Goal: Task Accomplishment & Management: Manage account settings

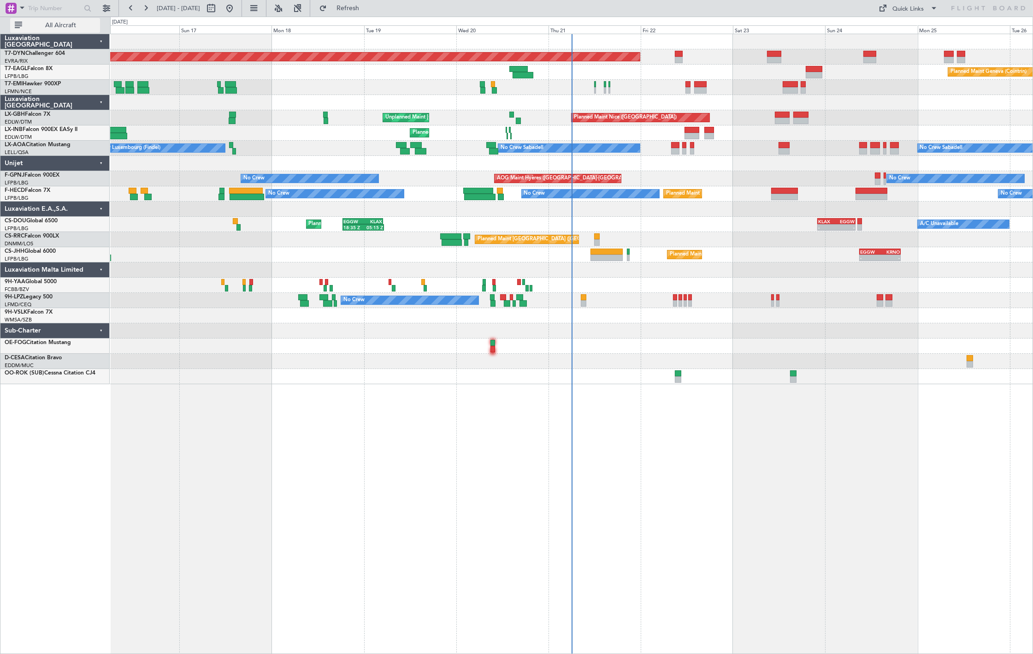
click at [67, 22] on span "All Aircraft" at bounding box center [60, 25] width 73 height 6
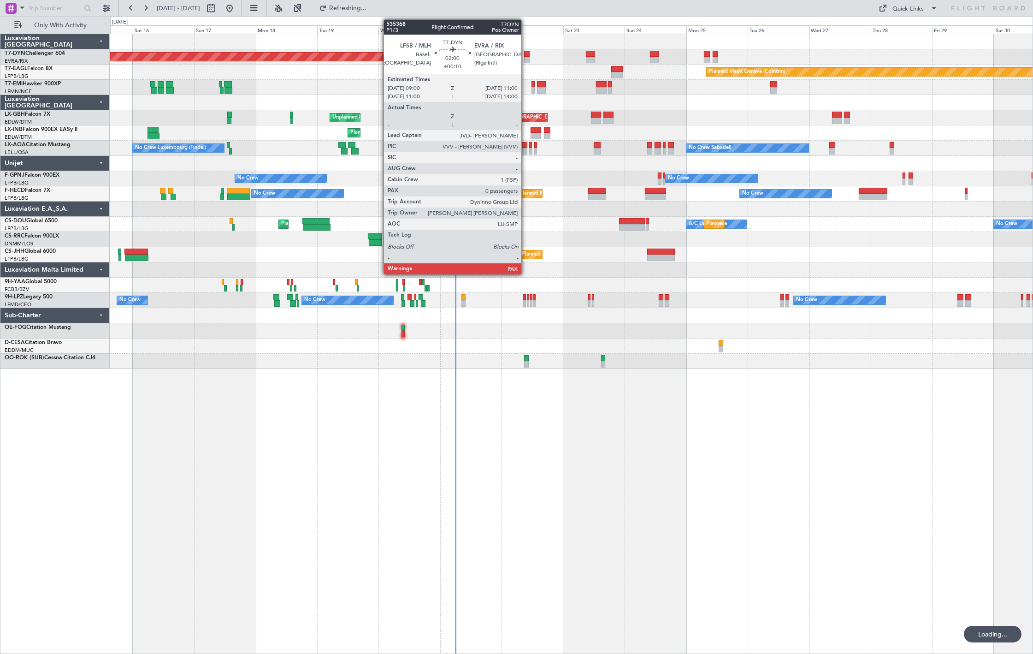
click at [526, 55] on div at bounding box center [527, 54] width 6 height 6
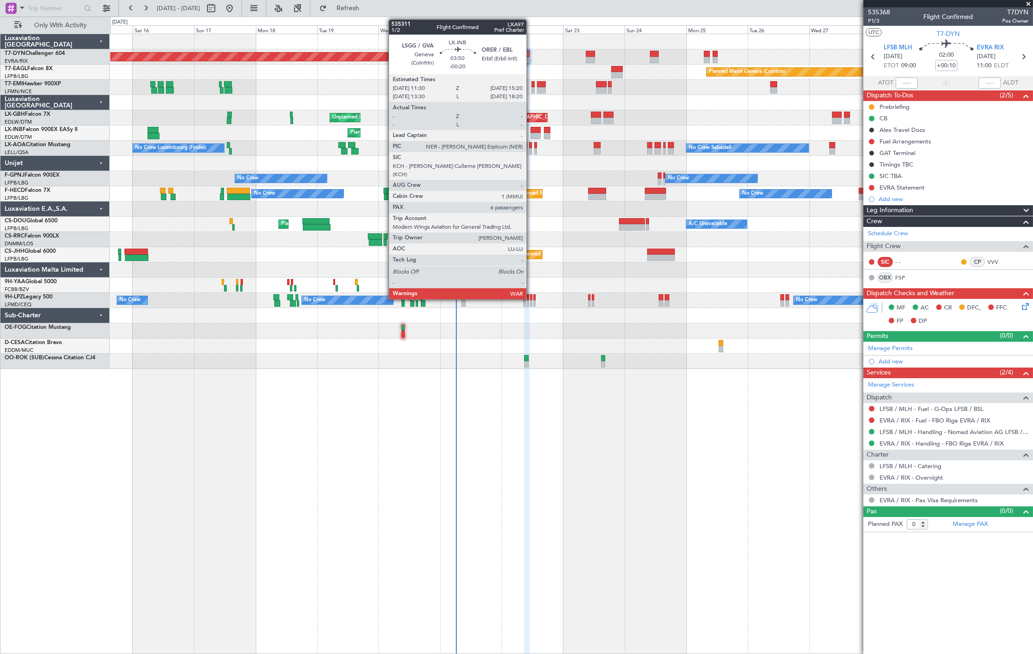
click at [531, 135] on div at bounding box center [536, 136] width 10 height 6
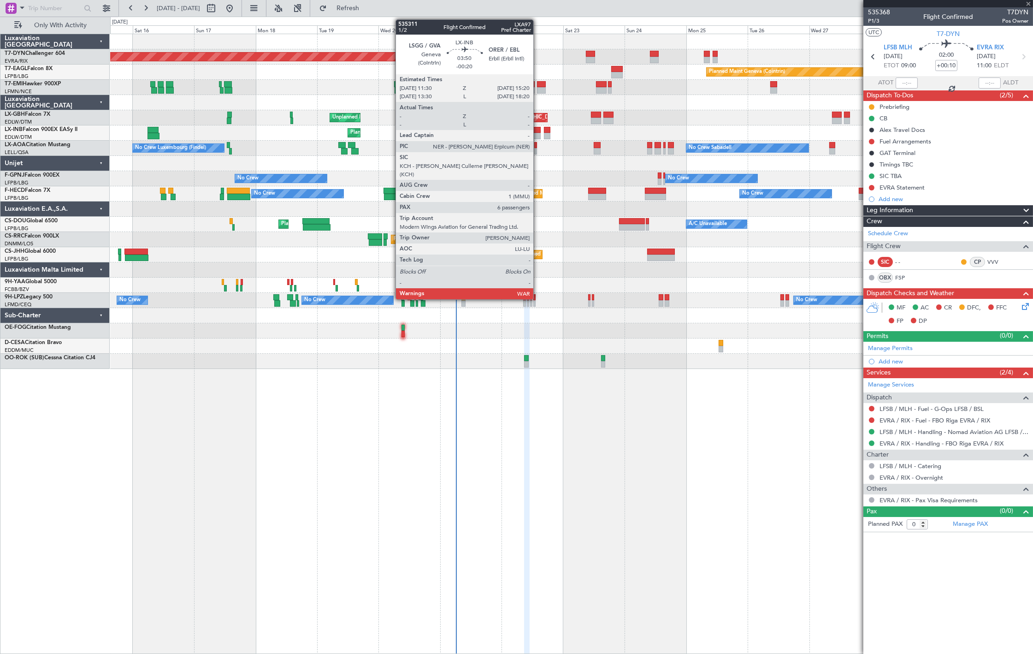
type input "-00:20"
type input "6"
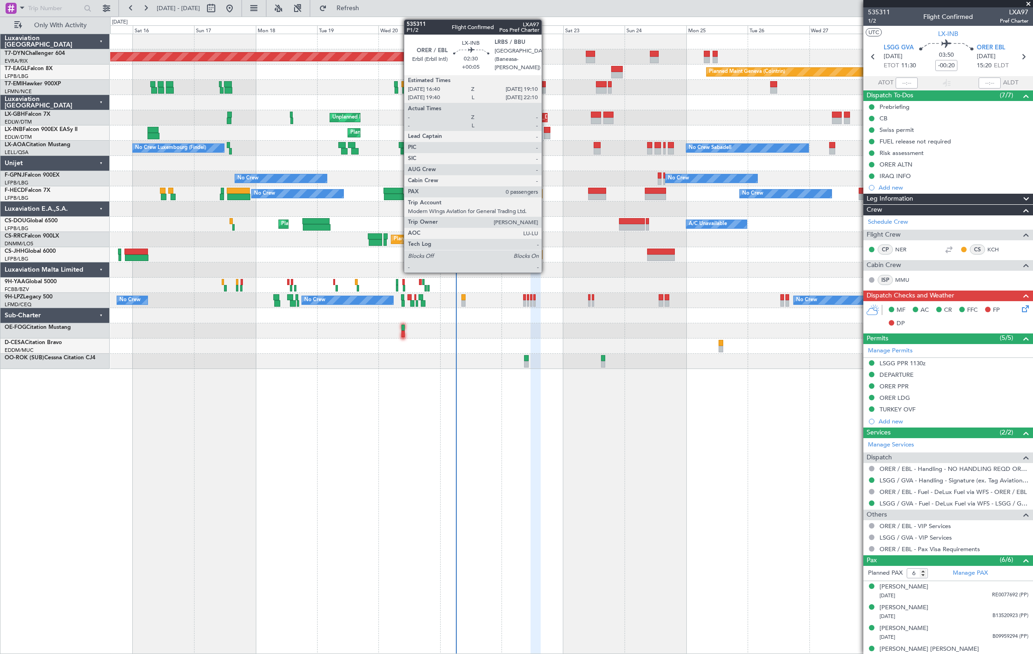
click at [546, 129] on div at bounding box center [547, 130] width 6 height 6
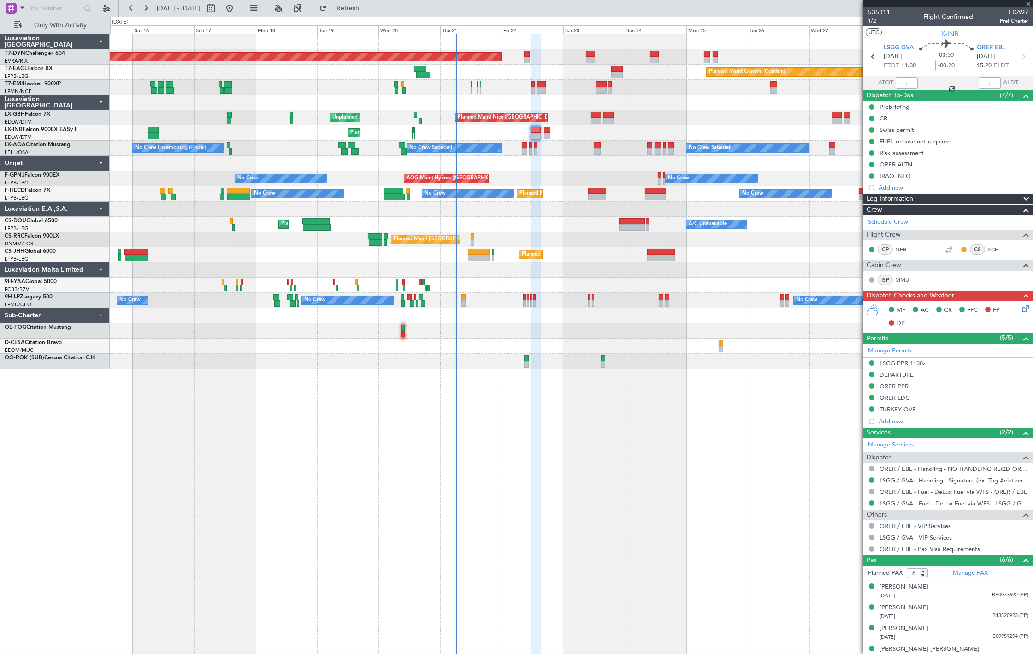
type input "+00:05"
type input "0"
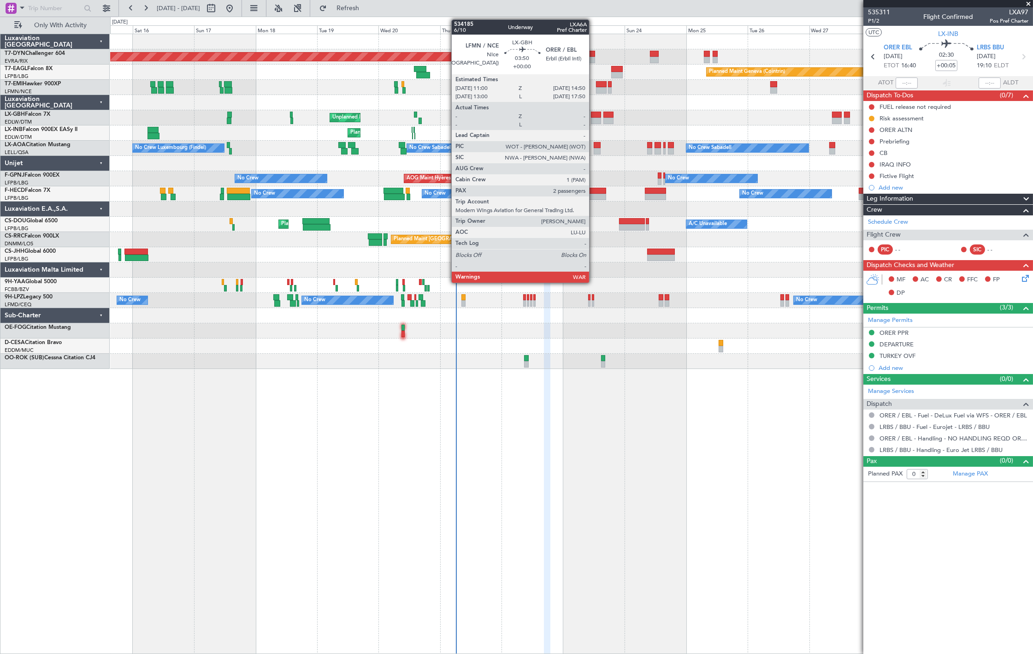
click at [594, 113] on div at bounding box center [596, 115] width 10 height 6
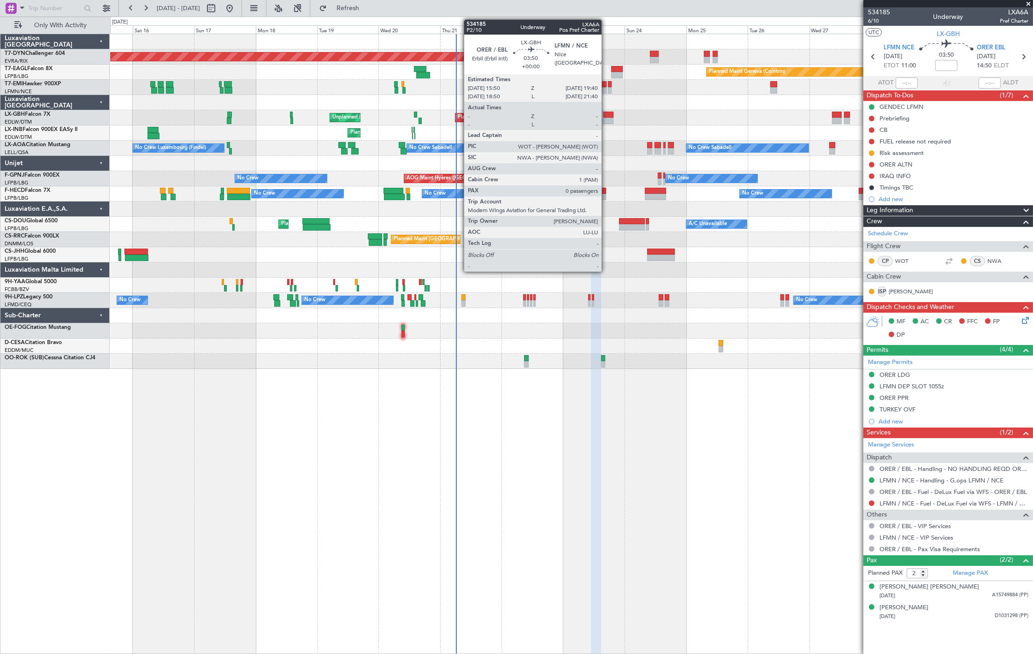
click at [606, 119] on div at bounding box center [608, 121] width 10 height 6
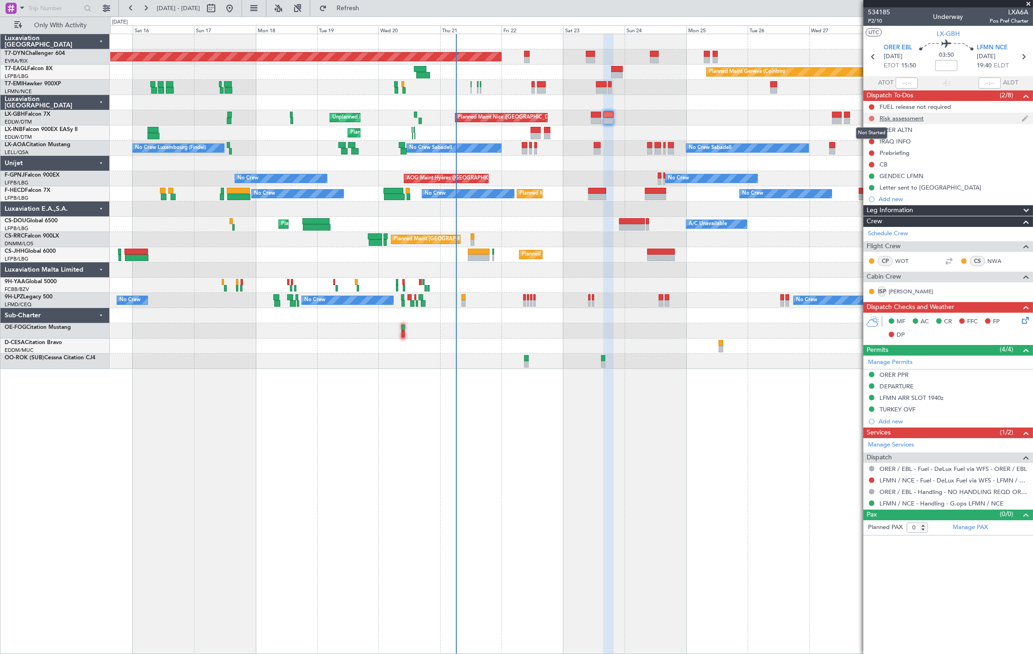
click at [873, 118] on button at bounding box center [872, 119] width 6 height 6
click at [874, 144] on span "In Progress" at bounding box center [876, 145] width 31 height 9
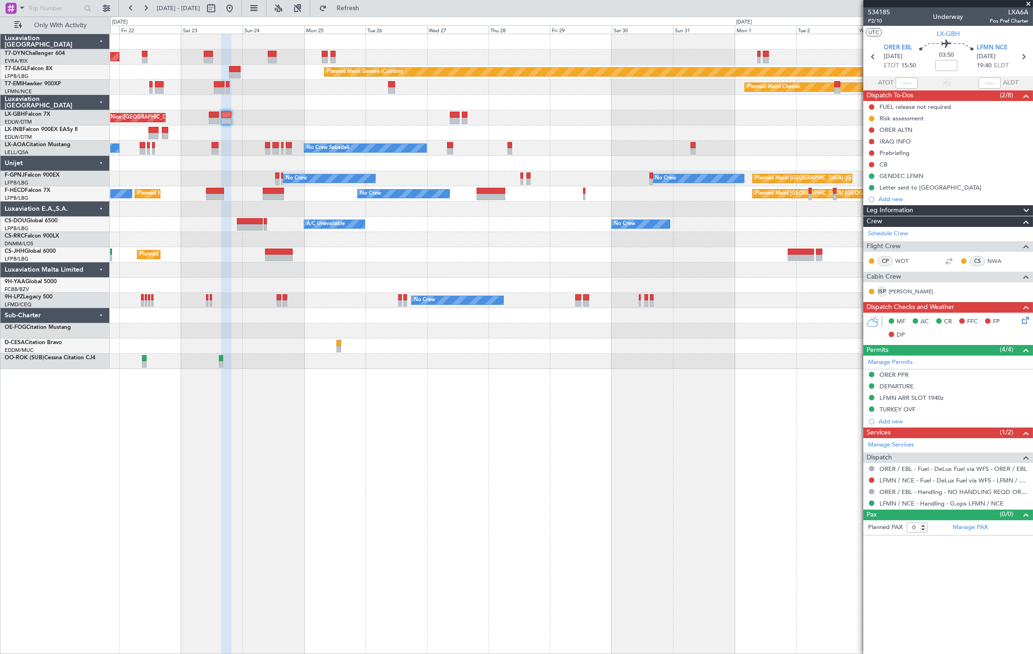
click at [271, 107] on div "Planned Maint Basel-Mulhouse Planned Maint Geneva (Cointrin) Planned Maint Ches…" at bounding box center [571, 201] width 922 height 335
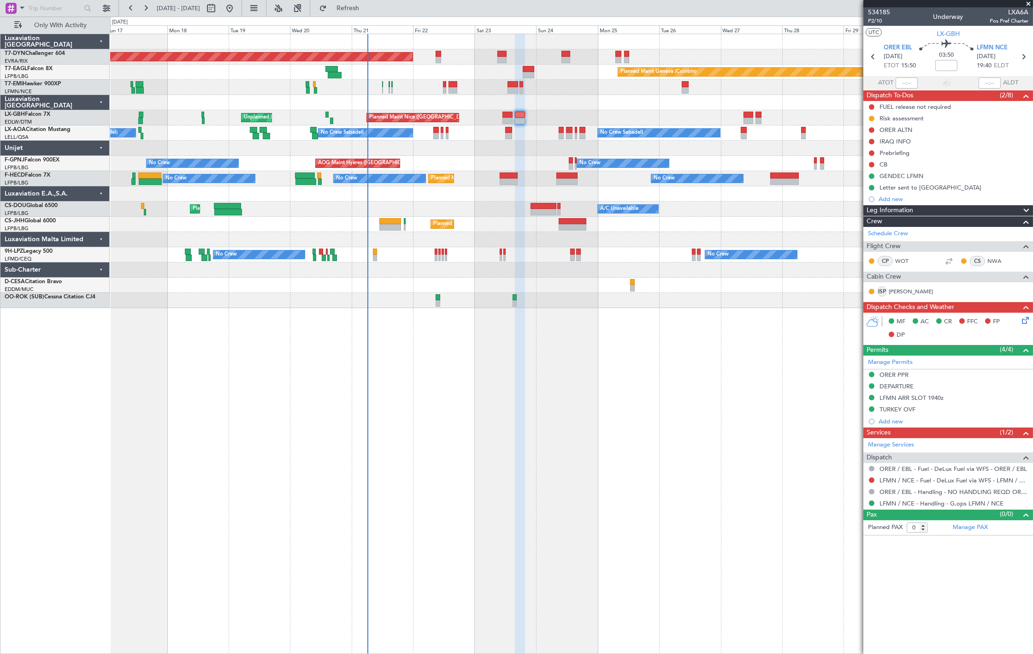
click at [618, 254] on div "Planned Maint Basel-Mulhouse Planned Maint Geneva (Cointrin) Planned Maint New …" at bounding box center [571, 344] width 923 height 620
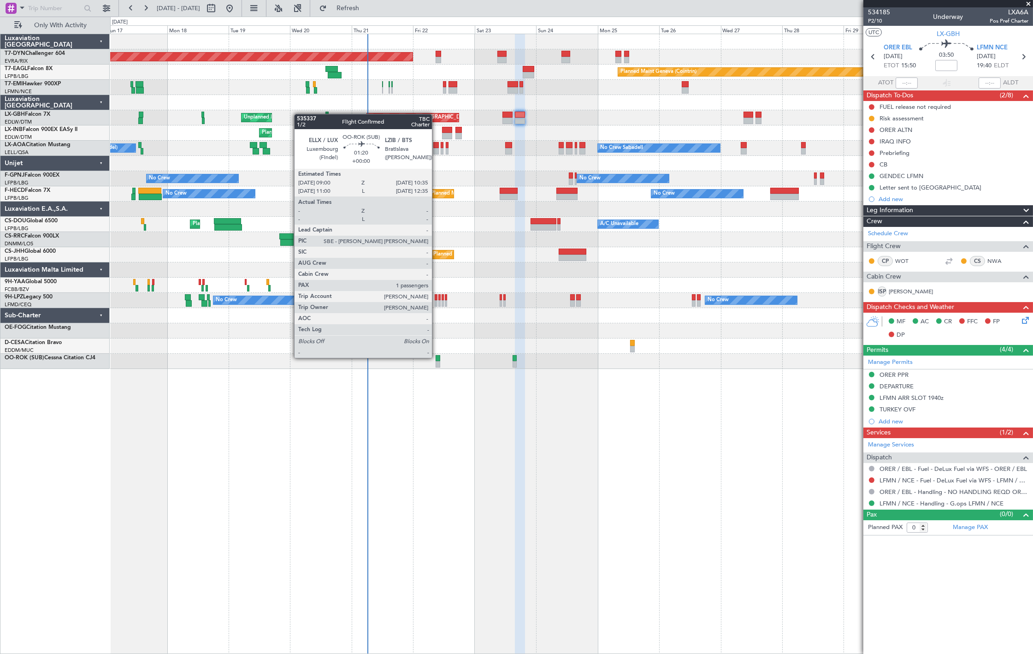
click at [437, 357] on div at bounding box center [438, 358] width 4 height 6
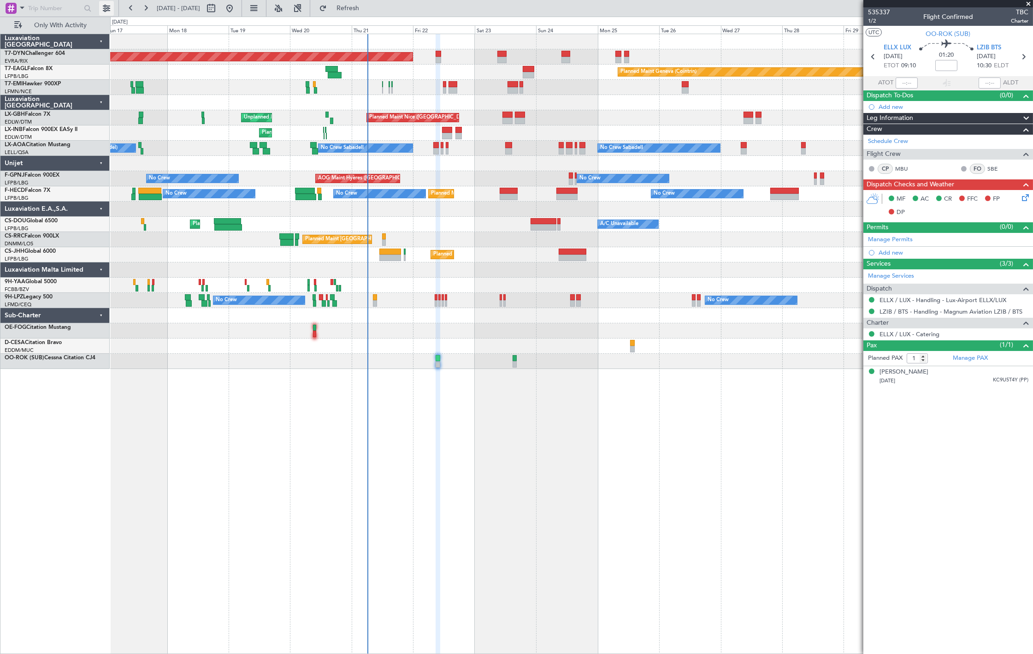
click at [105, 15] on body "17 Aug 2025 - 01 Sep 2025 Refresh Quick Links Only With Activity Planned Maint …" at bounding box center [516, 327] width 1033 height 654
click at [107, 12] on button at bounding box center [106, 8] width 15 height 15
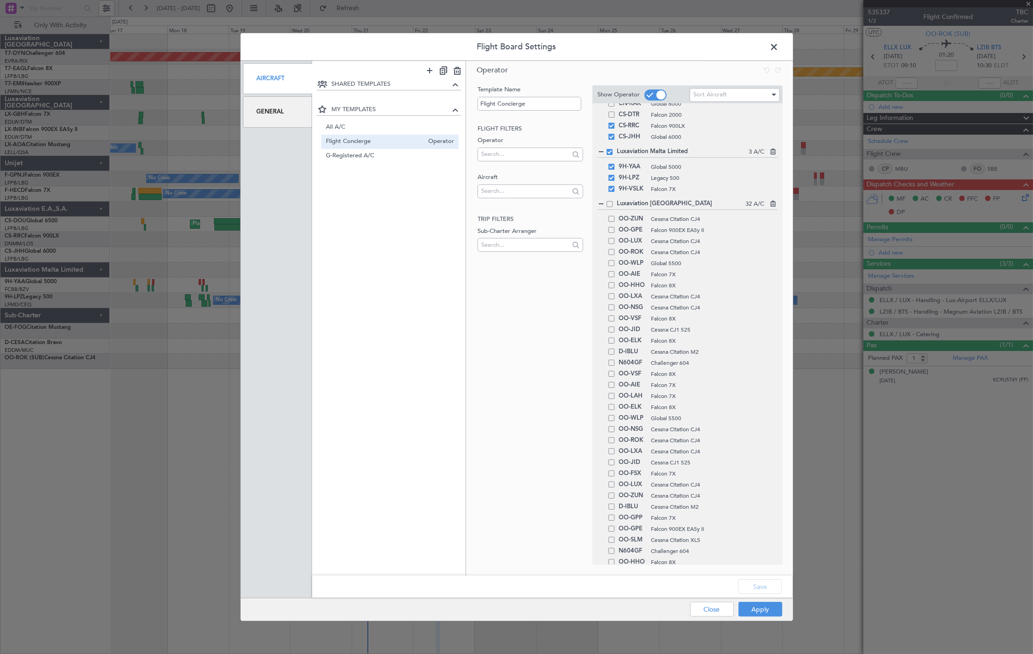
scroll to position [409, 0]
click at [611, 432] on span at bounding box center [612, 429] width 6 height 6
click at [615, 426] on input "checkbox" at bounding box center [615, 426] width 0 height 0
click at [752, 604] on button "Apply" at bounding box center [761, 609] width 44 height 15
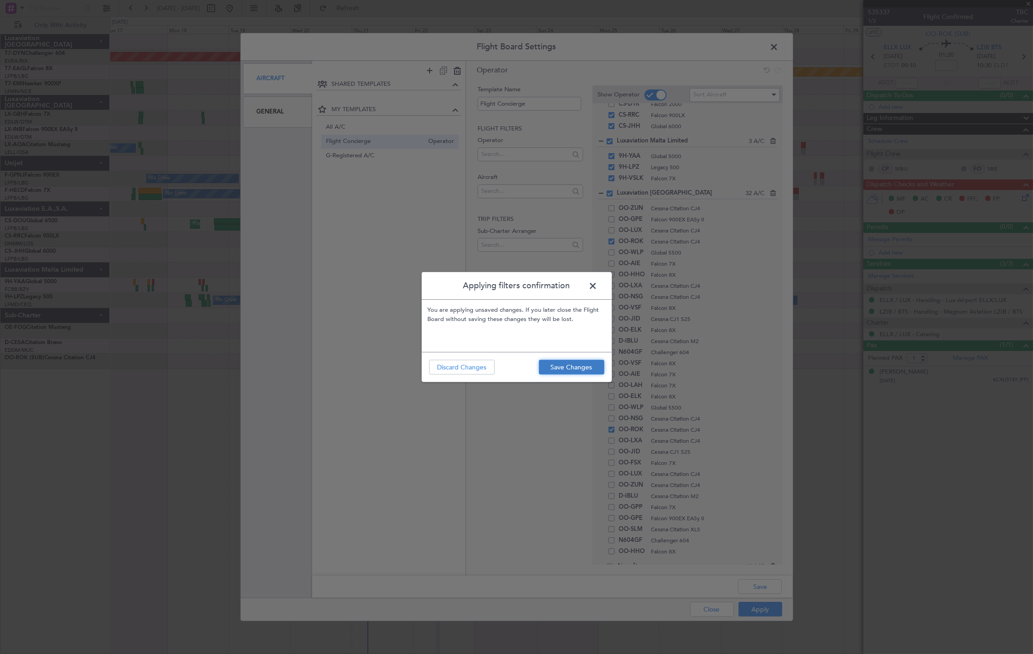
click at [597, 365] on button "Save Changes" at bounding box center [571, 367] width 65 height 15
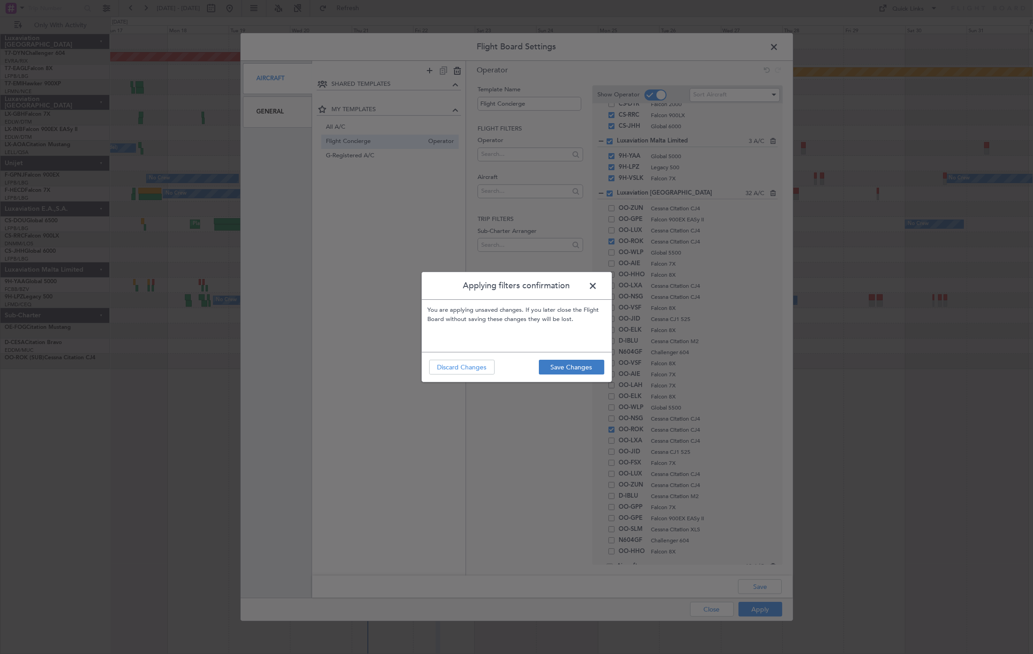
type input "0"
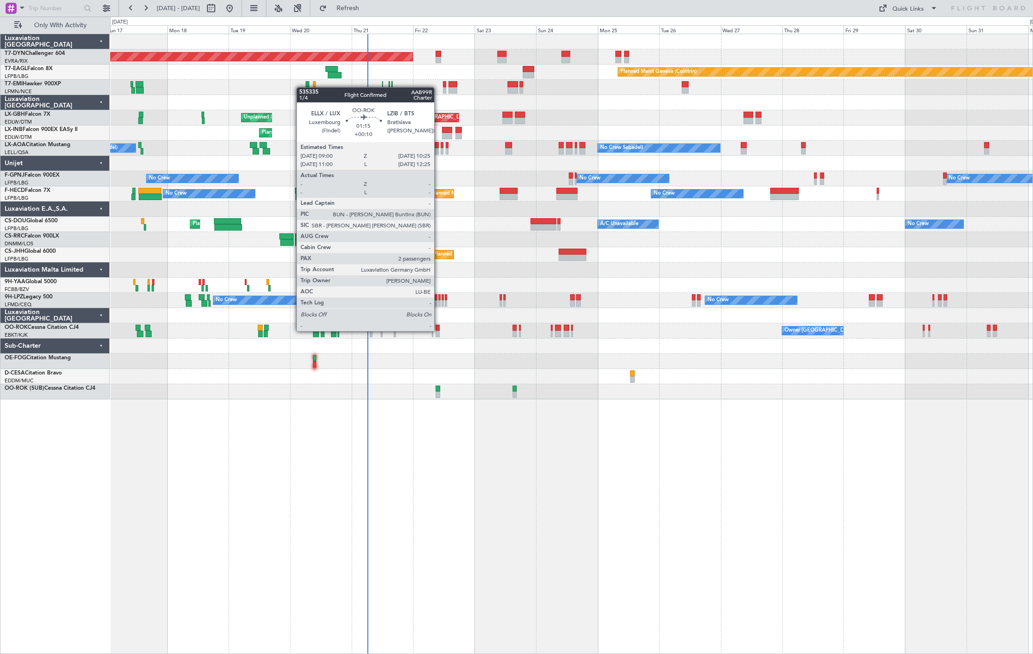
click at [438, 330] on div "Owner Kortrijk-Wevelgem Unplanned Maint Kortrijk-Wevelgem" at bounding box center [571, 330] width 922 height 15
click at [436, 331] on div at bounding box center [438, 334] width 4 height 6
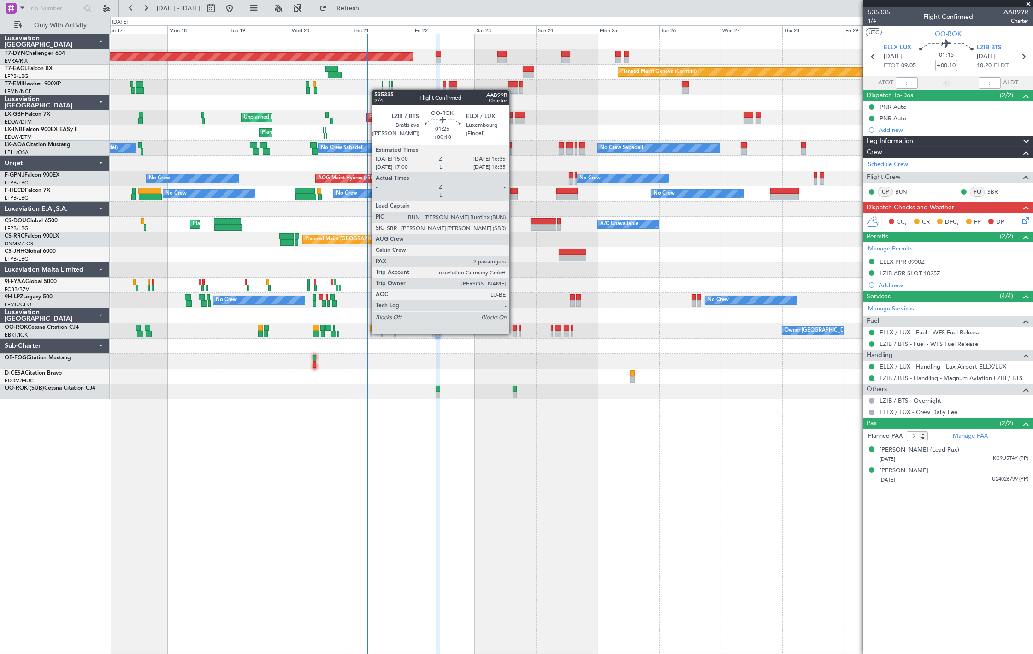
click at [514, 332] on div at bounding box center [515, 334] width 4 height 6
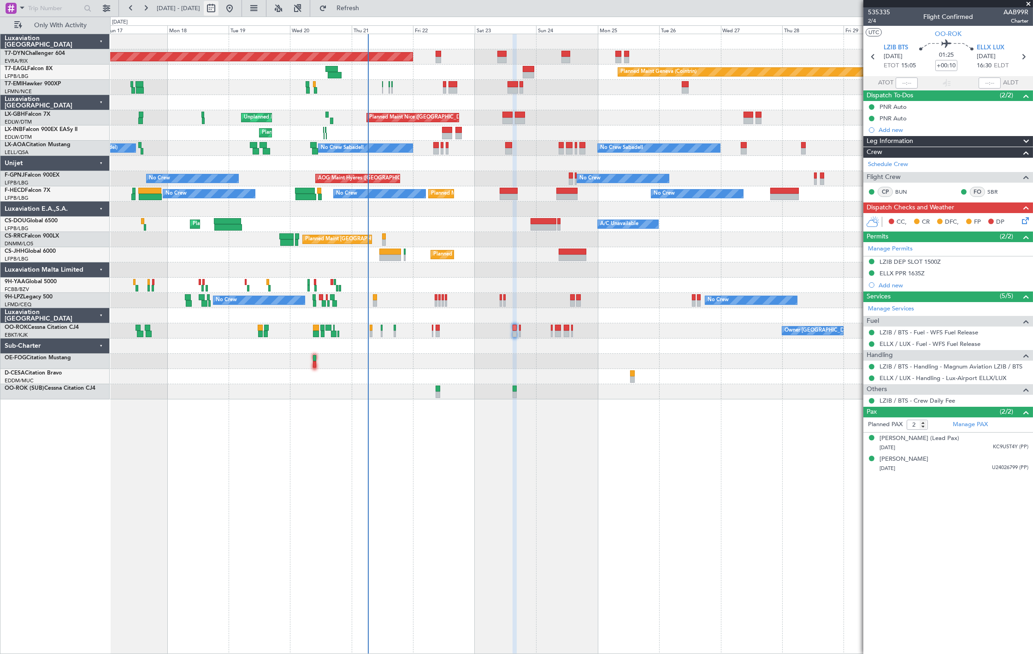
click at [219, 12] on button at bounding box center [211, 8] width 15 height 15
select select "8"
select select "2025"
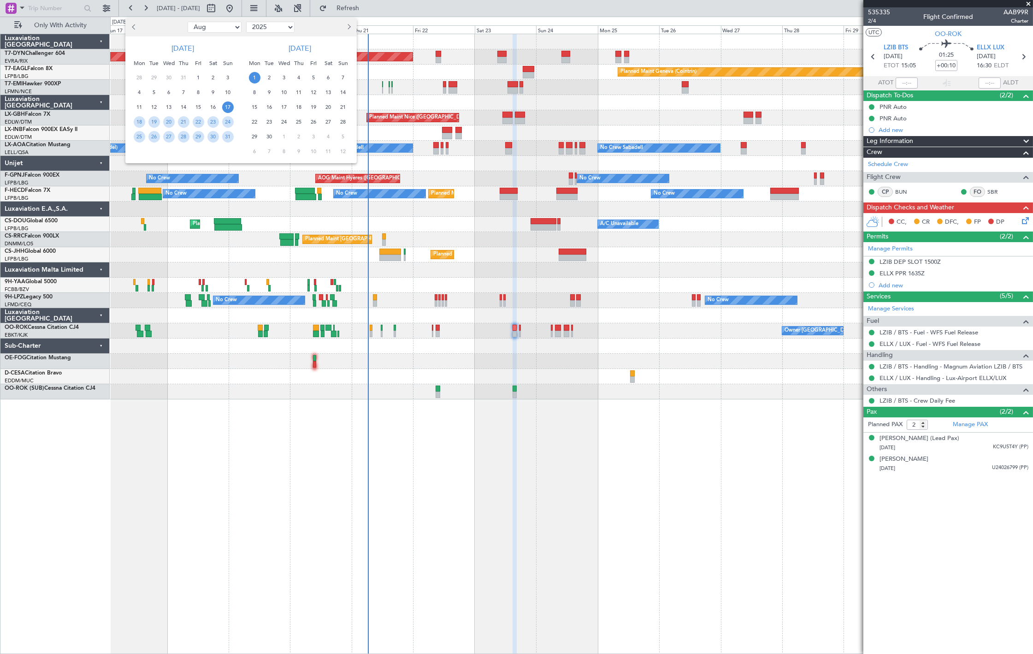
click at [274, 31] on select "2015 2016 2017 2018 2019 2020 2021 2022 2023 2024 2025 2026 2027 2028 2029 2030…" at bounding box center [270, 27] width 48 height 11
click at [278, 33] on ngb-datepicker-navigation "Jan Feb Mar Apr May Jun Jul Aug Sep Oct Nov Dec 2015 2016 2017 2018 2019 2020 2…" at bounding box center [240, 27] width 231 height 15
click at [234, 32] on select "Jan Feb Mar Apr May Jun Jul Aug Sep Oct Nov Dec" at bounding box center [215, 27] width 54 height 11
select select "9"
click at [188, 22] on select "Jan Feb Mar Apr May Jun Jul Aug Sep Oct Nov Dec" at bounding box center [215, 27] width 54 height 11
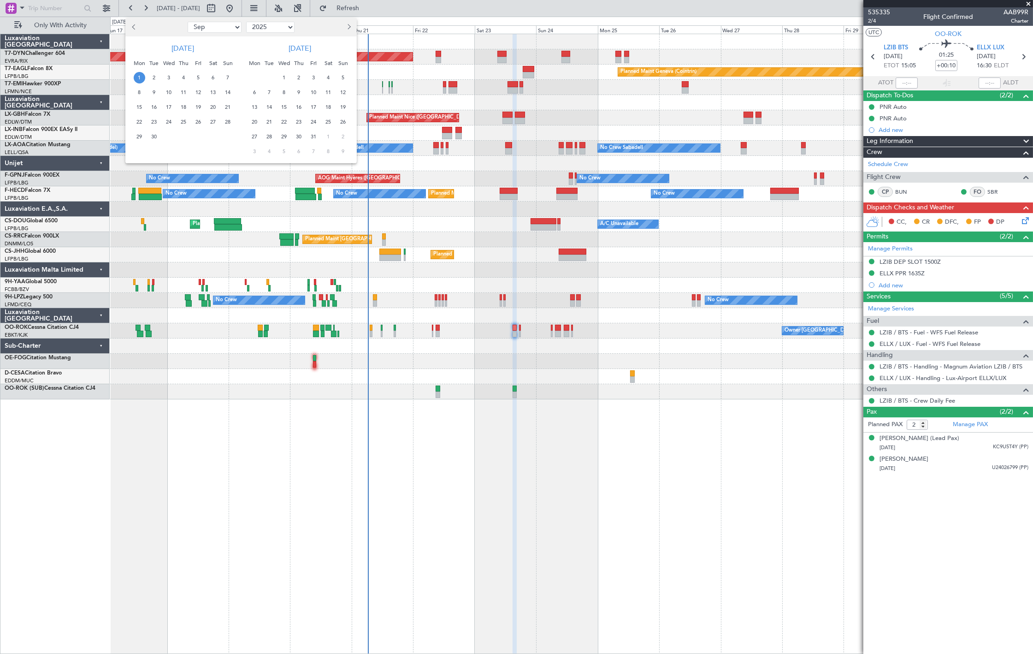
click at [169, 77] on span "3" at bounding box center [169, 78] width 12 height 12
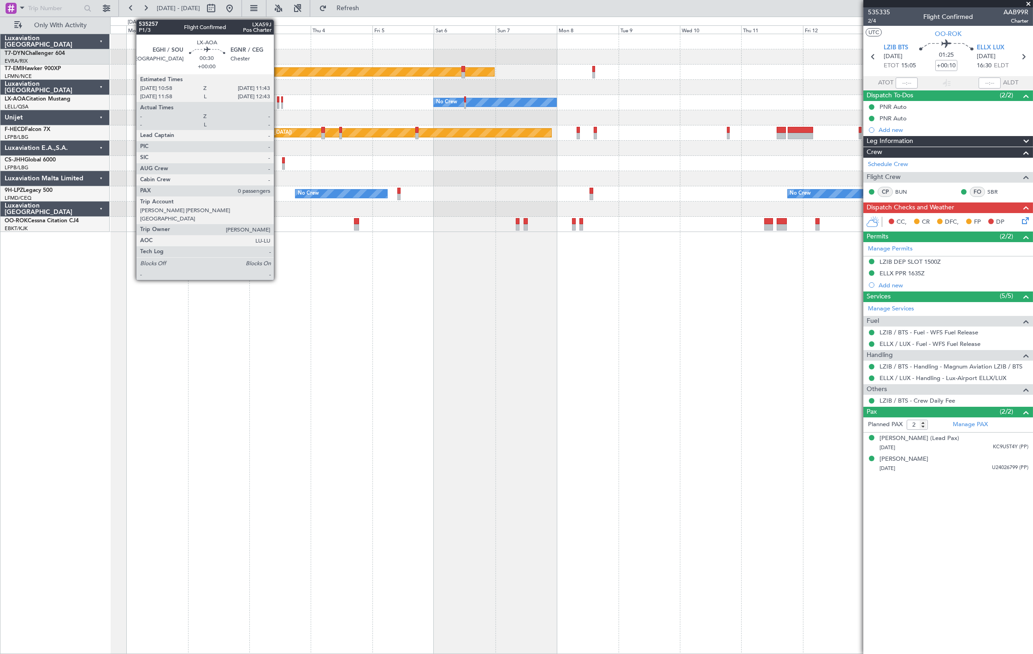
click at [278, 101] on div at bounding box center [278, 99] width 2 height 6
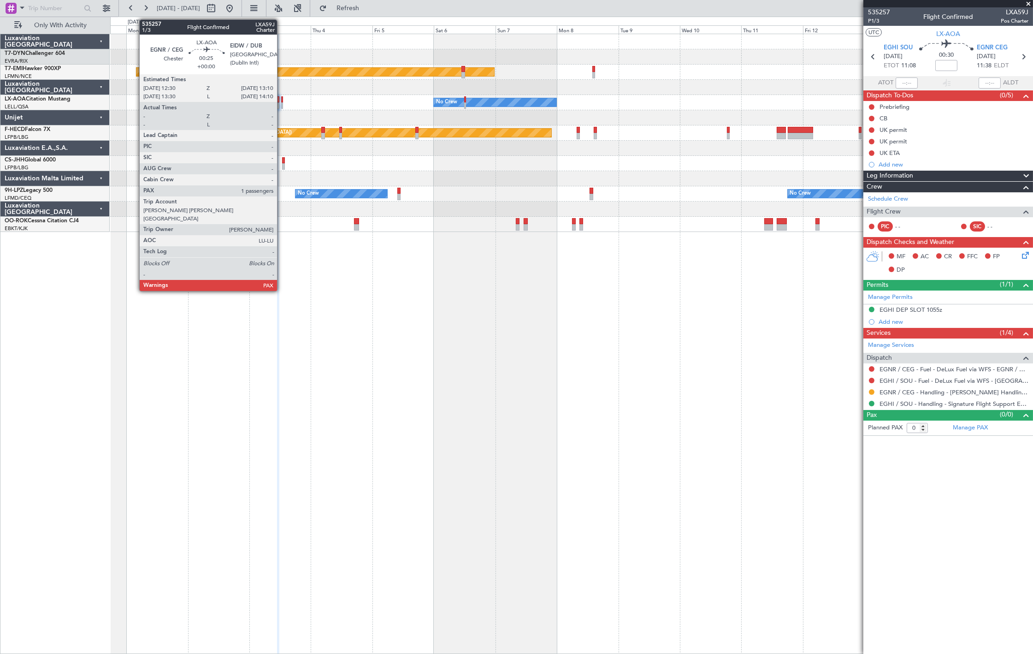
click at [282, 104] on div at bounding box center [282, 105] width 2 height 6
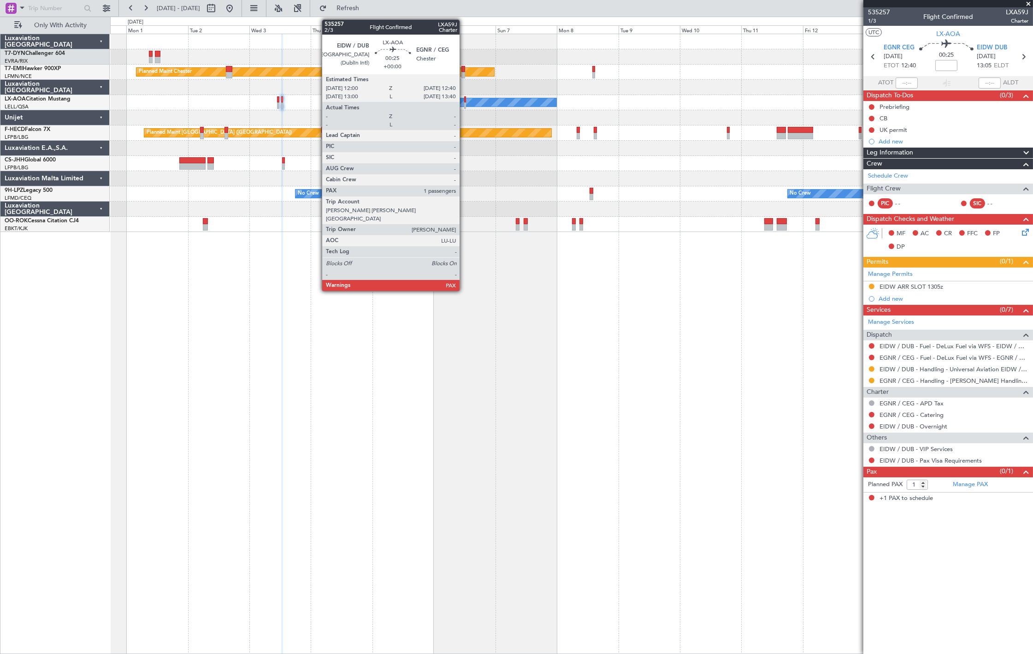
click at [464, 101] on div at bounding box center [465, 99] width 2 height 6
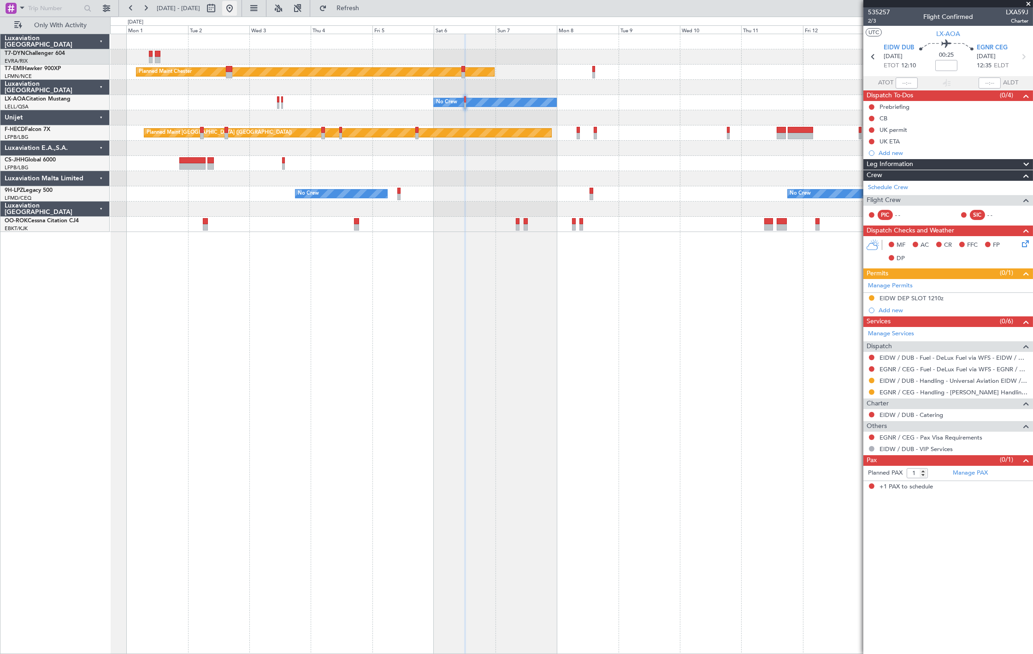
click at [237, 12] on button at bounding box center [229, 8] width 15 height 15
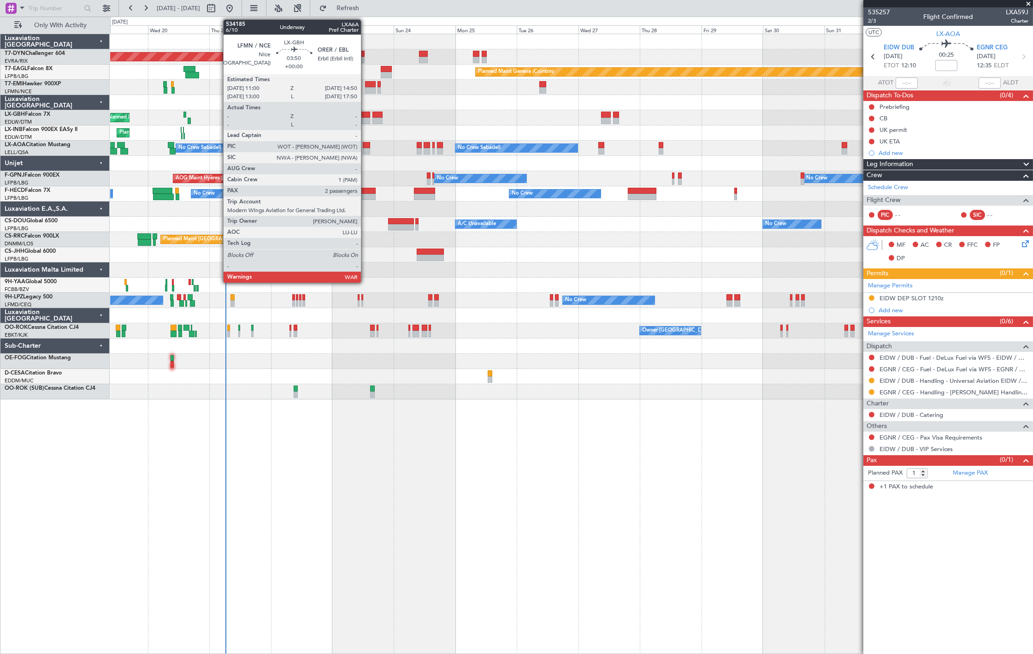
click at [365, 117] on div at bounding box center [365, 115] width 10 height 6
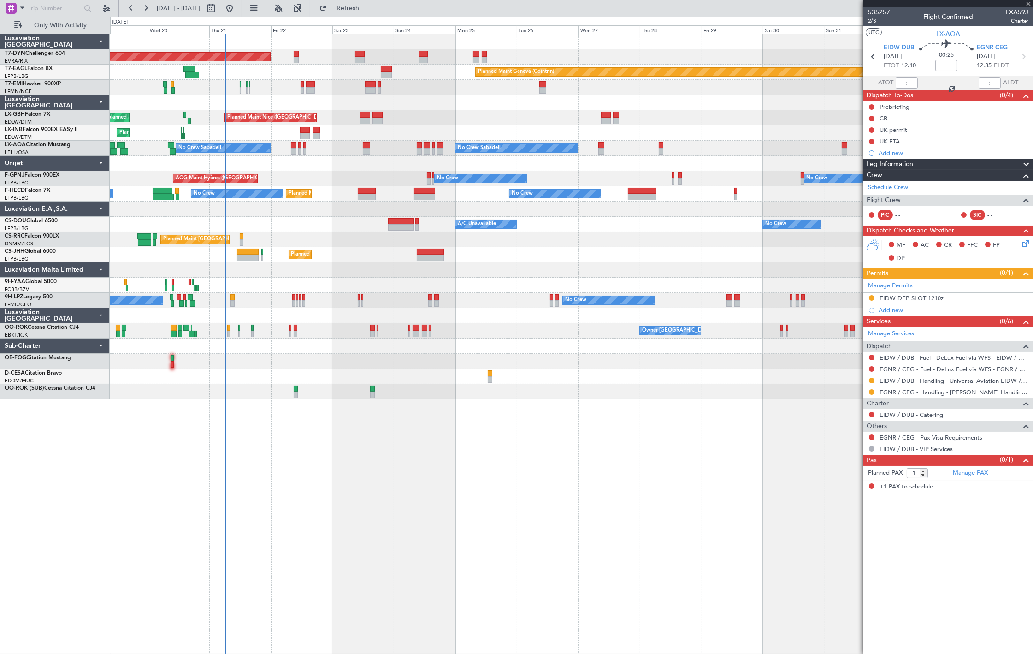
type input "2"
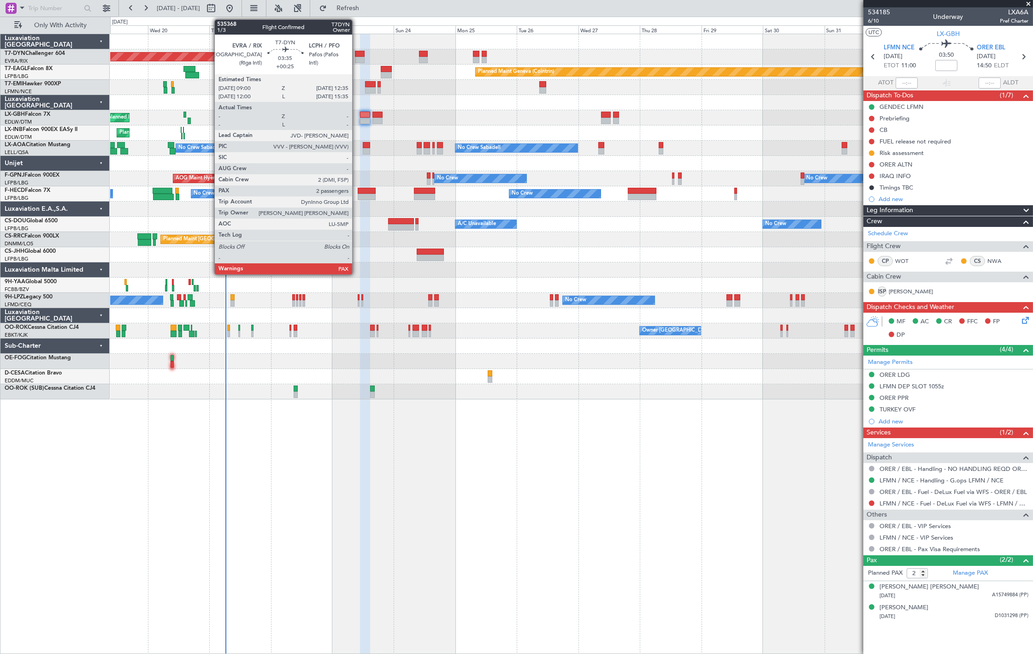
click at [357, 57] on div at bounding box center [359, 60] width 9 height 6
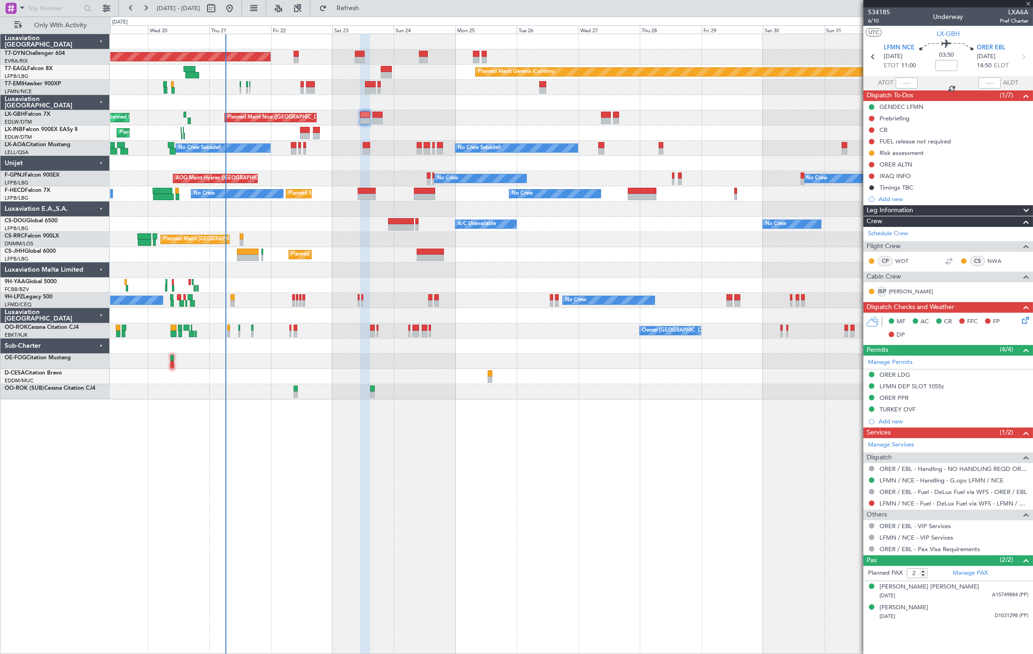
type input "+00:25"
type input "3"
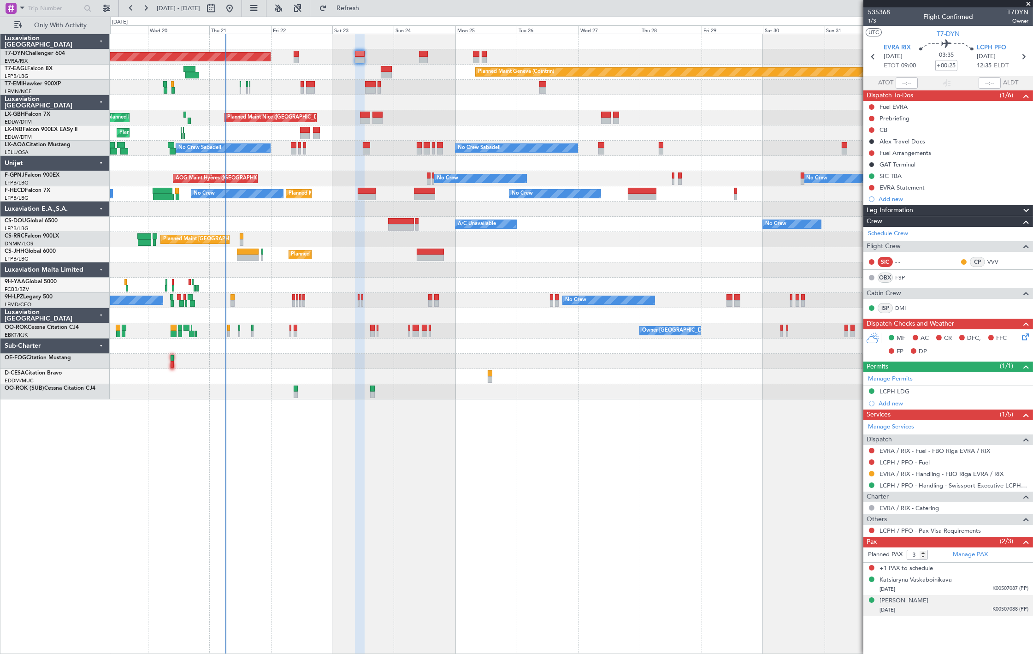
click at [928, 598] on div "Mikalai Vaskaboinikau" at bounding box center [904, 600] width 49 height 9
click at [984, 577] on div "Katsiaryna Vaskaboinikava 25/04/1985 K00507087 (PP)" at bounding box center [954, 584] width 149 height 18
click at [983, 623] on div "Mikalai Vaskaboinikau 22/11/1986 K00507088 (PP)" at bounding box center [954, 628] width 149 height 18
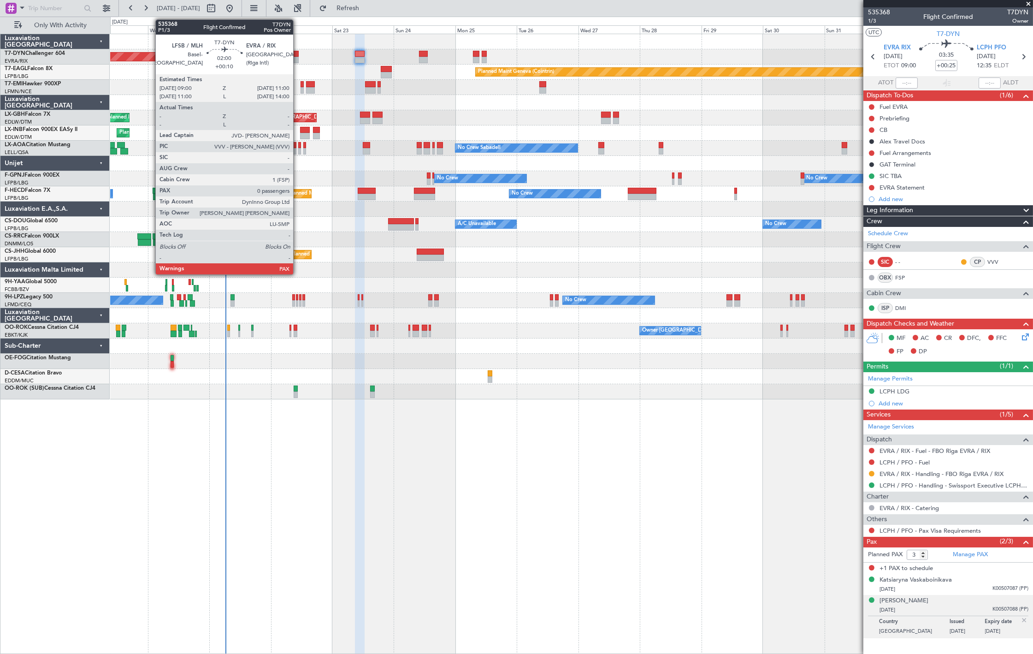
click at [298, 58] on div at bounding box center [297, 60] width 6 height 6
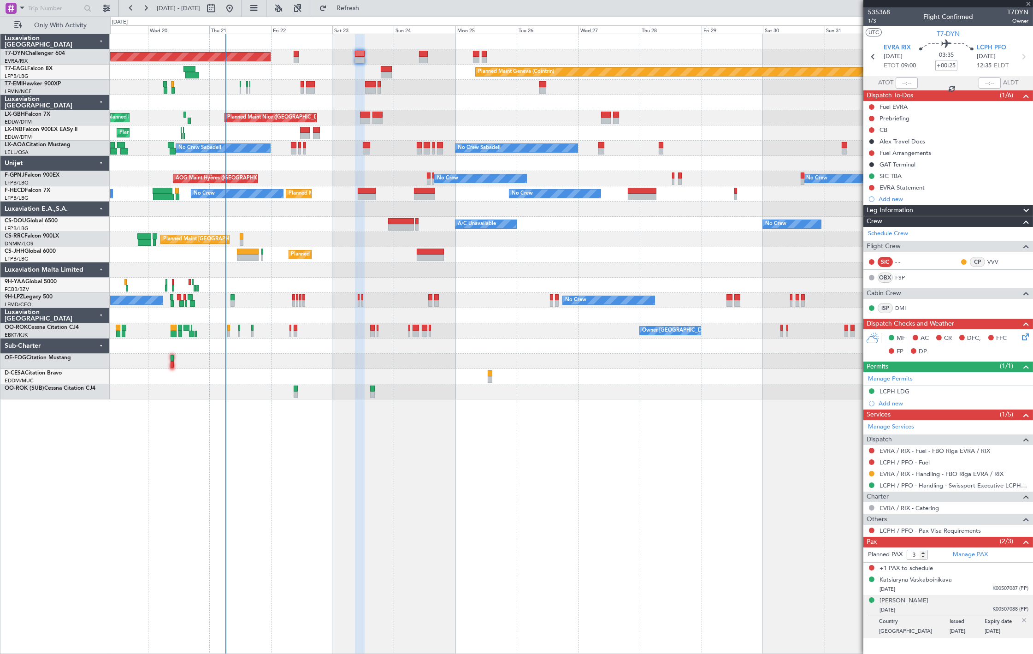
type input "+00:10"
type input "0"
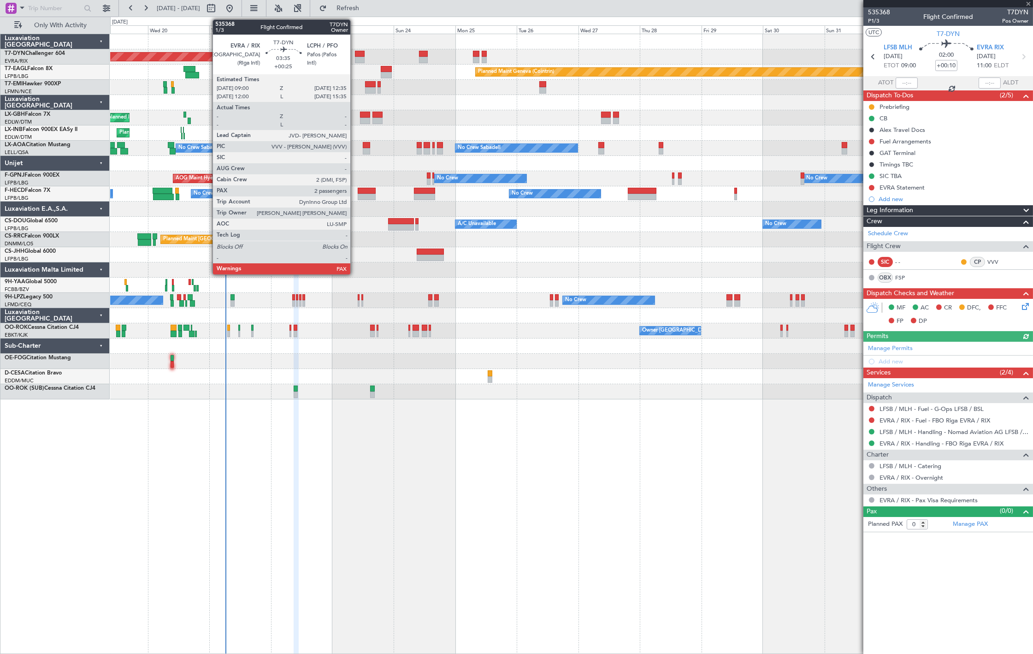
click at [355, 53] on div at bounding box center [359, 54] width 9 height 6
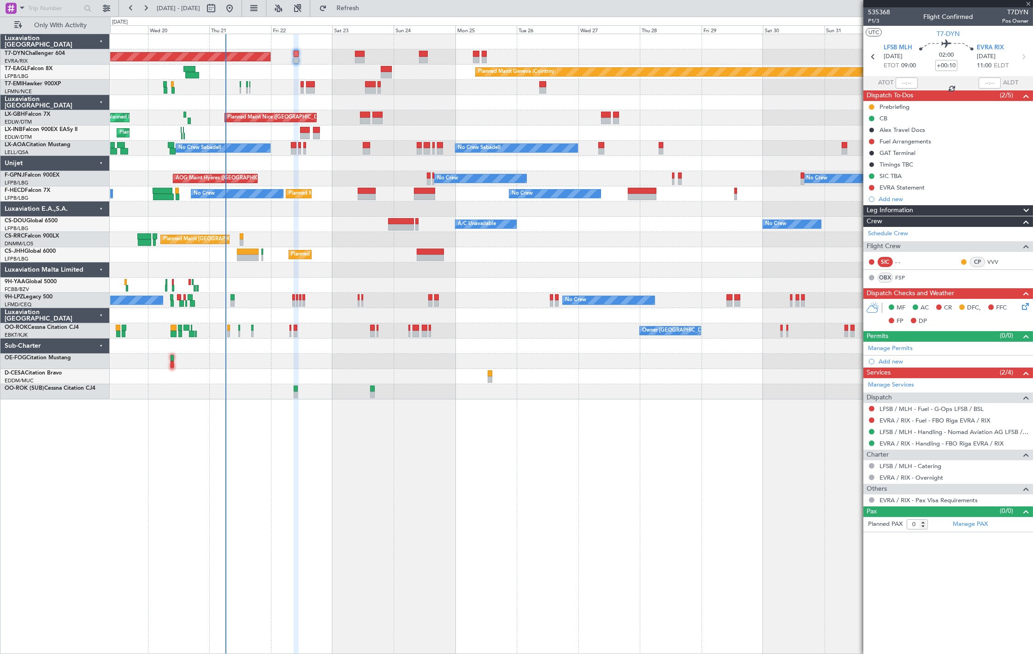
type input "+00:25"
type input "3"
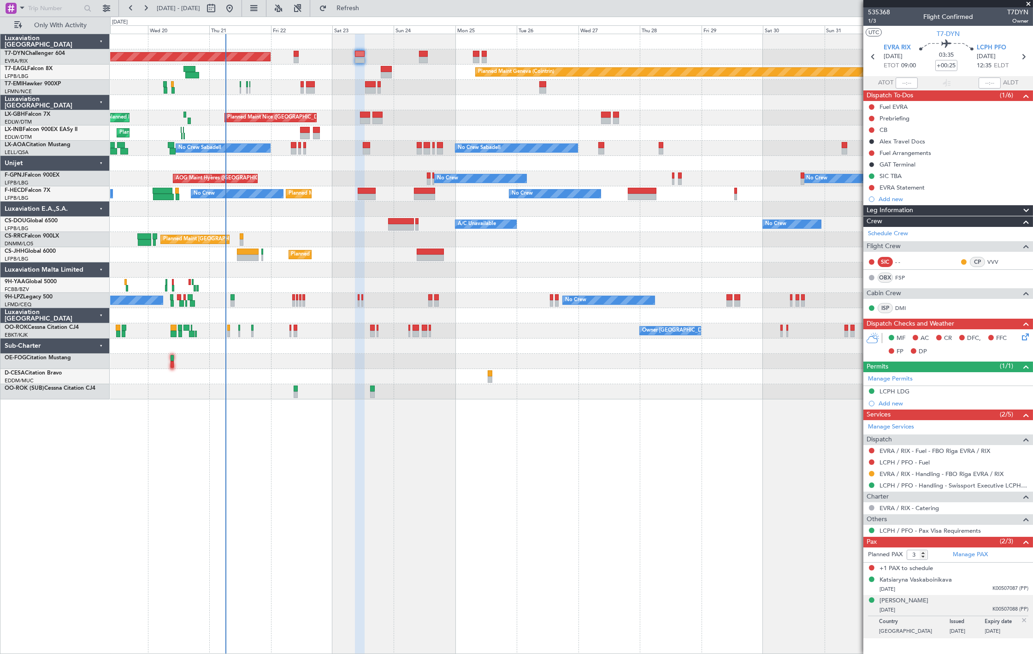
drag, startPoint x: 887, startPoint y: 568, endPoint x: 978, endPoint y: 570, distance: 91.8
click at [973, 568] on div "+1 PAX to schedule" at bounding box center [948, 568] width 170 height 12
click at [985, 568] on div "+1 PAX to schedule" at bounding box center [948, 568] width 170 height 12
click at [924, 568] on span "+1 PAX to schedule" at bounding box center [906, 568] width 53 height 9
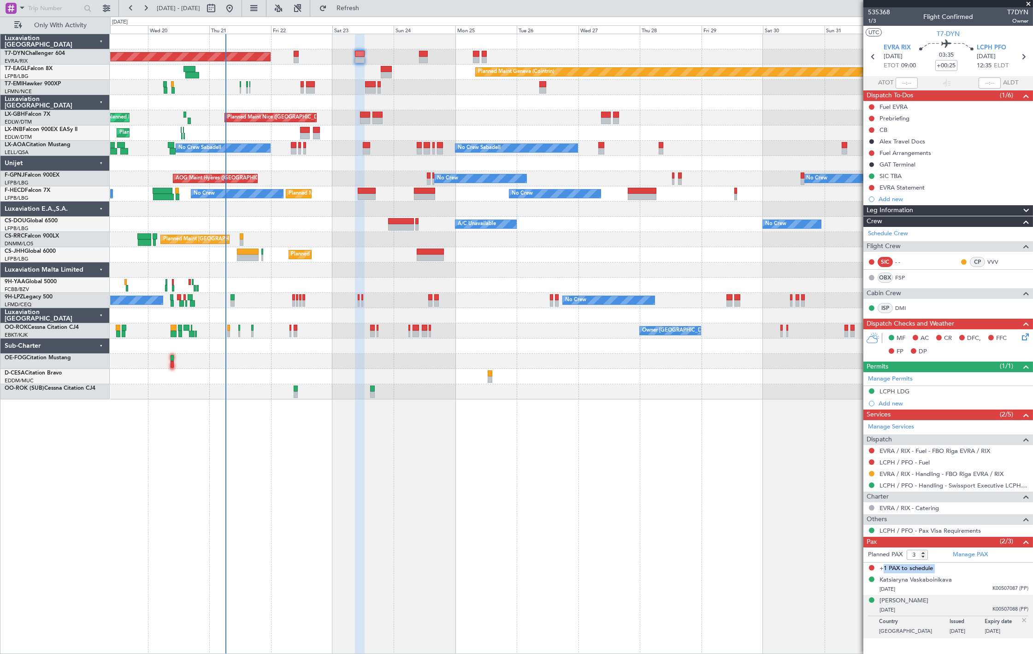
click at [924, 568] on span "+1 PAX to schedule" at bounding box center [906, 568] width 53 height 9
click at [938, 568] on div "+1 PAX to schedule" at bounding box center [948, 568] width 170 height 12
click at [367, 10] on span "Refresh" at bounding box center [348, 8] width 39 height 6
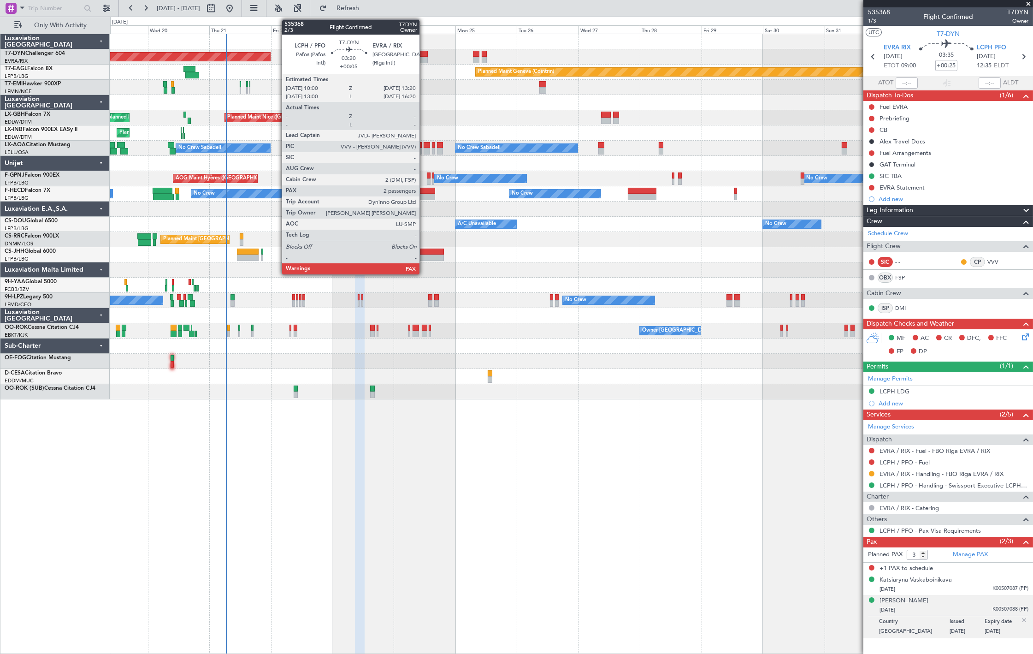
click at [426, 58] on div at bounding box center [423, 60] width 9 height 6
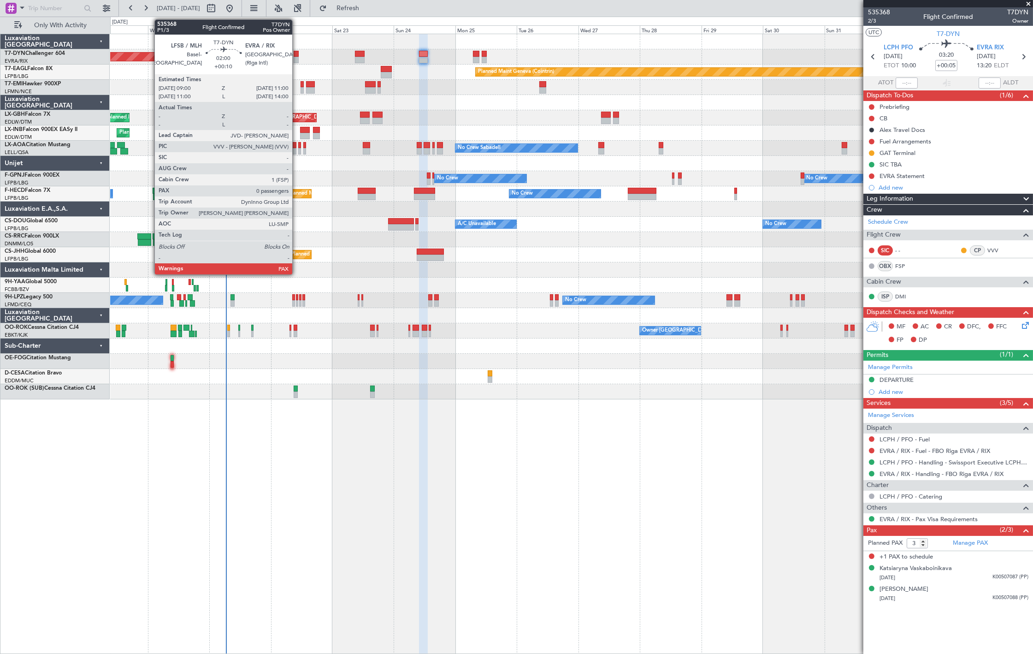
click at [297, 57] on div at bounding box center [297, 60] width 6 height 6
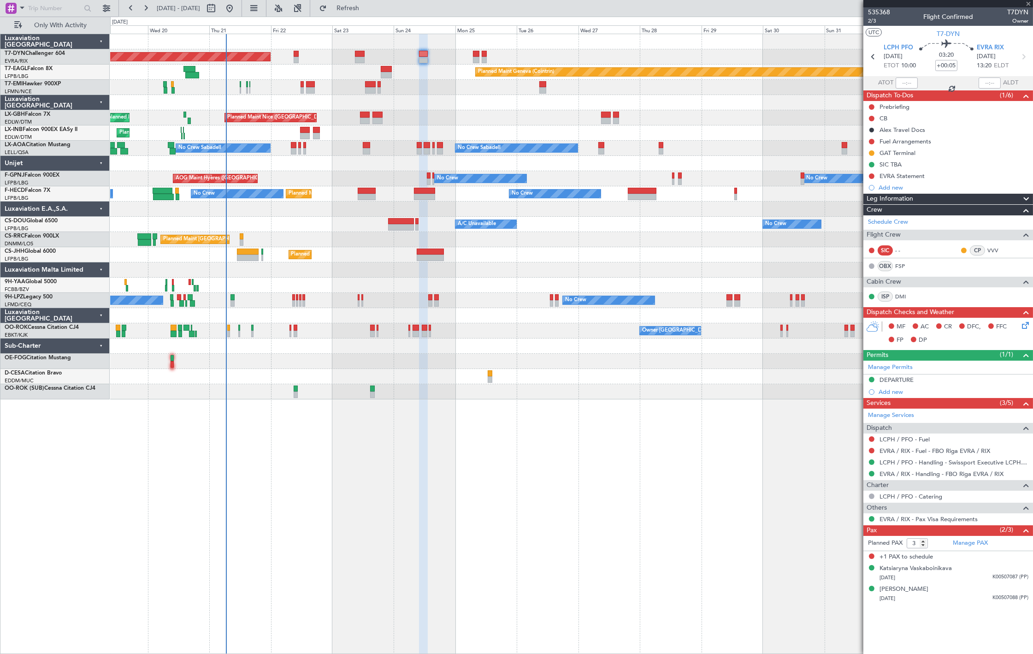
type input "+00:10"
type input "0"
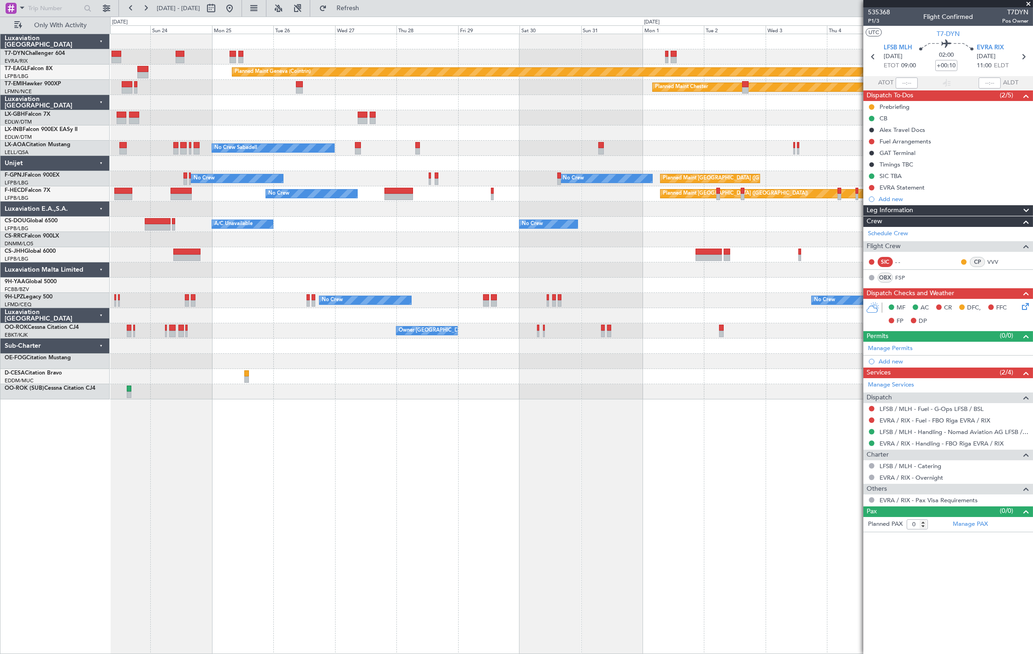
click at [236, 261] on div "Planned Maint Basel-Mulhouse Planned Maint Geneva (Cointrin) Planned Maint Ches…" at bounding box center [571, 216] width 922 height 365
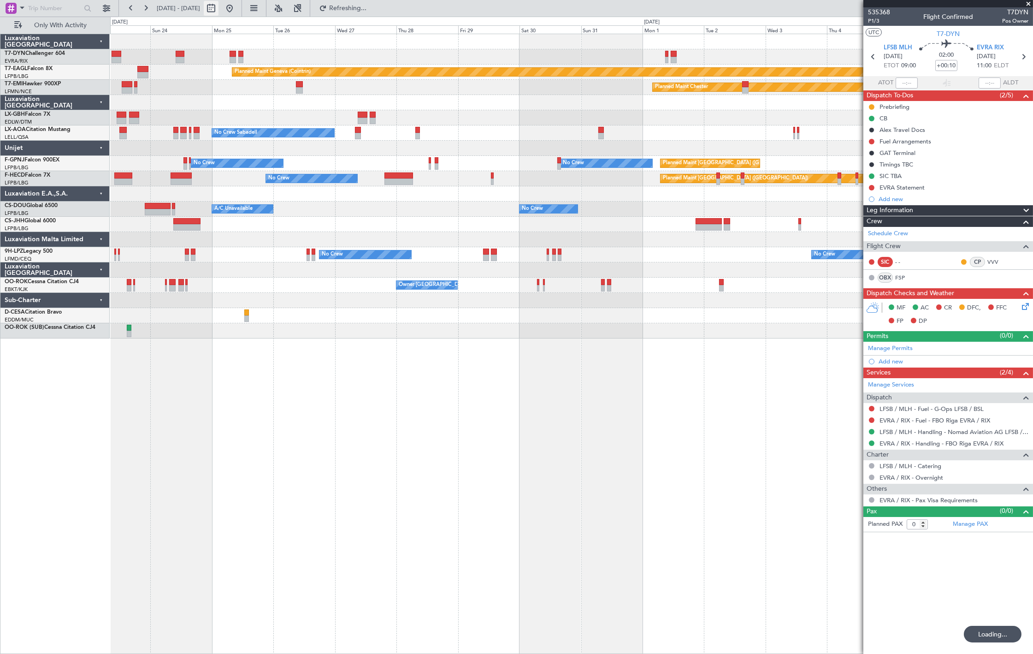
click at [219, 5] on button at bounding box center [211, 8] width 15 height 15
select select "8"
select select "2025"
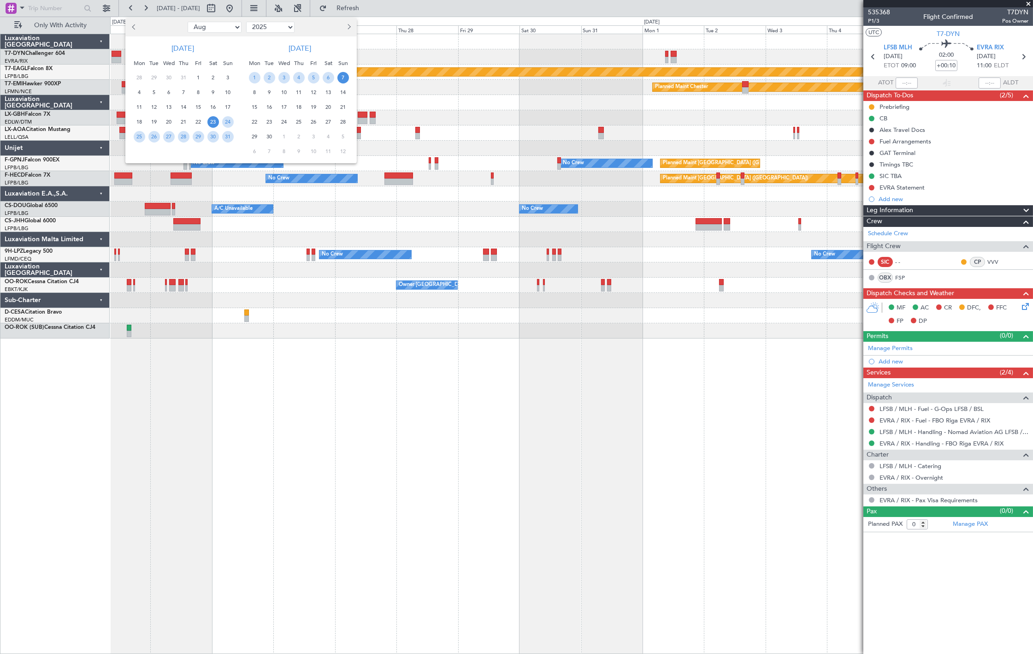
click at [231, 19] on div "Jan Feb Mar Apr May Jun Jul Aug Sep Oct Nov Dec 2015 2016 2017 2018 2019 2020 2…" at bounding box center [240, 27] width 231 height 18
click at [229, 23] on select "Jan Feb Mar Apr May Jun Jul Aug Sep Oct Nov Dec" at bounding box center [215, 27] width 54 height 11
select select "9"
click at [188, 22] on select "Jan Feb Mar Apr May Jun Jul Aug Sep Oct Nov Dec" at bounding box center [215, 27] width 54 height 11
click at [167, 81] on span "3" at bounding box center [169, 78] width 12 height 12
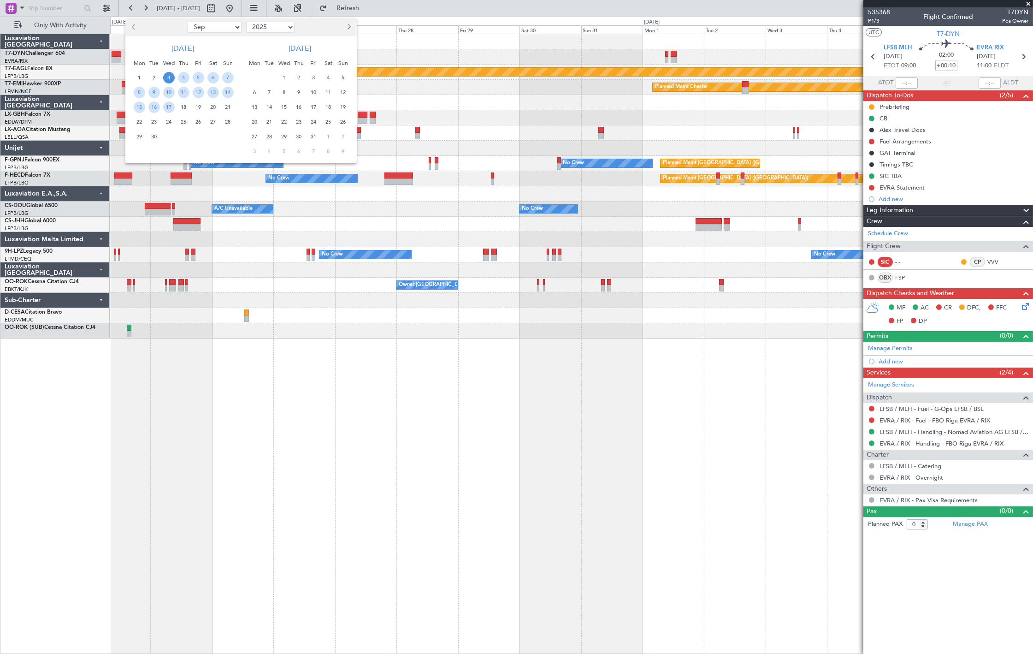
click at [167, 81] on span "3" at bounding box center [169, 78] width 12 height 12
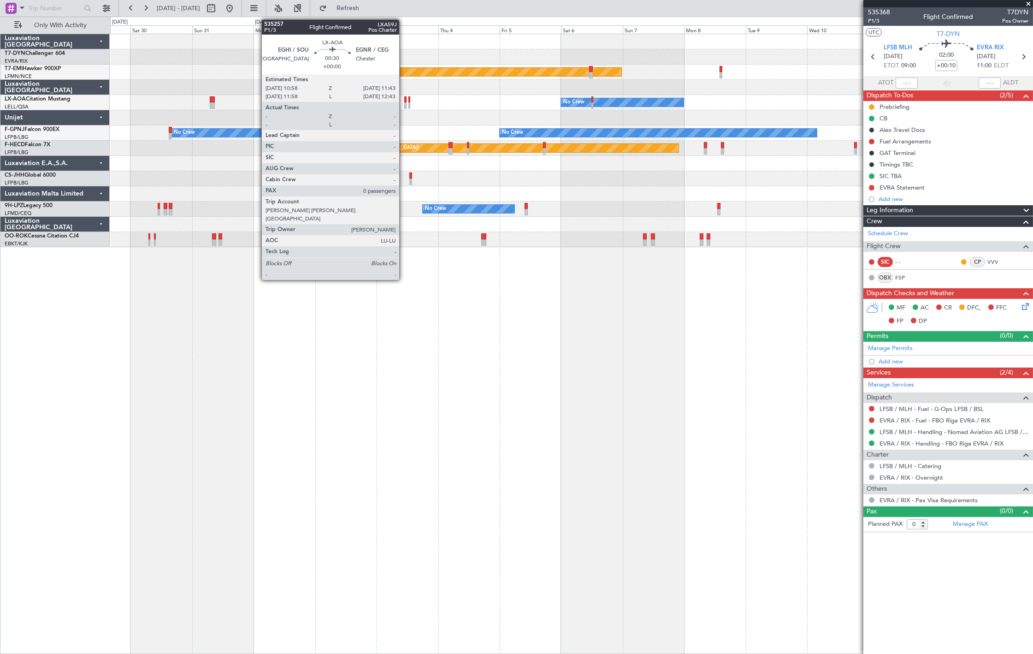
click at [404, 102] on div at bounding box center [405, 105] width 2 height 6
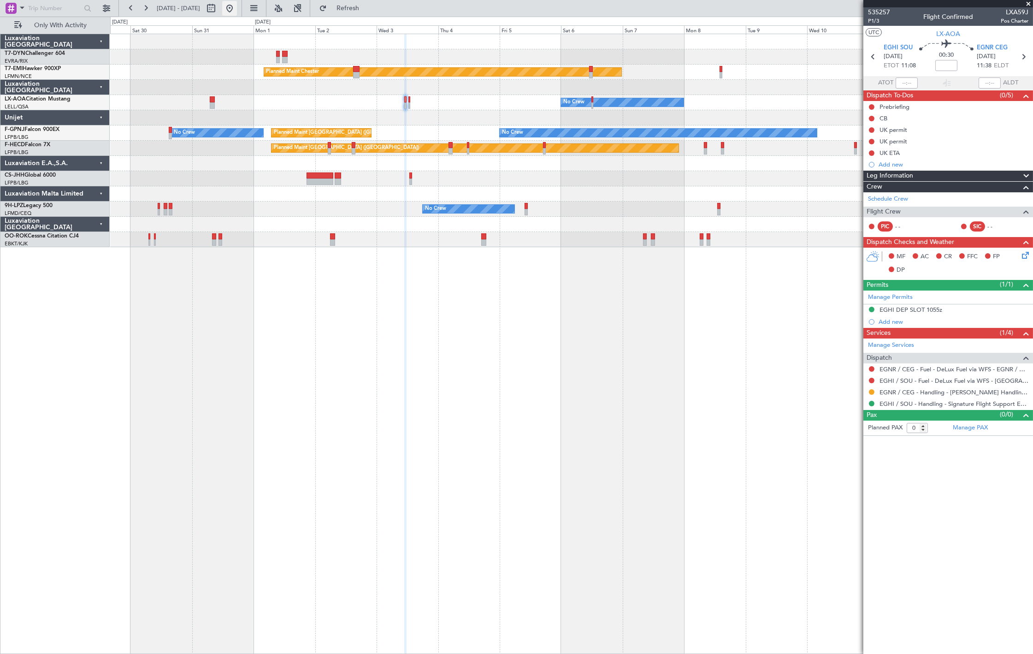
click at [237, 12] on button at bounding box center [229, 8] width 15 height 15
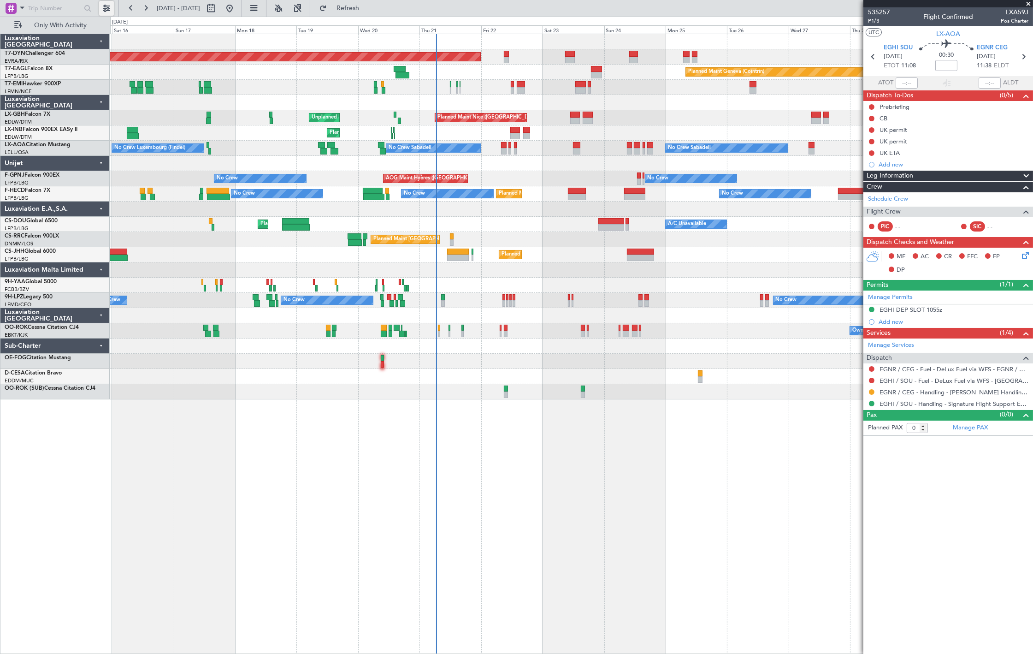
drag, startPoint x: 107, startPoint y: 6, endPoint x: 112, endPoint y: 16, distance: 11.8
click at [107, 6] on button at bounding box center [106, 8] width 15 height 15
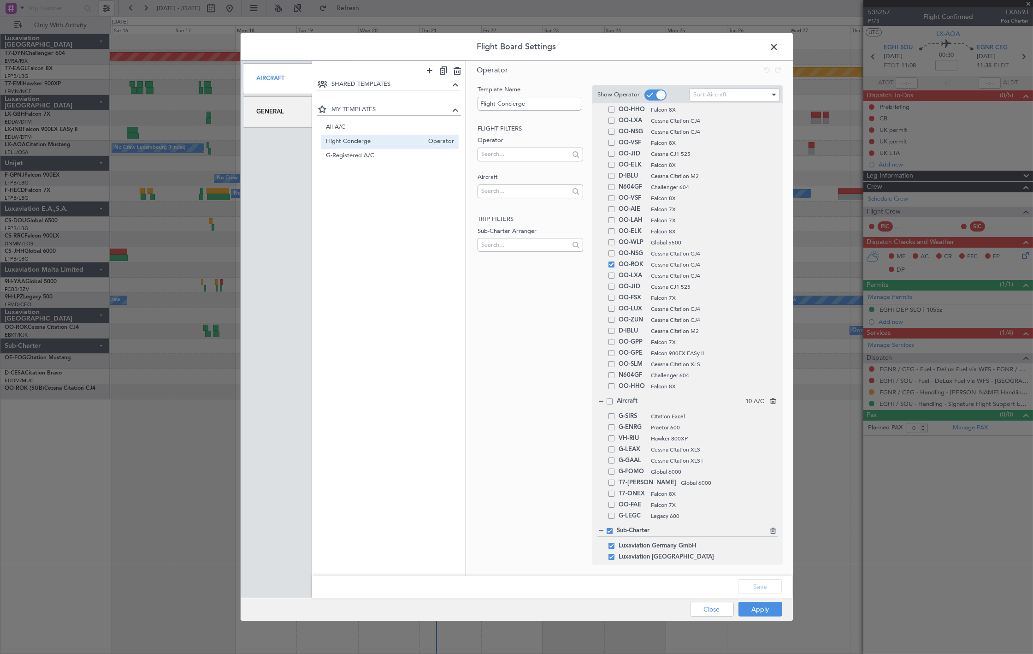
scroll to position [577, 0]
click at [612, 263] on span at bounding box center [612, 262] width 6 height 6
click at [615, 259] on input "checkbox" at bounding box center [615, 259] width 0 height 0
click at [744, 612] on button "Apply" at bounding box center [761, 609] width 44 height 15
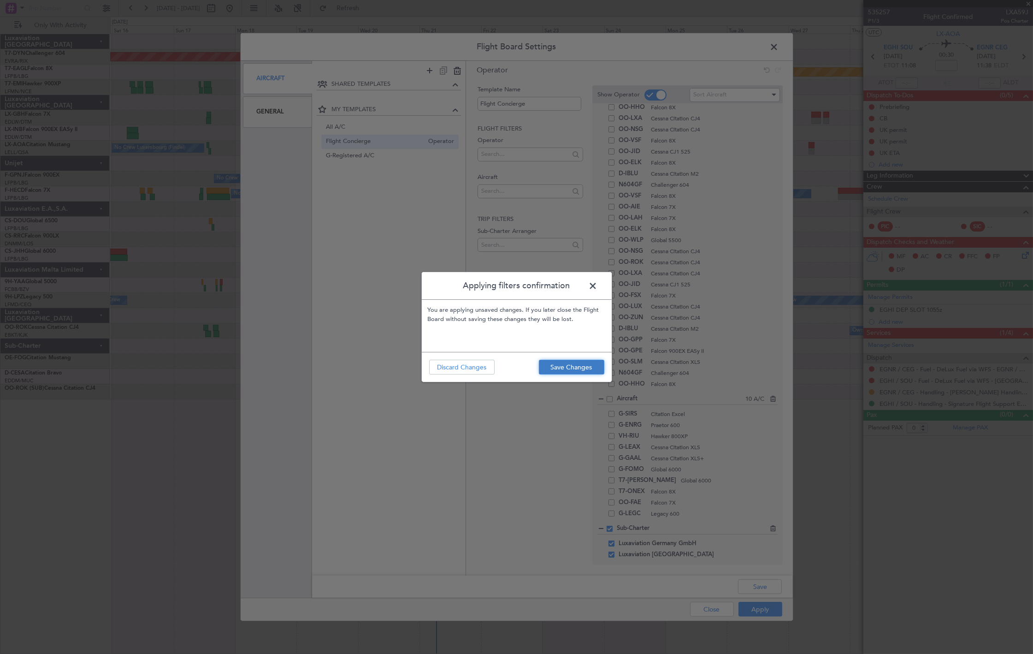
click at [580, 371] on button "Save Changes" at bounding box center [571, 367] width 65 height 15
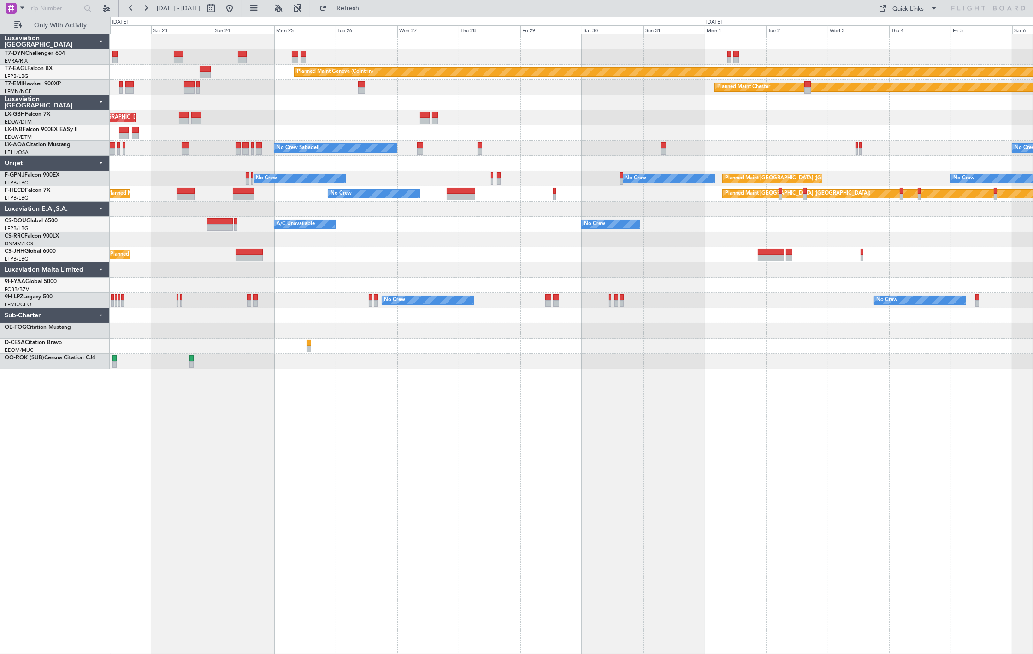
click at [321, 187] on div "Planned Maint Basel-Mulhouse Planned Maint Geneva (Cointrin) Planned Maint Ches…" at bounding box center [571, 201] width 922 height 335
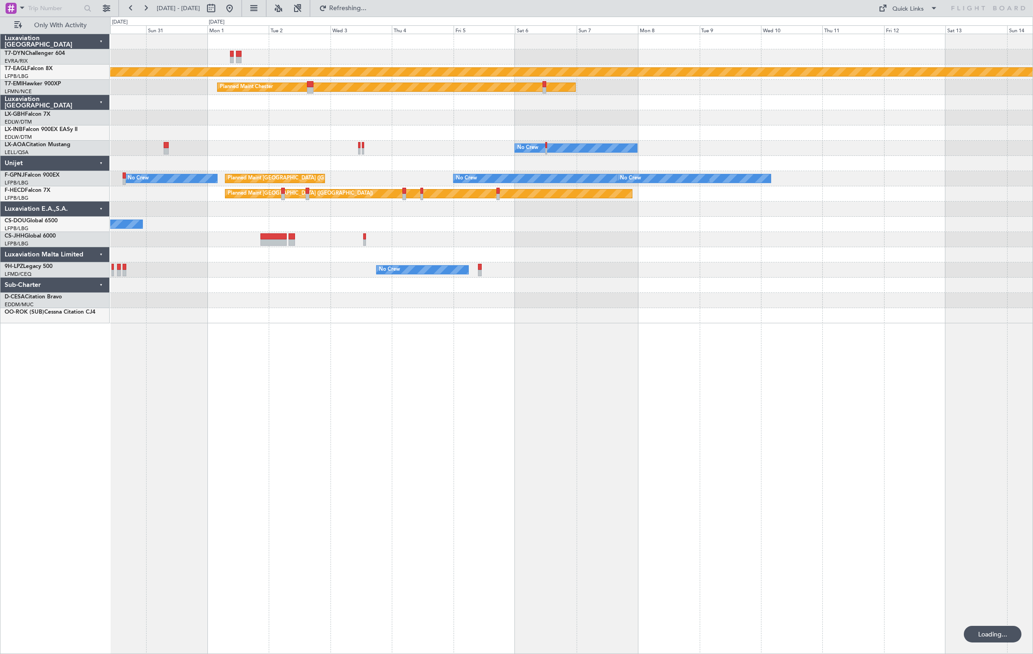
click at [415, 229] on div "Planned Maint Geneva (Cointrin) Planned Maint Chester No Crew No Crew Sabadell …" at bounding box center [571, 178] width 922 height 289
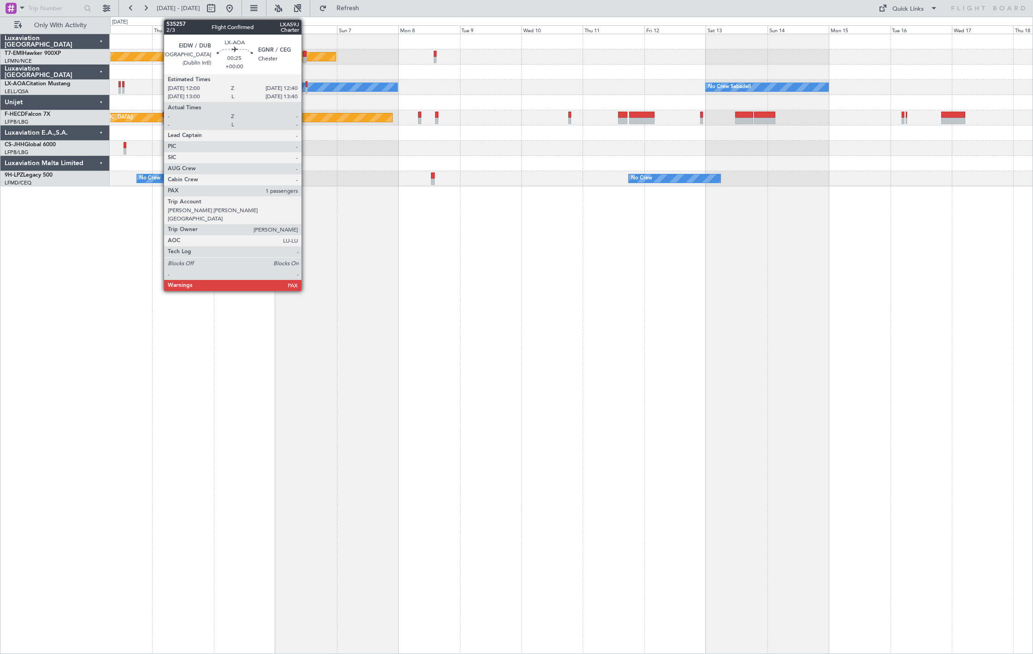
click at [306, 89] on div at bounding box center [307, 90] width 2 height 6
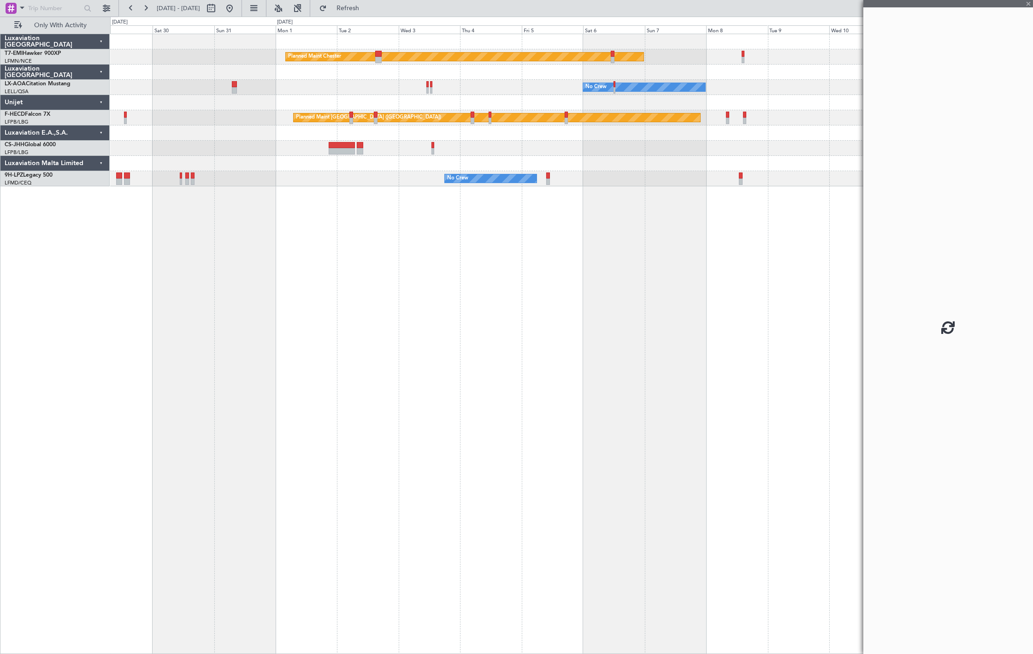
click at [698, 121] on div "Planned Maint [GEOGRAPHIC_DATA] ([GEOGRAPHIC_DATA])" at bounding box center [497, 117] width 407 height 8
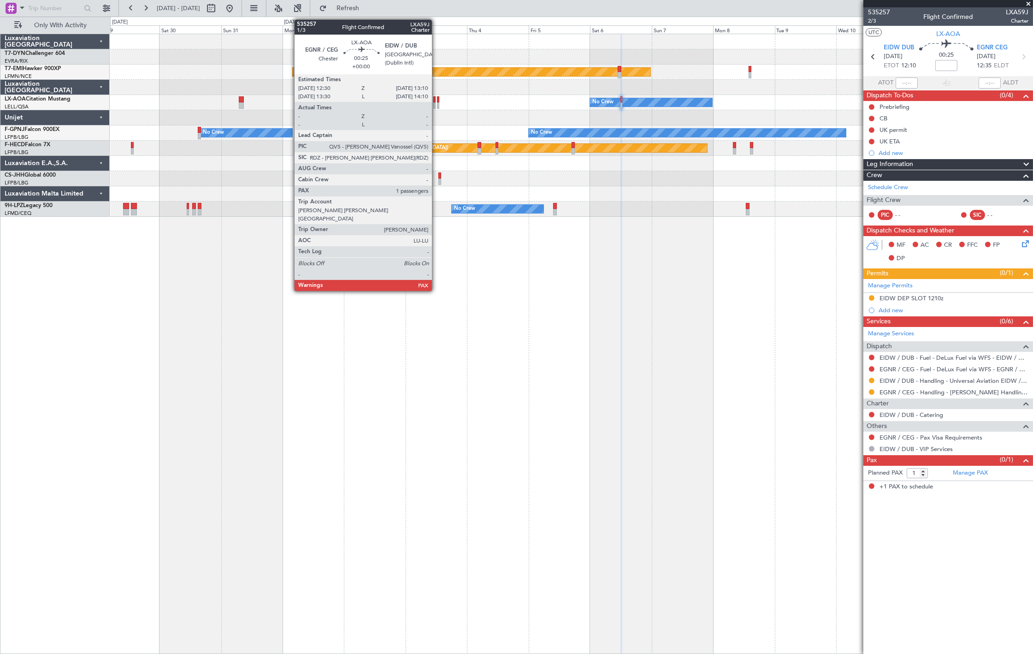
click at [437, 102] on div at bounding box center [438, 105] width 2 height 6
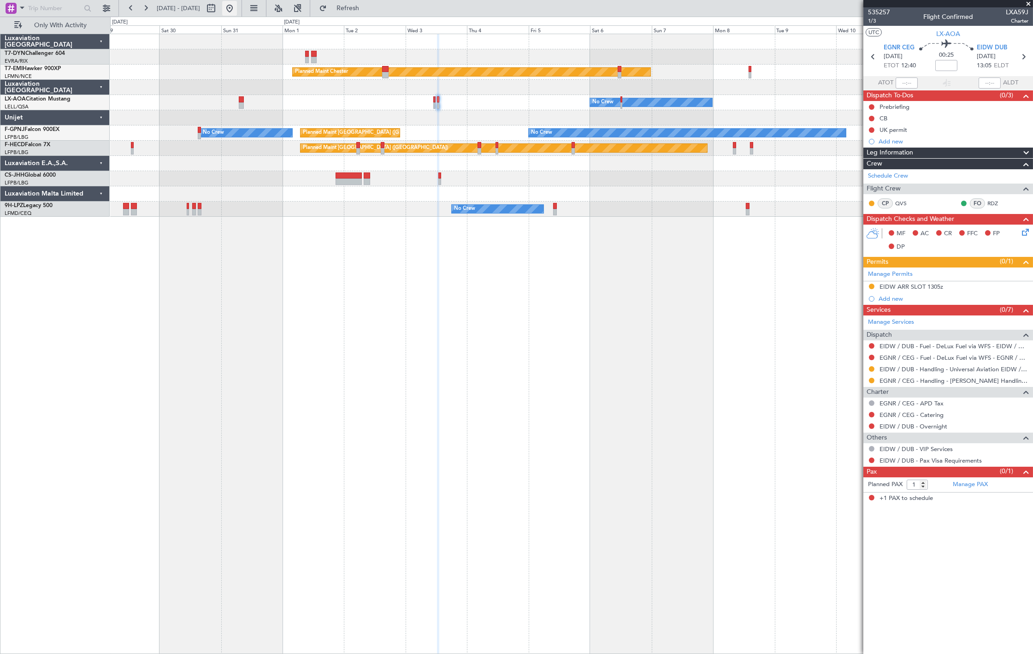
click at [237, 6] on button at bounding box center [229, 8] width 15 height 15
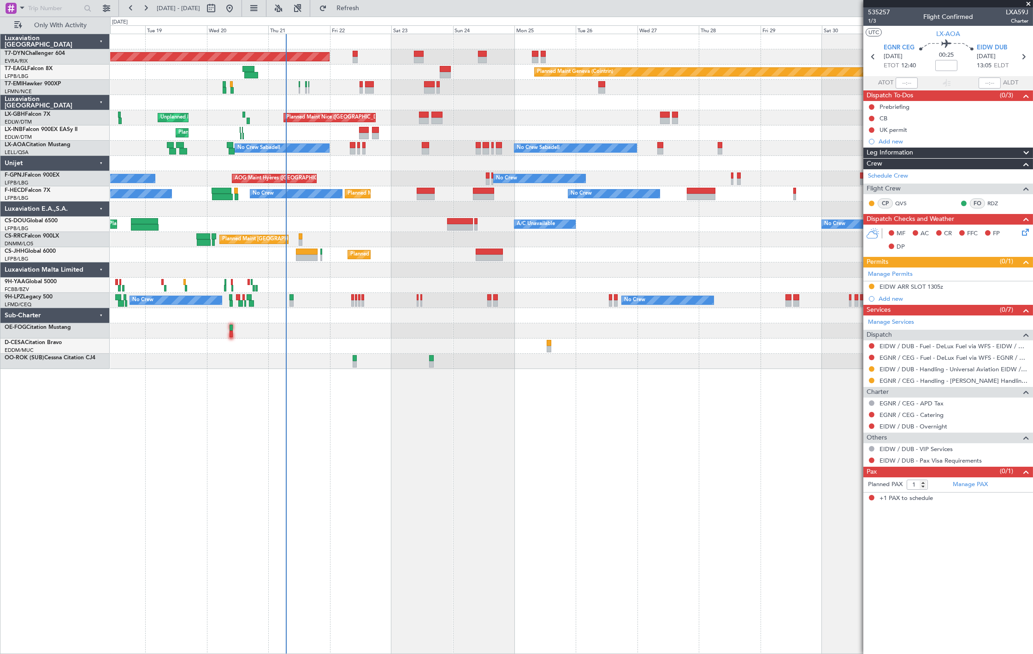
click at [435, 272] on div "Planned Maint [GEOGRAPHIC_DATA]-[GEOGRAPHIC_DATA] Planned Maint Geneva ([GEOGRA…" at bounding box center [571, 201] width 922 height 335
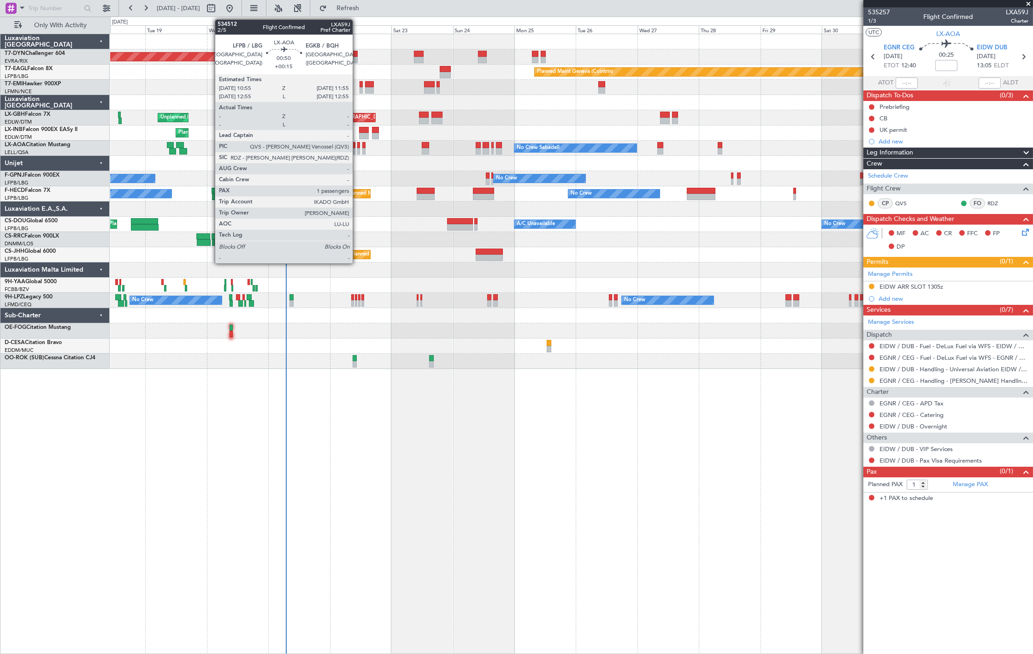
click at [357, 145] on div at bounding box center [358, 145] width 3 height 6
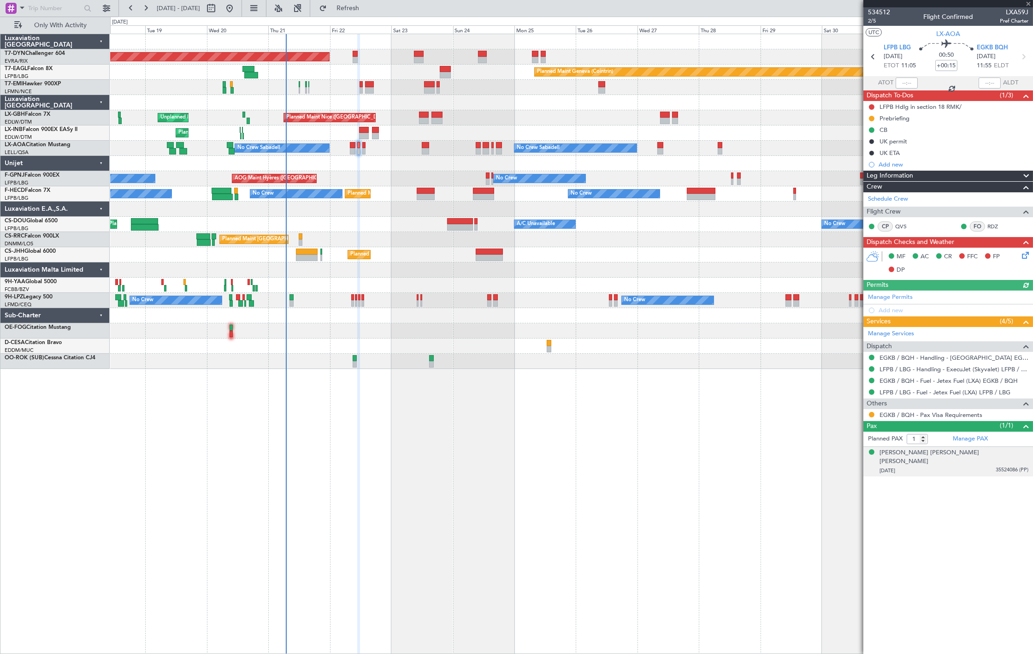
click at [985, 466] on div "[DATE] 35524086 (PP)" at bounding box center [954, 470] width 149 height 9
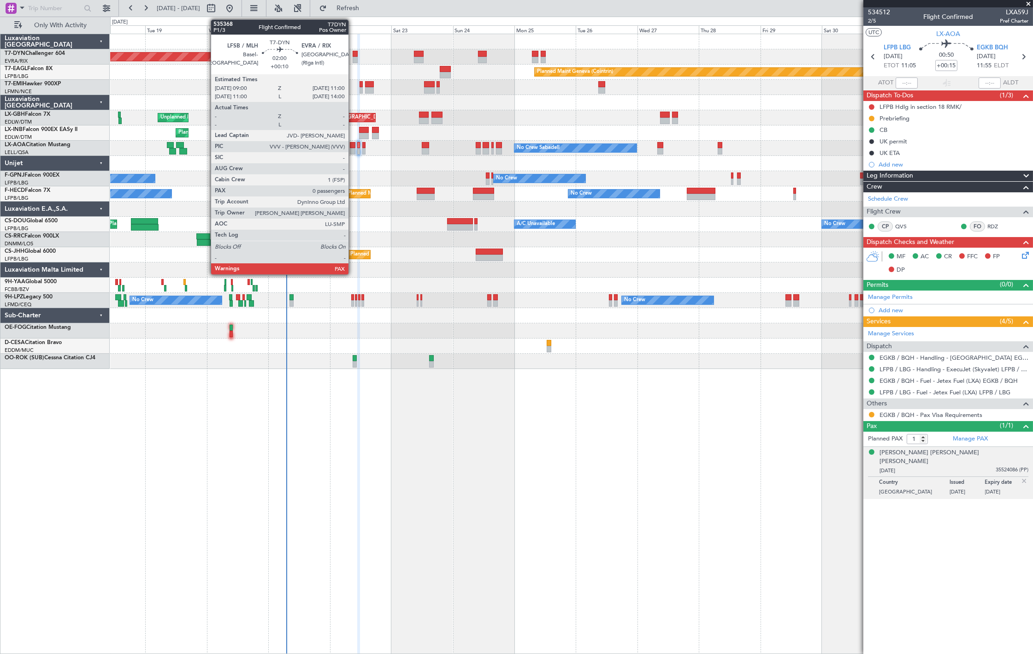
click at [353, 53] on div at bounding box center [356, 54] width 6 height 6
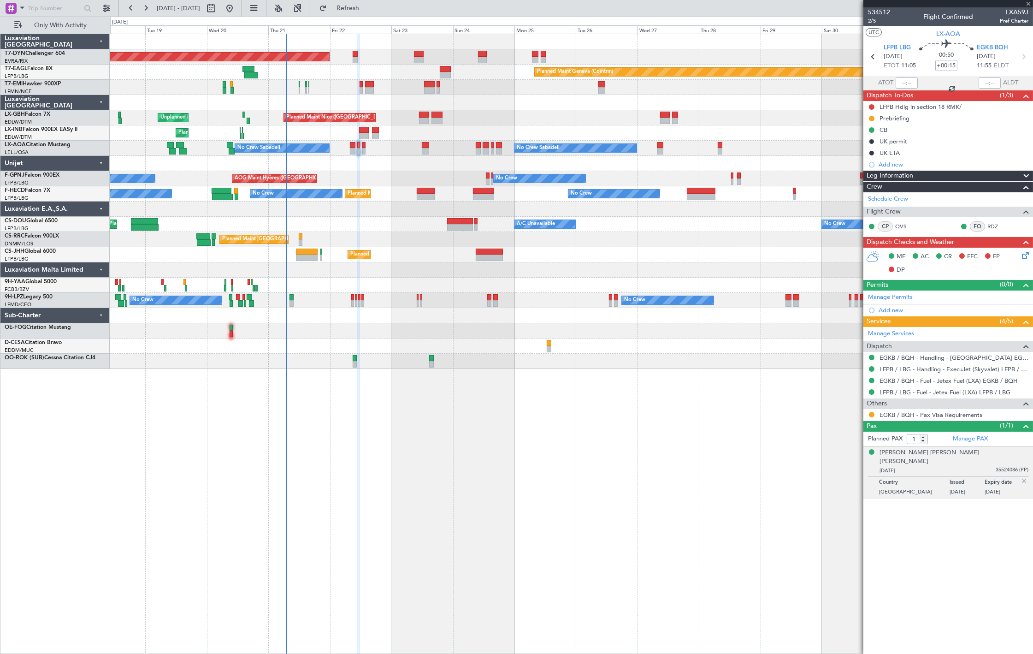
type input "+00:10"
type input "0"
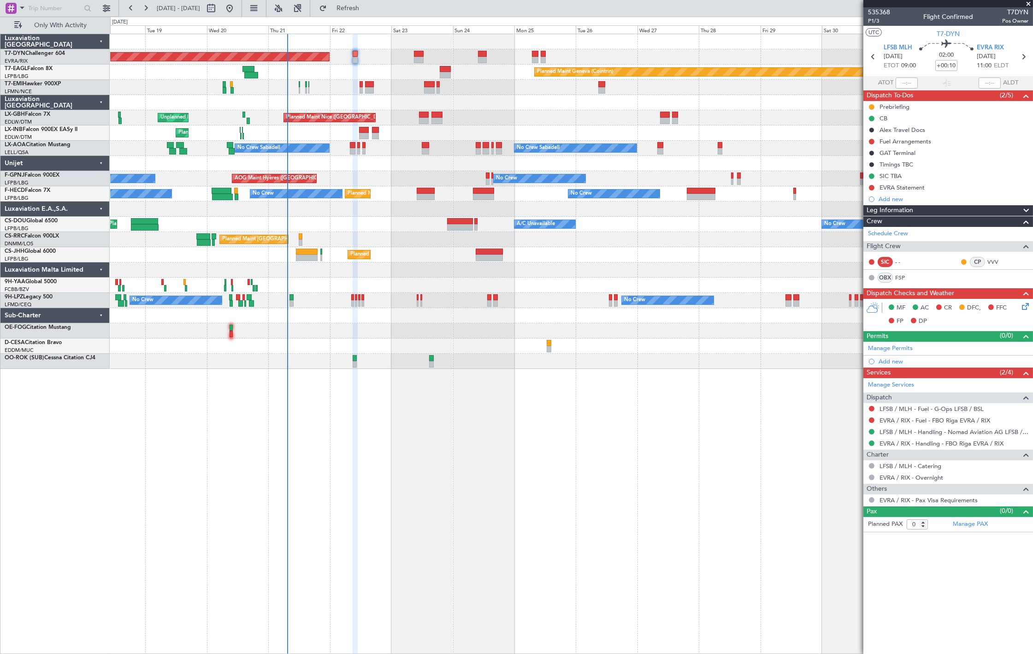
click at [386, 140] on div "Planned Maint Geneva (Cointrin)" at bounding box center [571, 132] width 922 height 15
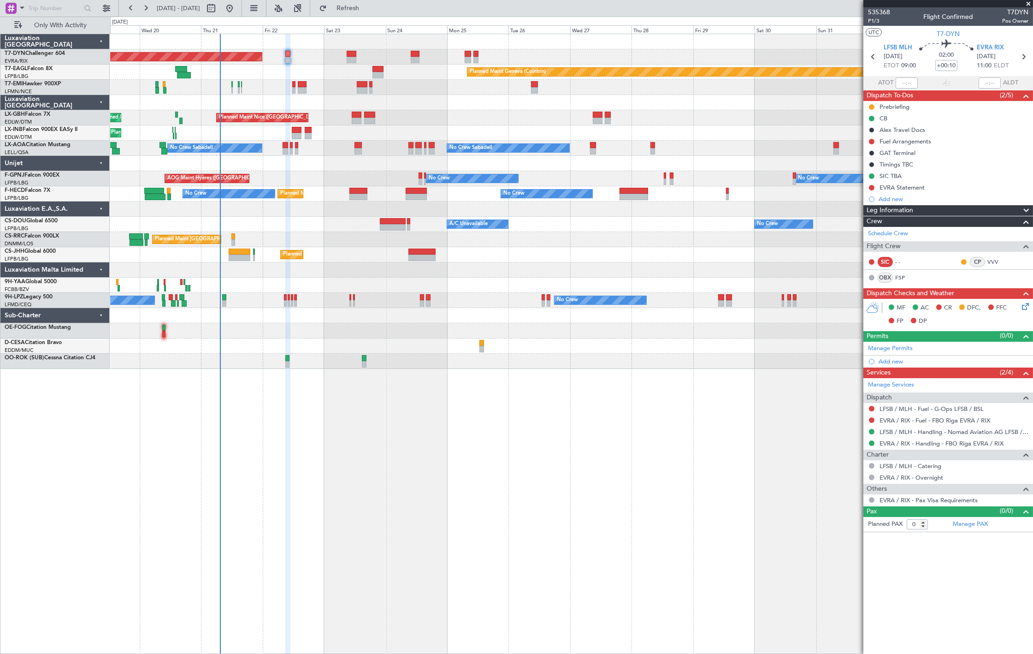
click at [236, 101] on div at bounding box center [571, 102] width 922 height 15
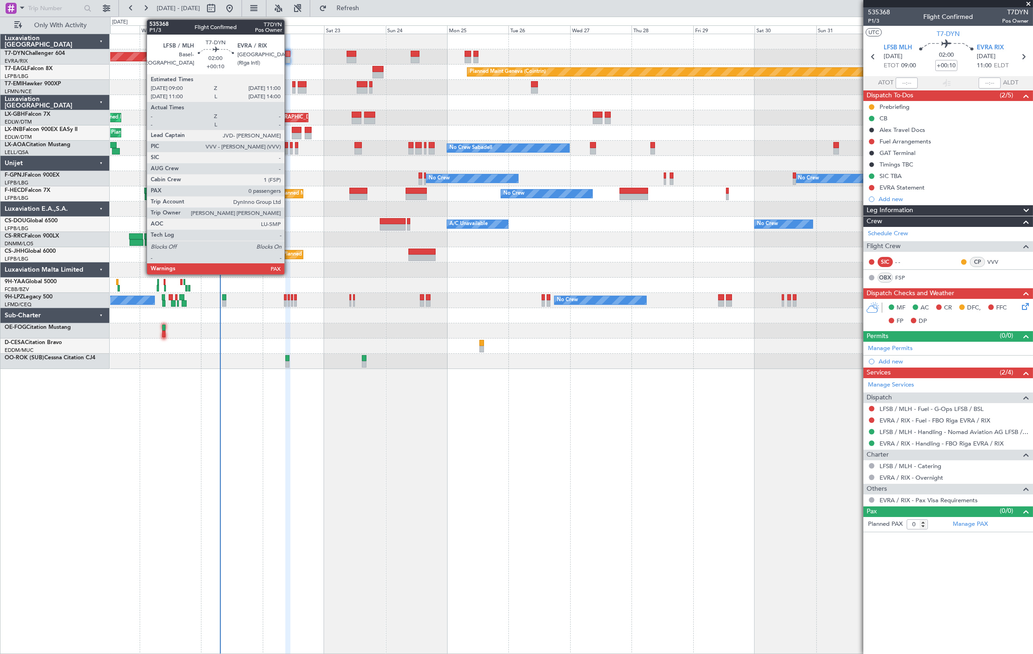
click at [289, 51] on div at bounding box center [288, 54] width 6 height 6
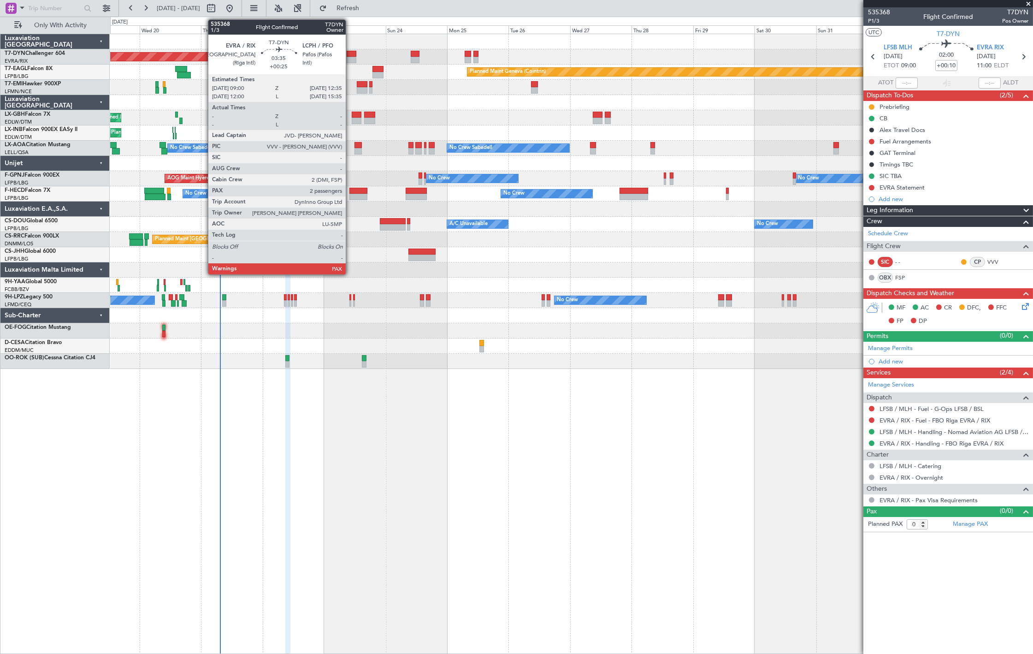
click at [350, 54] on div at bounding box center [351, 54] width 9 height 6
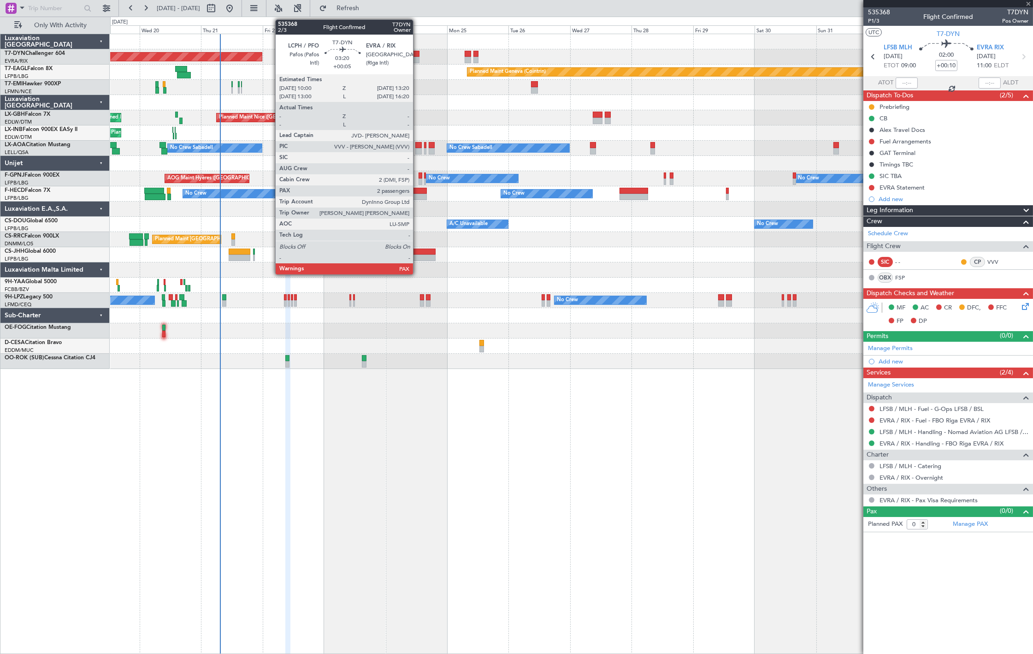
type input "+00:25"
type input "3"
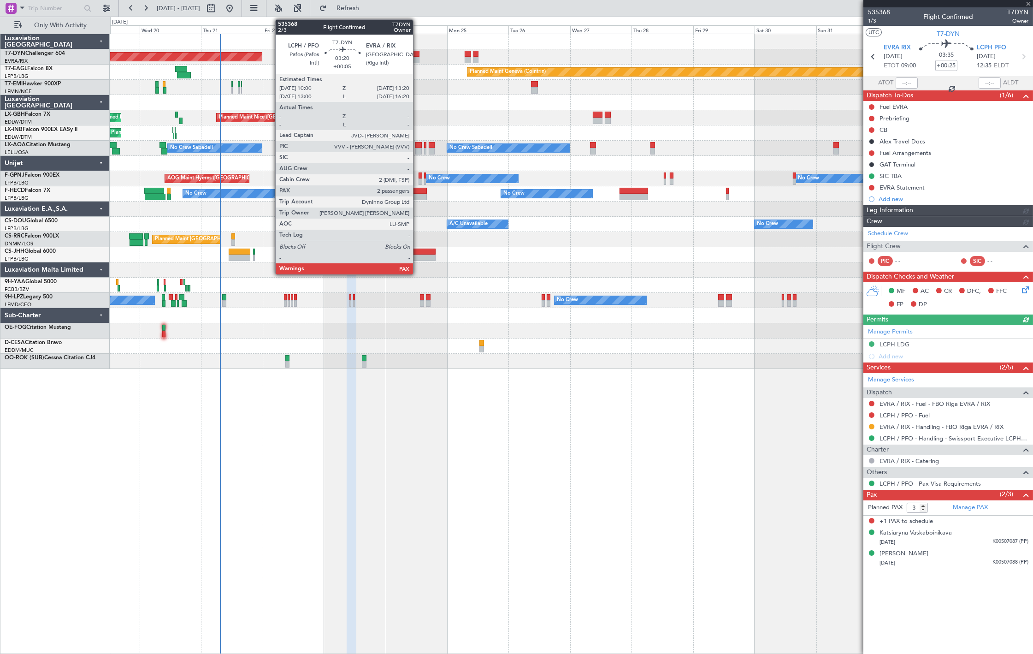
click at [418, 60] on div at bounding box center [415, 60] width 9 height 6
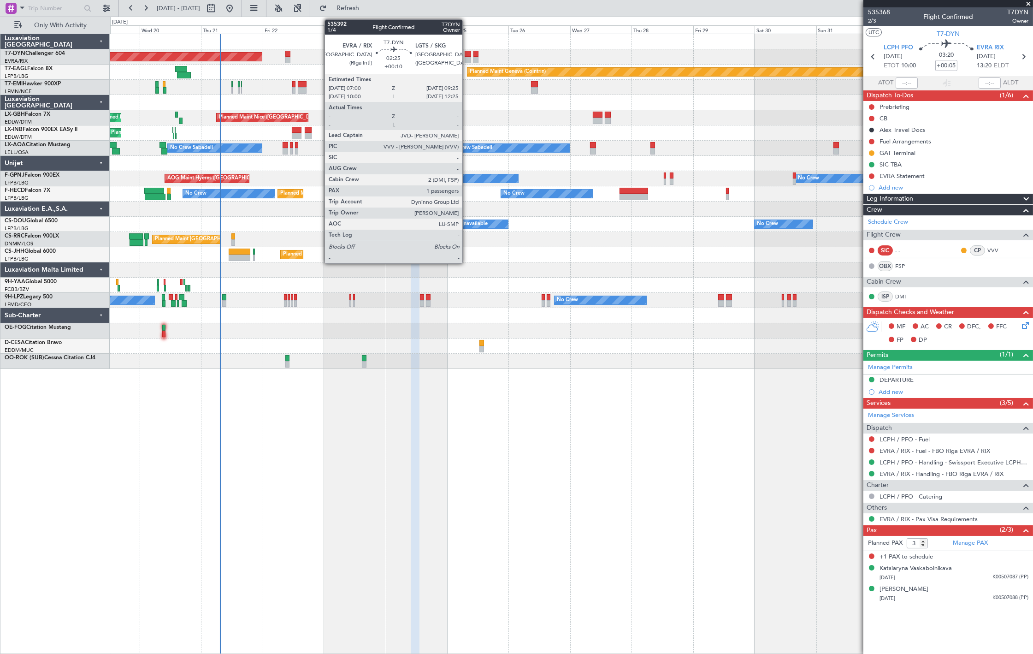
click at [467, 59] on div at bounding box center [468, 60] width 6 height 6
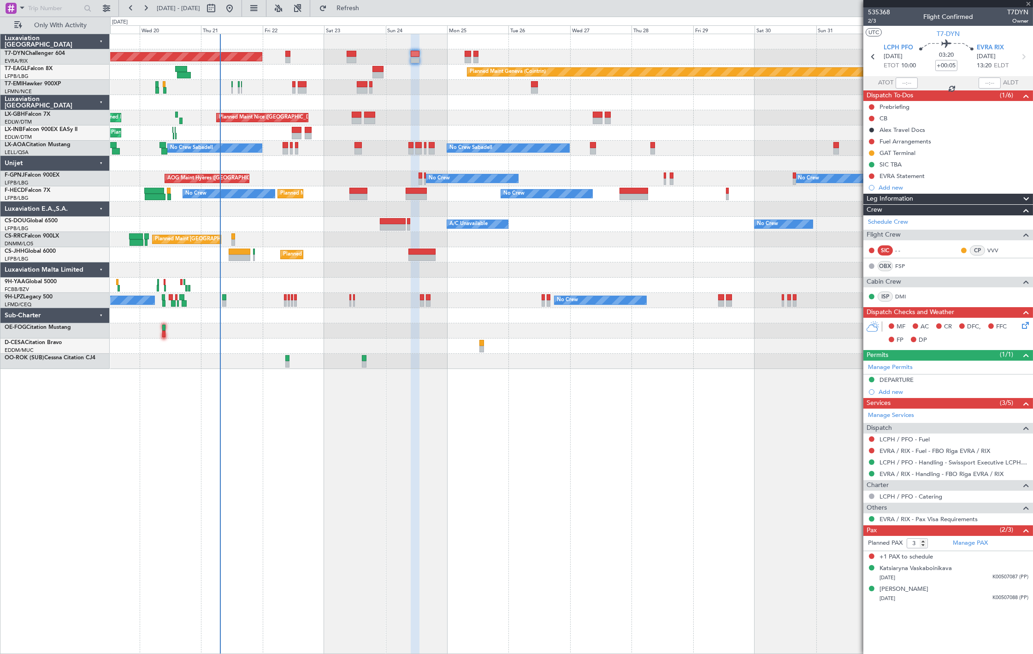
type input "+00:10"
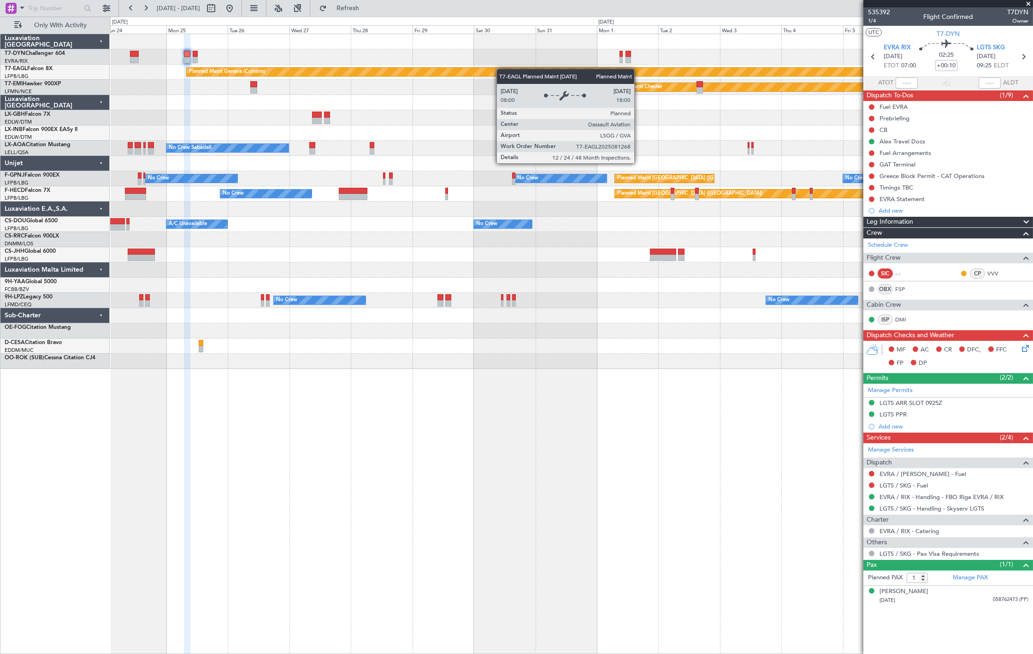
click at [279, 75] on div "Planned Maint Basel-Mulhouse Planned Maint Geneva (Cointrin) Planned Maint Ches…" at bounding box center [571, 201] width 922 height 335
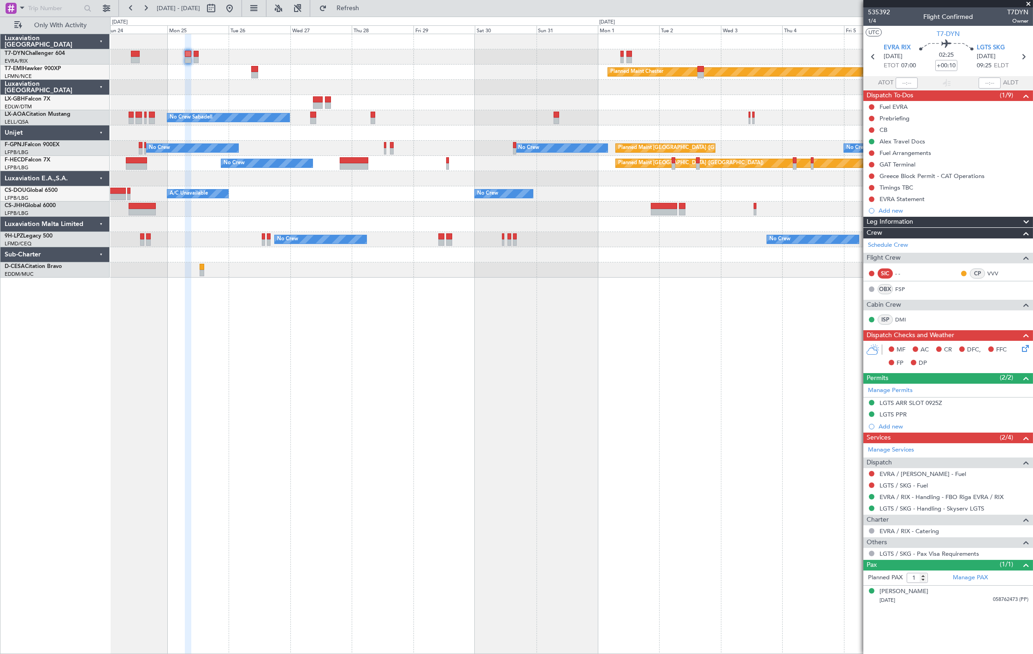
click at [192, 55] on div "Planned Maint [GEOGRAPHIC_DATA]-[GEOGRAPHIC_DATA]" at bounding box center [571, 56] width 922 height 15
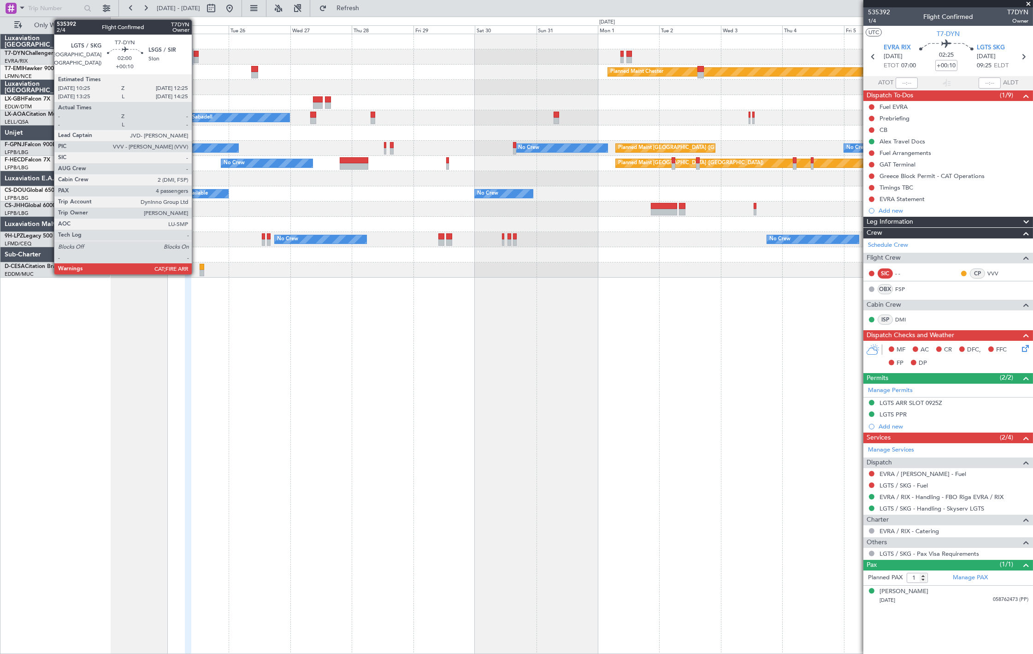
click at [196, 57] on div at bounding box center [197, 60] width 6 height 6
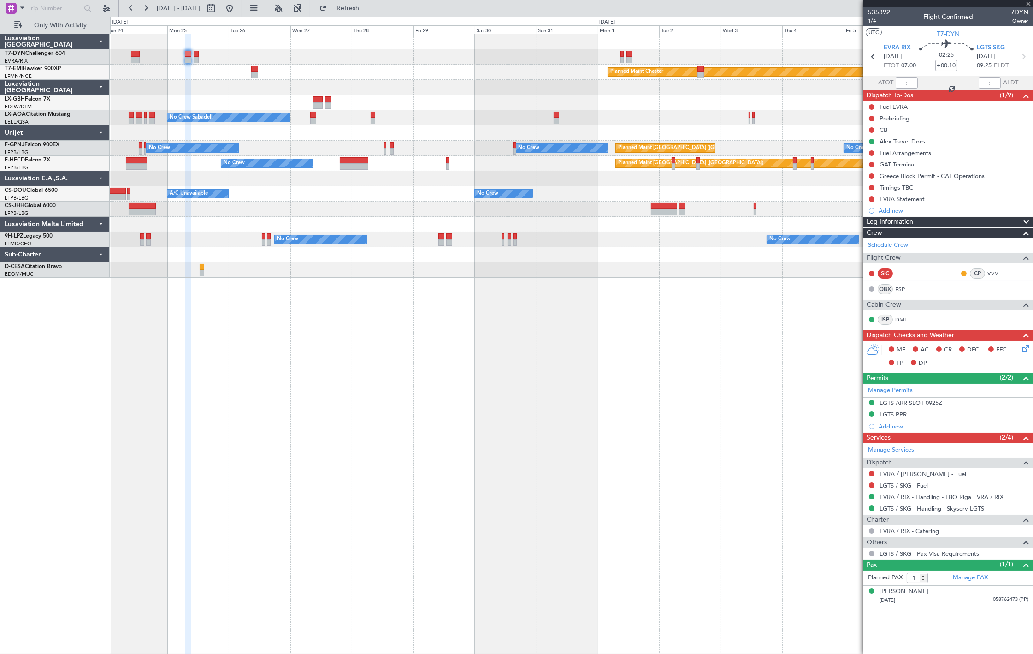
type input "4"
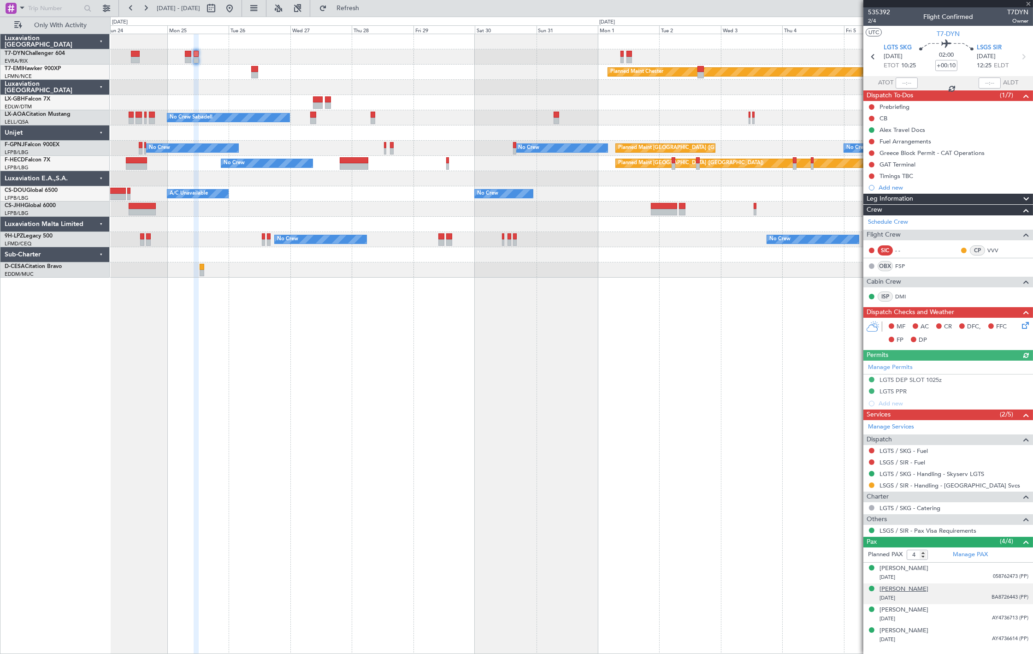
click at [917, 590] on div "Kristina Weinstein" at bounding box center [904, 589] width 49 height 9
click at [237, 15] on button at bounding box center [229, 8] width 15 height 15
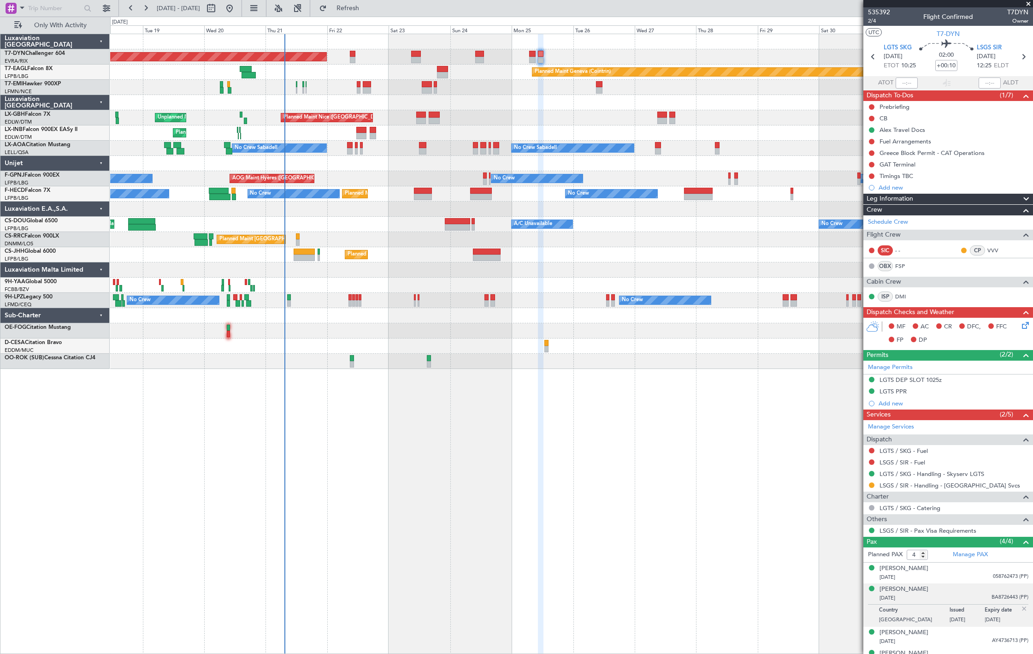
click at [140, 232] on div "Planned Maint Basel-Mulhouse Planned Maint Geneva (Cointrin) Planned Maint New …" at bounding box center [571, 201] width 922 height 335
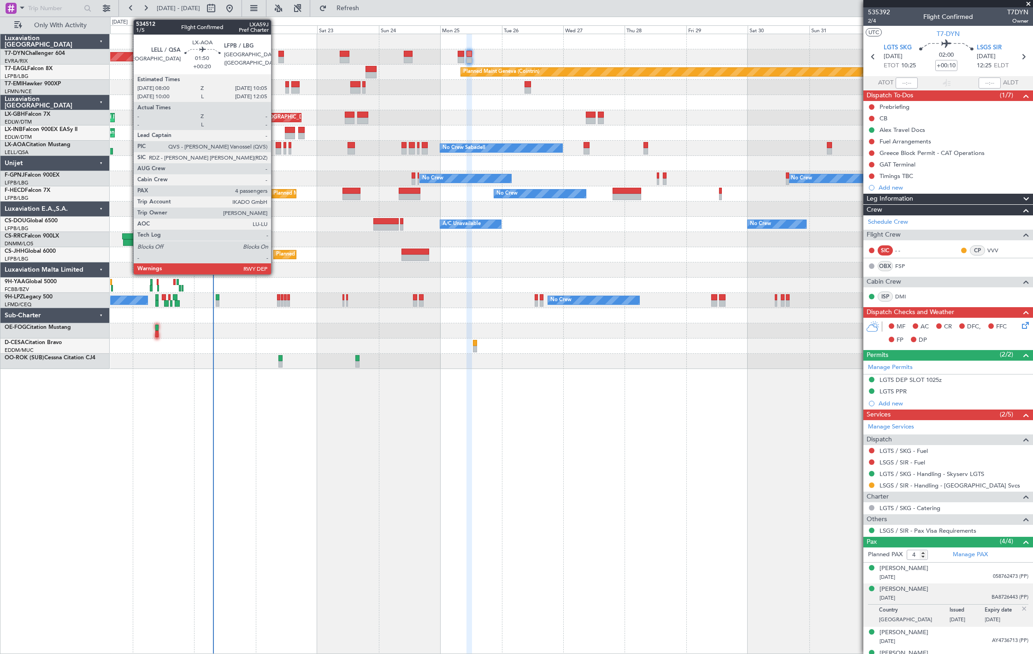
click at [276, 153] on div at bounding box center [279, 151] width 6 height 6
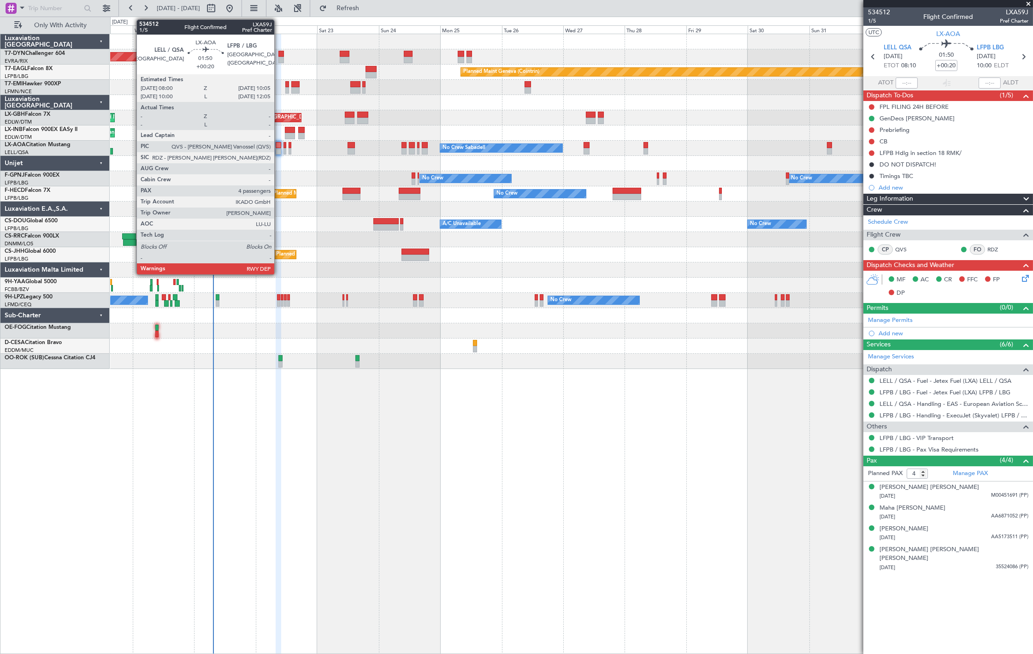
click at [279, 153] on div at bounding box center [279, 151] width 6 height 6
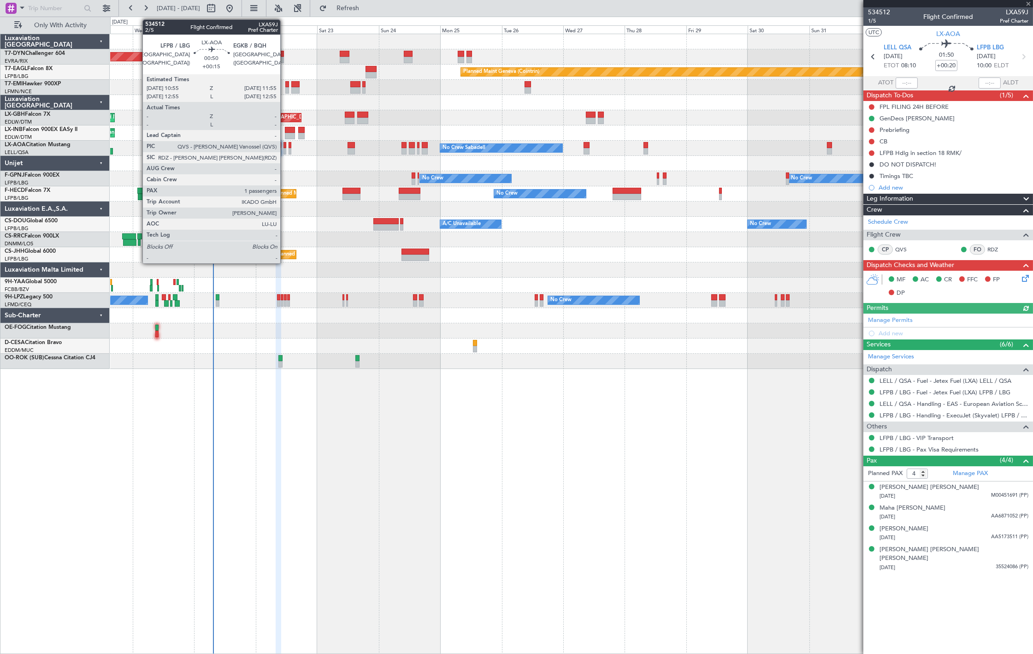
click at [285, 151] on div at bounding box center [285, 151] width 3 height 6
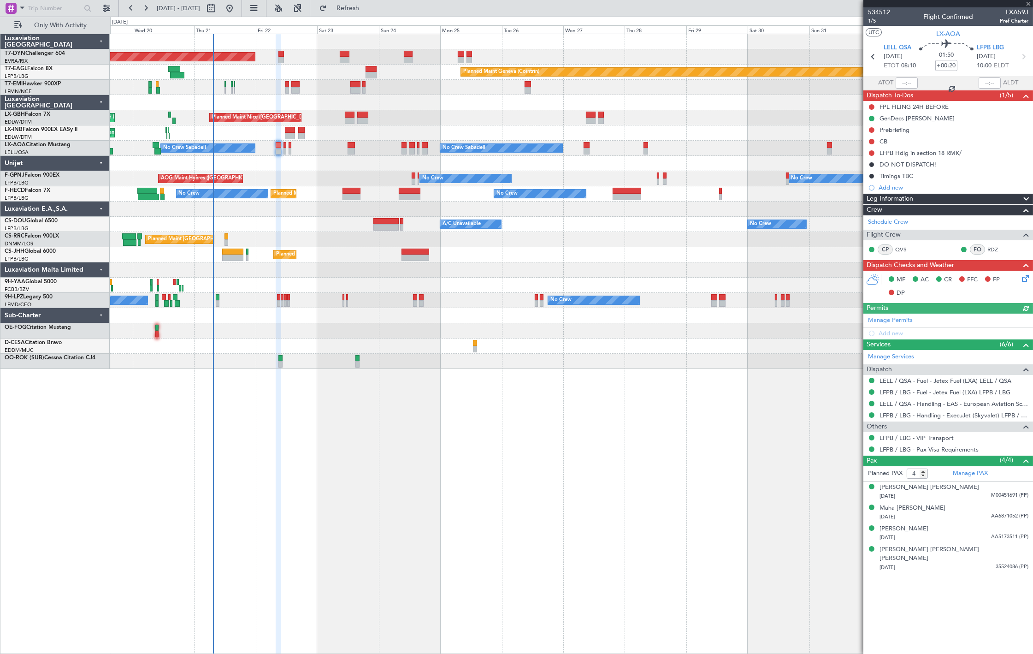
type input "+00:15"
type input "1"
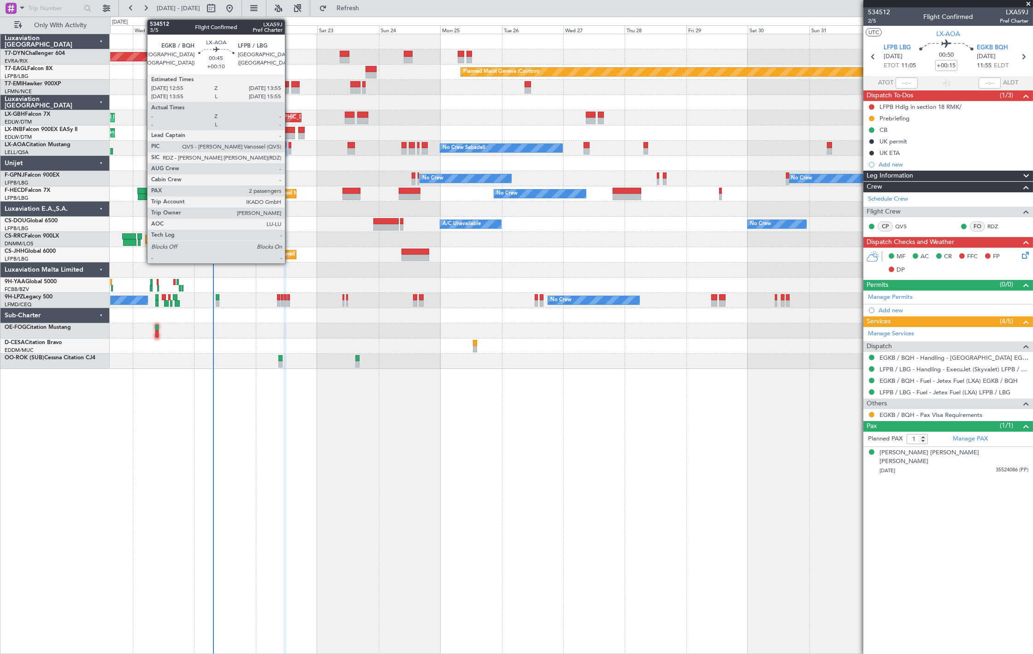
click at [290, 150] on div at bounding box center [290, 151] width 3 height 6
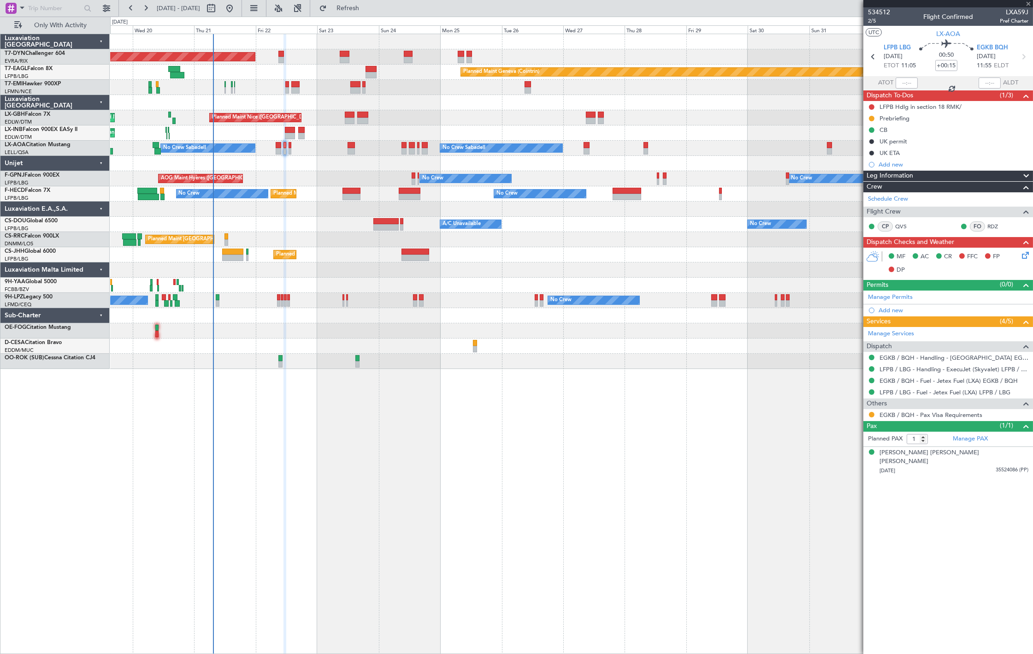
type input "+00:10"
type input "2"
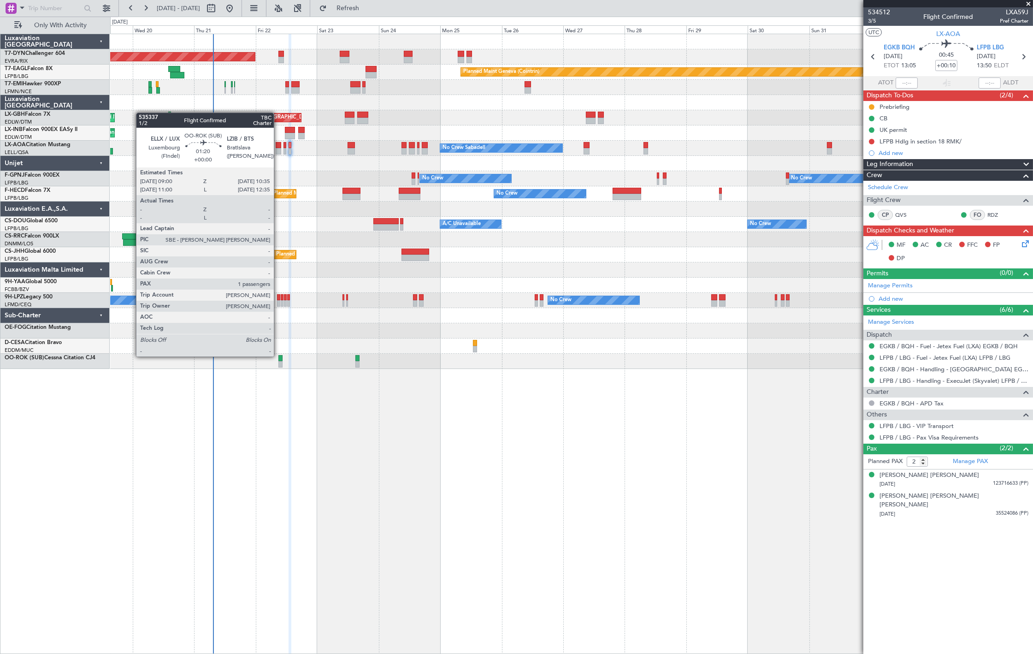
click at [278, 355] on div at bounding box center [280, 358] width 4 height 6
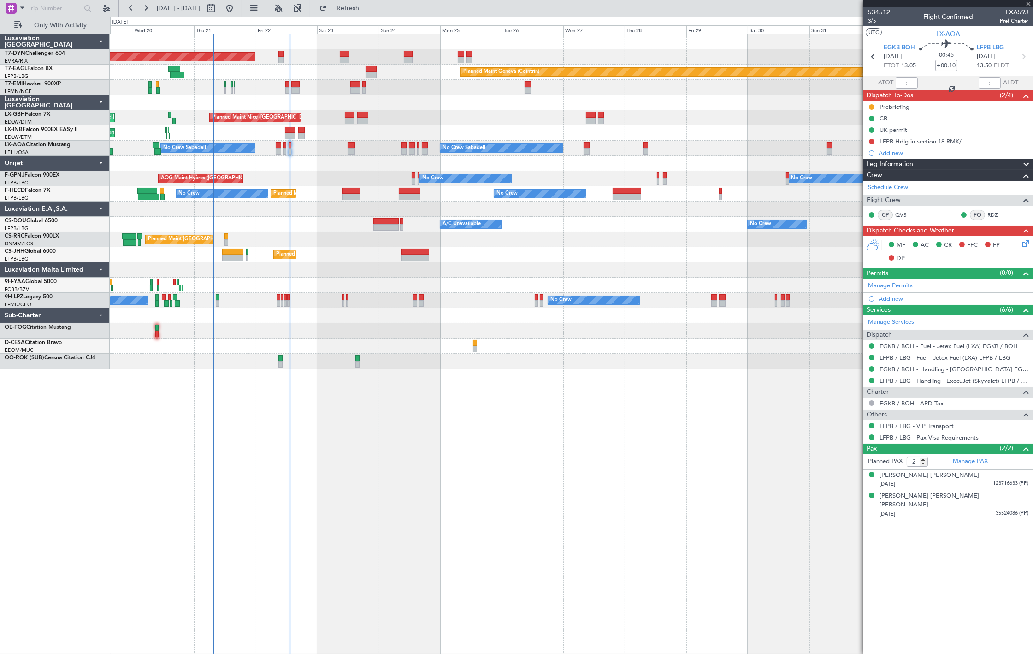
type input "1"
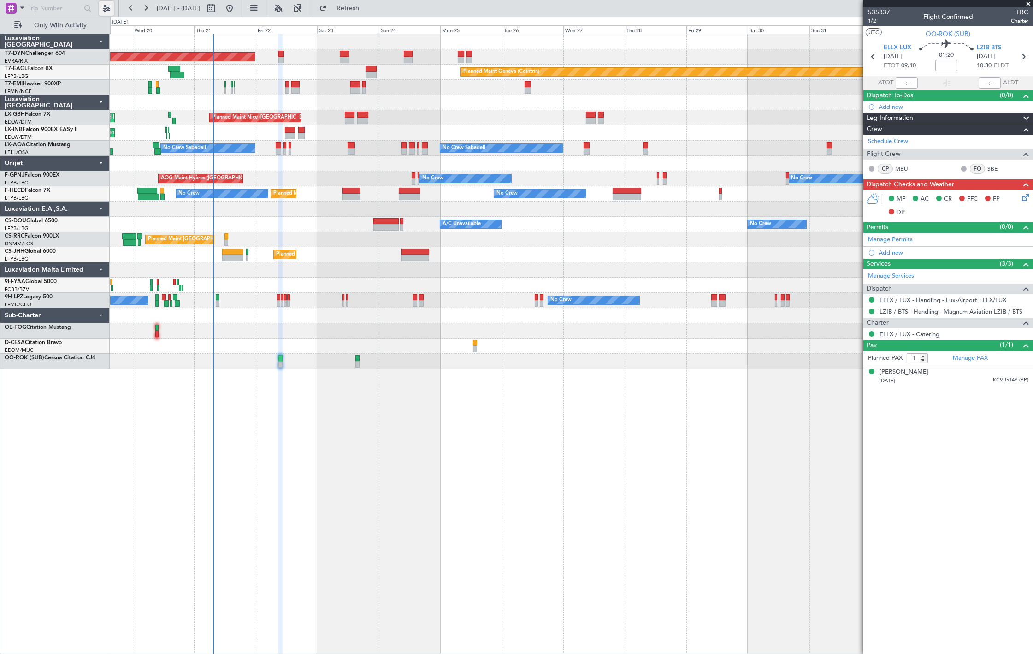
click at [104, 4] on button at bounding box center [106, 8] width 15 height 15
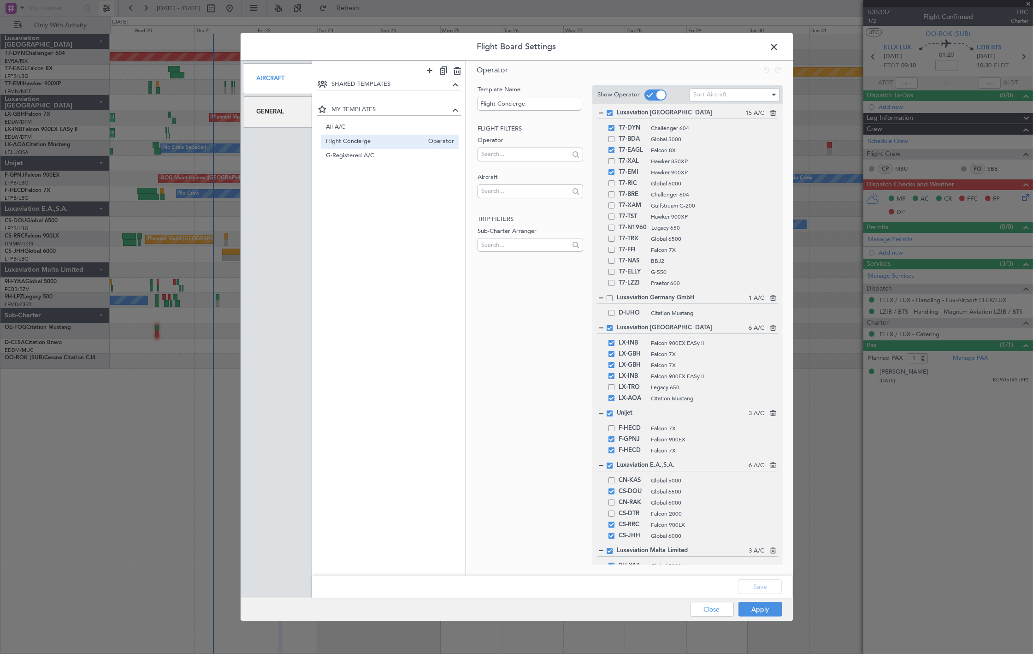
click at [104, 4] on div "Flight Board Settings Aircraft General SHARED TEMPLATES MY TEMPLATES All A/C Op…" at bounding box center [516, 327] width 1033 height 654
click at [779, 47] on span at bounding box center [779, 49] width 0 height 18
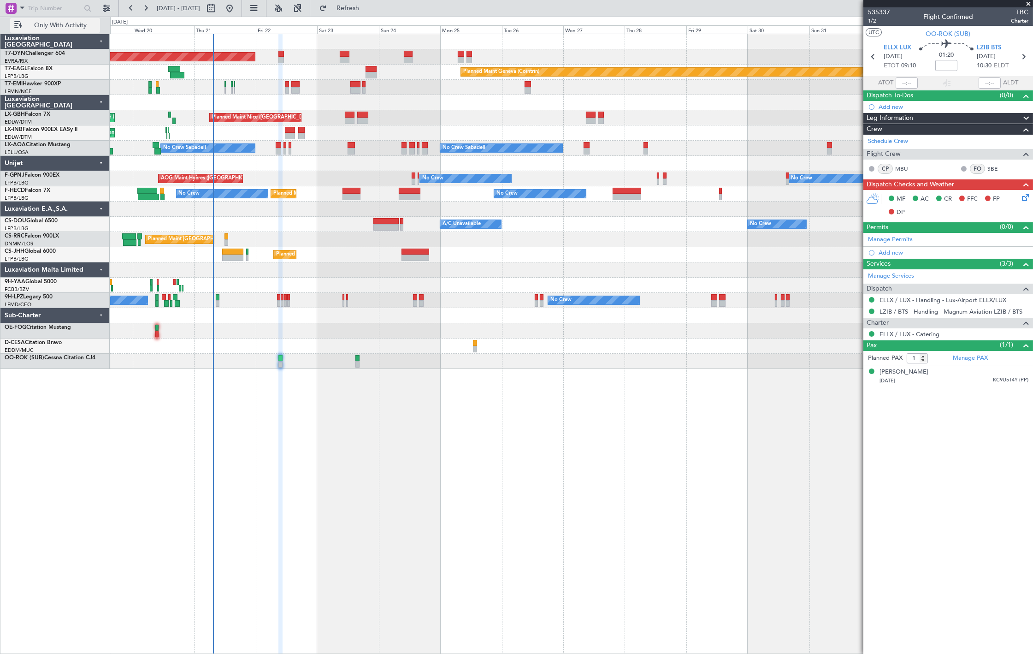
click at [66, 27] on span "Only With Activity" at bounding box center [60, 25] width 73 height 6
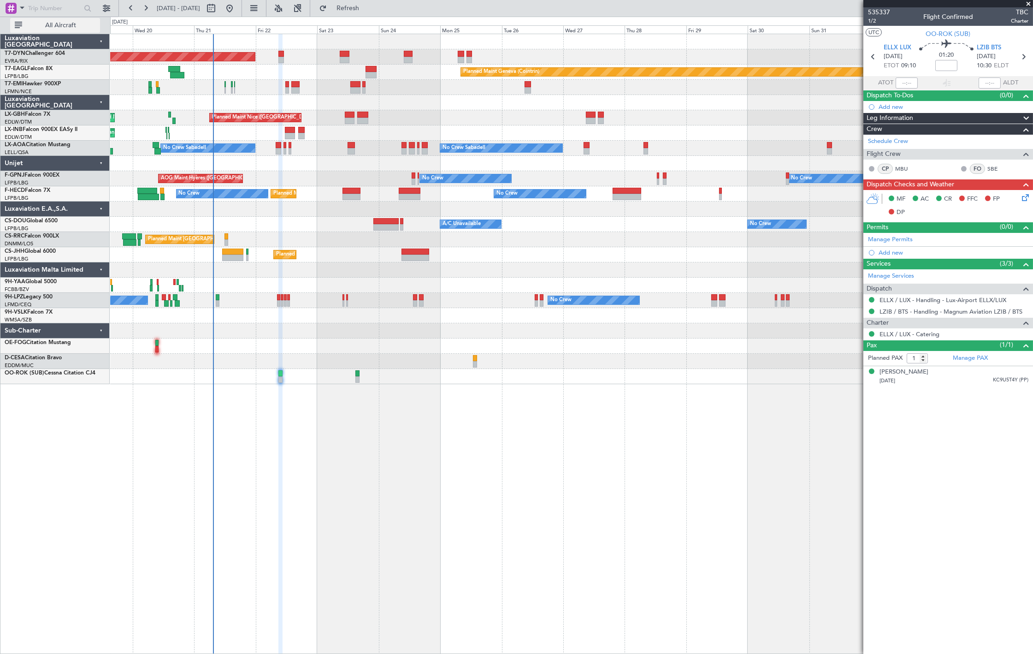
click at [66, 27] on span "All Aircraft" at bounding box center [60, 25] width 73 height 6
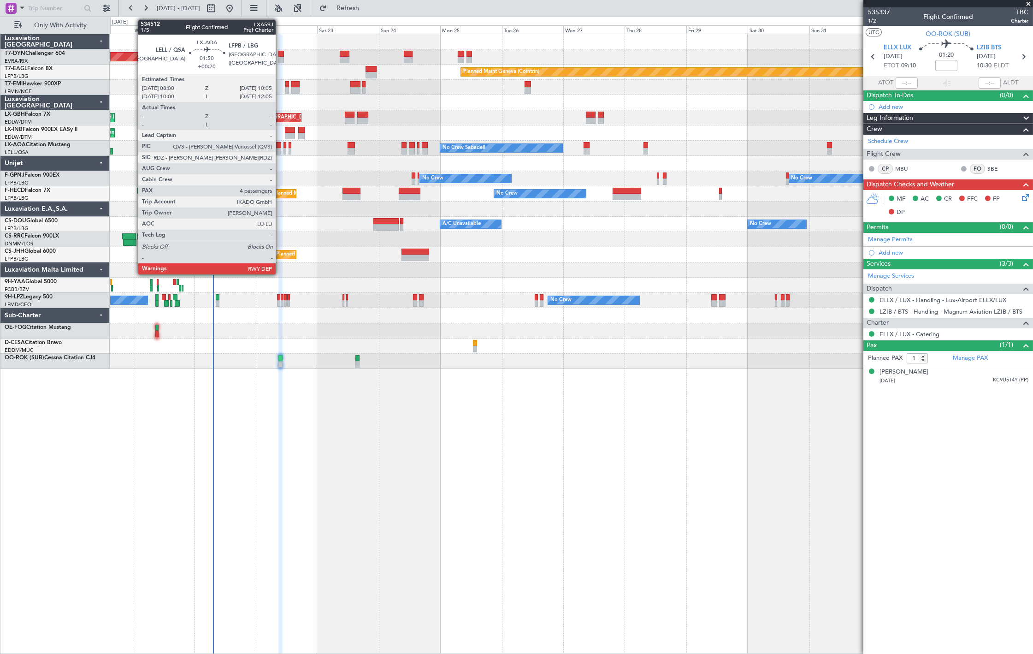
click at [280, 143] on div at bounding box center [279, 145] width 6 height 6
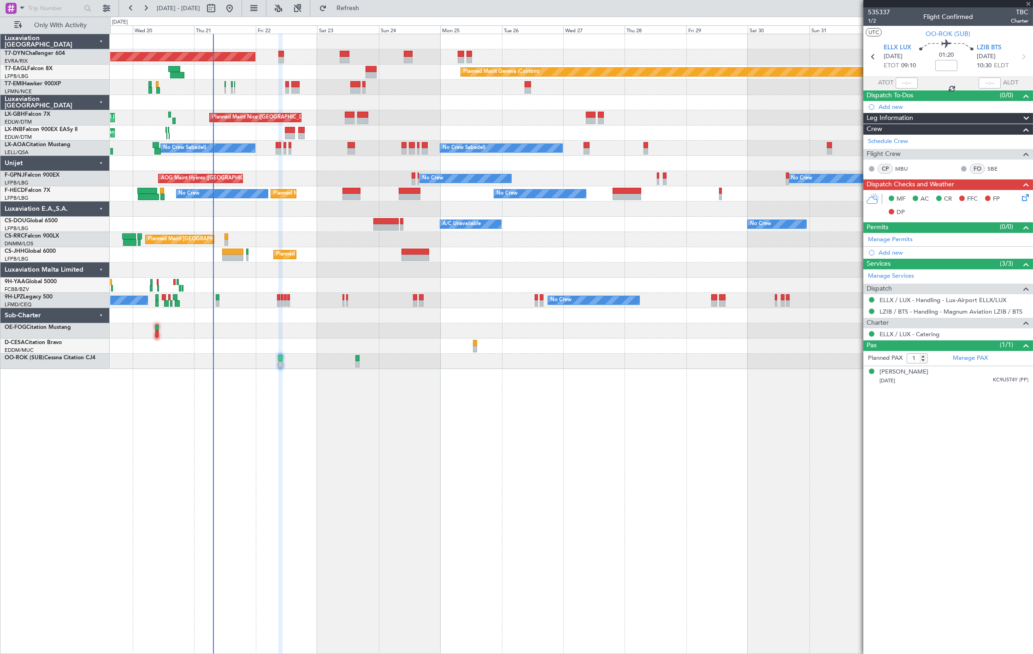
type input "+00:20"
type input "4"
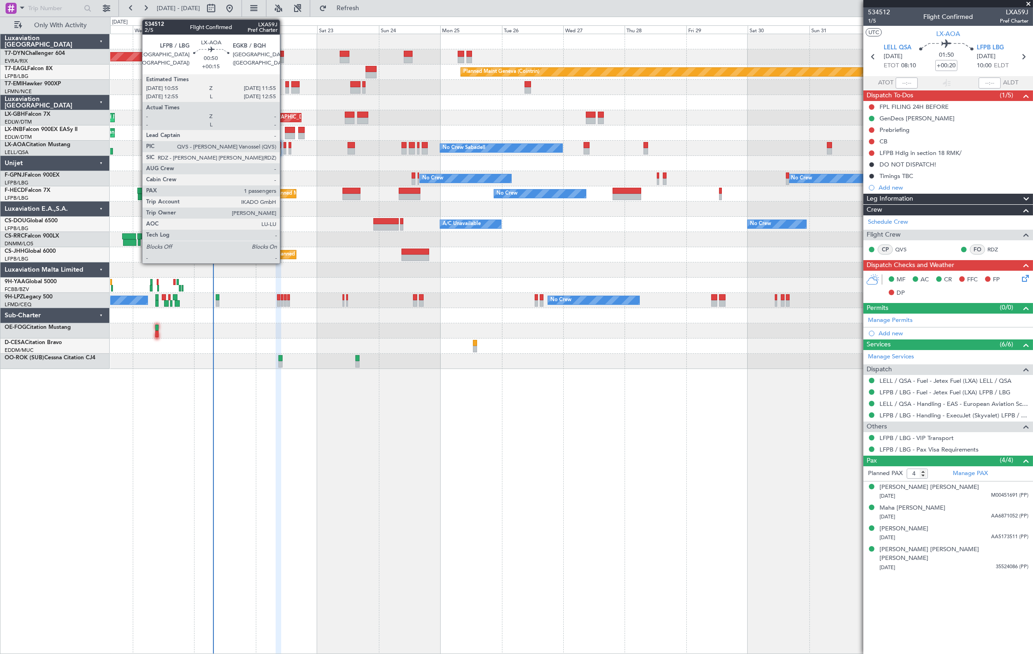
click at [284, 150] on div at bounding box center [285, 151] width 3 height 6
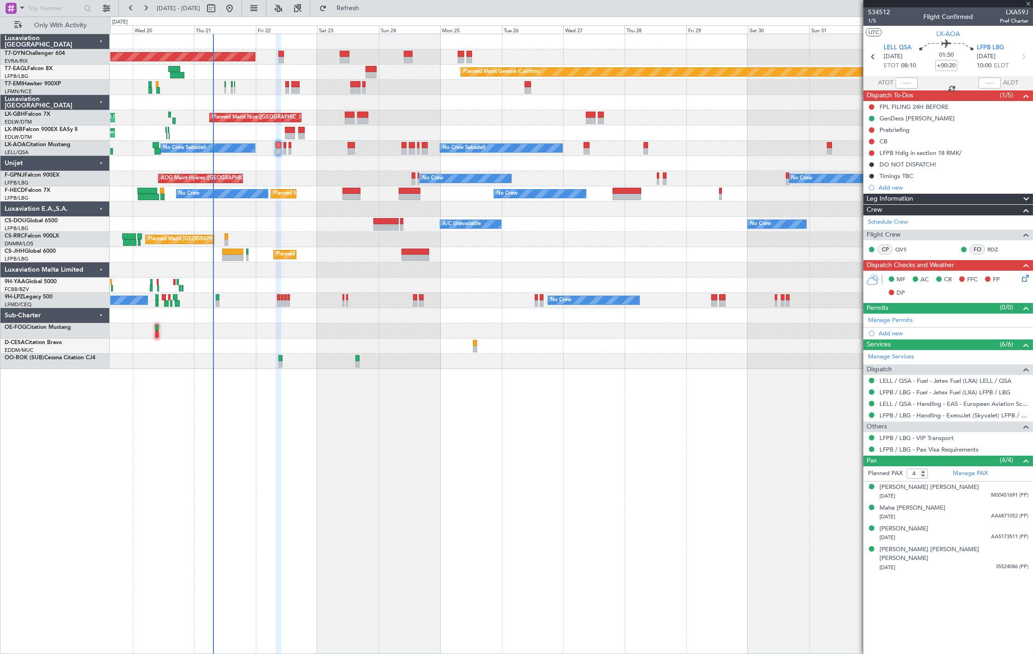
type input "+00:15"
type input "1"
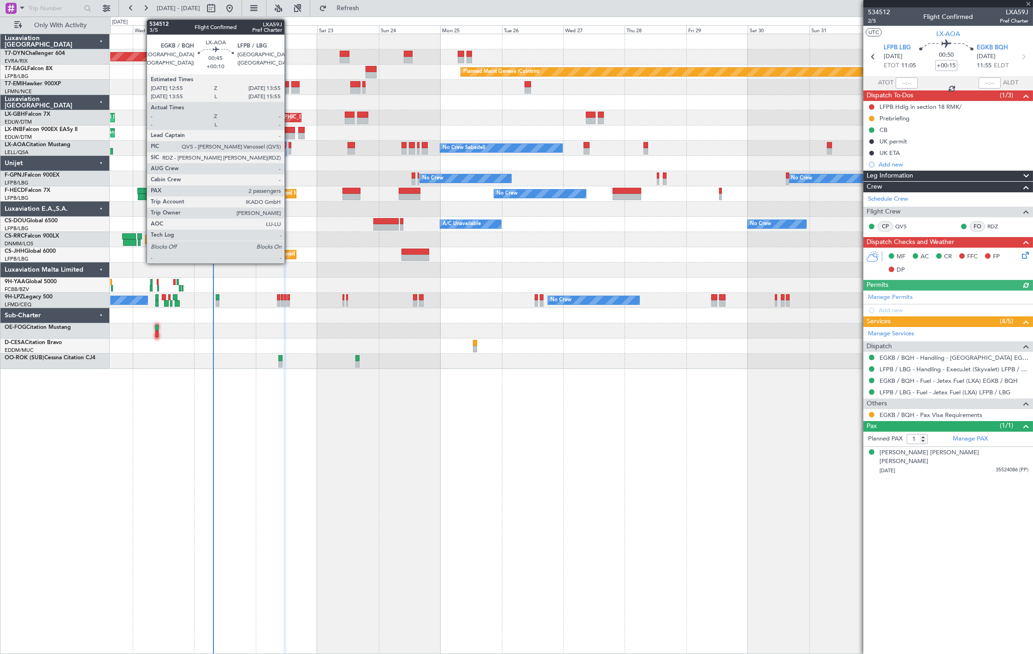
click at [289, 148] on div at bounding box center [290, 151] width 3 height 6
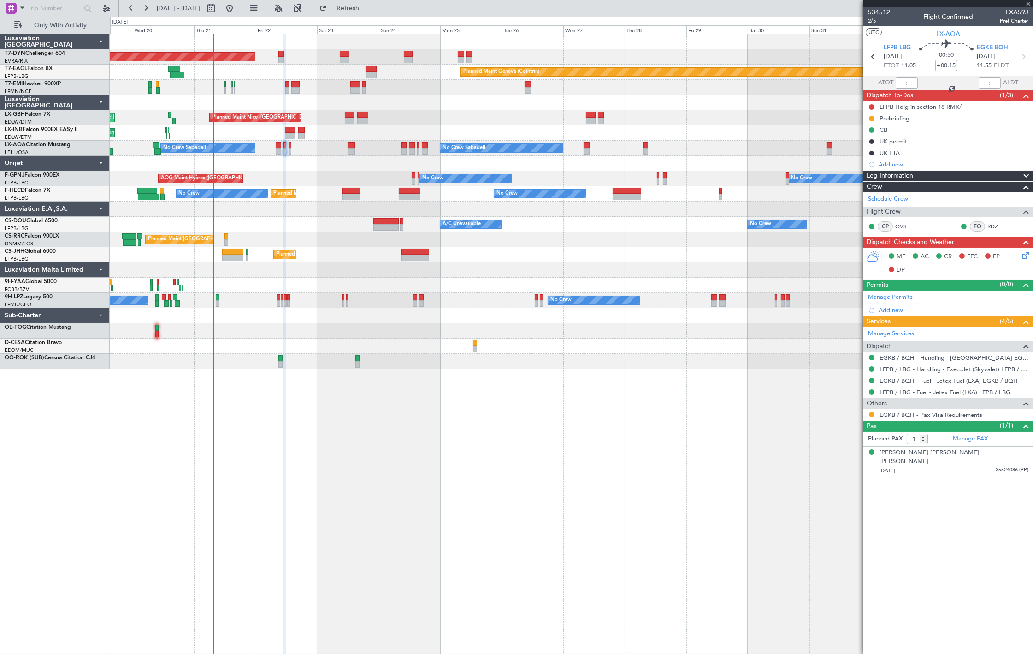
type input "+00:10"
type input "2"
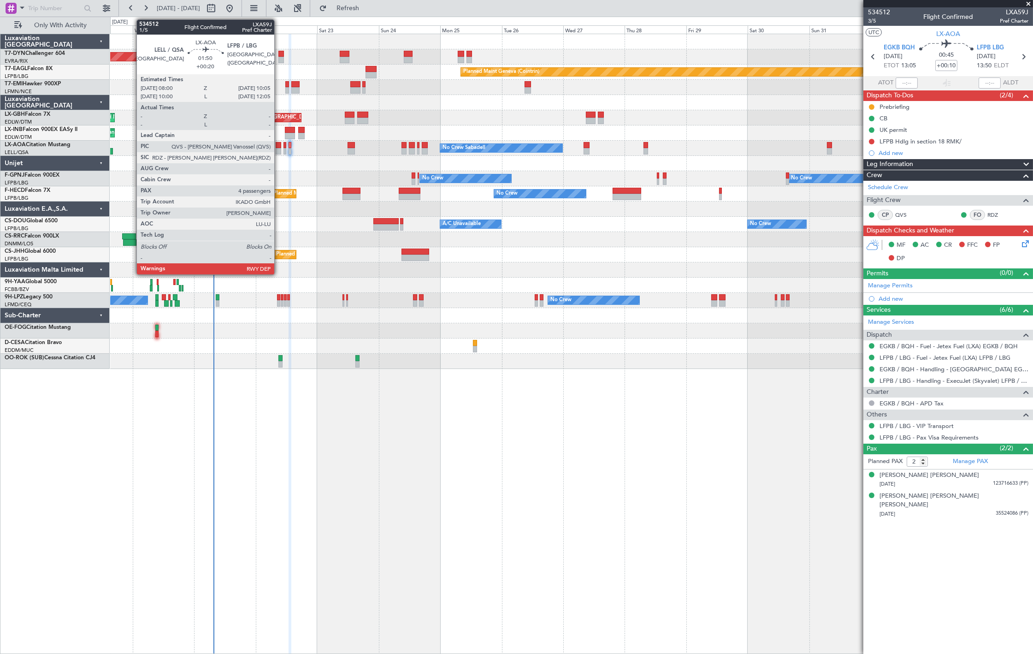
click at [279, 148] on div at bounding box center [279, 151] width 6 height 6
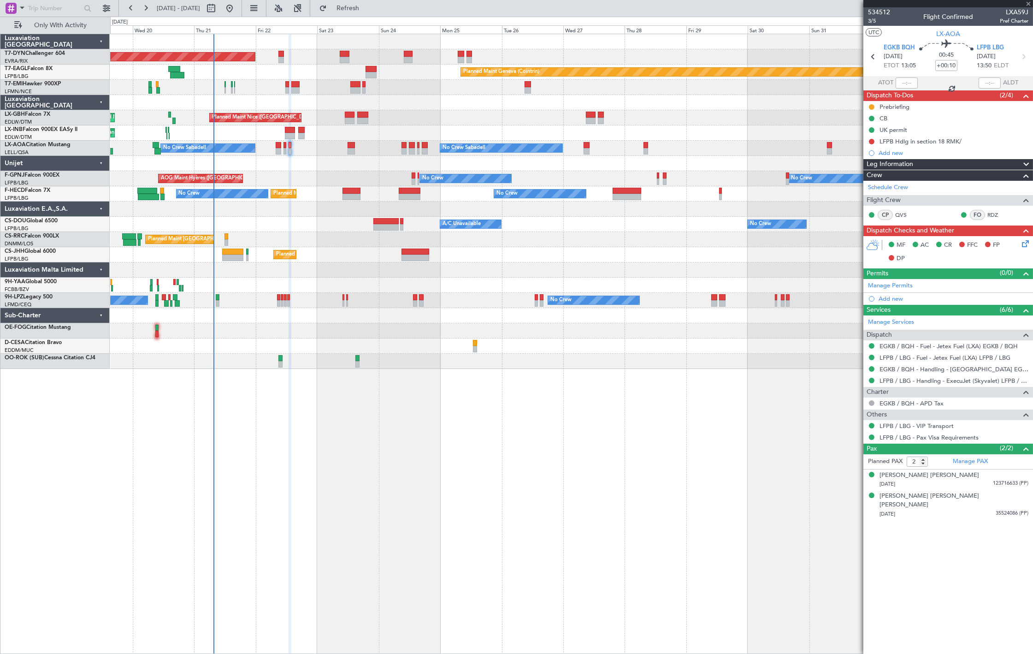
type input "+00:20"
type input "4"
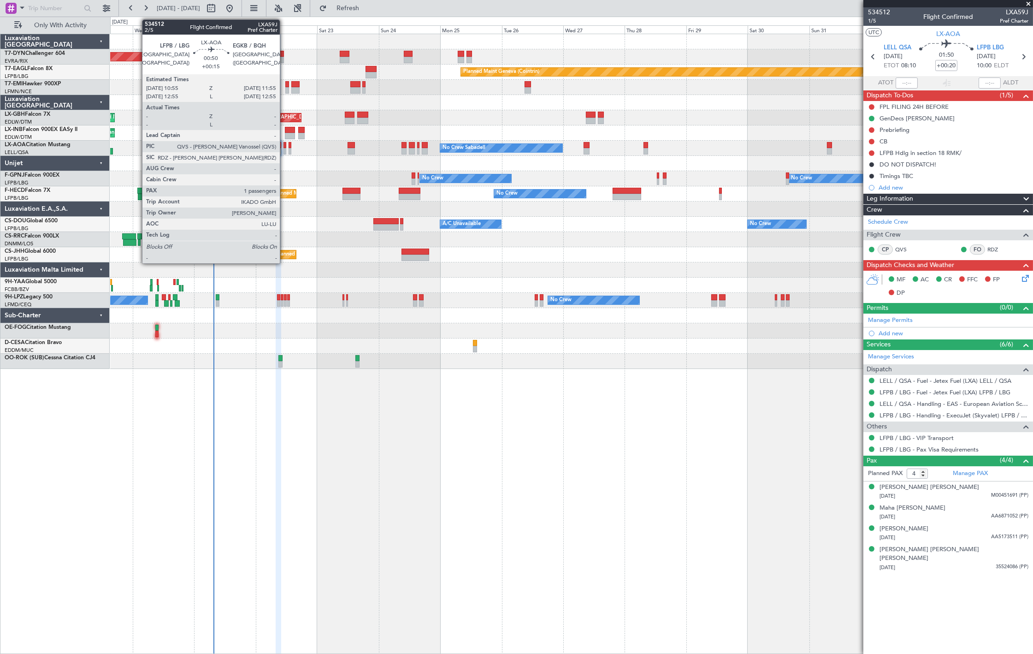
click at [284, 149] on div at bounding box center [285, 151] width 3 height 6
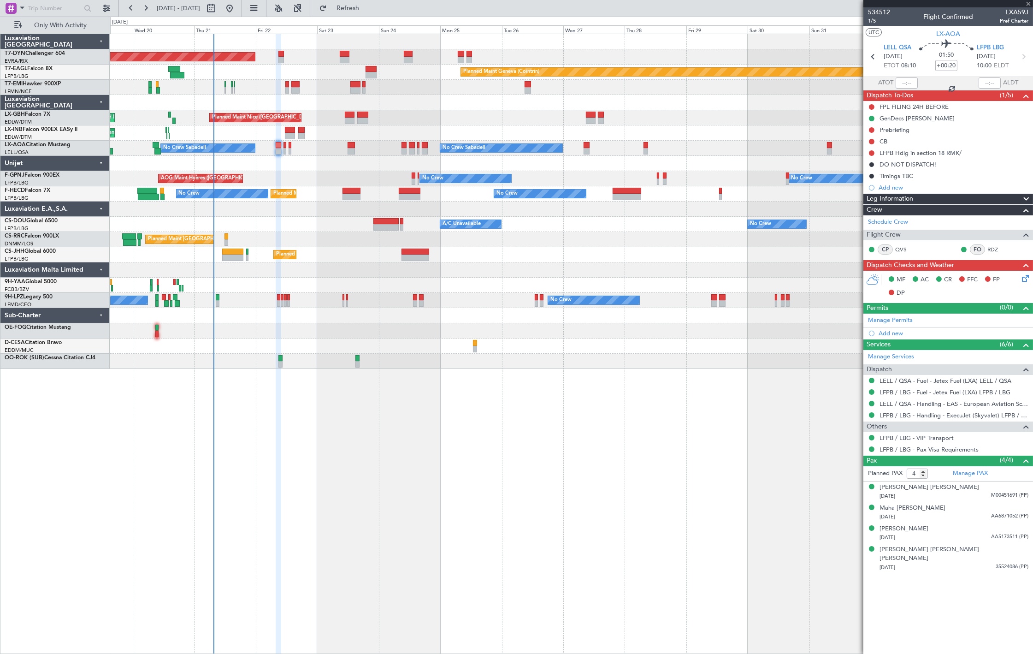
type input "+00:15"
type input "1"
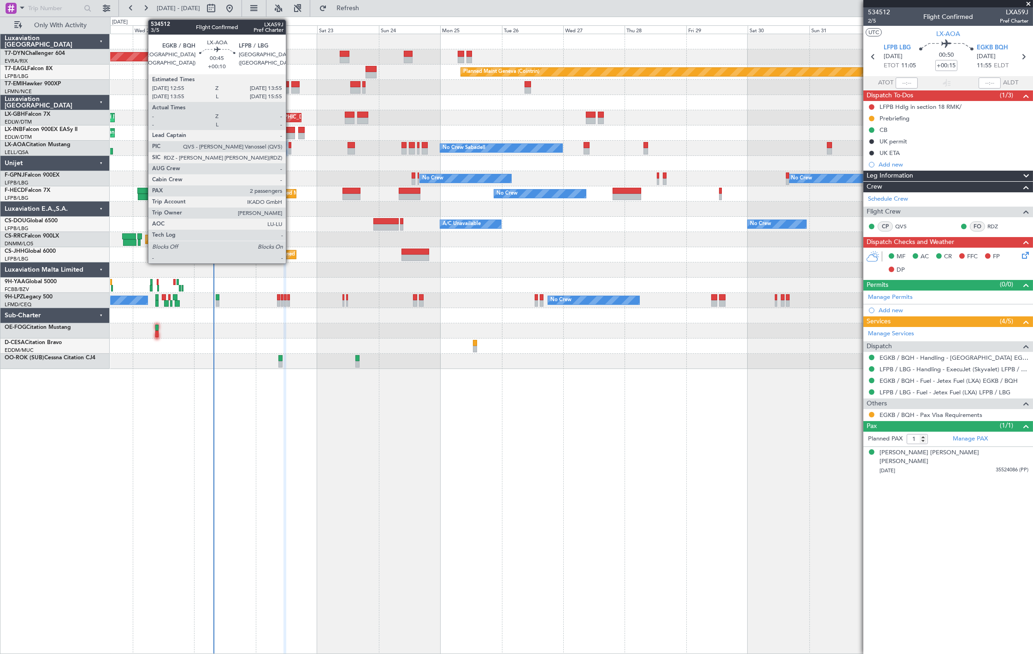
click at [290, 149] on div at bounding box center [290, 151] width 3 height 6
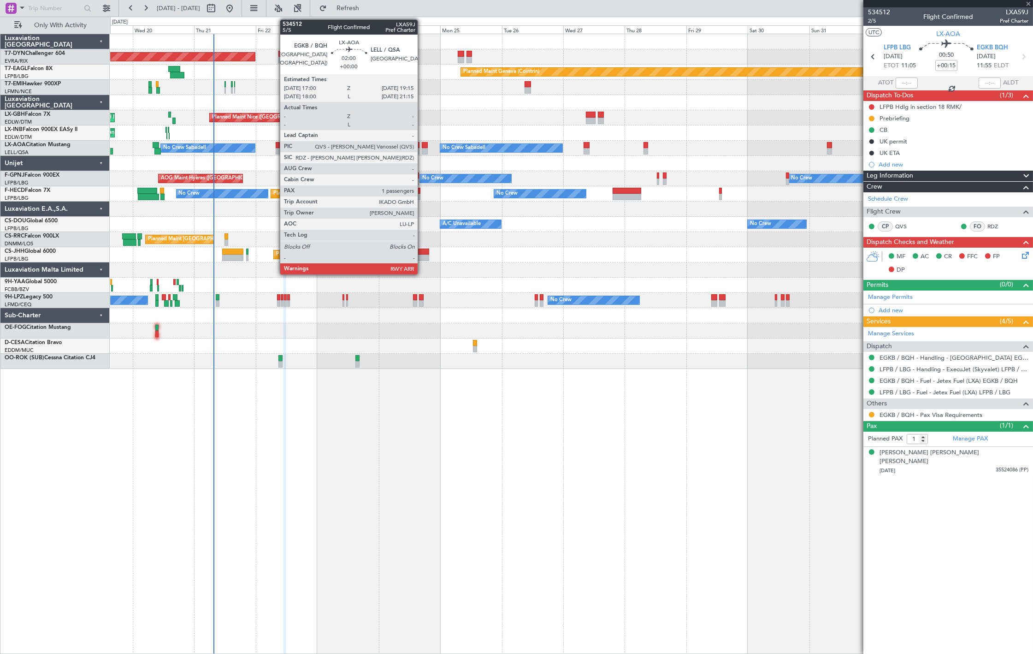
type input "+00:10"
type input "2"
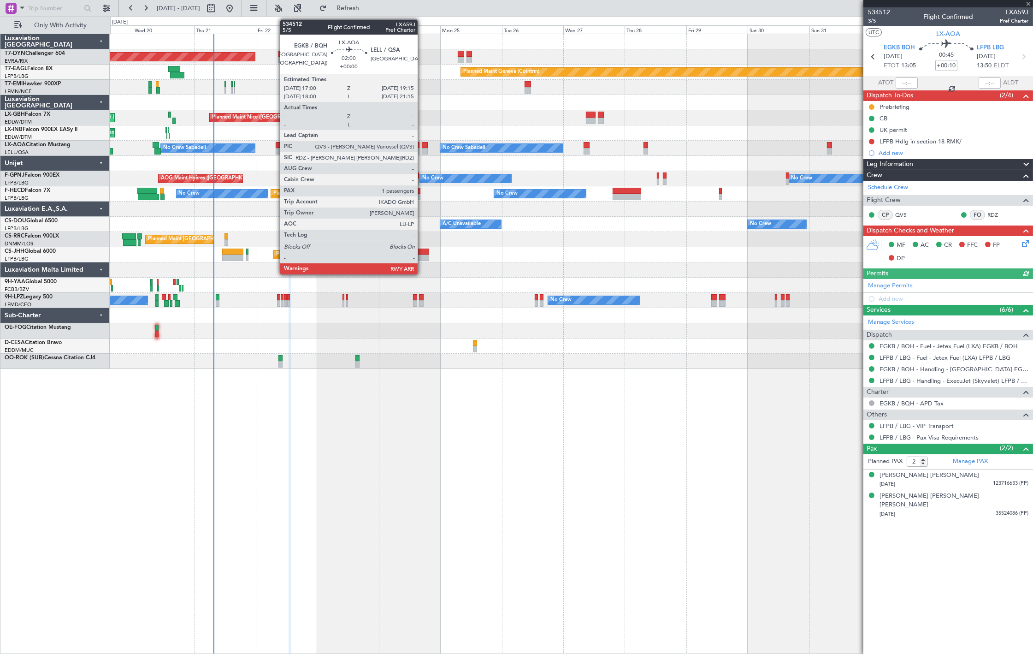
click at [422, 149] on div at bounding box center [425, 151] width 6 height 6
type input "1"
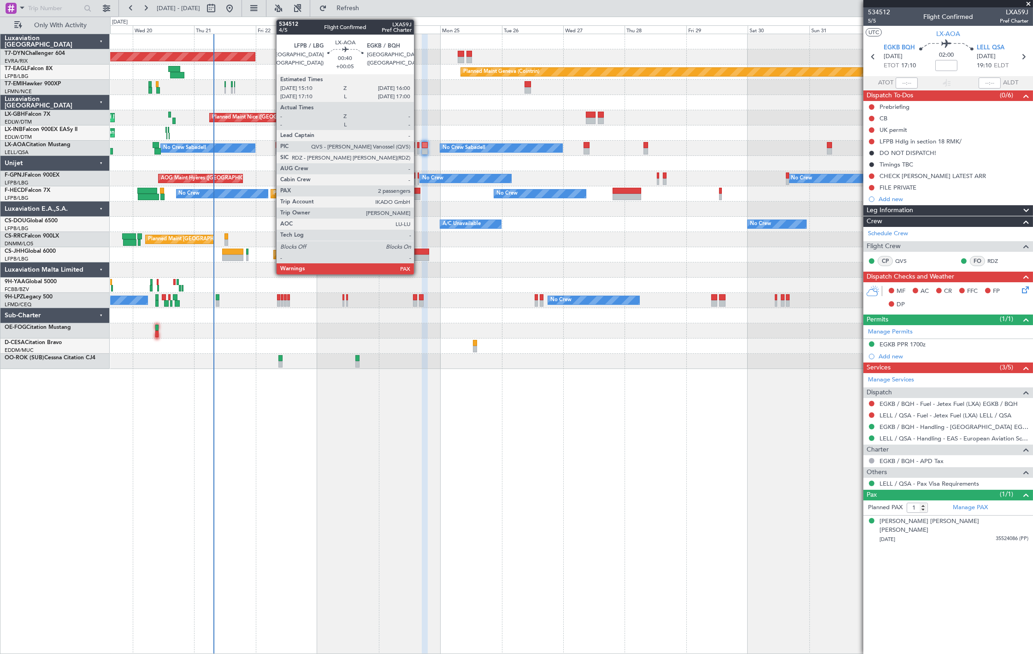
click at [419, 150] on div at bounding box center [418, 151] width 2 height 6
type input "+00:05"
type input "2"
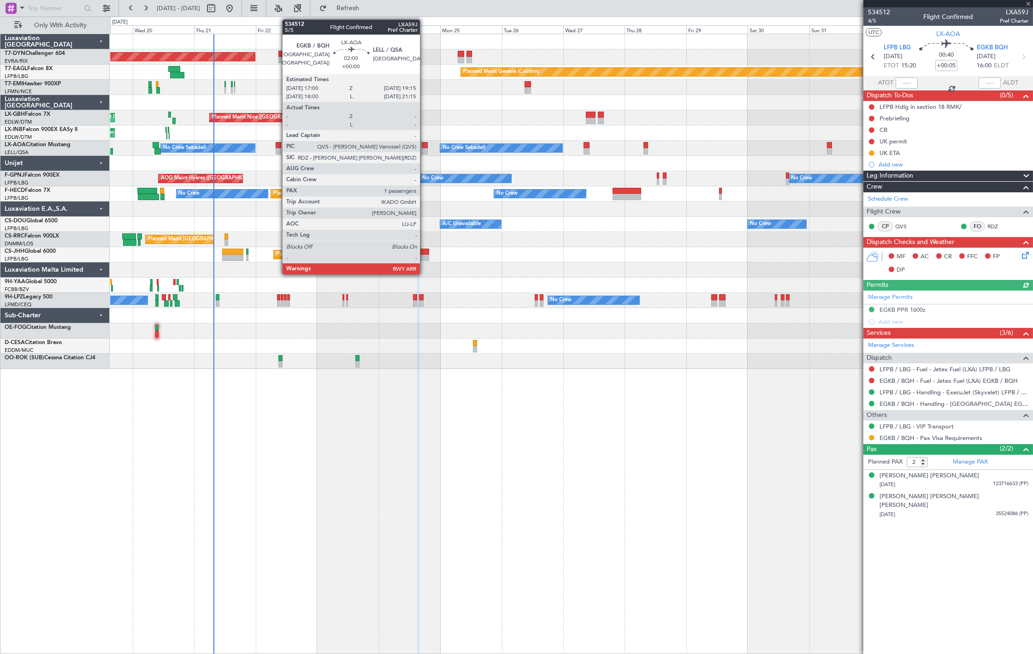
click at [425, 145] on div at bounding box center [425, 145] width 6 height 6
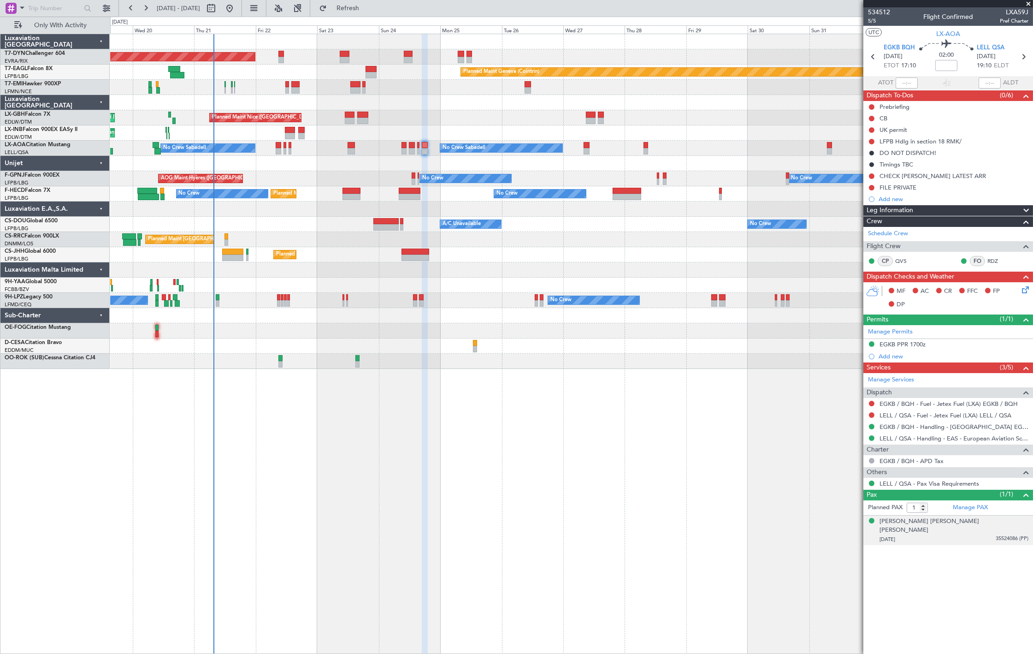
click at [1001, 535] on span "35524086 (PP)" at bounding box center [1012, 539] width 33 height 8
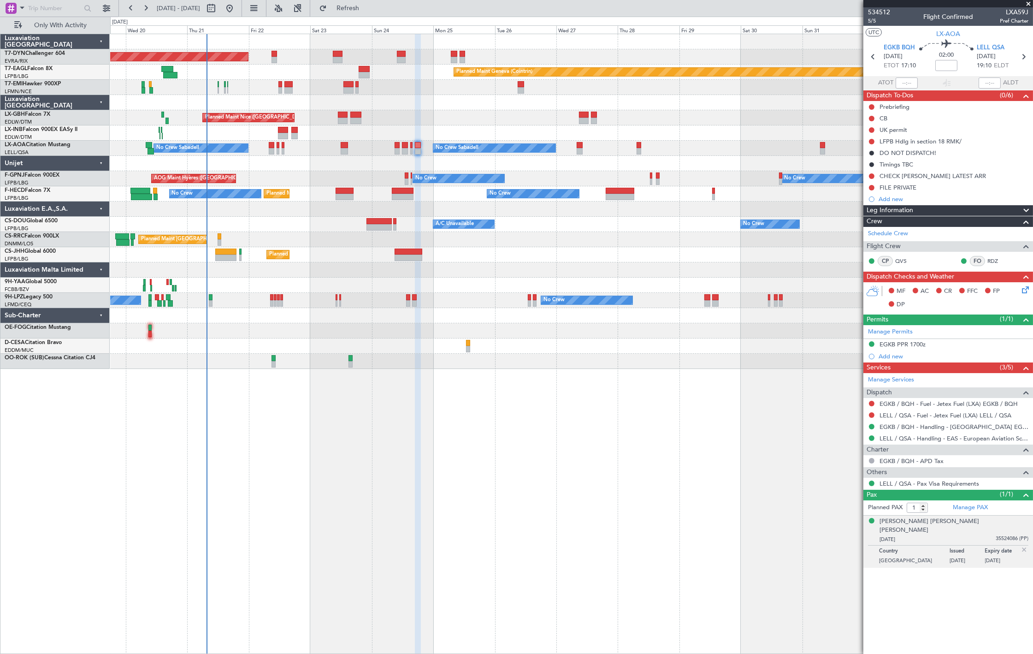
click at [332, 174] on div "No Crew AOG Maint Hyères (Toulon-Hyères) Planned Maint Paris (Le Bourget) No Cr…" at bounding box center [571, 178] width 922 height 15
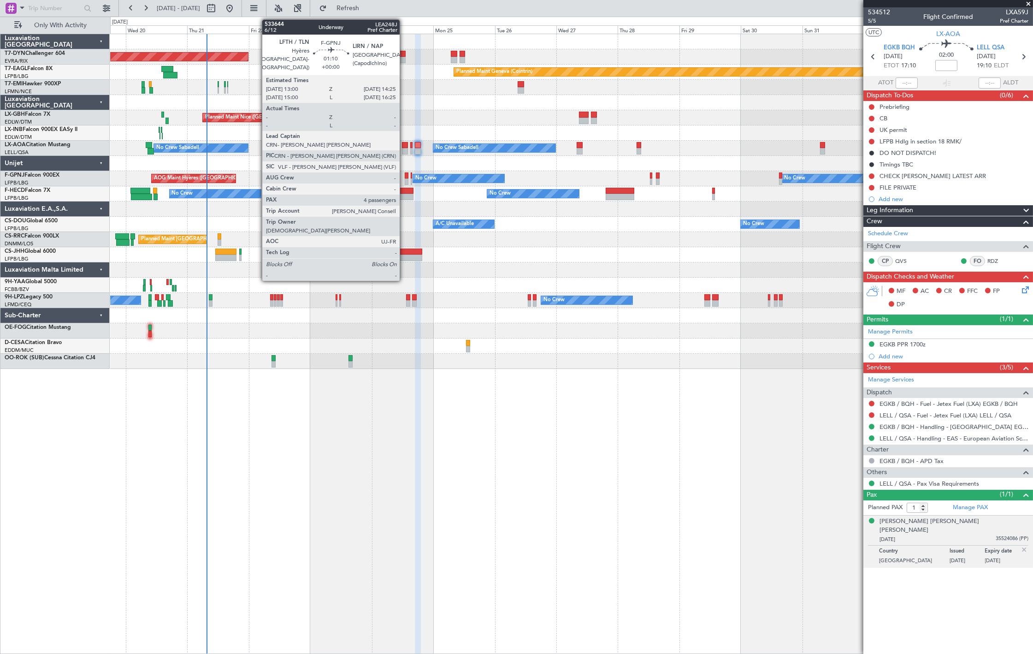
click at [405, 177] on div at bounding box center [407, 175] width 4 height 6
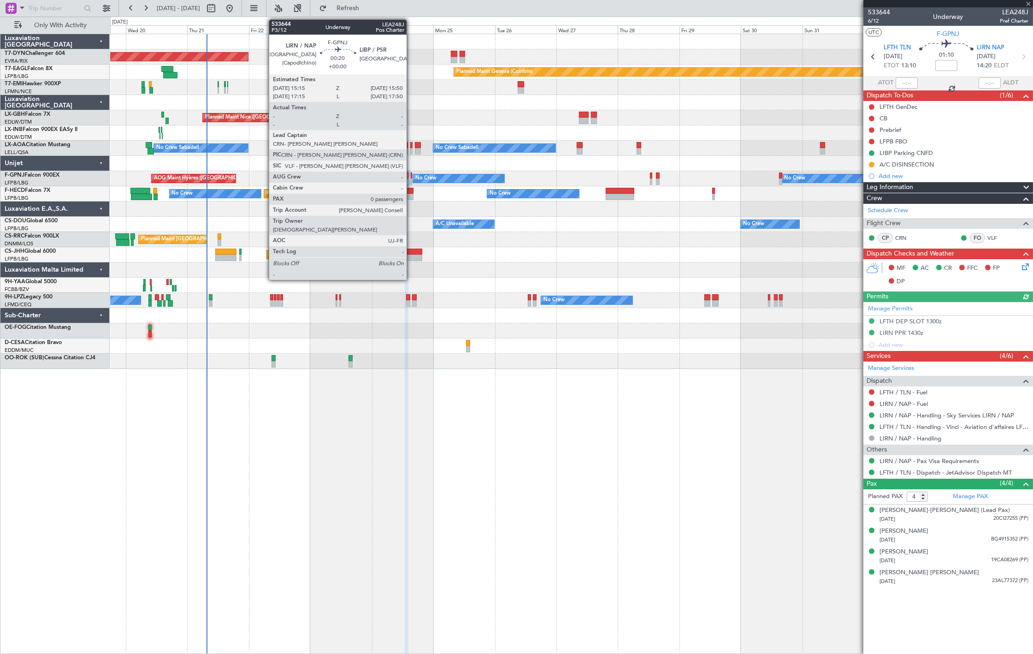
click at [411, 181] on div at bounding box center [412, 181] width 2 height 6
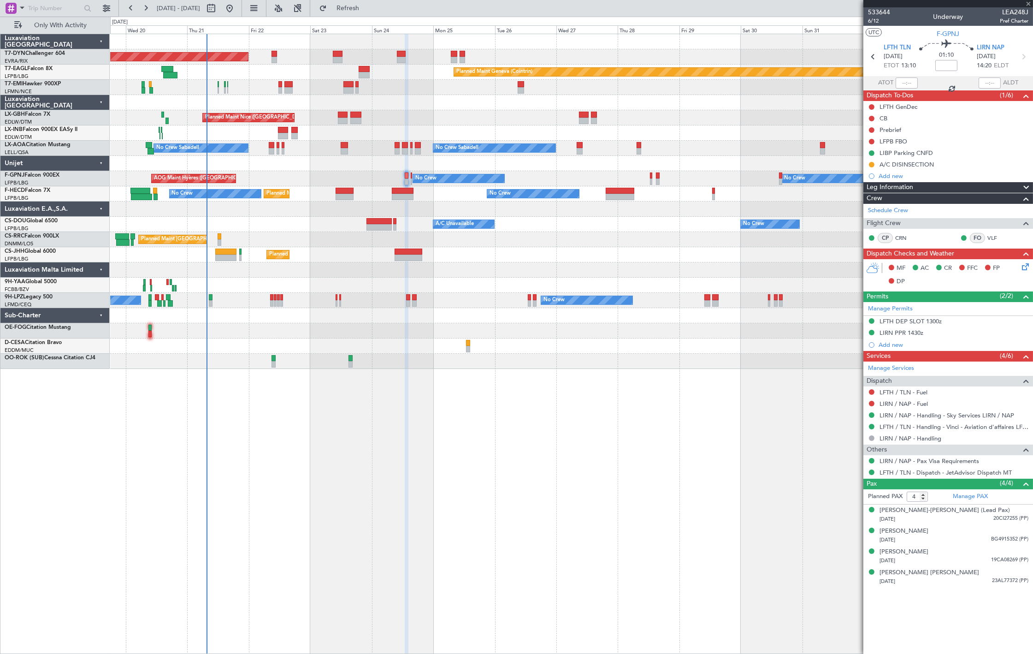
type input "0"
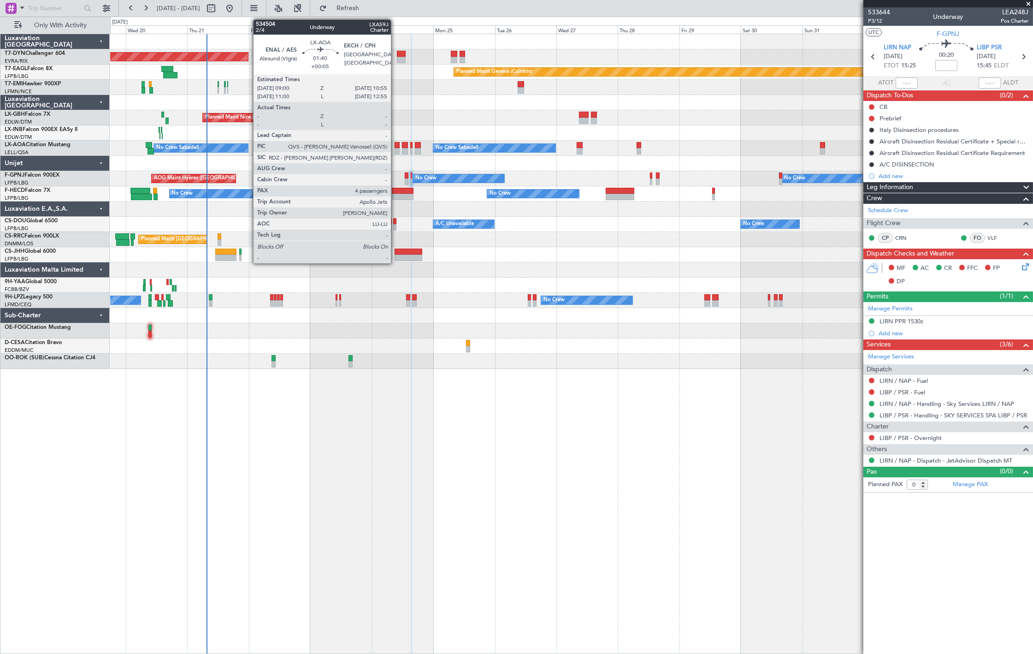
click at [396, 144] on div at bounding box center [397, 145] width 5 height 6
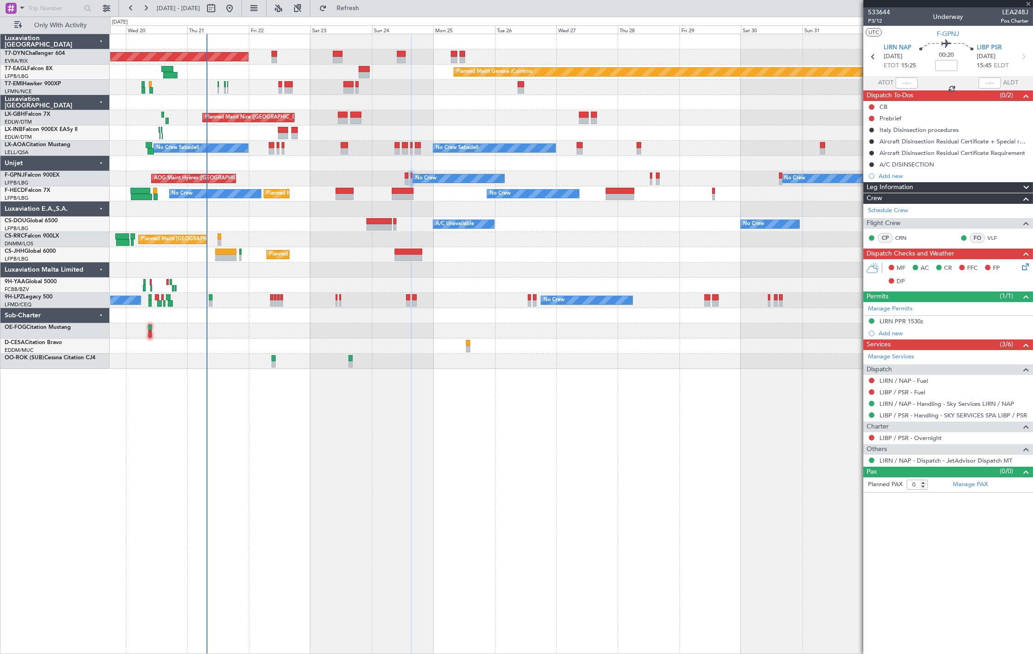
type input "+00:05"
type input "4"
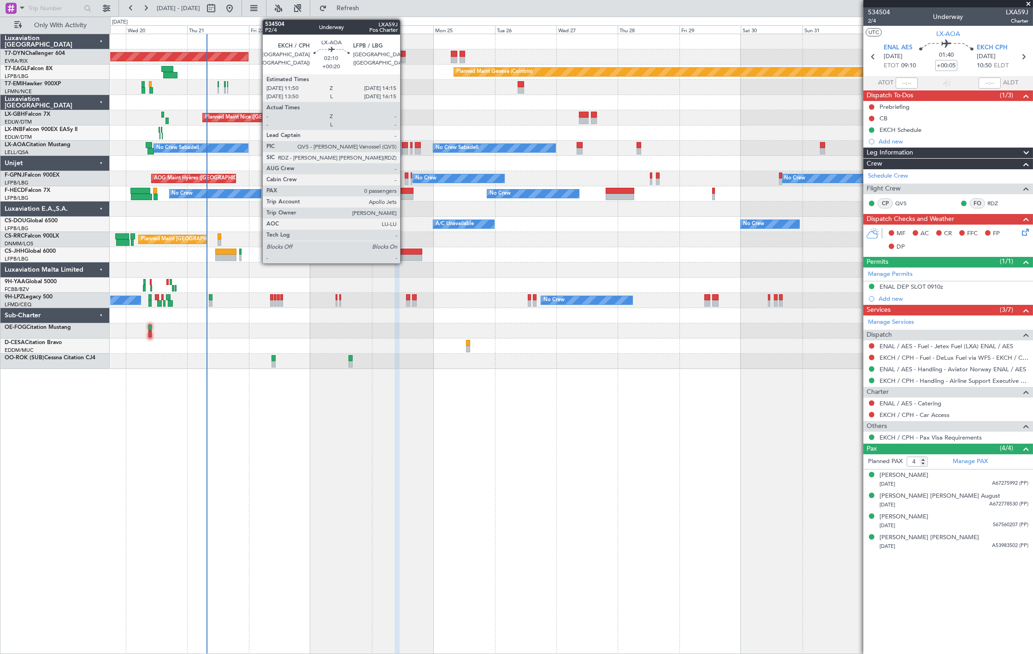
click at [405, 149] on div at bounding box center [405, 151] width 6 height 6
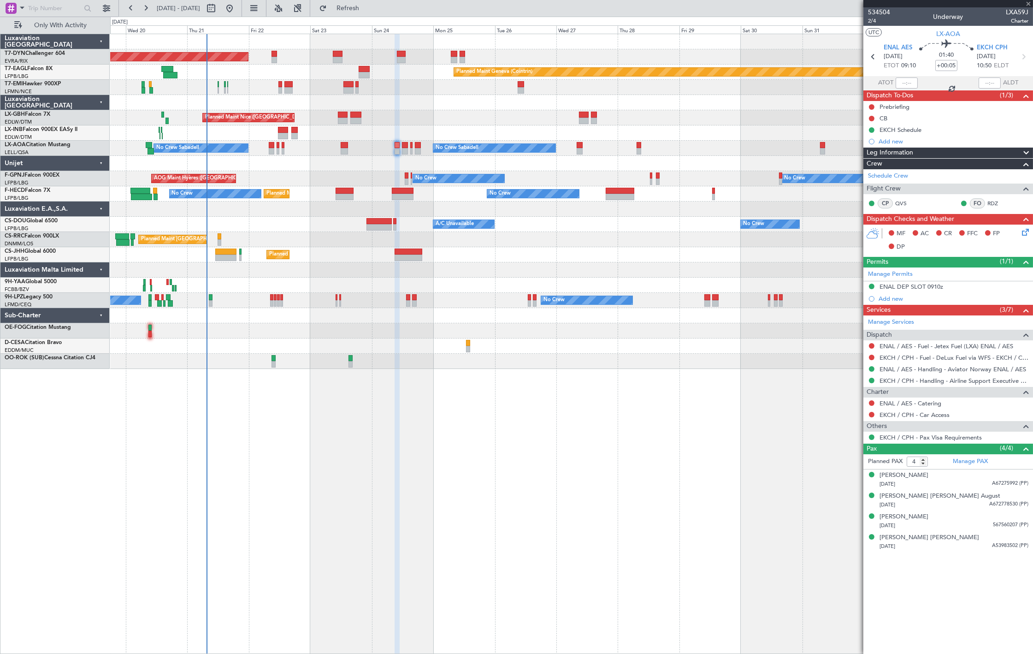
type input "+00:20"
type input "0"
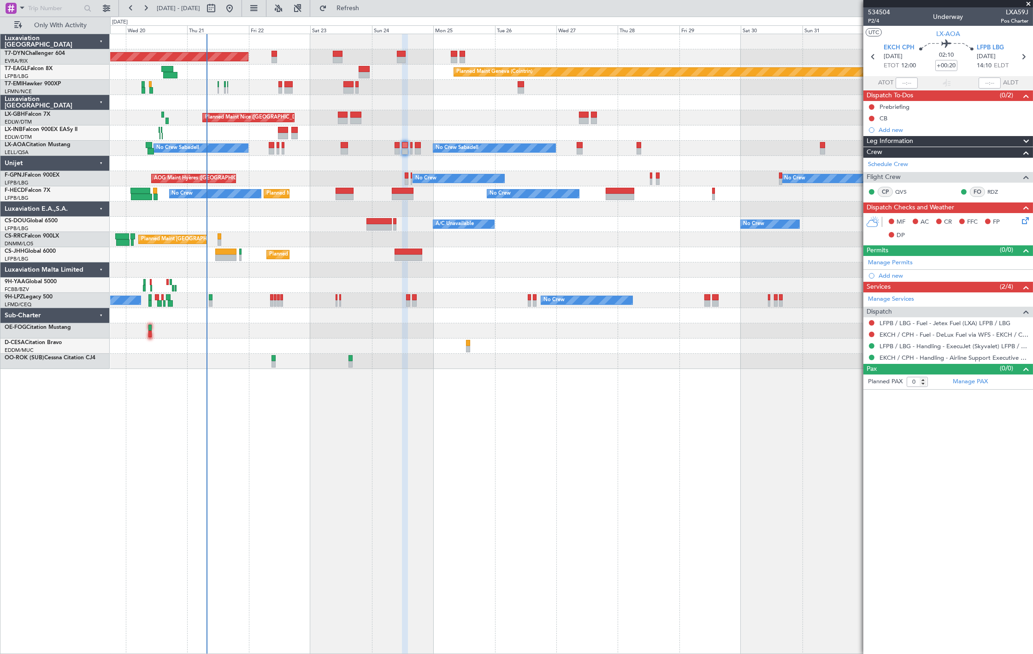
click at [408, 180] on div "No Crew AOG Maint Hyères (Toulon-Hyères) Planned Maint Paris (Le Bourget) No Cr…" at bounding box center [571, 178] width 922 height 15
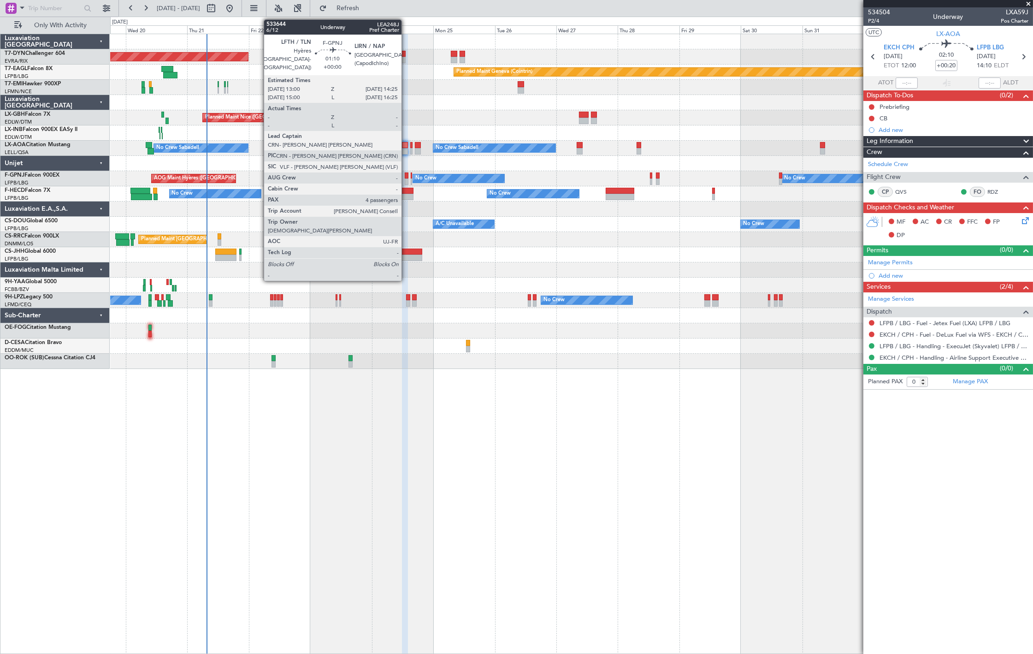
click at [406, 181] on div at bounding box center [407, 181] width 4 height 6
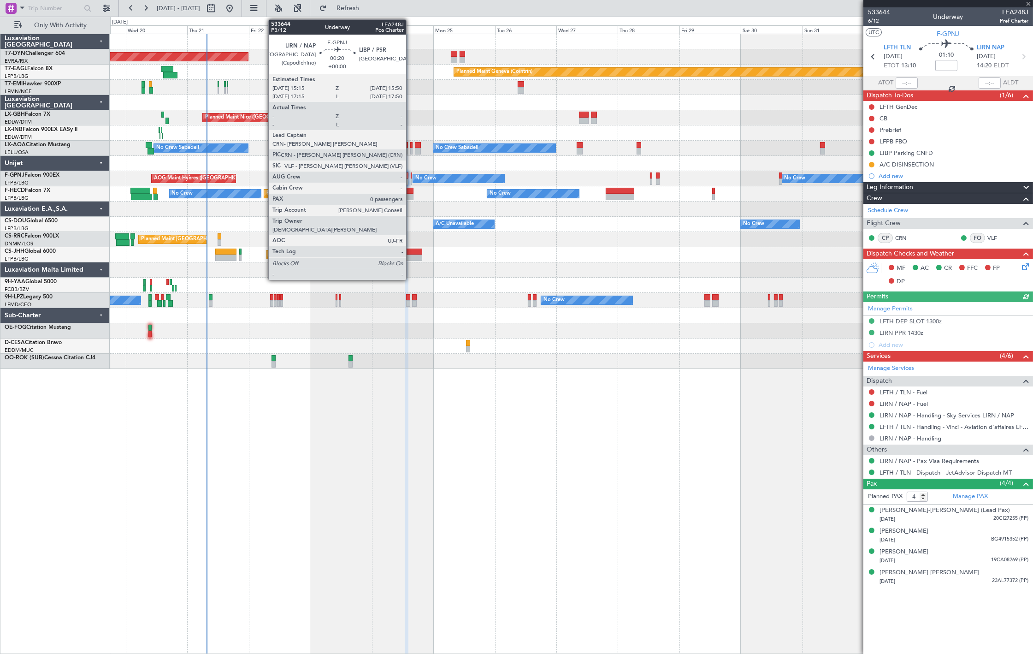
click at [411, 181] on div at bounding box center [412, 181] width 2 height 6
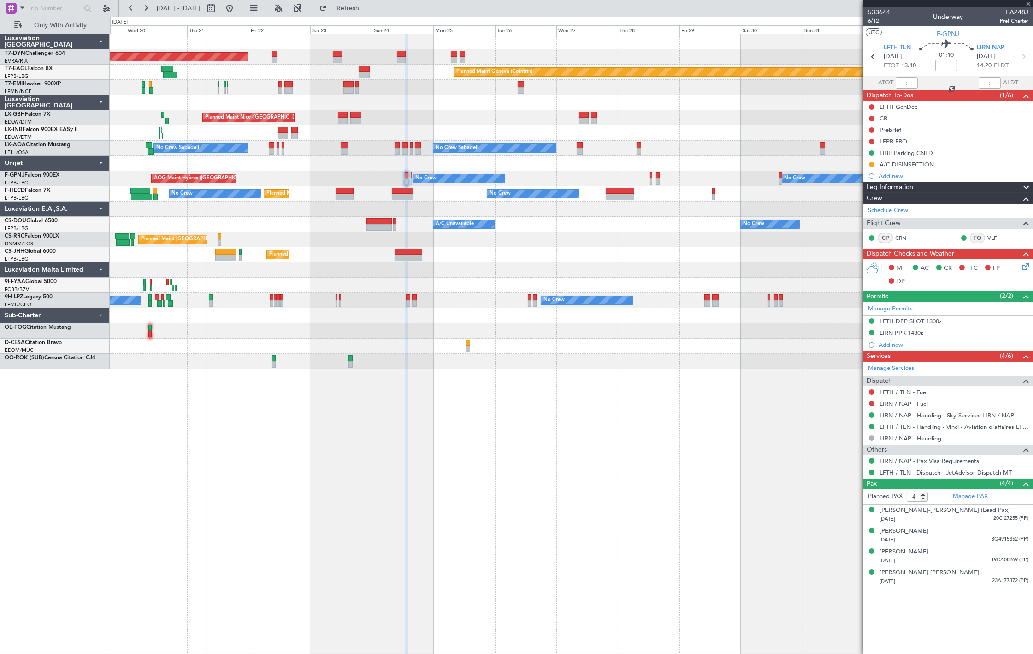
type input "0"
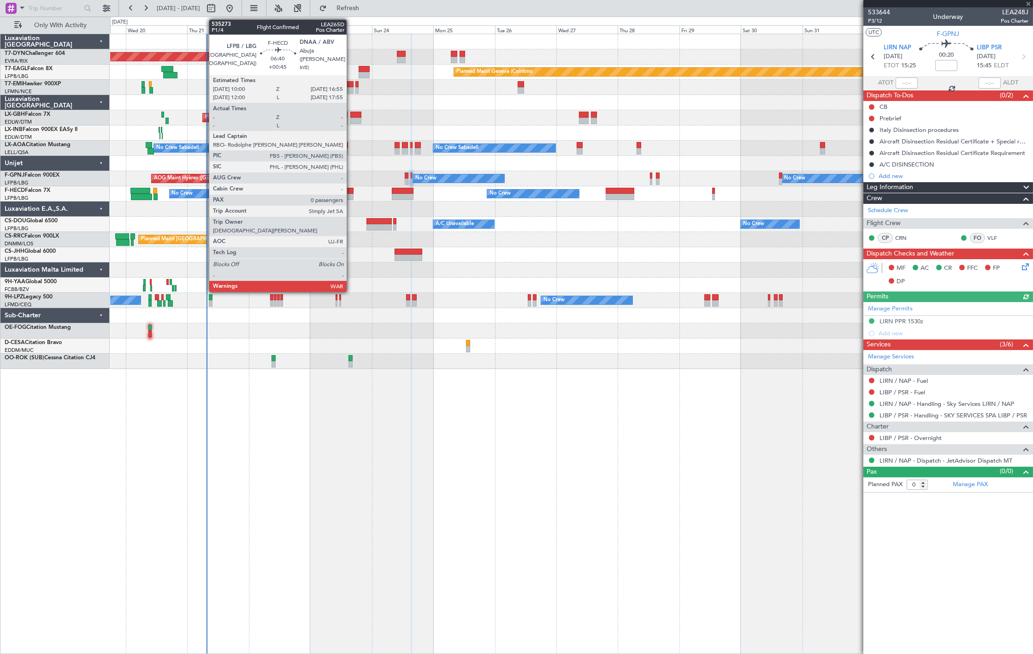
click at [351, 192] on div at bounding box center [345, 191] width 18 height 6
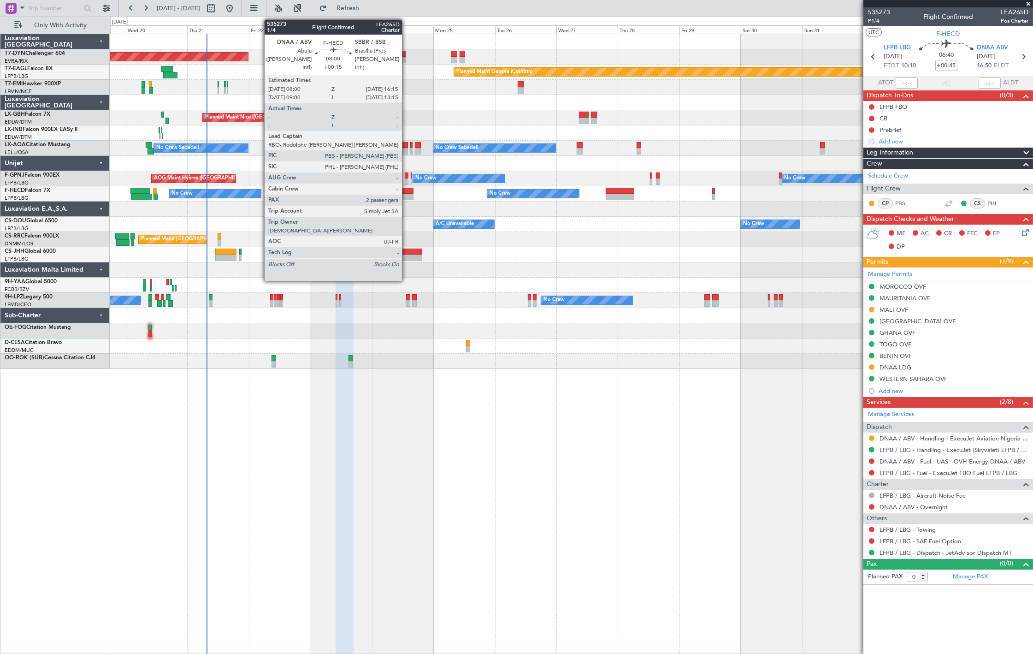
click at [407, 188] on div at bounding box center [402, 191] width 21 height 6
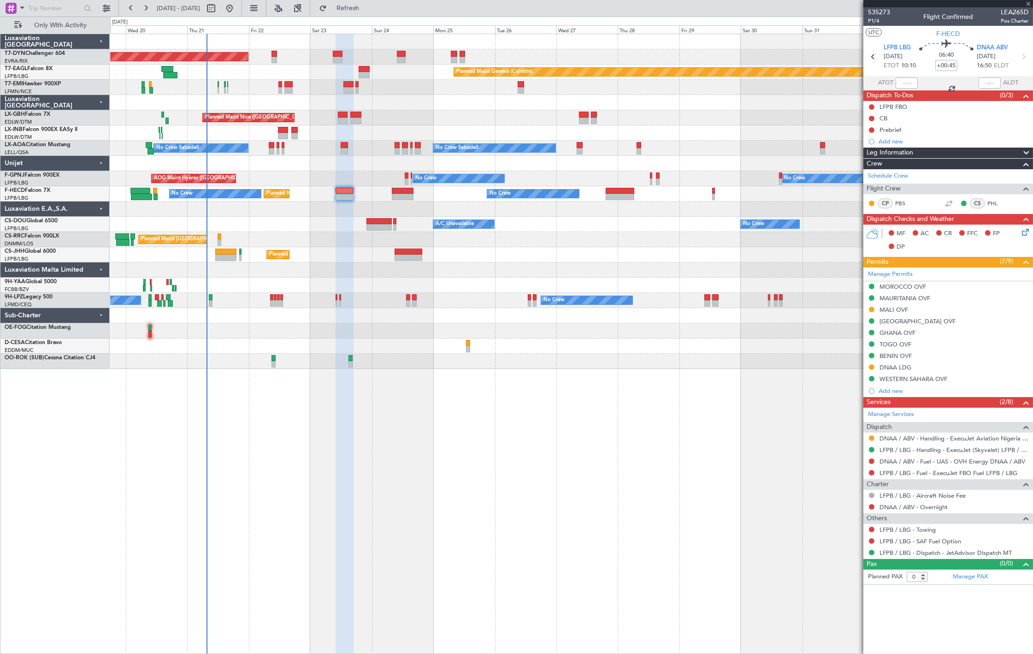
type input "+00:15"
type input "2"
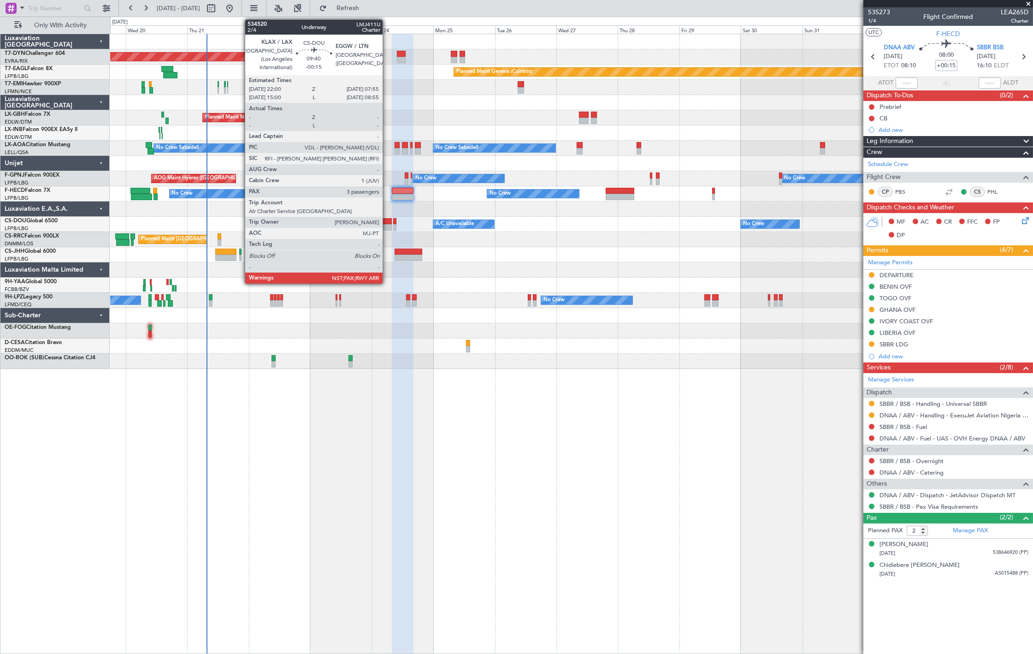
click at [386, 227] on div at bounding box center [380, 227] width 26 height 6
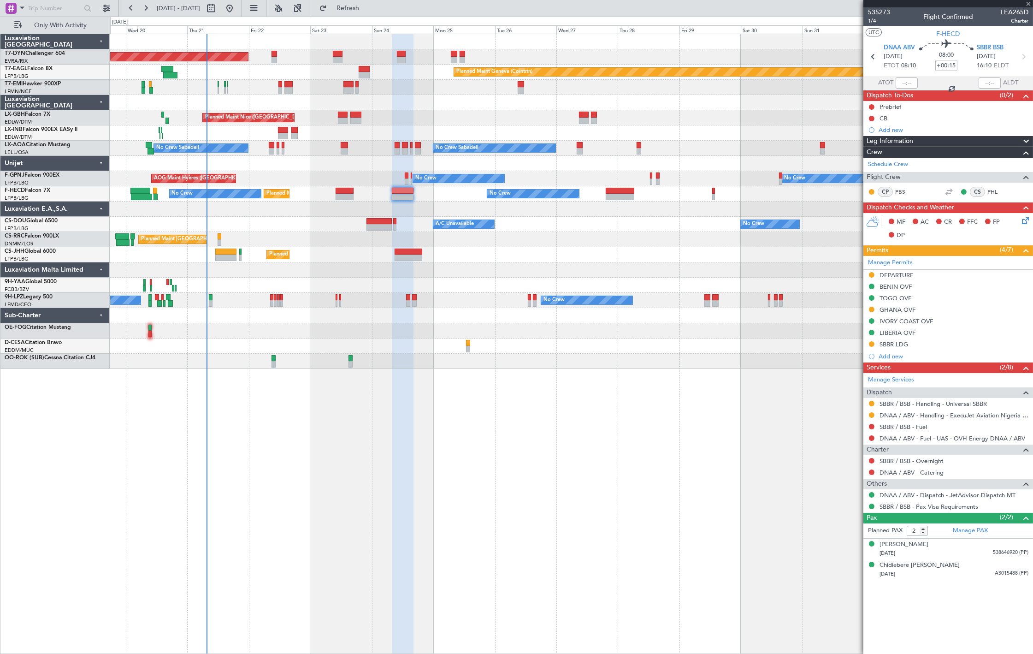
type input "-00:15"
type input "3"
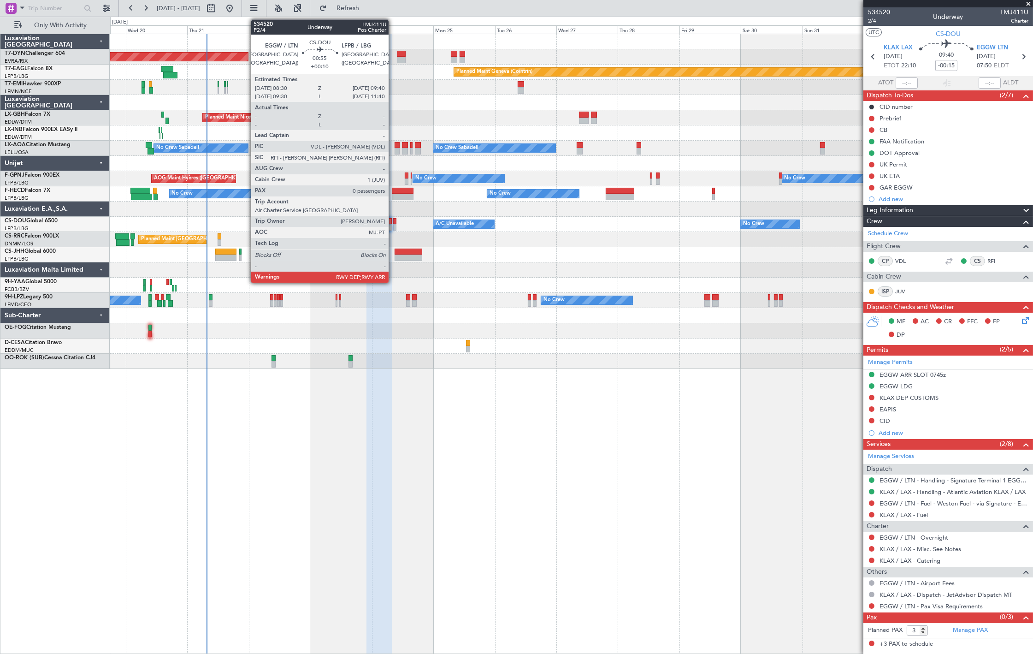
click at [393, 224] on div at bounding box center [394, 227] width 3 height 6
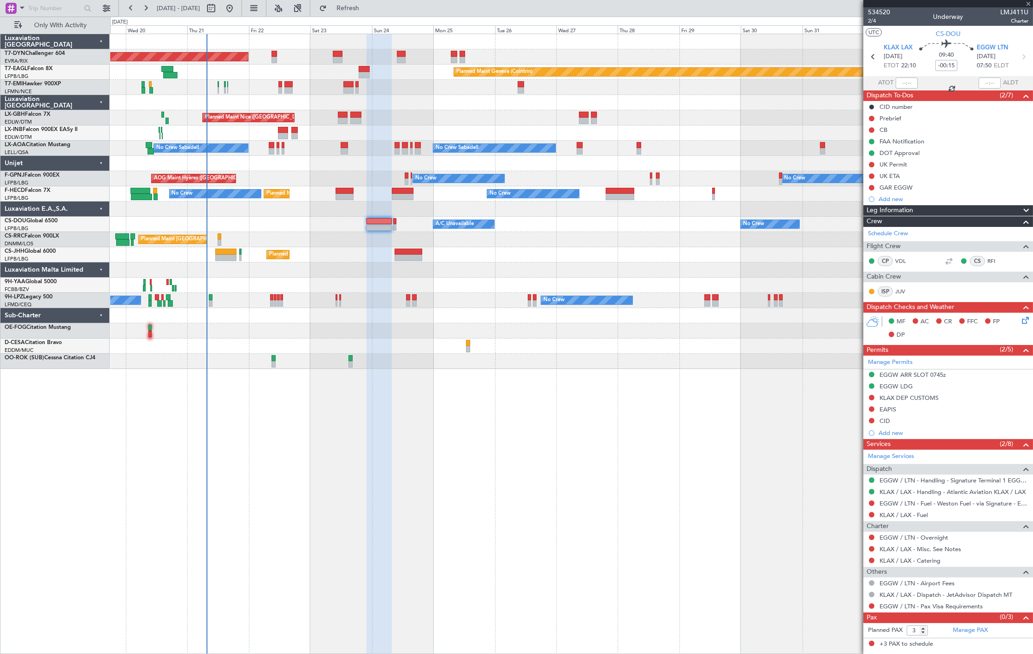
type input "+00:10"
type input "0"
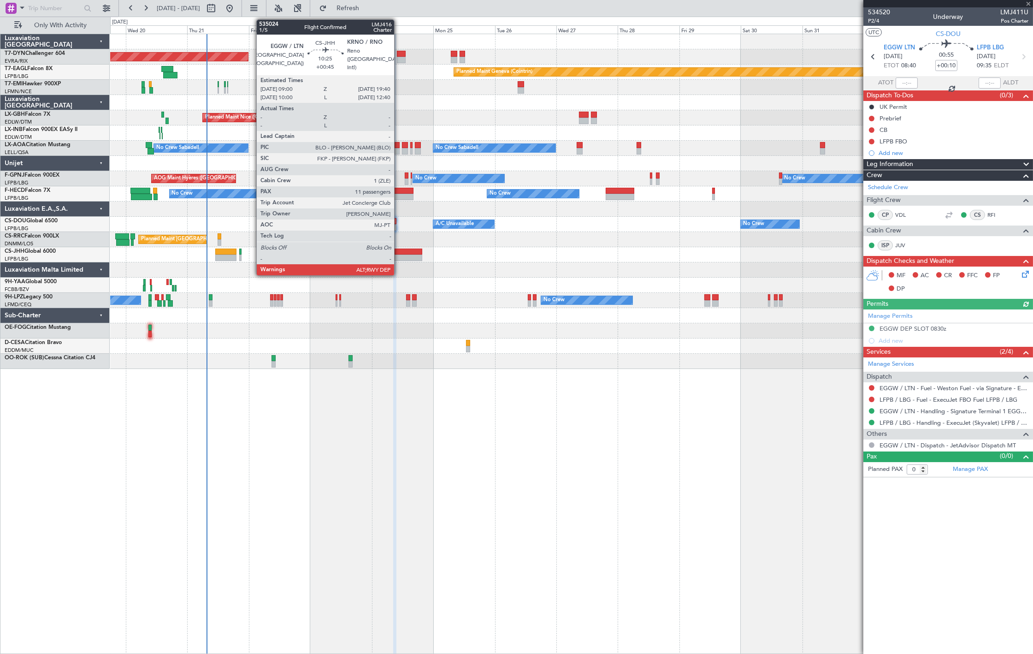
click at [399, 255] on div at bounding box center [409, 257] width 28 height 6
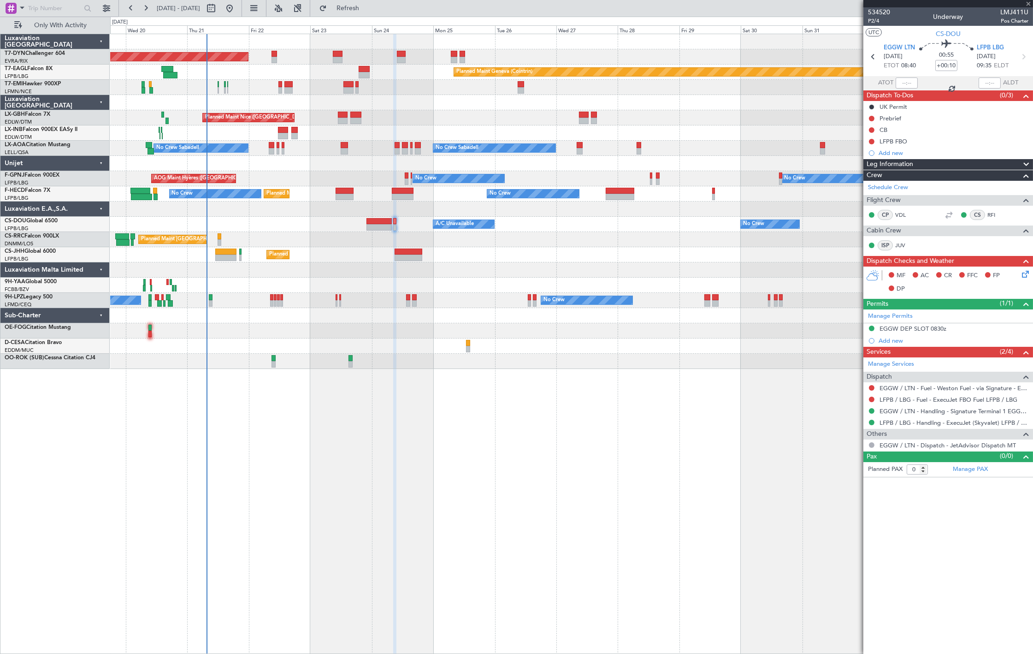
type input "+00:45"
type input "11"
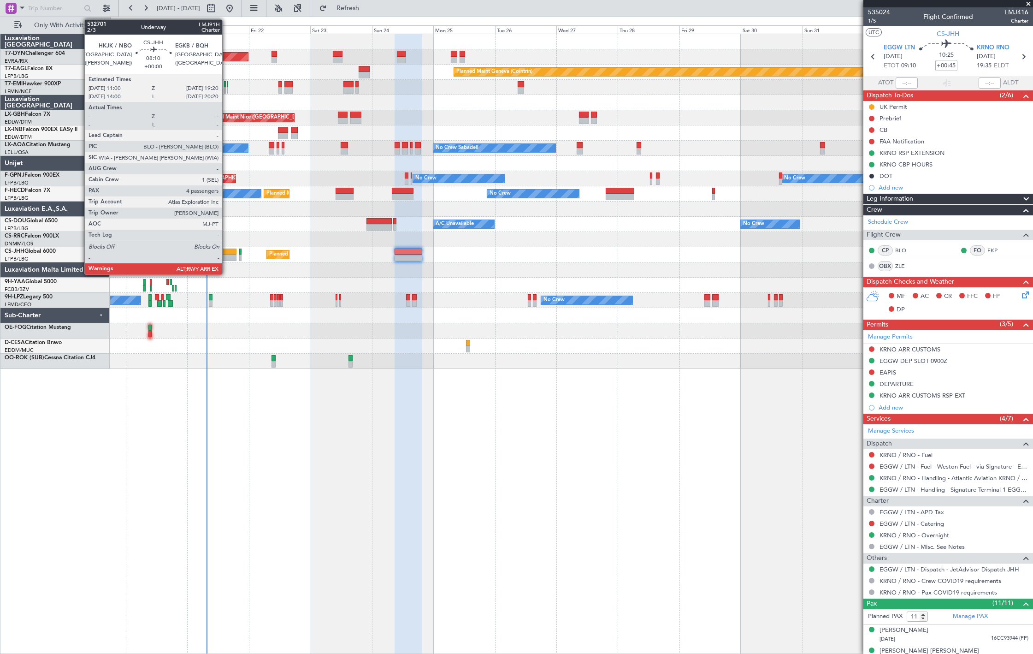
click at [224, 257] on div at bounding box center [226, 257] width 22 height 6
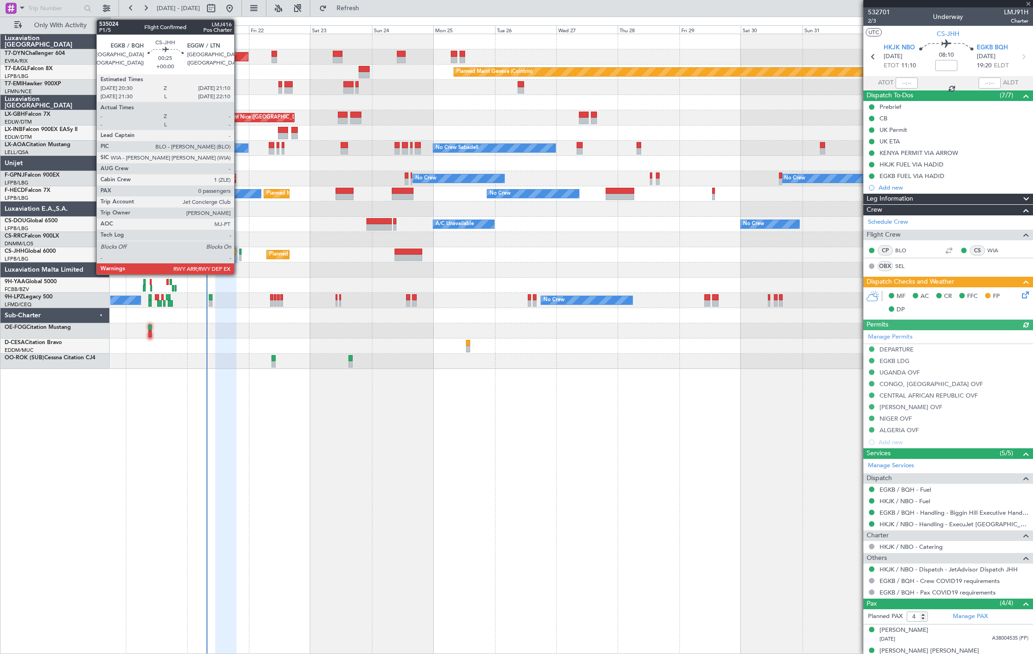
click at [239, 255] on div at bounding box center [240, 257] width 2 height 6
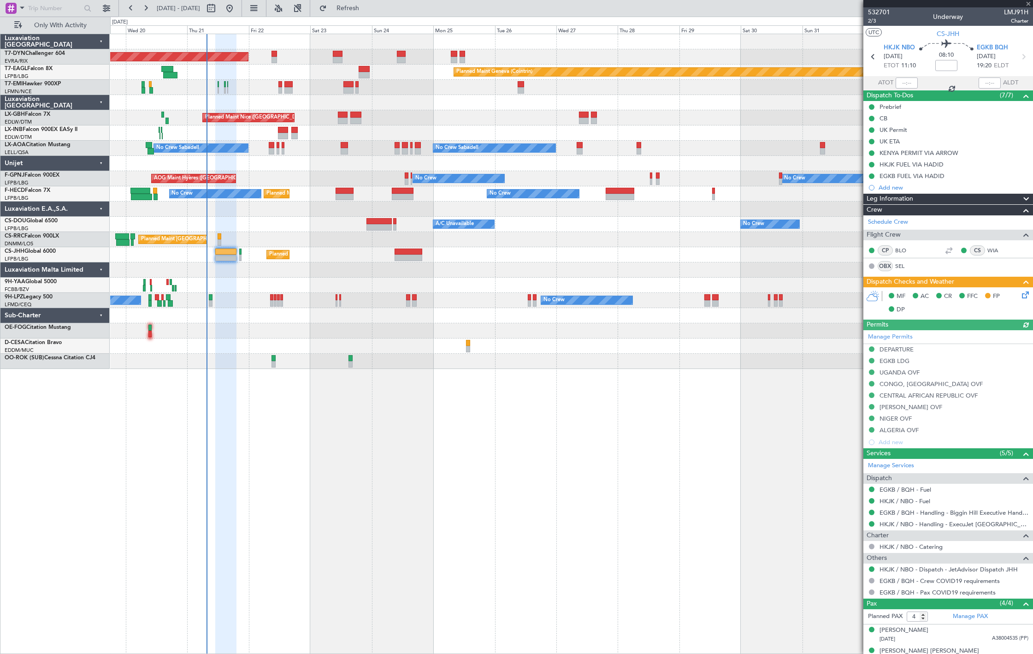
type input "0"
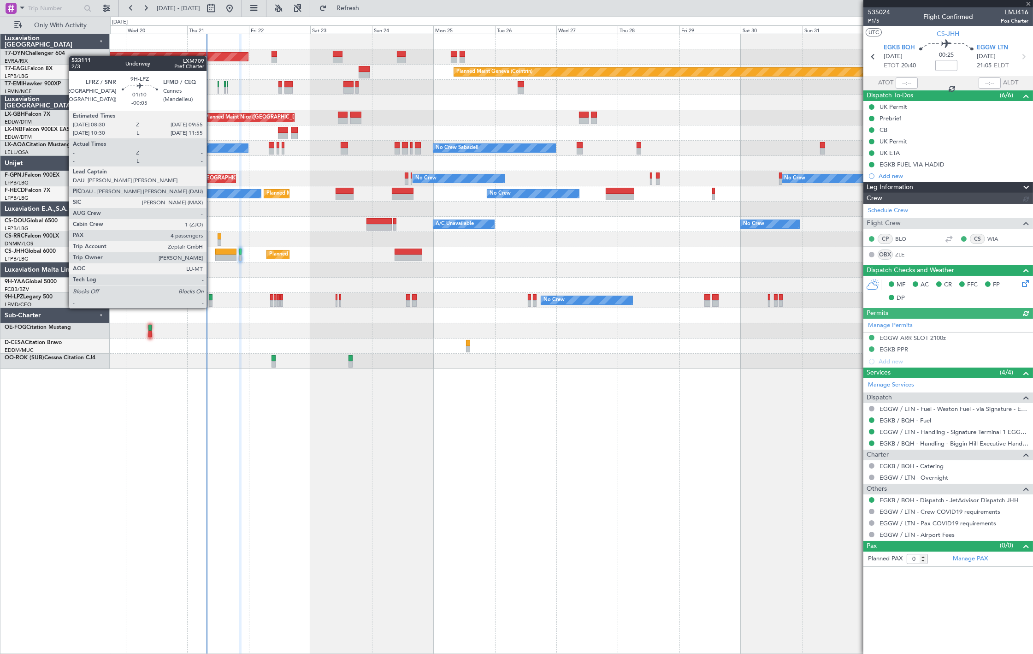
click at [211, 299] on div at bounding box center [211, 297] width 4 height 6
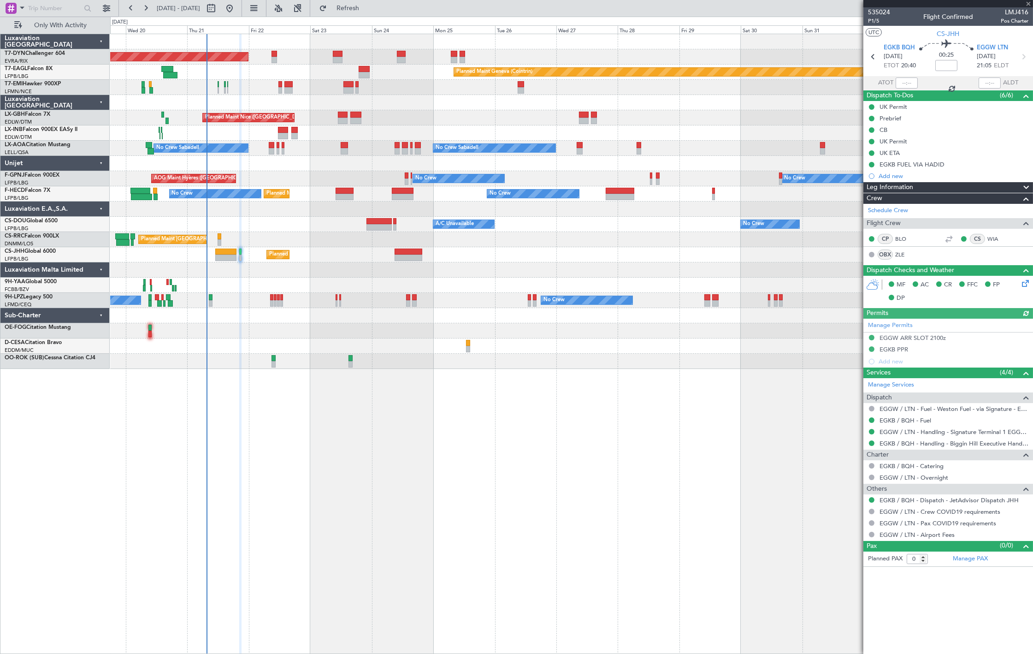
type input "-00:05"
type input "4"
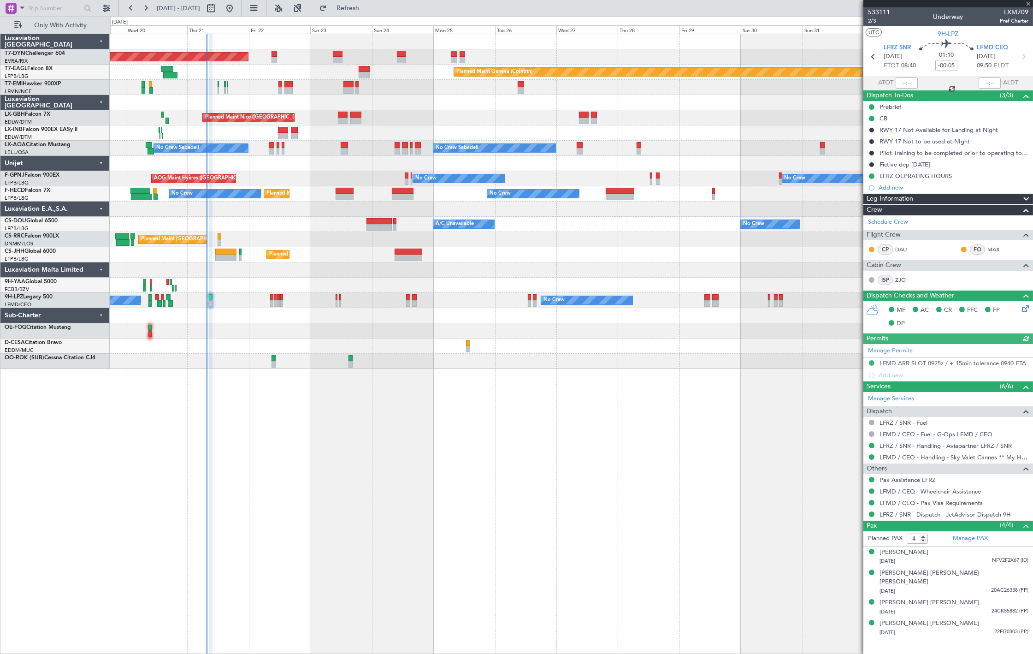
click at [253, 312] on div "Planned Maint Basel-Mulhouse Planned Maint Geneva (Cointrin) Planned Maint Ches…" at bounding box center [571, 201] width 922 height 335
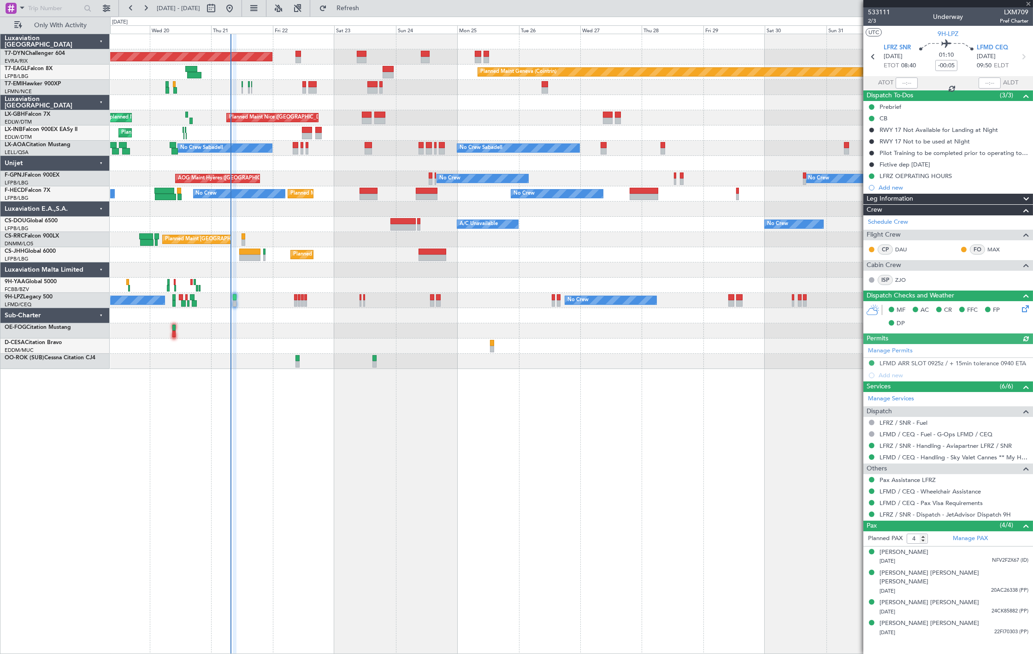
click at [295, 331] on div "Planned Maint Basel-Mulhouse Planned Maint Geneva (Cointrin) Planned Maint Ches…" at bounding box center [571, 201] width 922 height 335
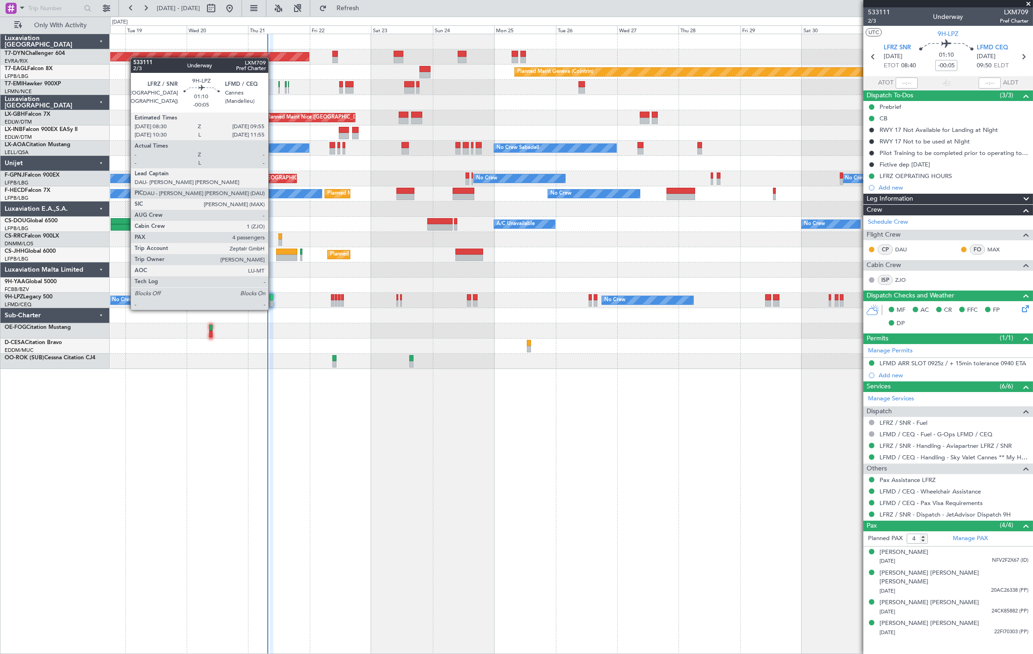
click at [273, 301] on div at bounding box center [272, 303] width 4 height 6
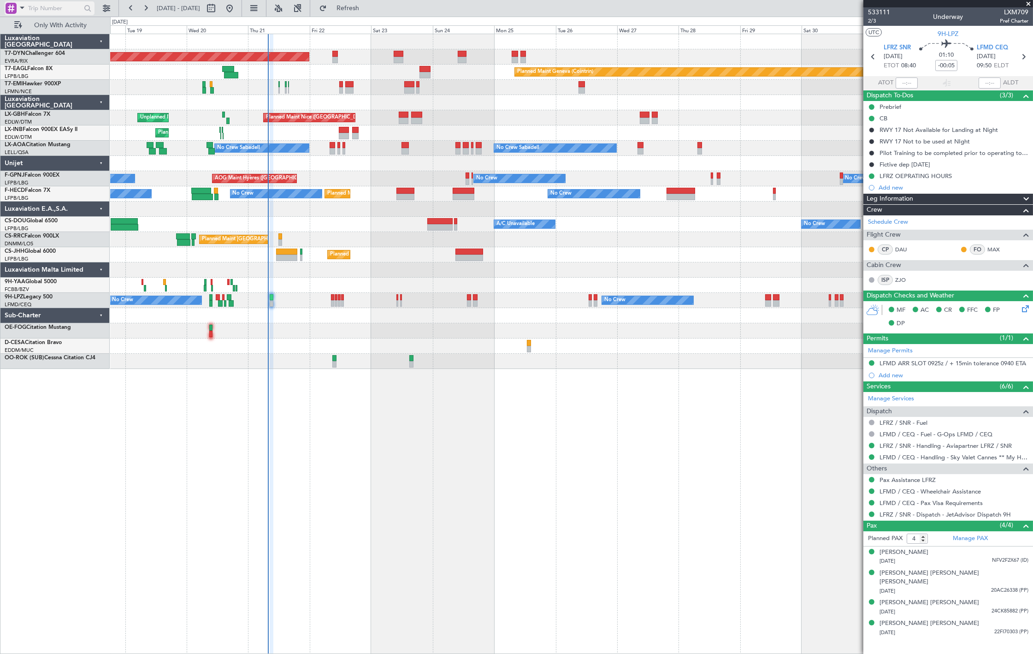
click at [40, 4] on input "text" at bounding box center [54, 8] width 53 height 14
paste input "240825"
type input "240825"
click at [56, 7] on input "240825" at bounding box center [54, 8] width 53 height 14
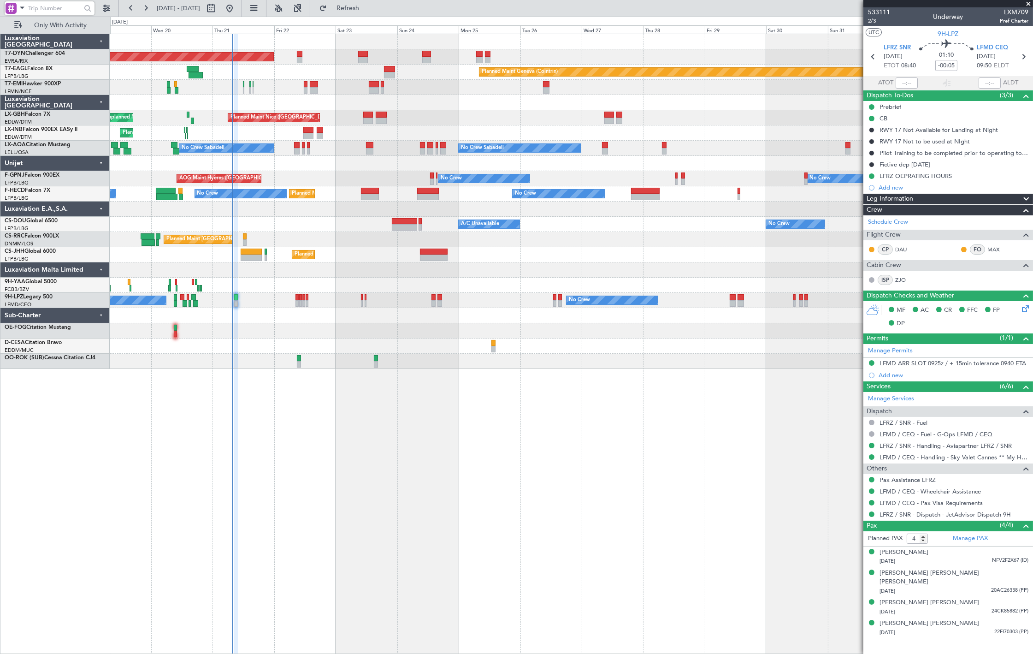
click at [247, 142] on div "Planned Maint Basel-Mulhouse Planned Maint Geneva (Cointrin) Planned Maint Ches…" at bounding box center [571, 201] width 922 height 335
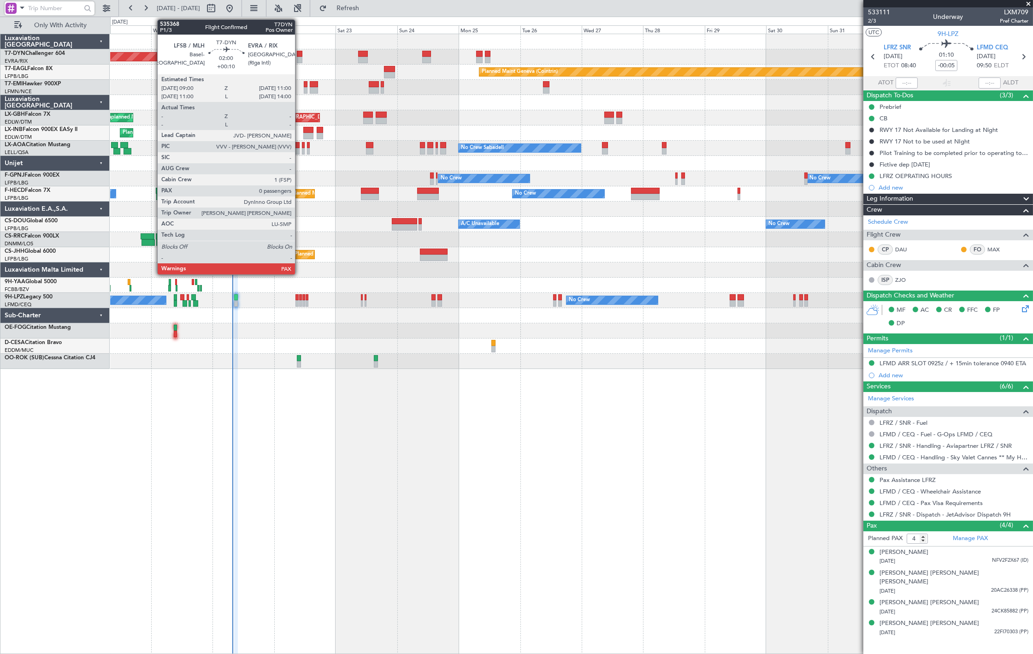
click at [300, 54] on div at bounding box center [300, 54] width 6 height 6
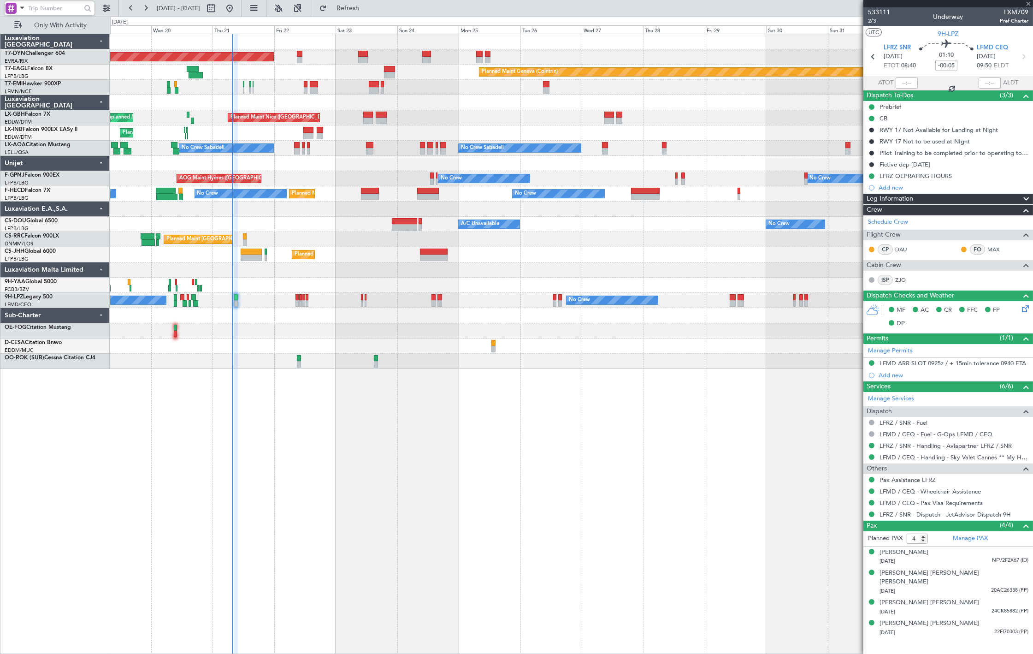
type input "+00:10"
type input "0"
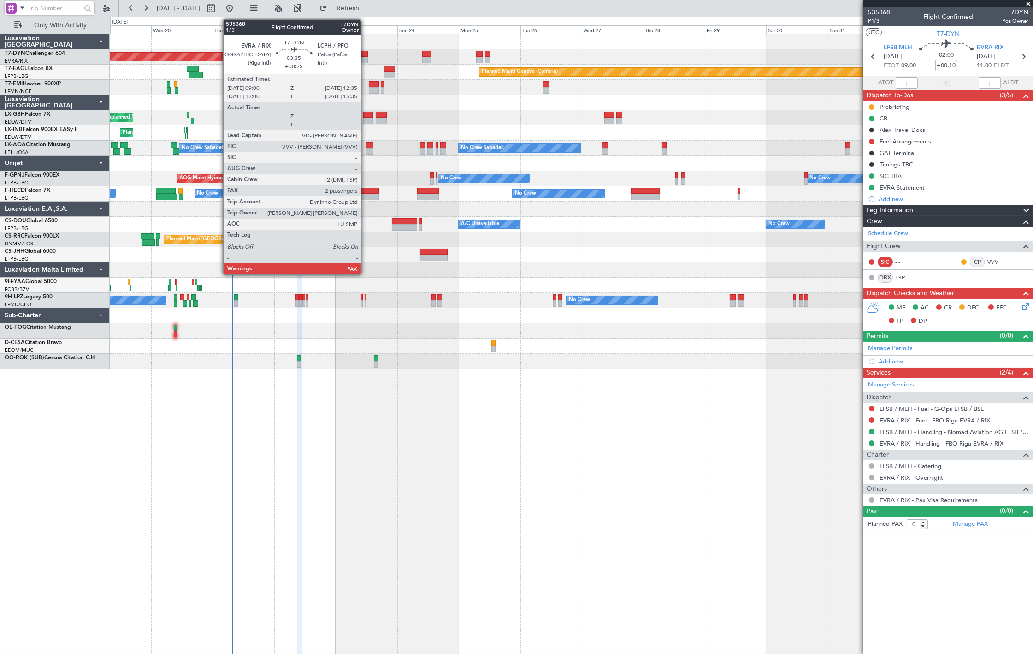
click at [366, 57] on div at bounding box center [362, 60] width 9 height 6
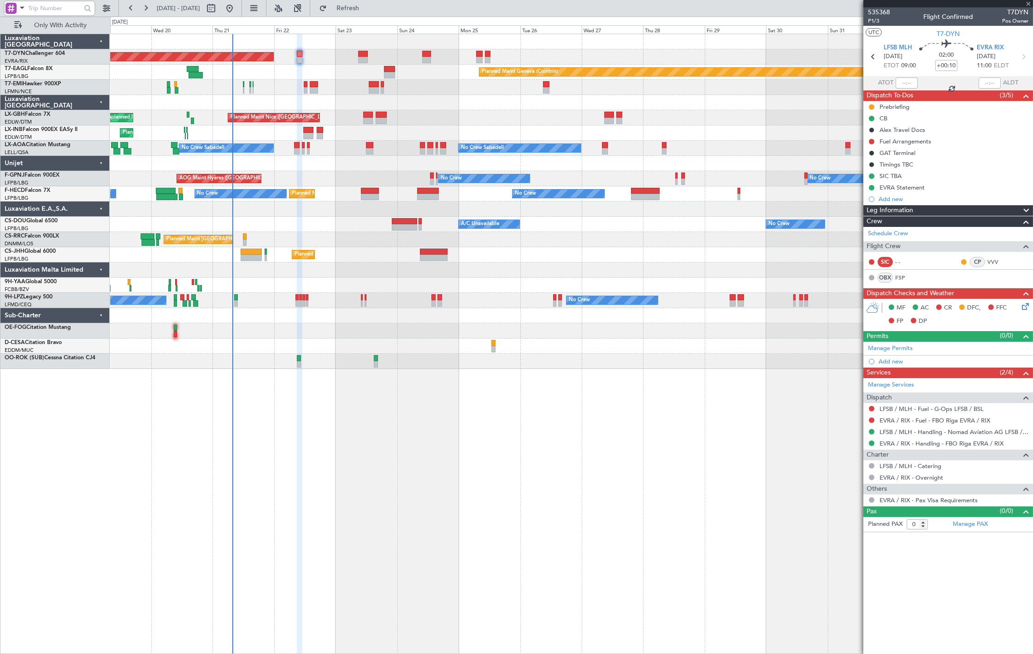
type input "+00:25"
type input "3"
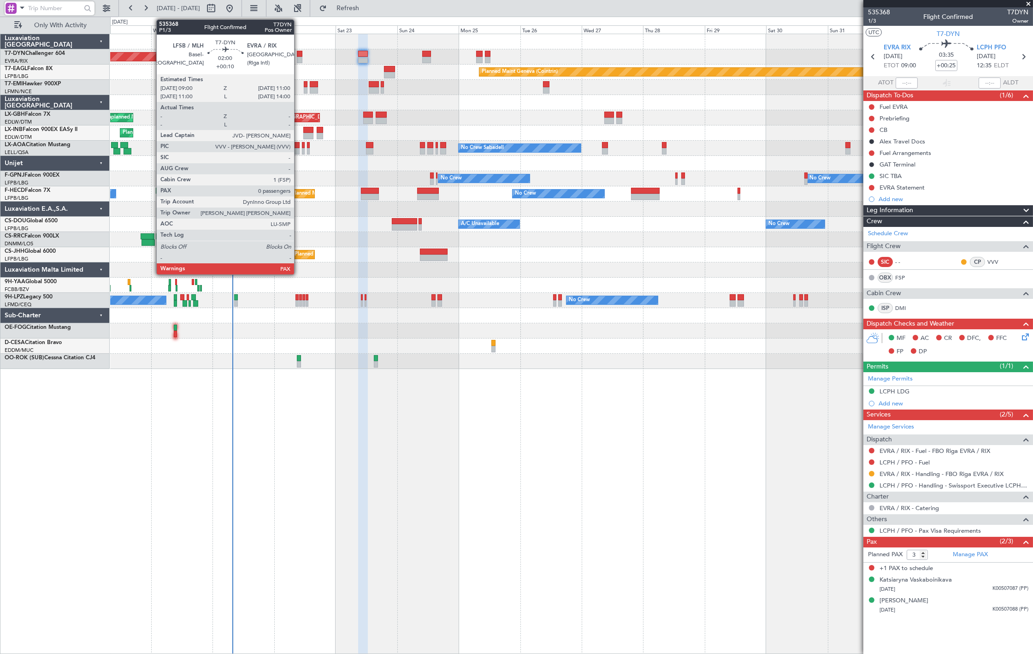
click at [299, 53] on div at bounding box center [300, 54] width 6 height 6
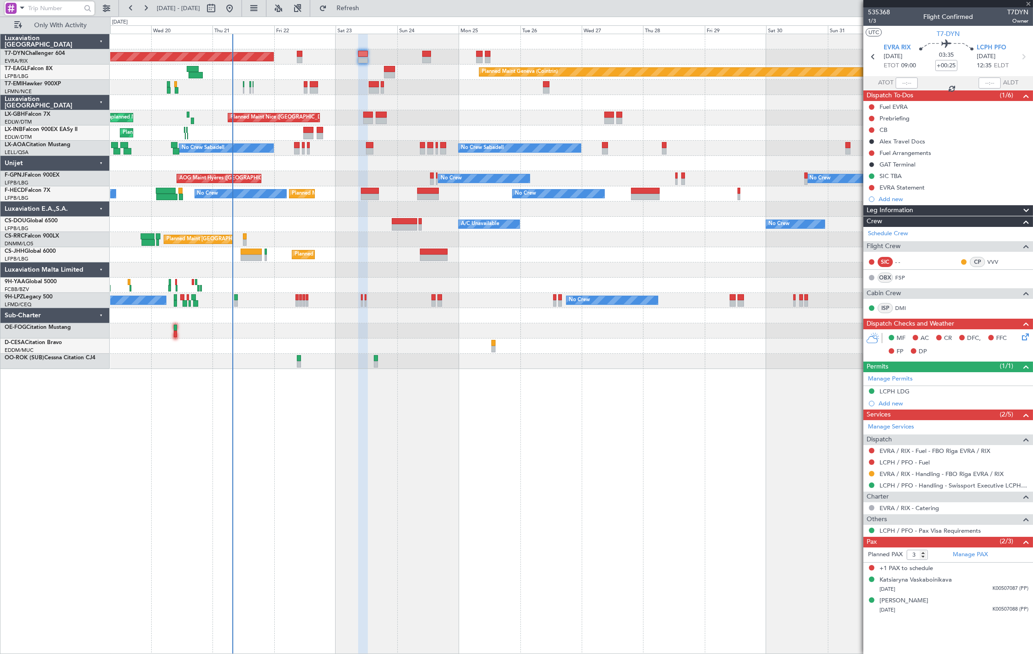
type input "+00:10"
type input "0"
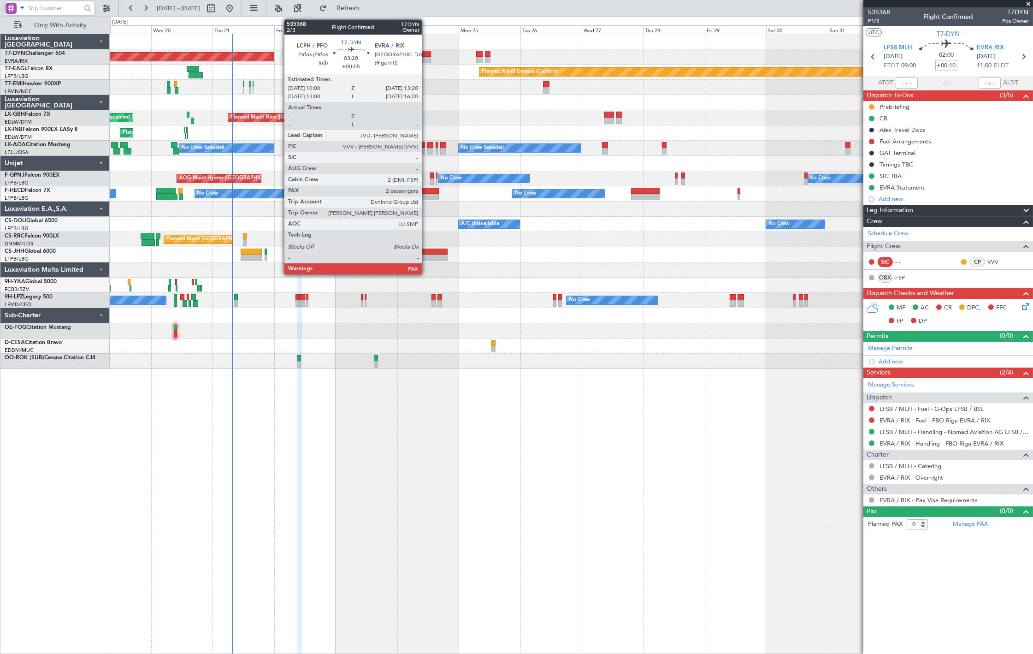
click at [426, 57] on div at bounding box center [426, 60] width 9 height 6
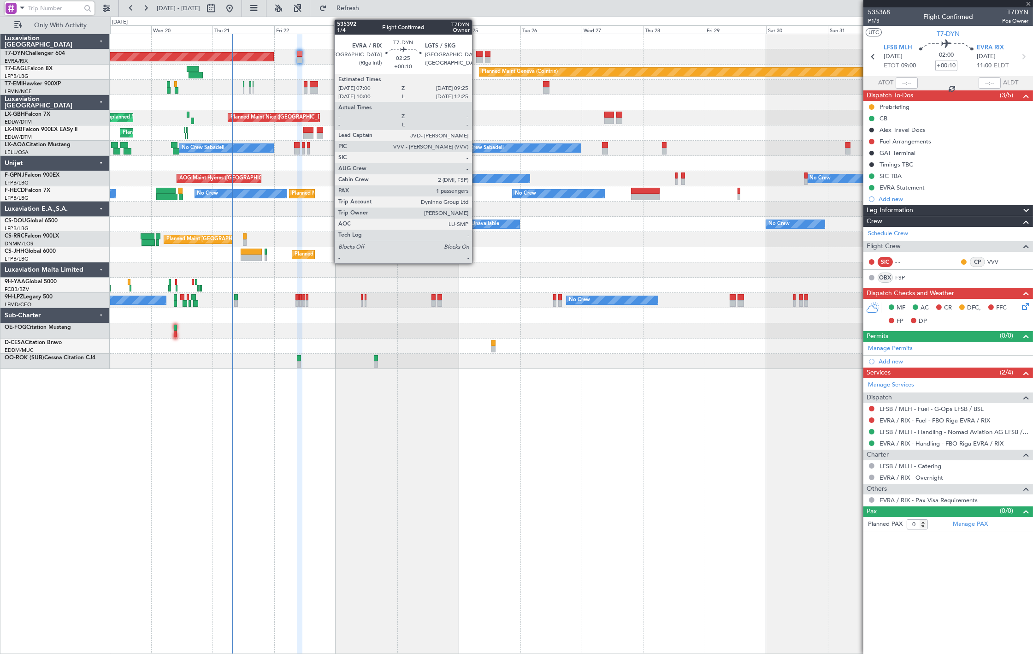
type input "+00:05"
type input "3"
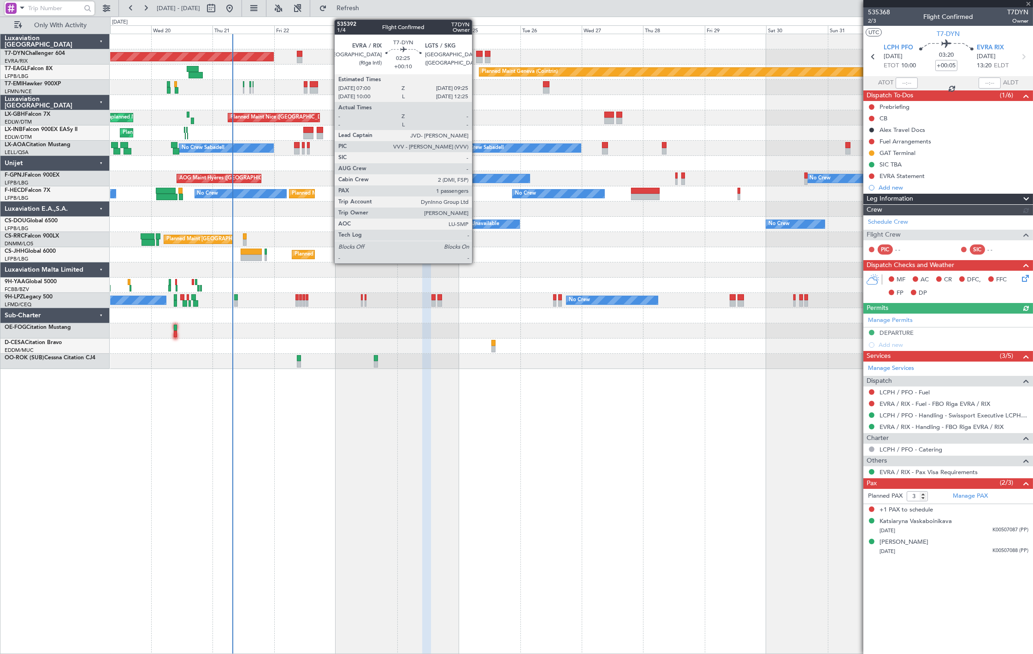
click at [477, 54] on div at bounding box center [479, 54] width 6 height 6
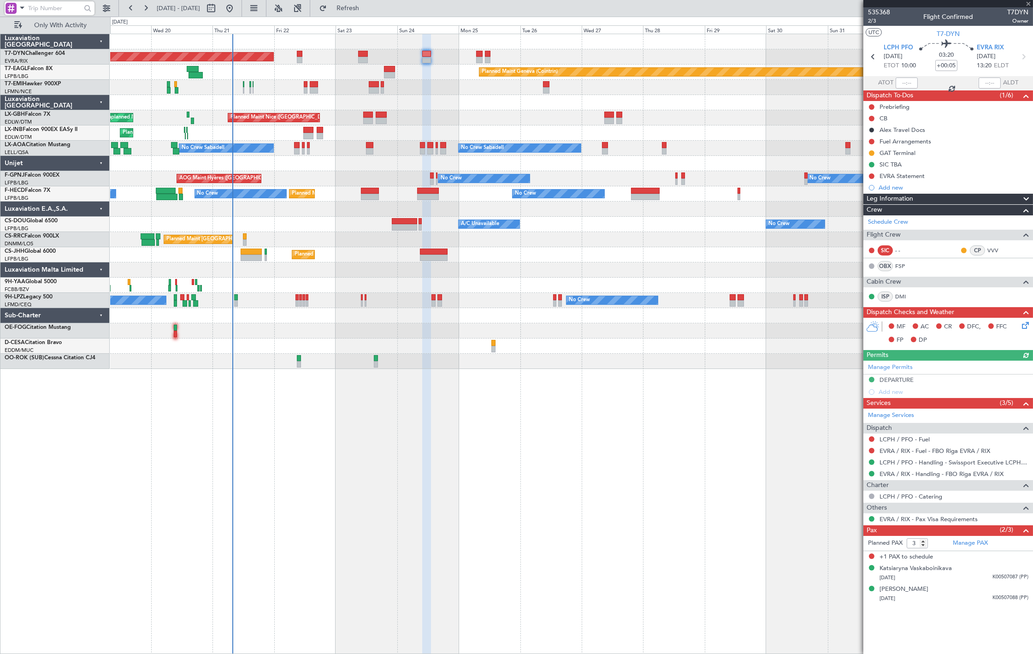
type input "+00:10"
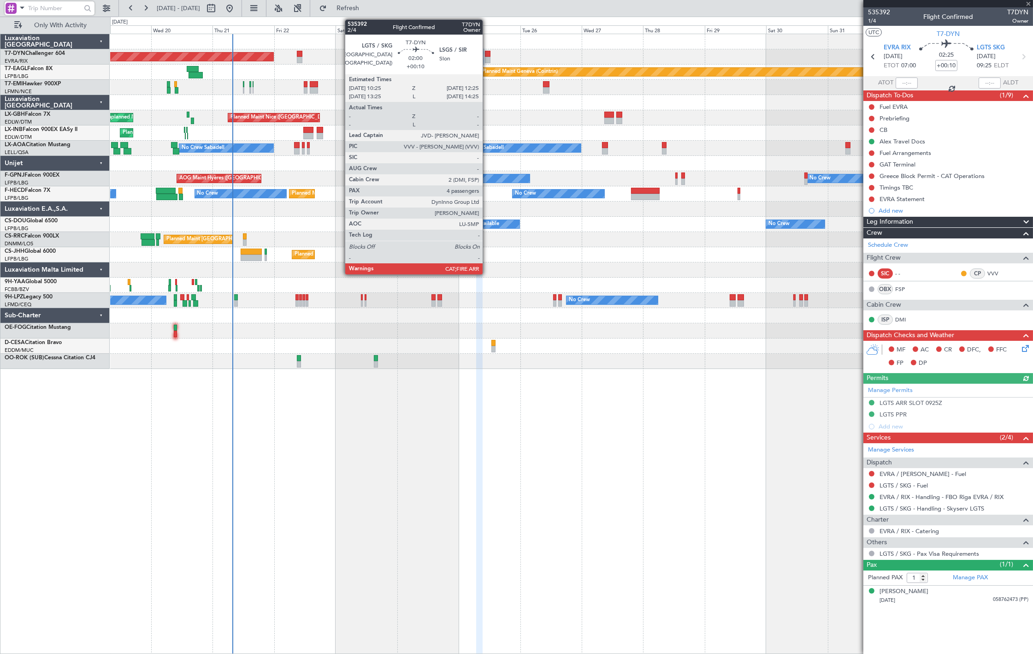
click at [487, 59] on div at bounding box center [488, 60] width 6 height 6
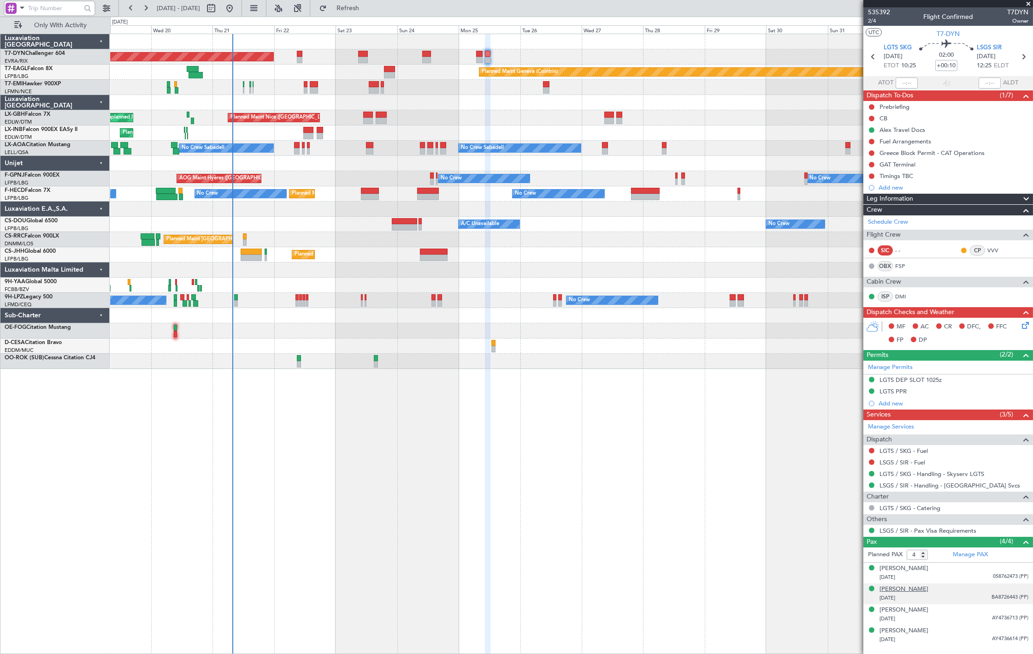
click at [894, 591] on div "Kristina Weinstein" at bounding box center [904, 589] width 49 height 9
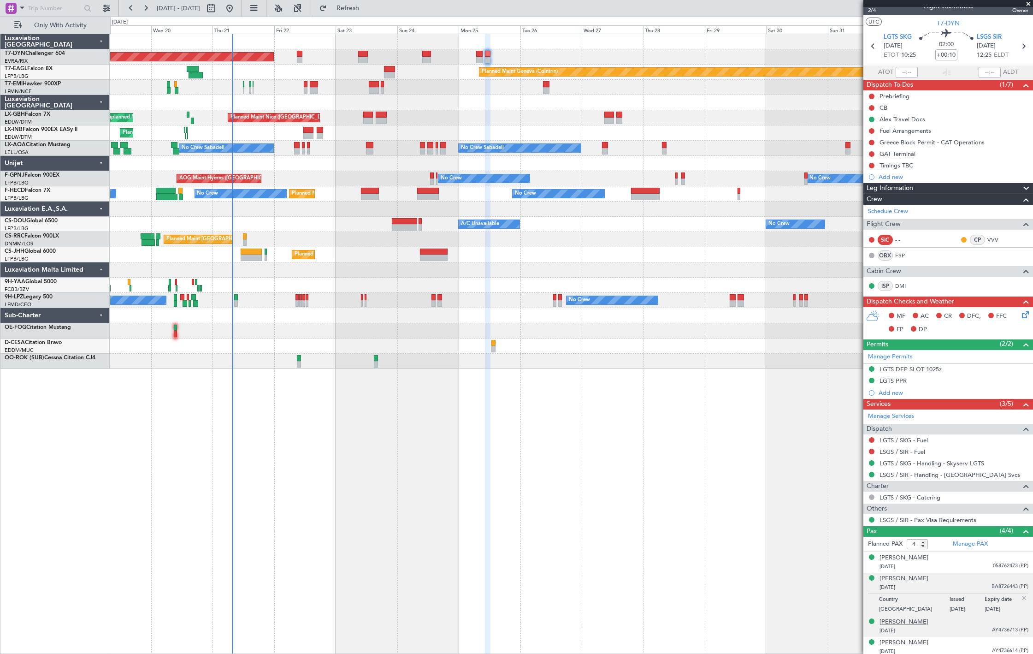
scroll to position [14, 0]
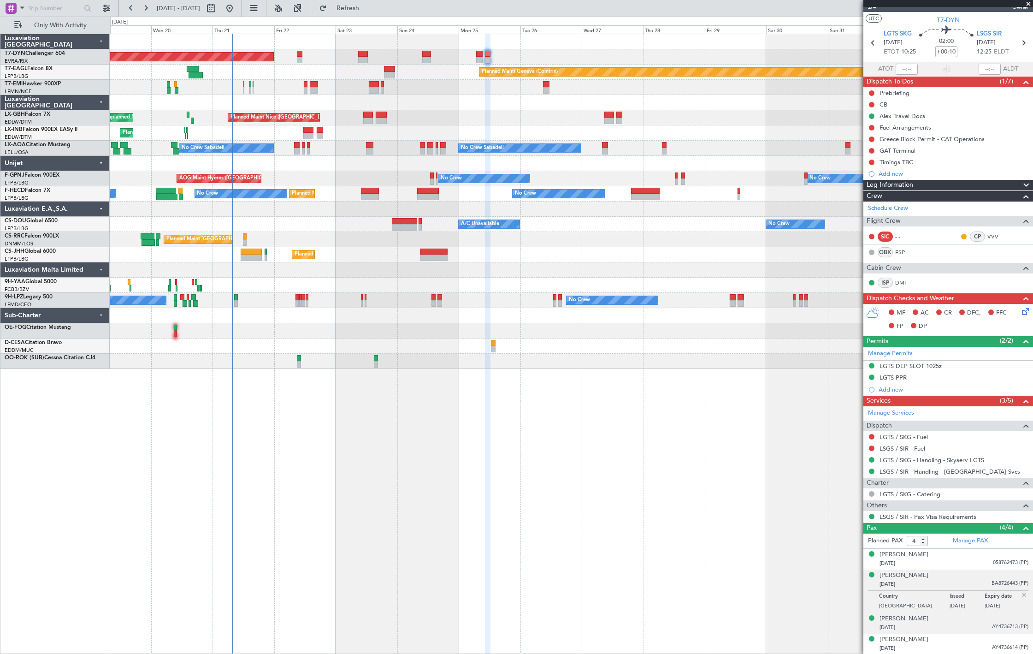
click at [923, 616] on div "Michael Weinstein" at bounding box center [904, 618] width 49 height 9
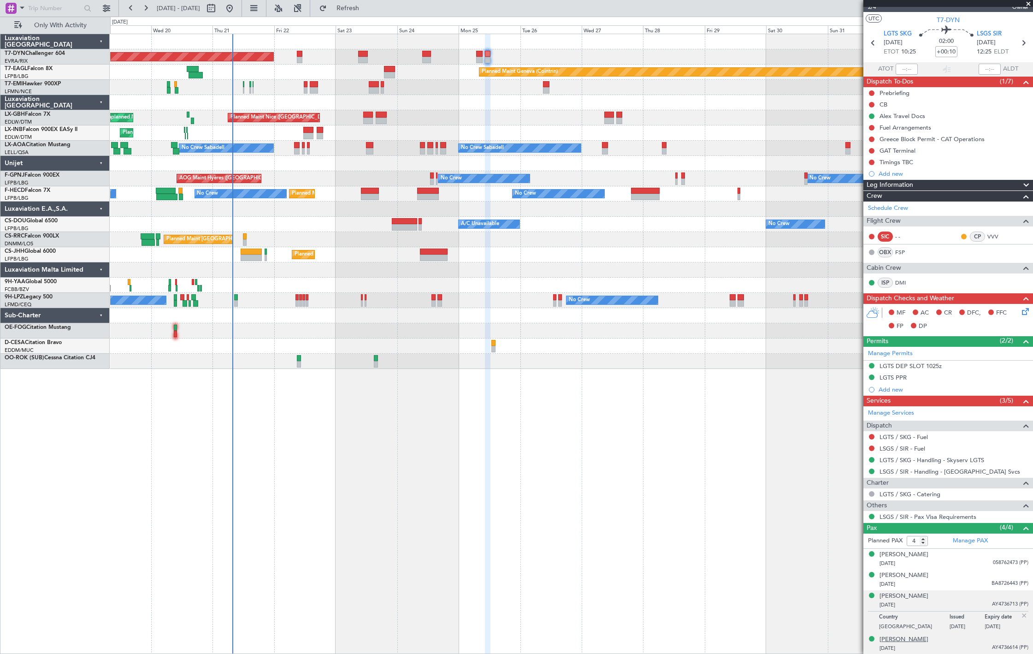
click at [909, 639] on div "Nina Weinstein" at bounding box center [904, 639] width 49 height 9
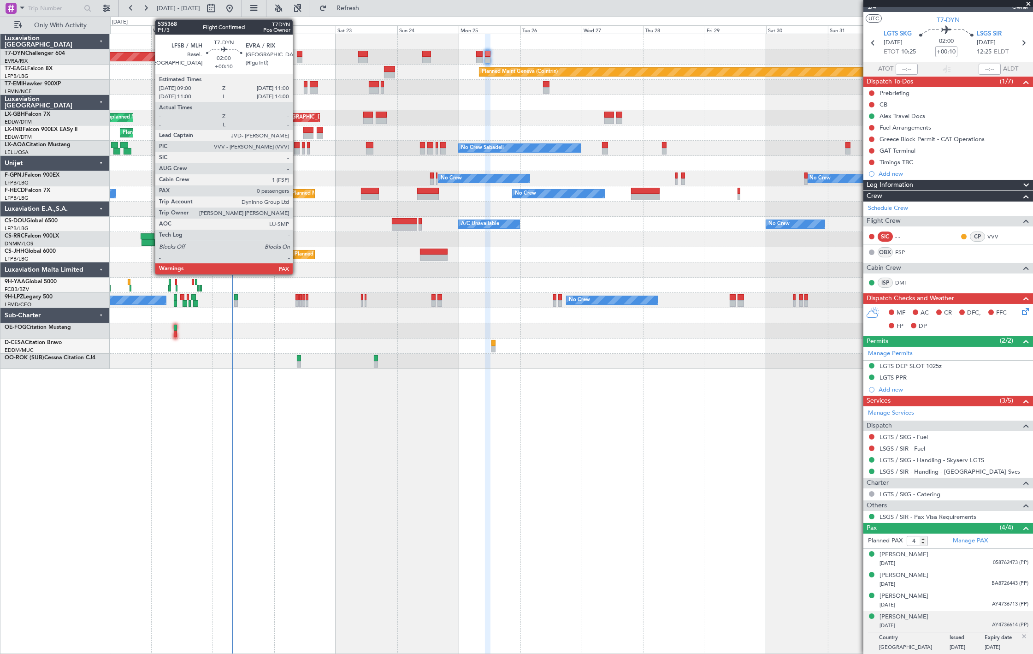
click at [297, 58] on div at bounding box center [300, 60] width 6 height 6
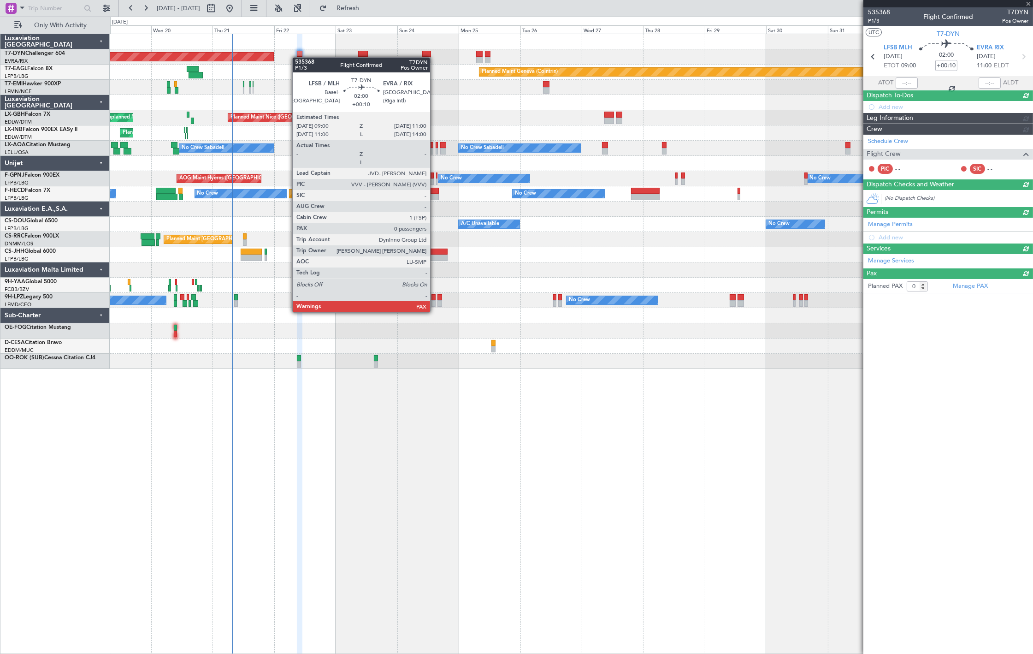
scroll to position [0, 0]
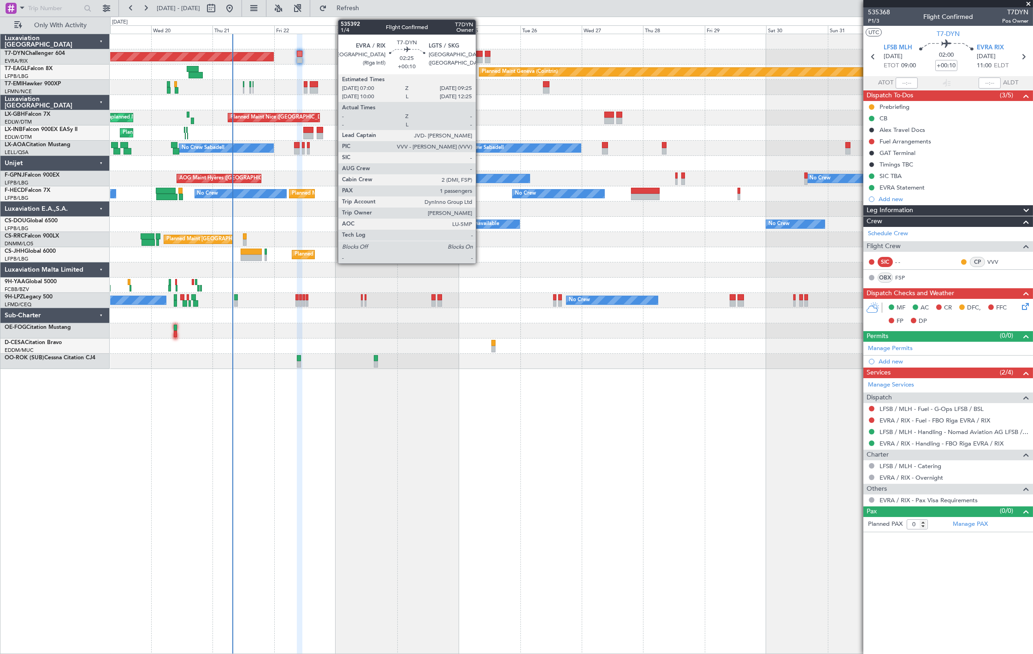
click at [480, 55] on div at bounding box center [479, 54] width 6 height 6
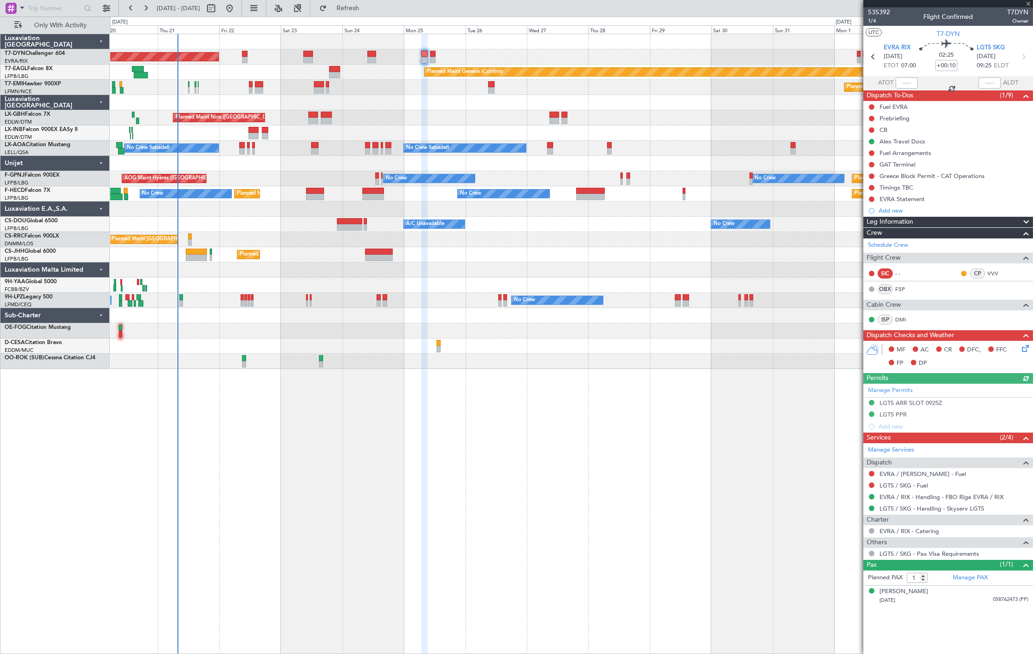
click at [412, 71] on div "Planned Maint Basel-Mulhouse Planned Maint Geneva (Cointrin) Planned Maint Ches…" at bounding box center [571, 201] width 922 height 335
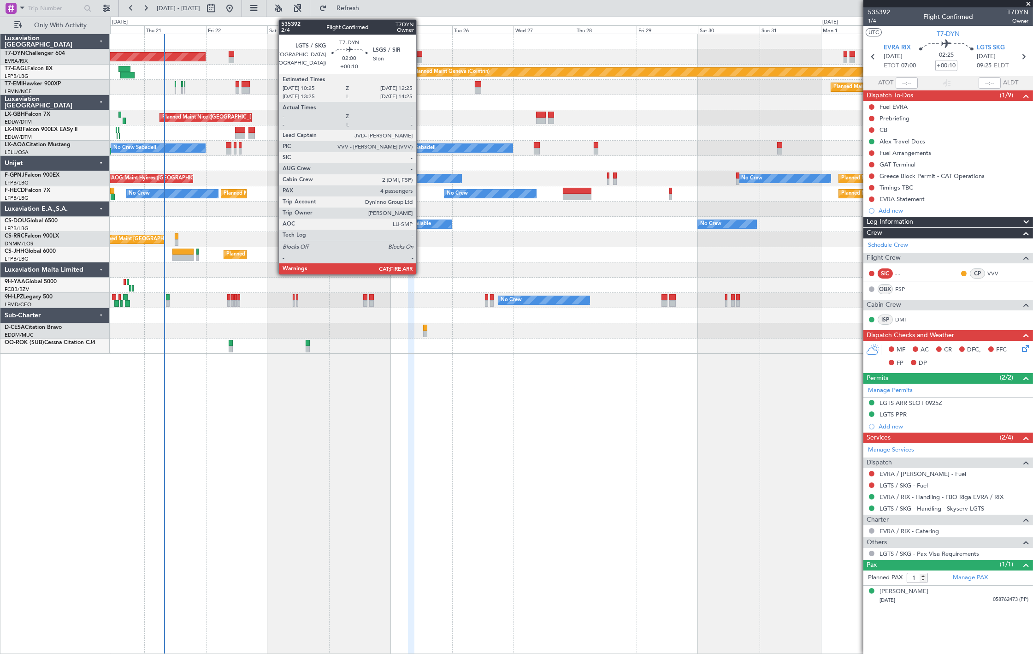
click at [421, 57] on div at bounding box center [420, 60] width 6 height 6
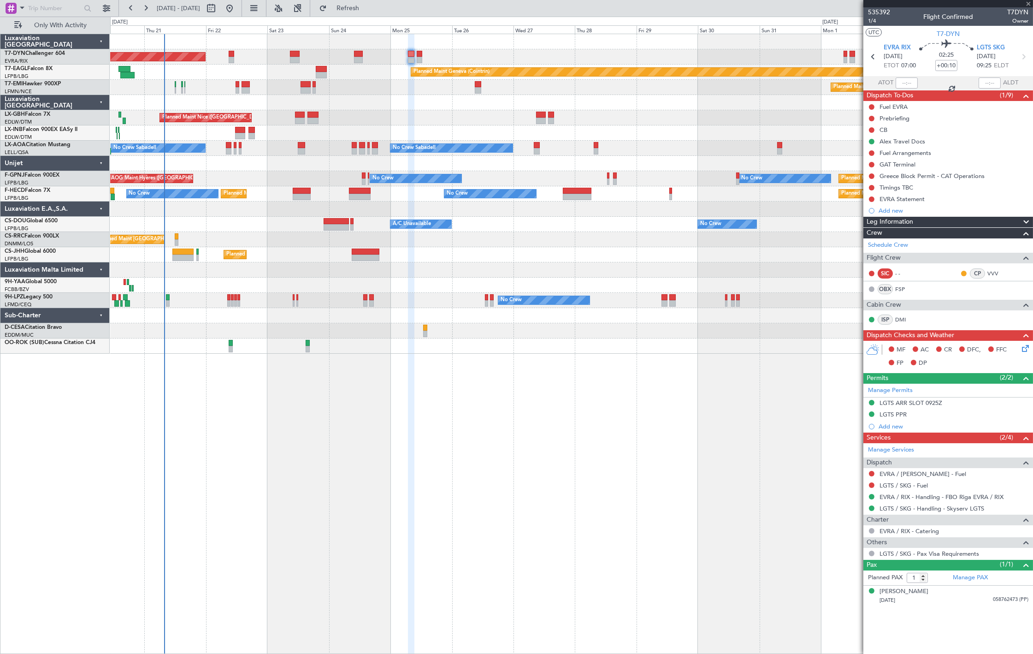
type input "4"
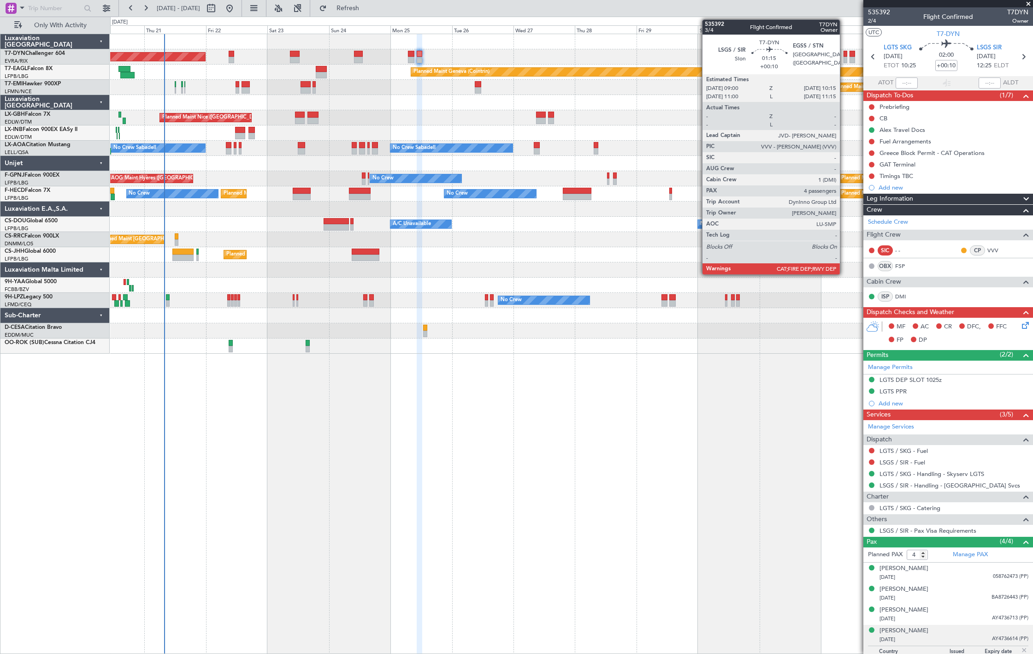
click at [845, 53] on div at bounding box center [845, 54] width 3 height 6
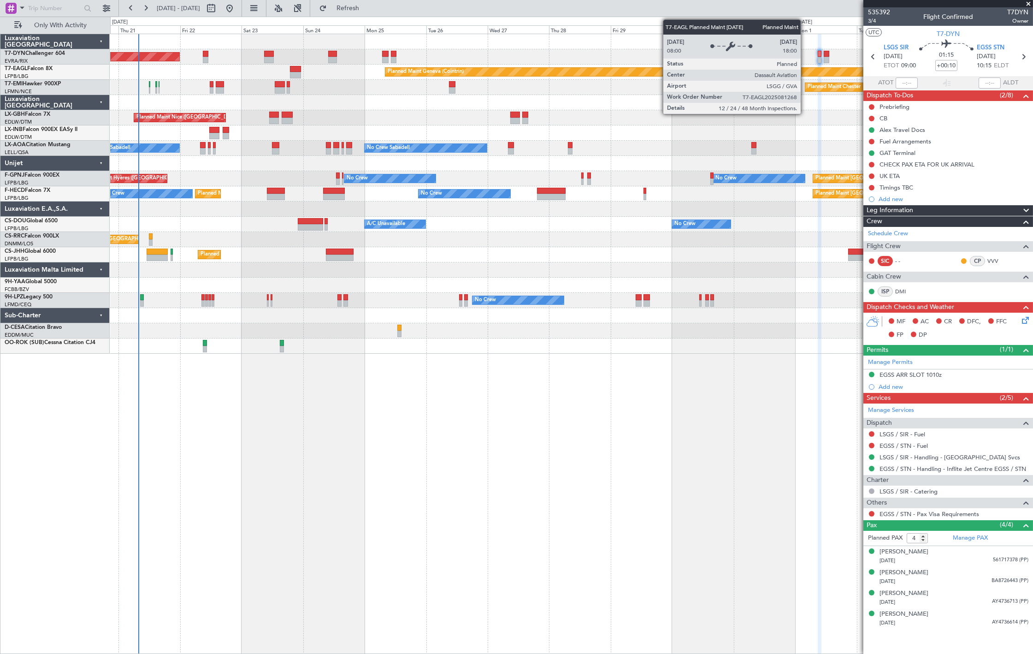
click at [780, 75] on div "Planned Maint Geneva (Cointrin)" at bounding box center [1013, 71] width 1256 height 9
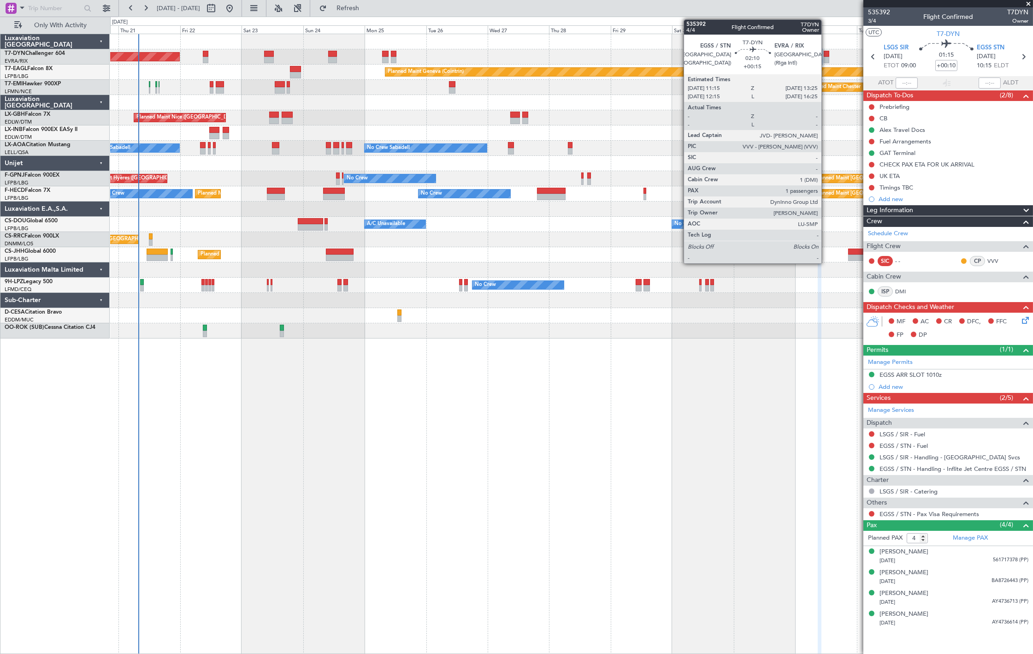
click at [826, 58] on div at bounding box center [827, 60] width 6 height 6
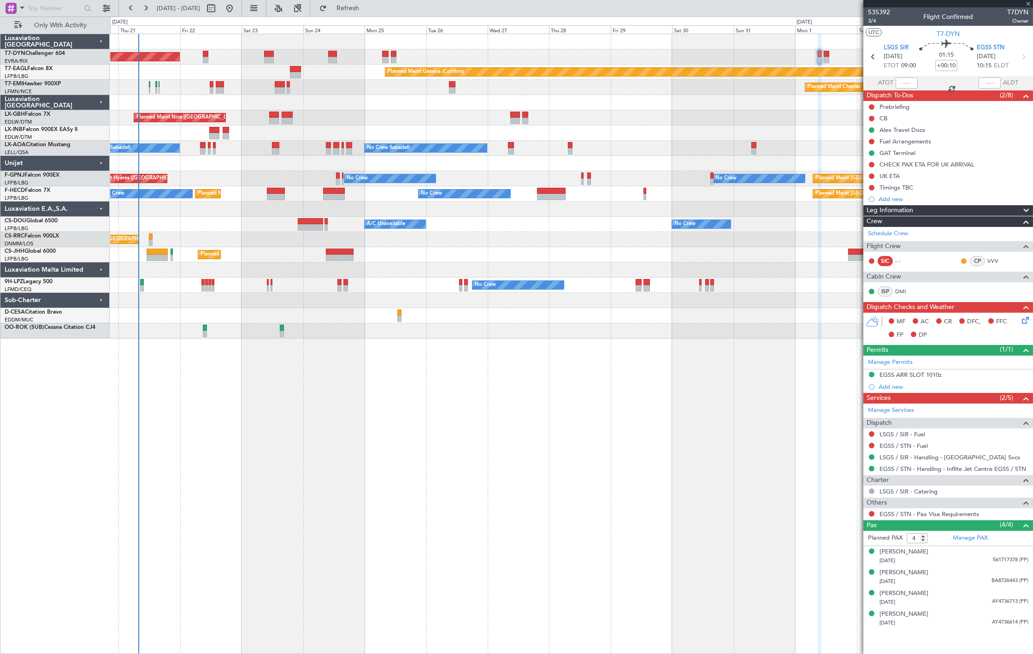
type input "+00:15"
type input "1"
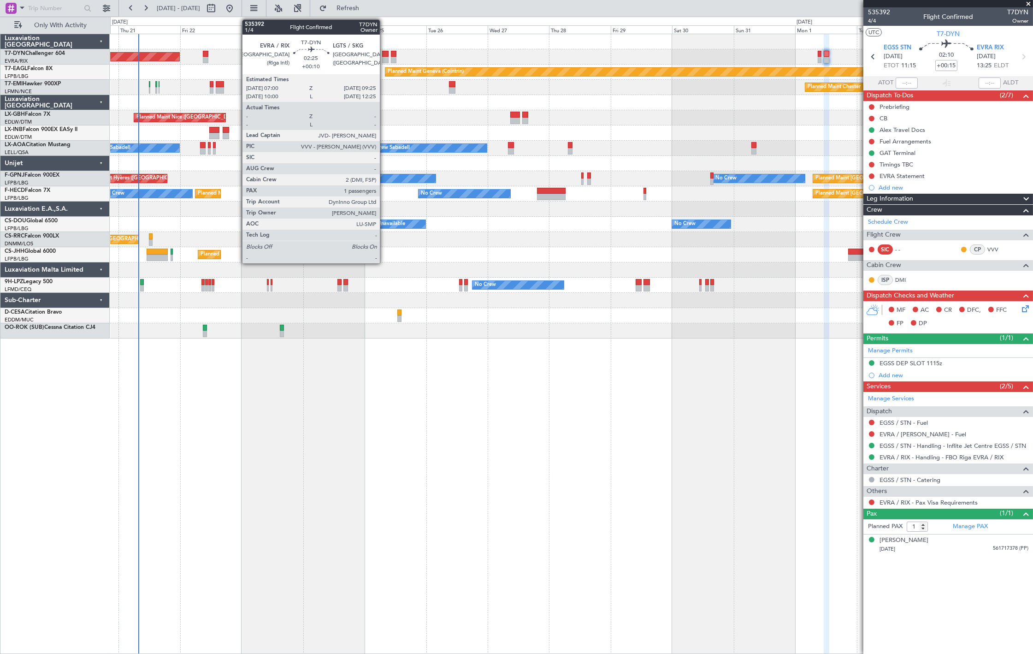
click at [384, 55] on div at bounding box center [385, 54] width 6 height 6
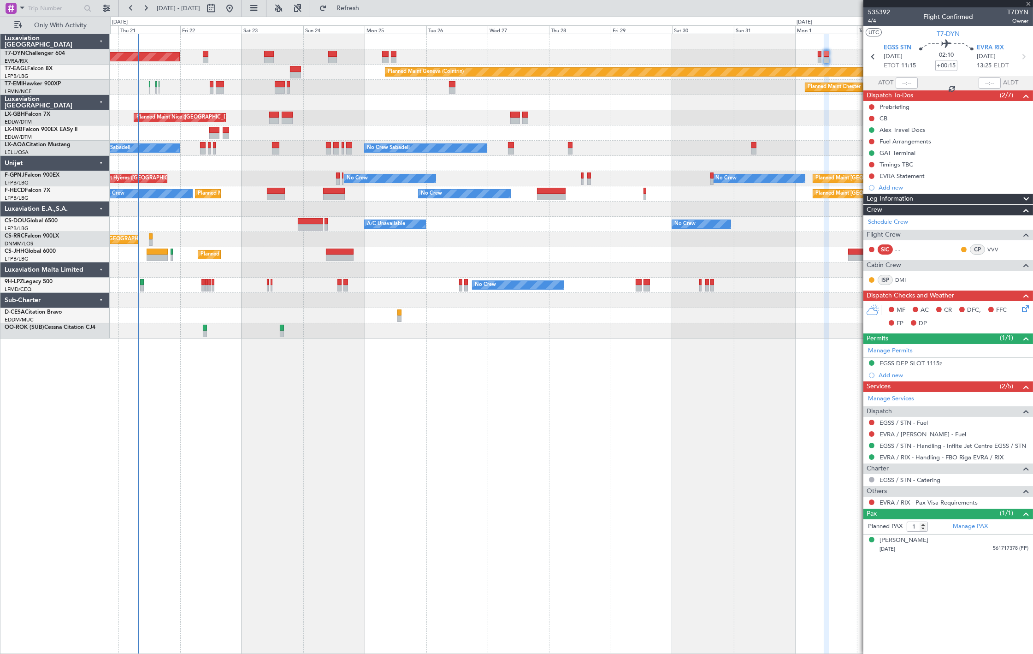
type input "+00:10"
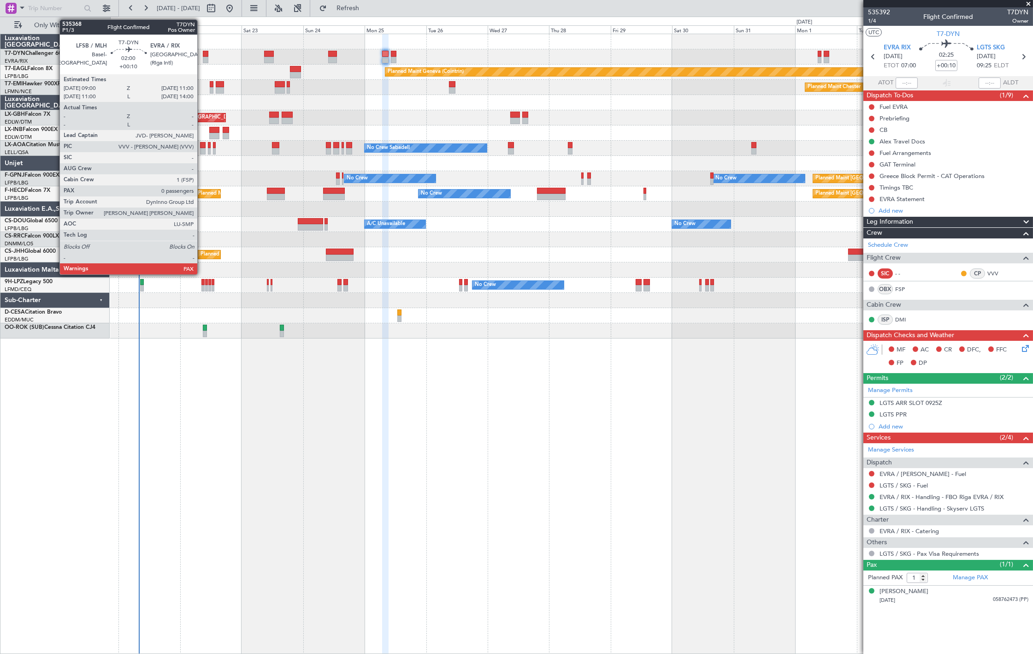
click at [203, 58] on div at bounding box center [206, 60] width 6 height 6
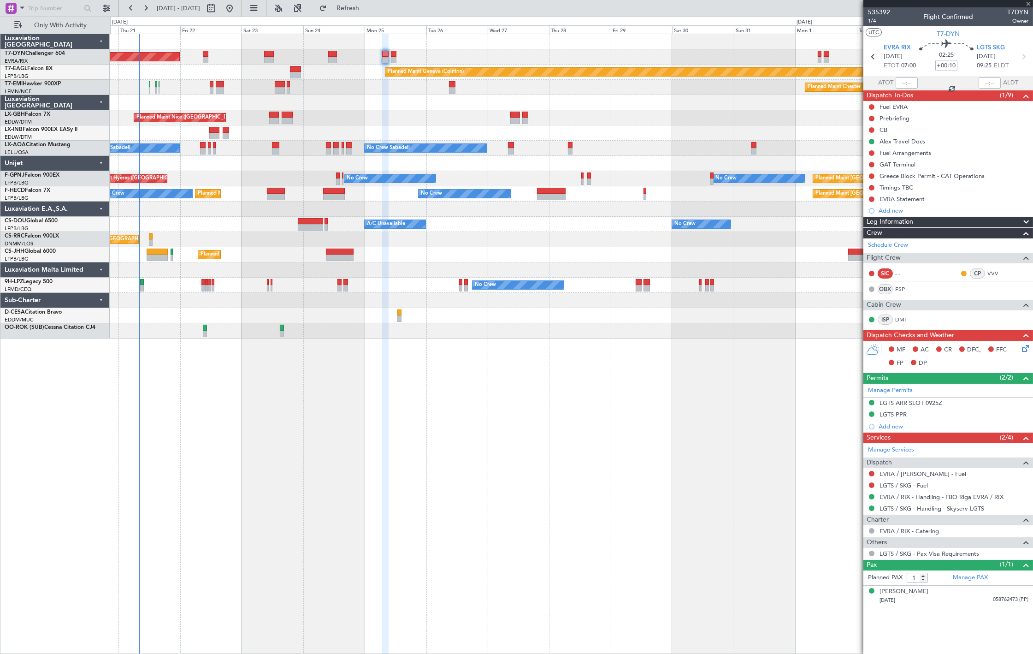
type input "0"
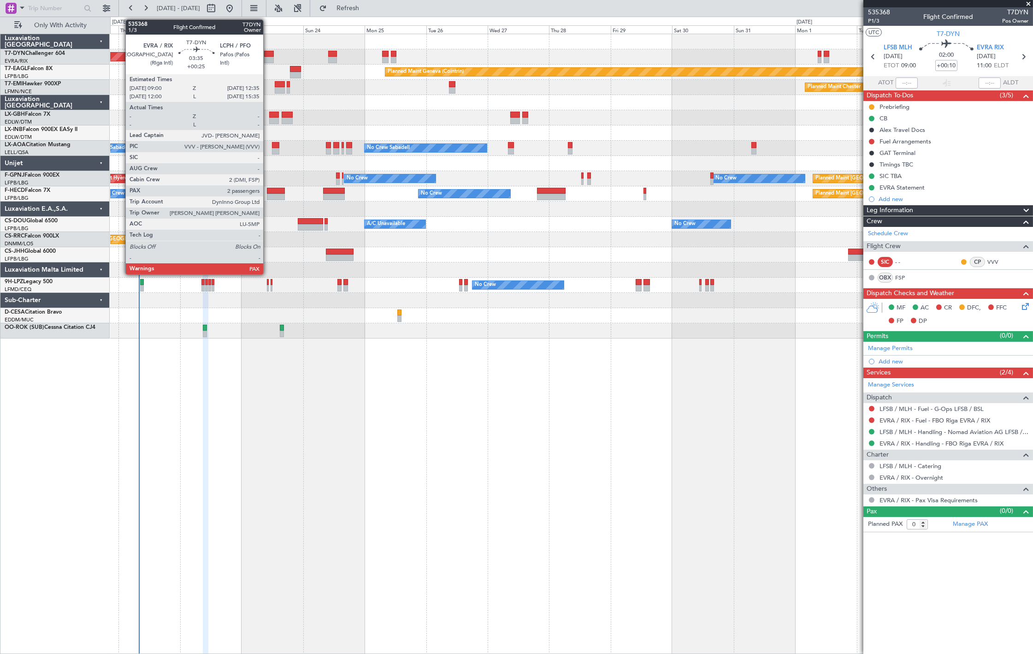
click at [268, 55] on div at bounding box center [268, 54] width 9 height 6
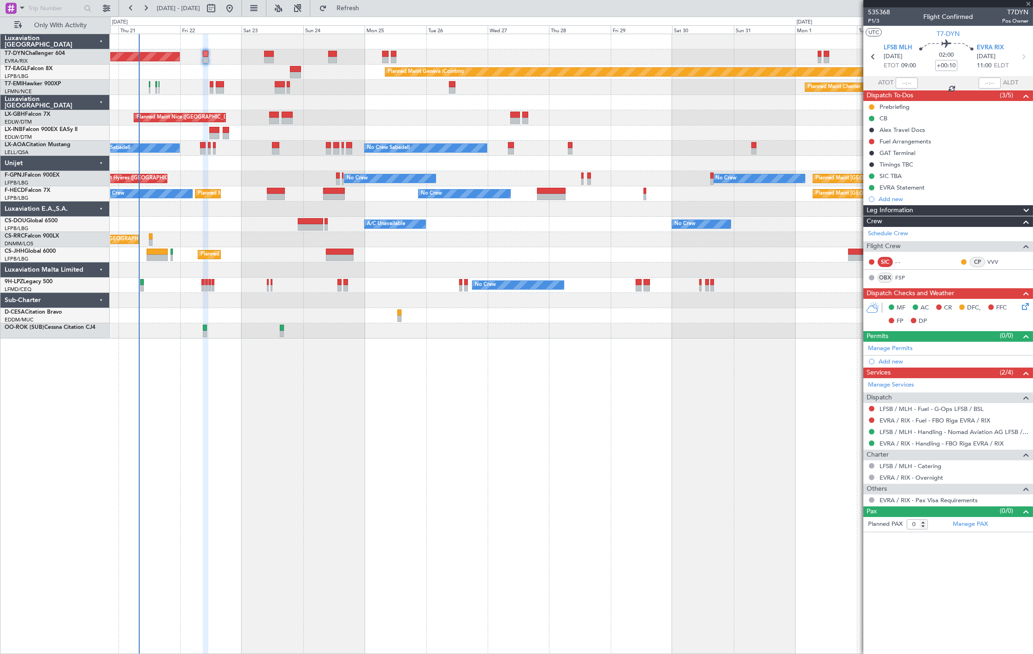
type input "+00:25"
type input "3"
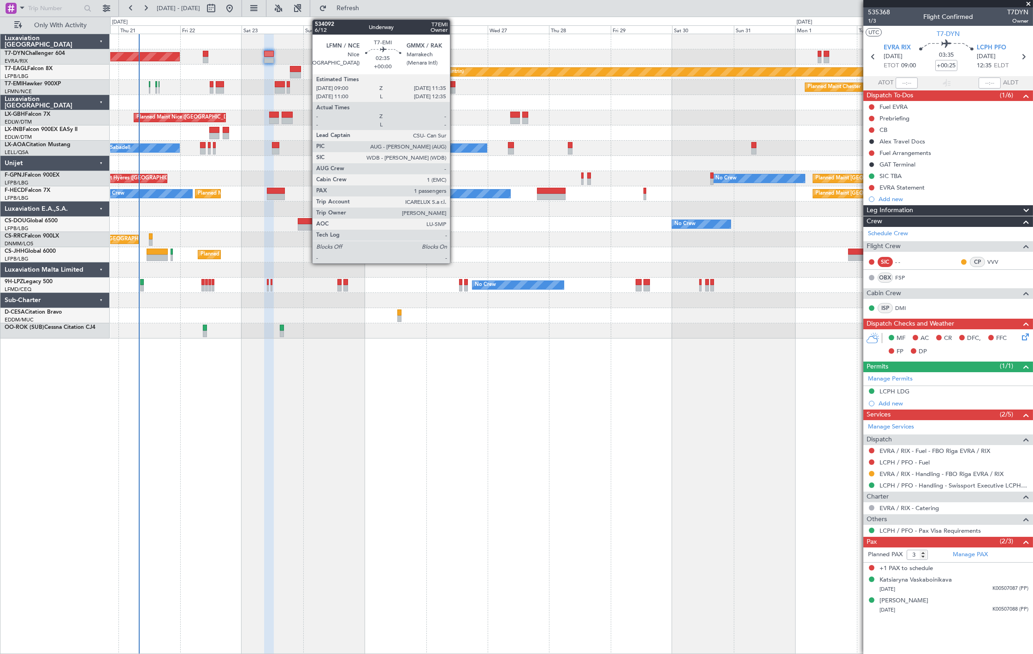
click at [455, 89] on div at bounding box center [452, 90] width 7 height 6
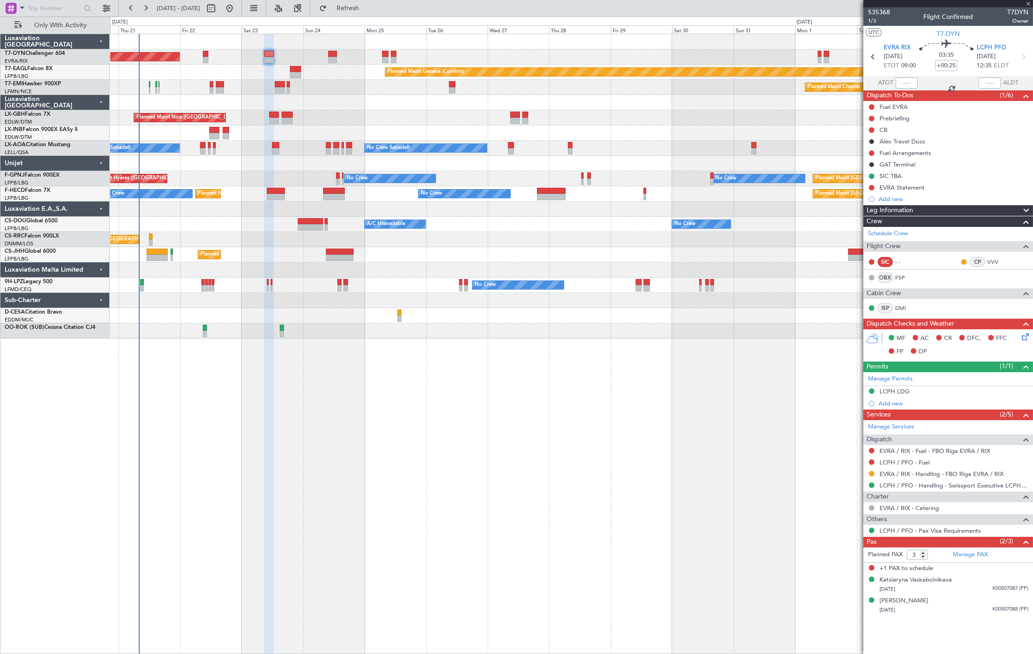
type input "1"
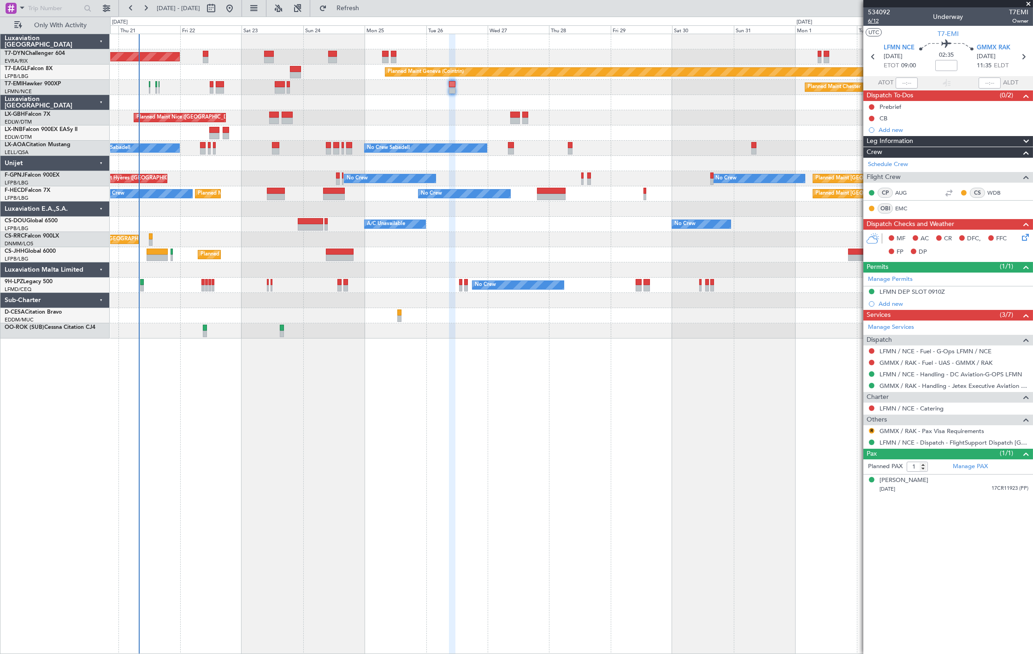
click at [875, 20] on span "6/12" at bounding box center [879, 21] width 22 height 8
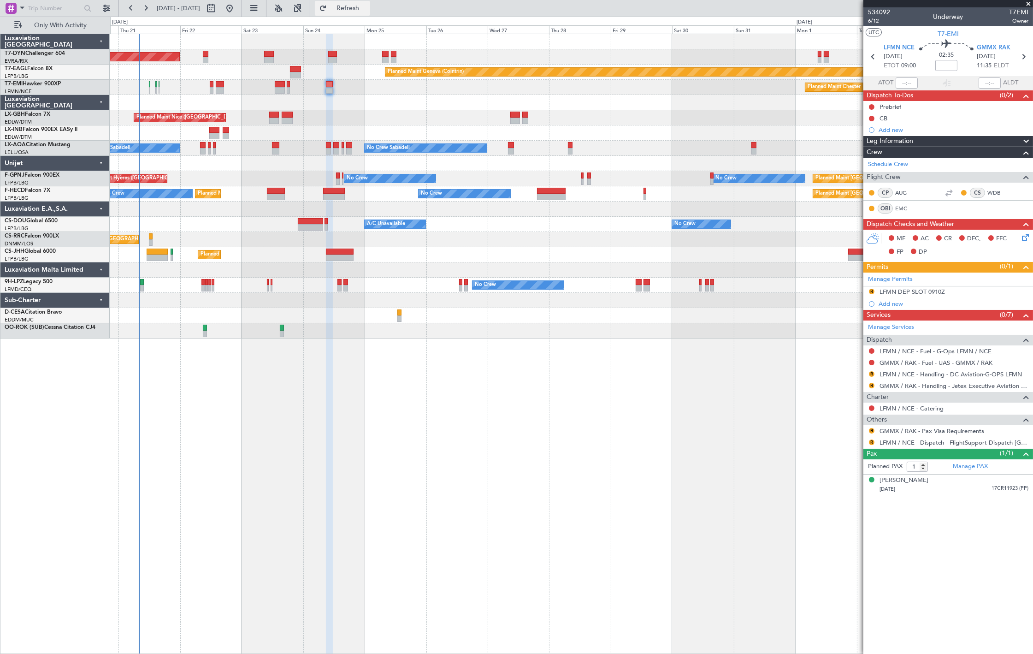
click at [367, 12] on span "Refresh" at bounding box center [348, 8] width 39 height 6
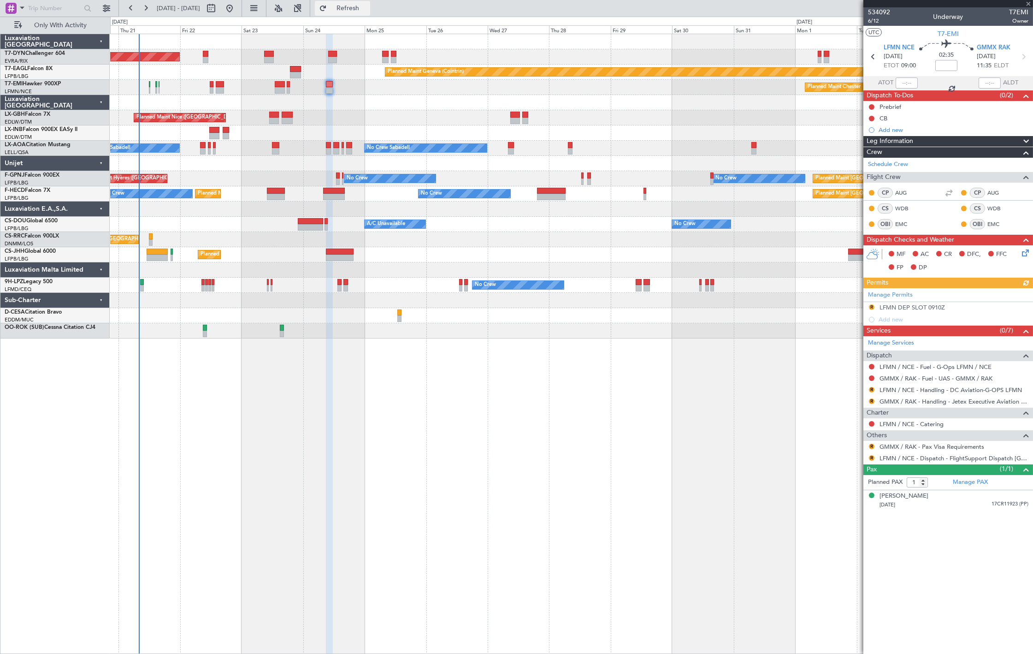
click at [367, 5] on span "Refresh" at bounding box center [348, 8] width 39 height 6
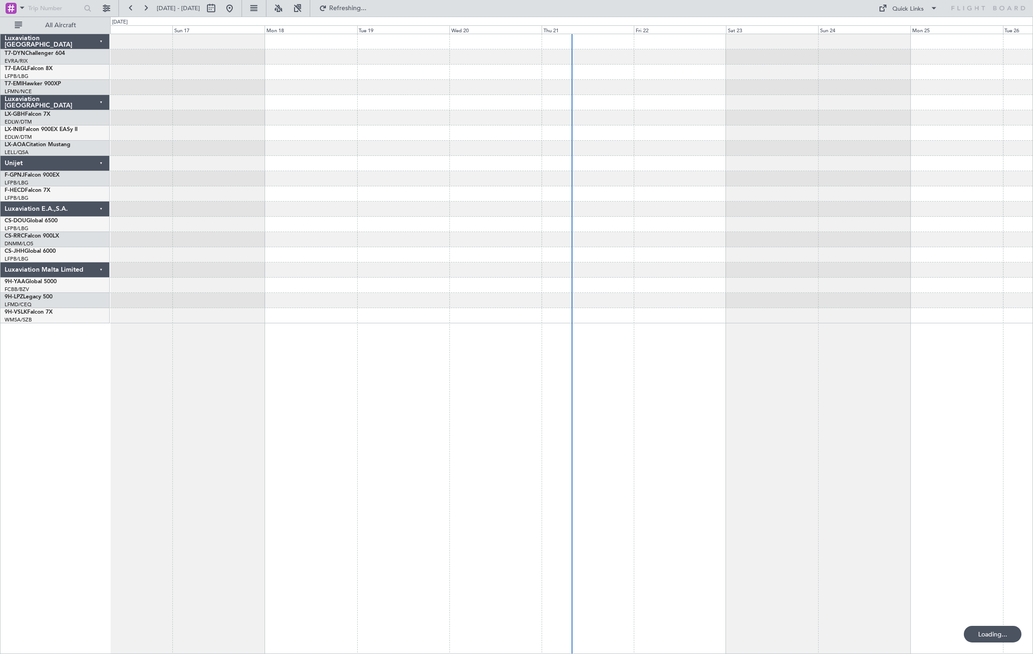
click at [95, 15] on div at bounding box center [59, 8] width 118 height 17
click at [91, 21] on button "All Aircraft" at bounding box center [55, 25] width 90 height 15
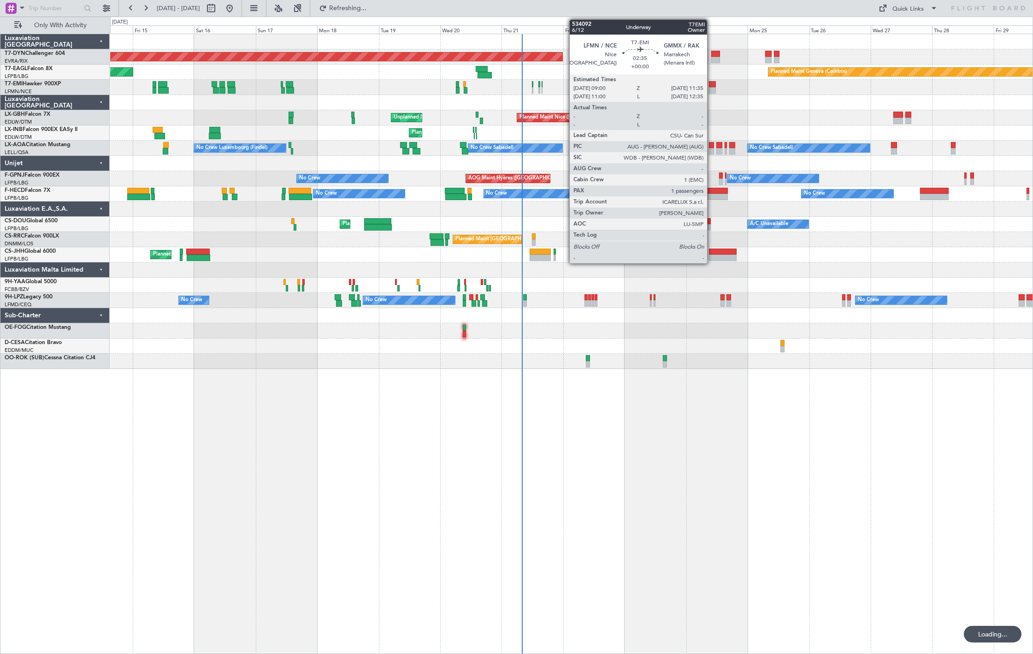
click at [712, 91] on div at bounding box center [712, 90] width 7 height 6
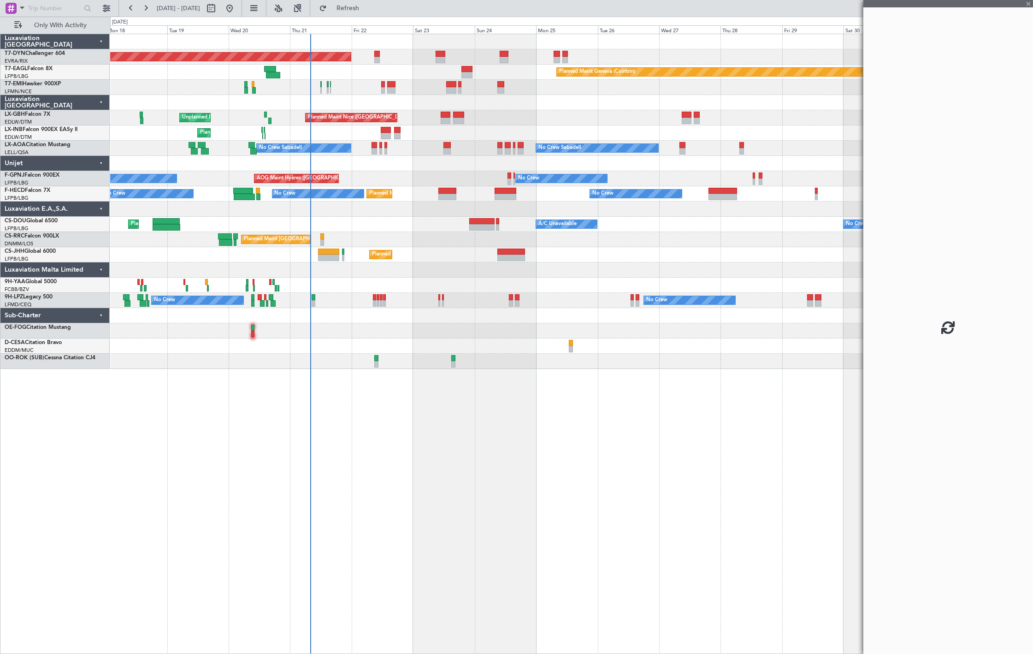
click at [410, 134] on div "Planned Maint Basel-Mulhouse Planned Maint Geneva (Cointrin) Planned Maint New …" at bounding box center [571, 201] width 922 height 335
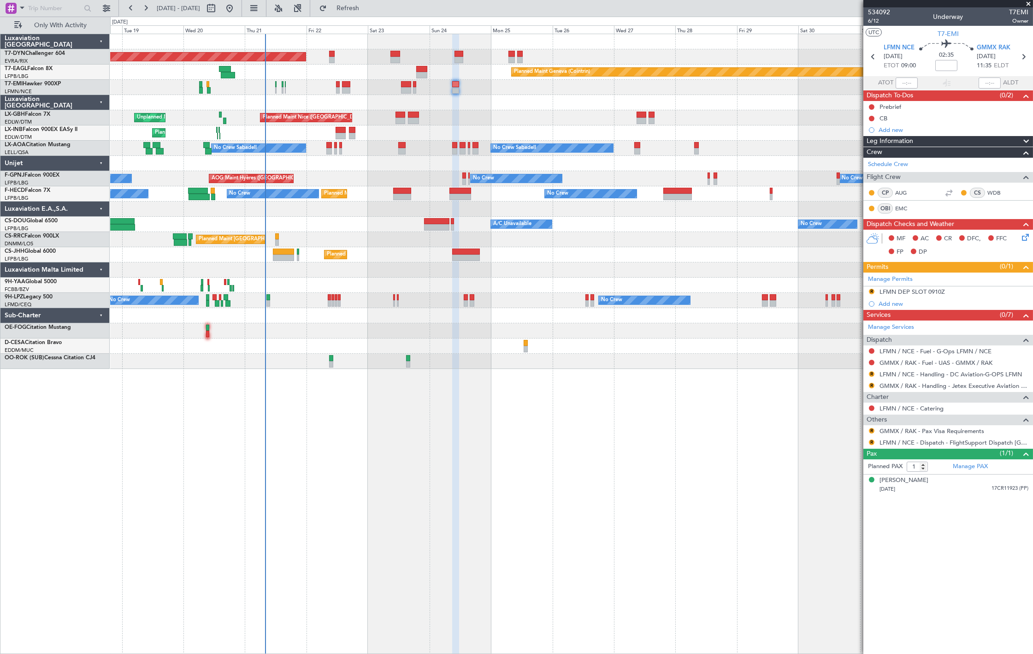
drag, startPoint x: 871, startPoint y: 409, endPoint x: 874, endPoint y: 415, distance: 6.9
click at [872, 409] on button at bounding box center [872, 408] width 6 height 6
click at [869, 423] on div "Not Requested" at bounding box center [871, 424] width 39 height 12
click at [872, 409] on button at bounding box center [872, 408] width 6 height 6
click at [858, 425] on div "Not Requested" at bounding box center [871, 424] width 39 height 12
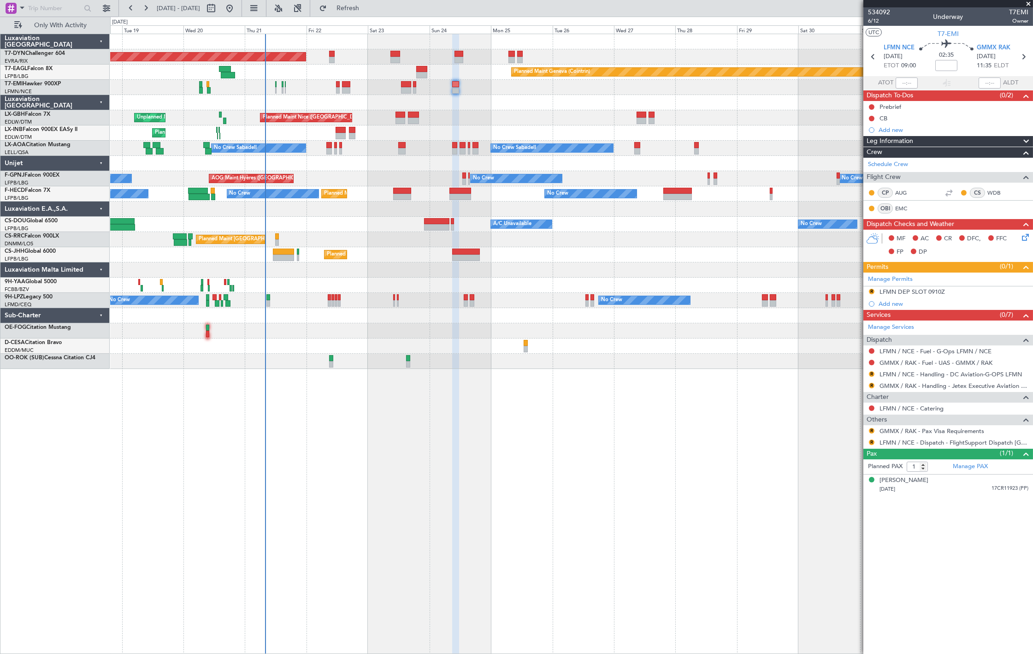
drag, startPoint x: 873, startPoint y: 408, endPoint x: 863, endPoint y: 417, distance: 13.4
click at [873, 408] on button at bounding box center [872, 408] width 6 height 6
click at [831, 421] on li "Not Required" at bounding box center [872, 422] width 106 height 14
click at [890, 431] on link "GMMX / RAK - Pax Visa Requirements" at bounding box center [932, 431] width 105 height 8
drag, startPoint x: 872, startPoint y: 431, endPoint x: 877, endPoint y: 438, distance: 9.6
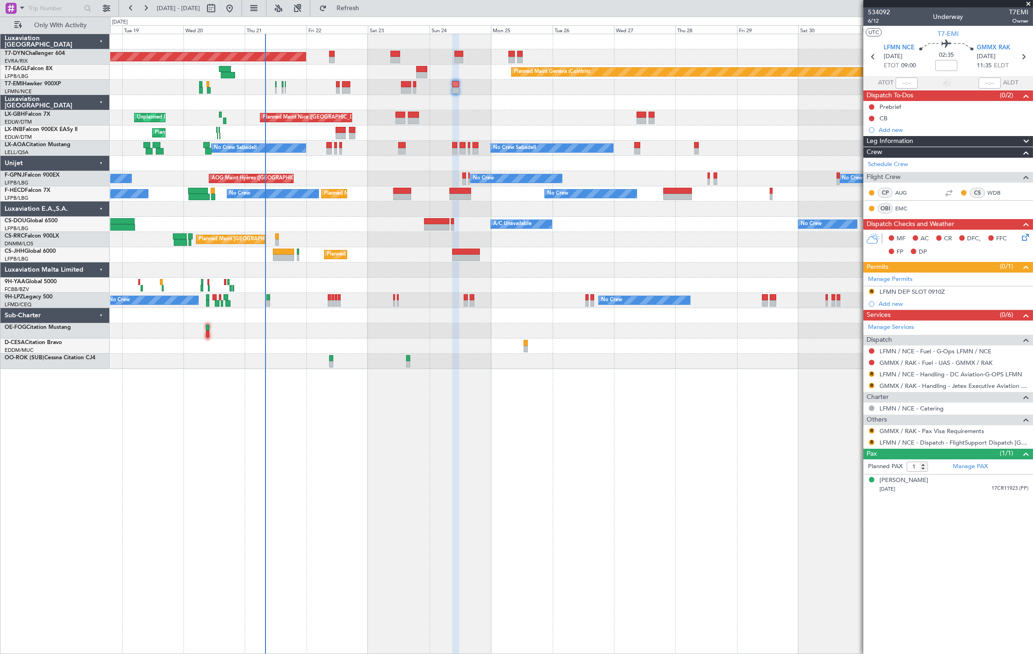
click at [872, 431] on button "R" at bounding box center [872, 431] width 6 height 6
click at [849, 540] on span "Confirmed" at bounding box center [846, 541] width 29 height 9
click at [883, 10] on span "534092" at bounding box center [879, 12] width 22 height 10
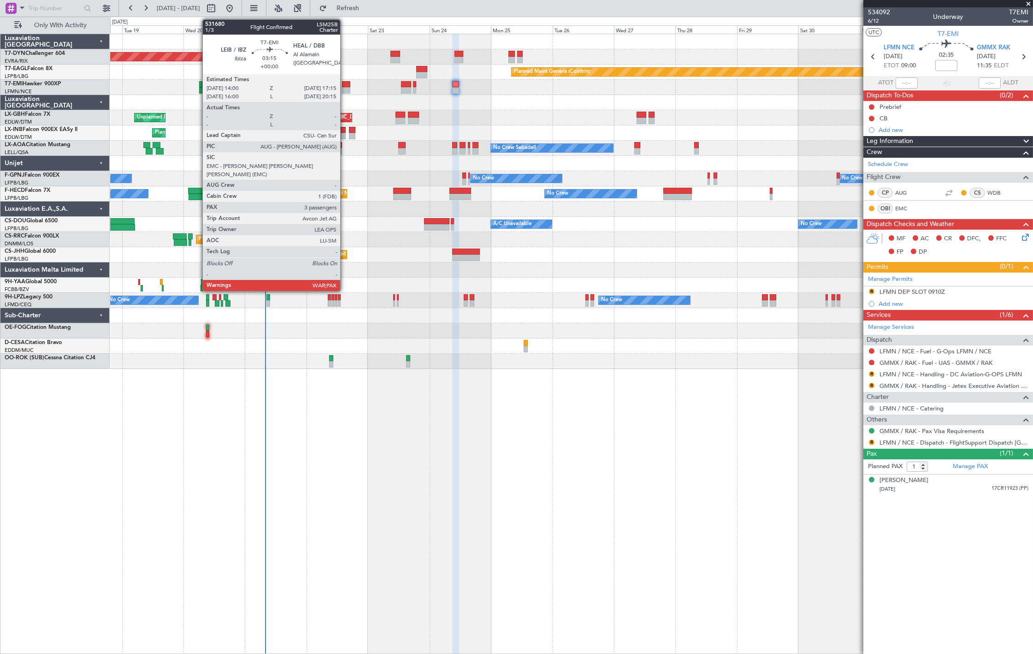
click at [345, 85] on div at bounding box center [346, 84] width 9 height 6
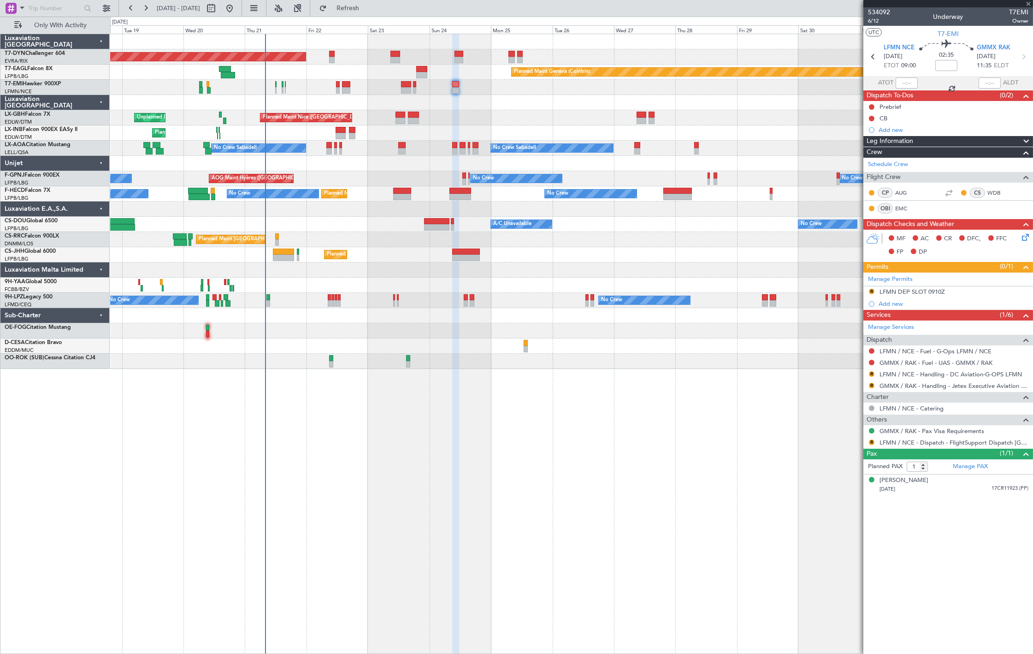
type input "3"
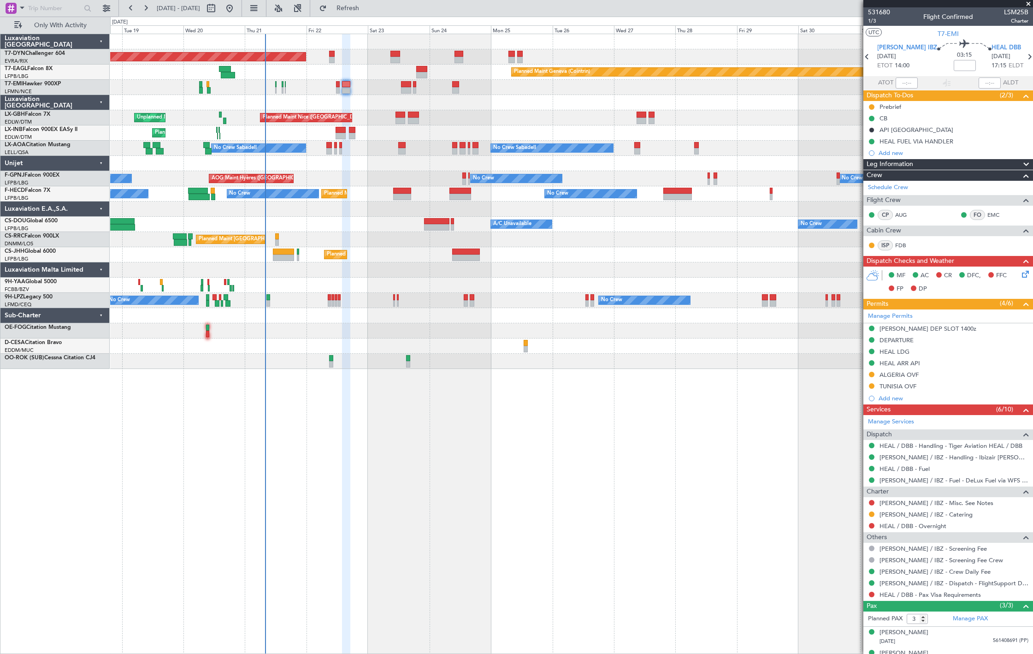
click at [326, 58] on div "Planned Maint [GEOGRAPHIC_DATA]-[GEOGRAPHIC_DATA]" at bounding box center [571, 56] width 922 height 15
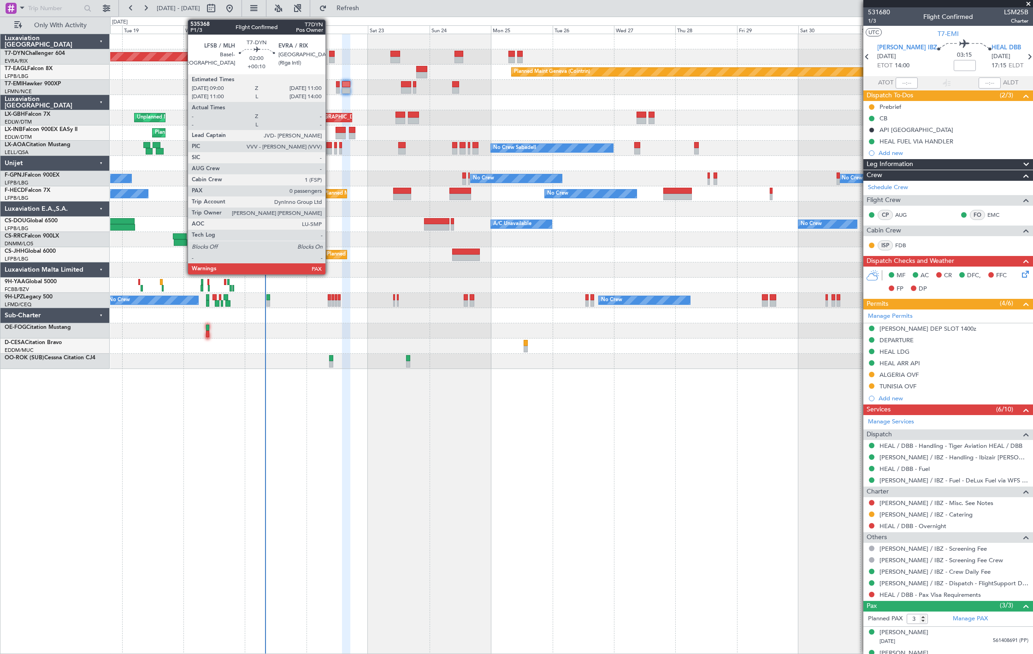
click at [330, 57] on div at bounding box center [332, 60] width 6 height 6
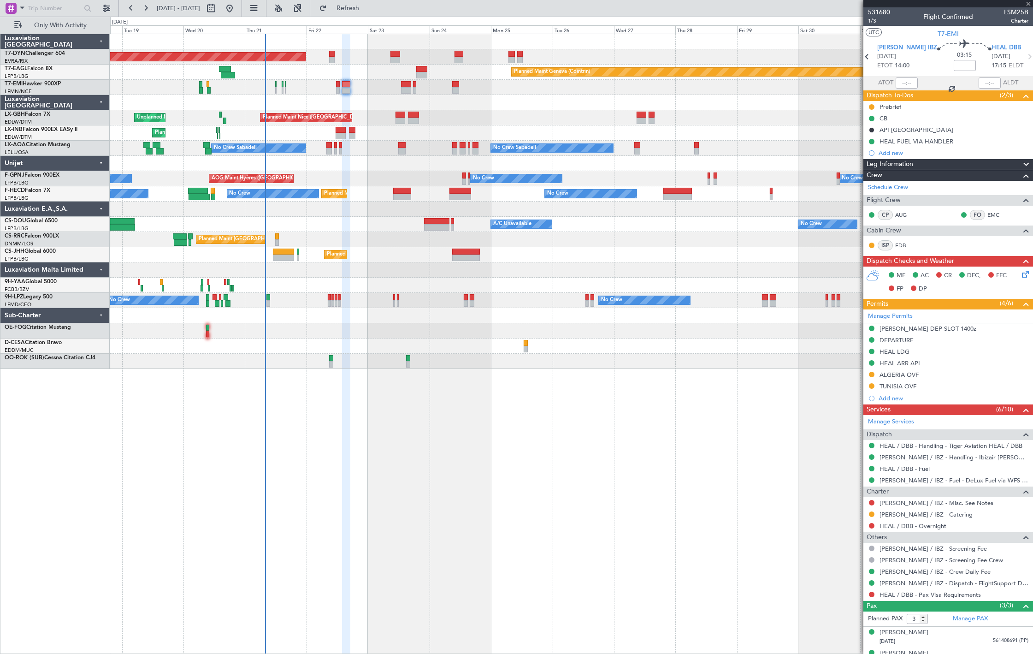
type input "+00:10"
type input "0"
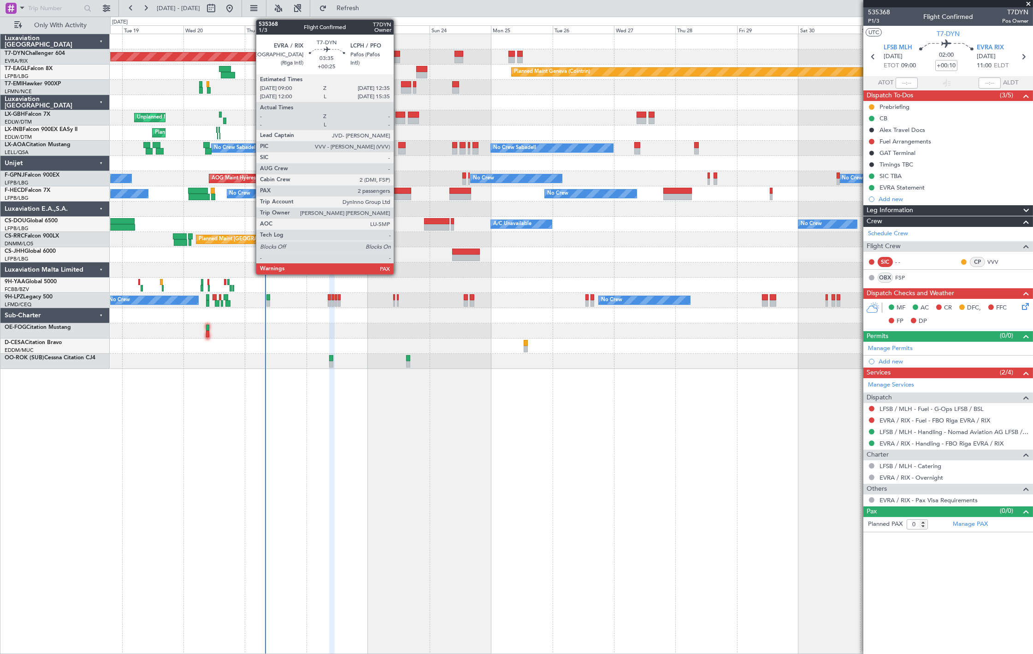
click at [398, 54] on div at bounding box center [394, 54] width 9 height 6
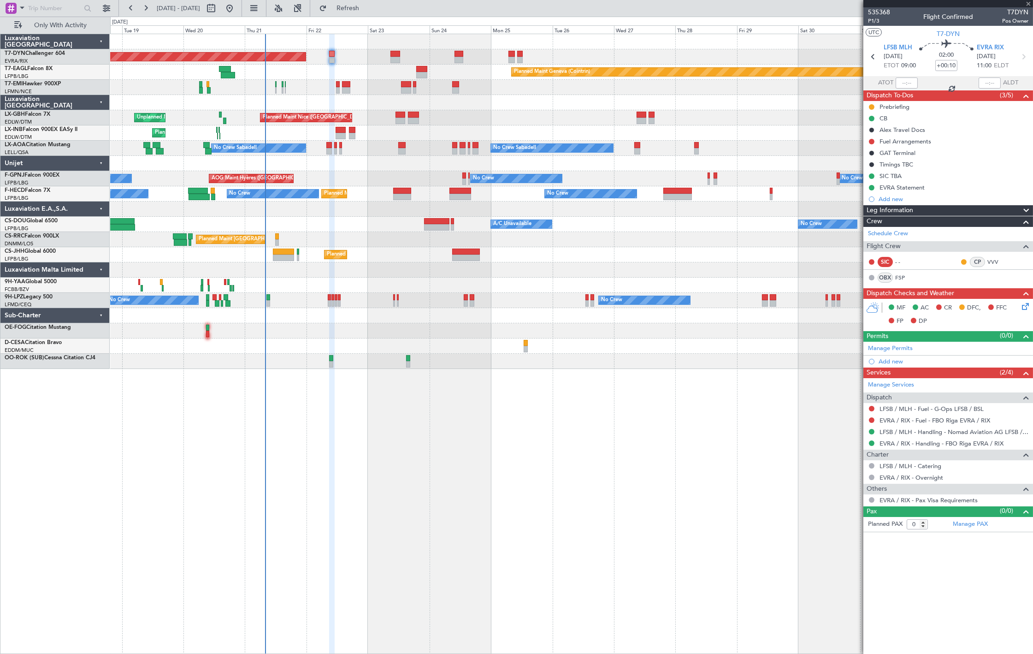
type input "+00:25"
type input "3"
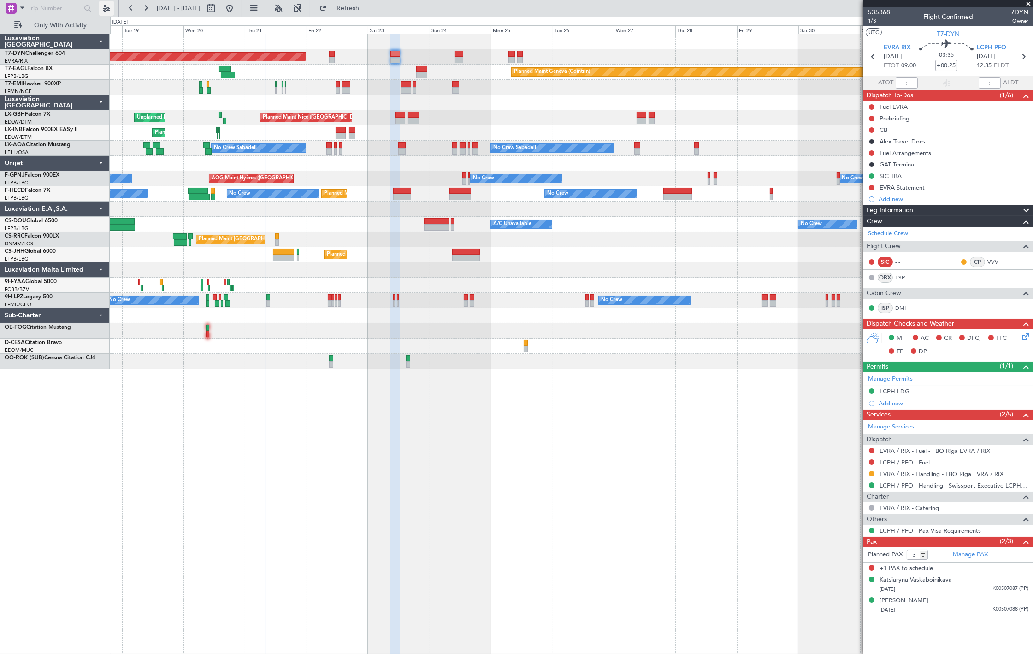
click at [112, 6] on div at bounding box center [59, 8] width 118 height 17
click at [112, 6] on button at bounding box center [106, 8] width 15 height 15
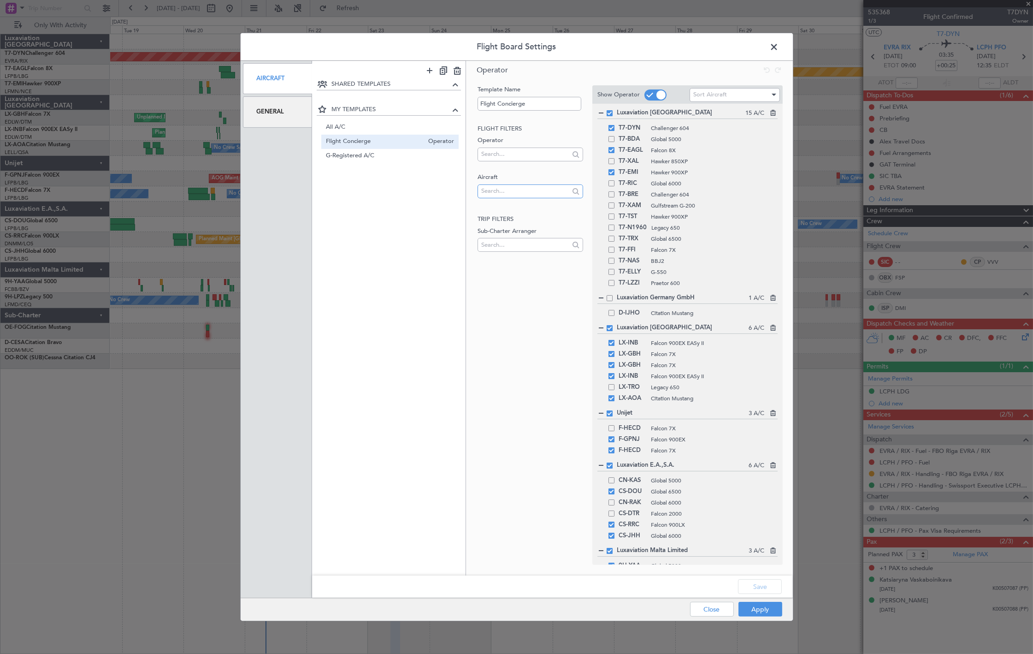
click at [516, 189] on input "text" at bounding box center [525, 191] width 88 height 14
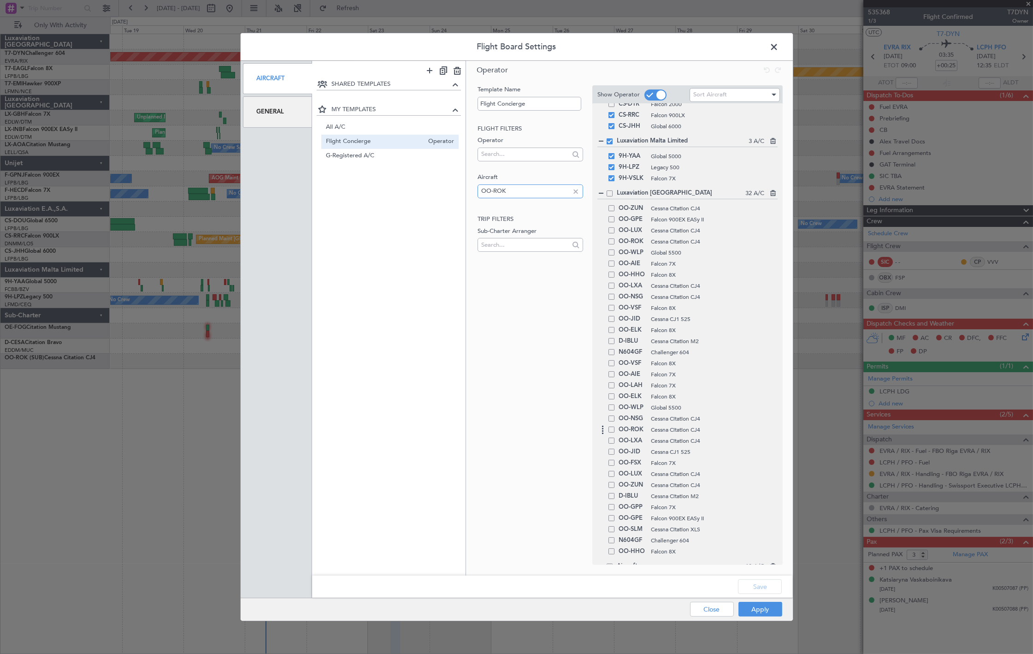
type input "OO-ROK"
click at [614, 432] on div "OO-ROK Cessna Citation CJ4" at bounding box center [687, 429] width 180 height 11
click at [613, 434] on div "OO-ROK Cessna Citation CJ4" at bounding box center [687, 429] width 180 height 11
click at [611, 430] on span at bounding box center [612, 429] width 6 height 6
click at [615, 426] on input "checkbox" at bounding box center [615, 426] width 0 height 0
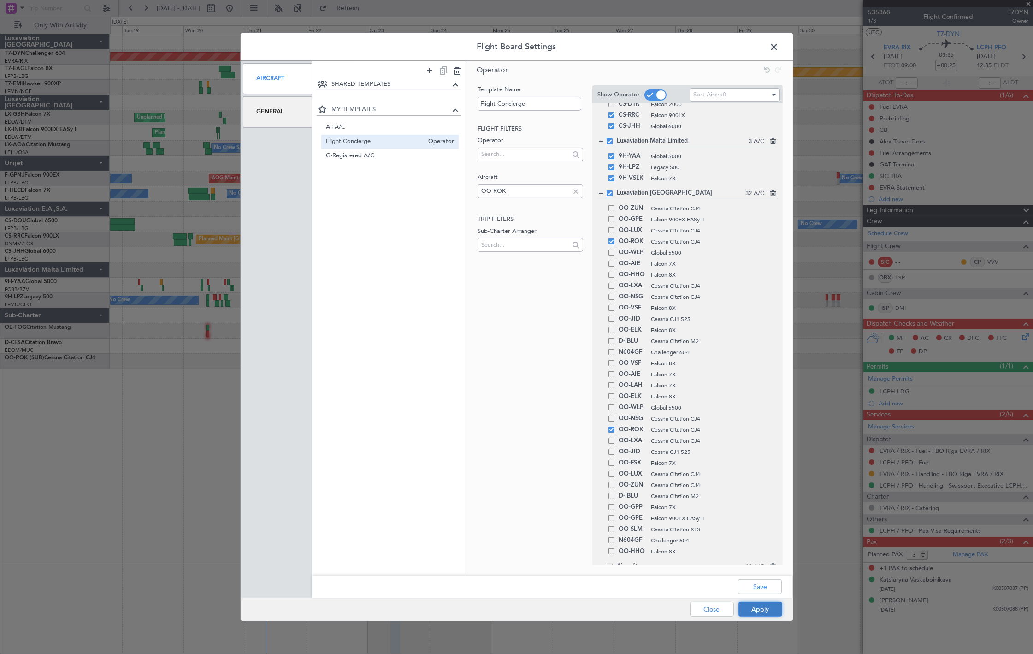
click at [764, 615] on button "Apply" at bounding box center [761, 609] width 44 height 15
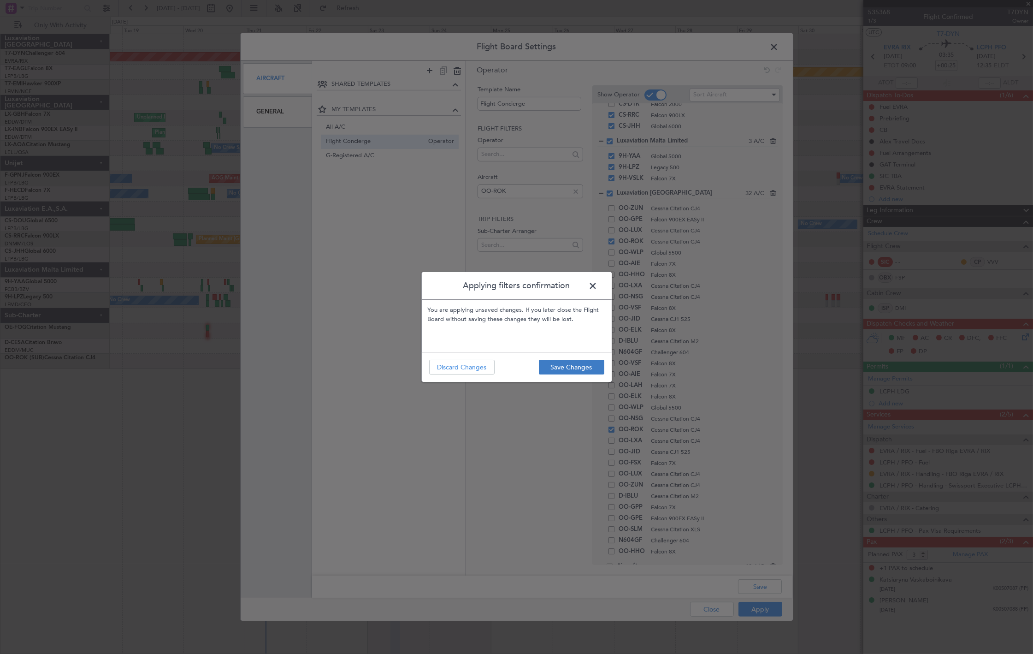
drag, startPoint x: 538, startPoint y: 349, endPoint x: 550, endPoint y: 365, distance: 19.7
click at [538, 352] on div "Applying filters confirmation You are applying unsaved changes. If you later cl…" at bounding box center [516, 327] width 191 height 111
click at [551, 365] on button "Save Changes" at bounding box center [571, 367] width 65 height 15
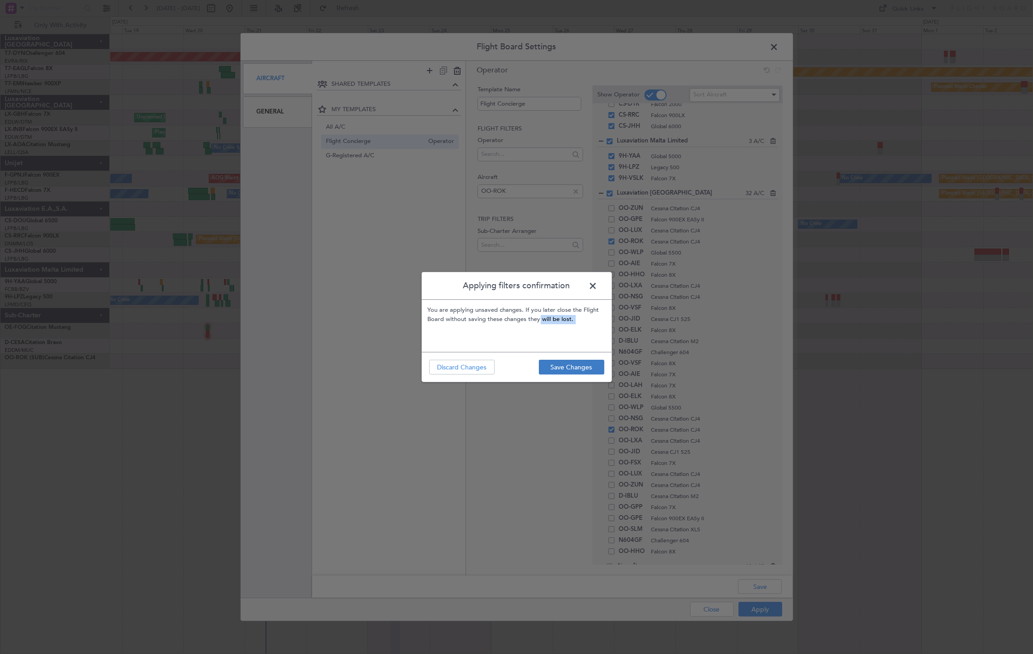
type input "0"
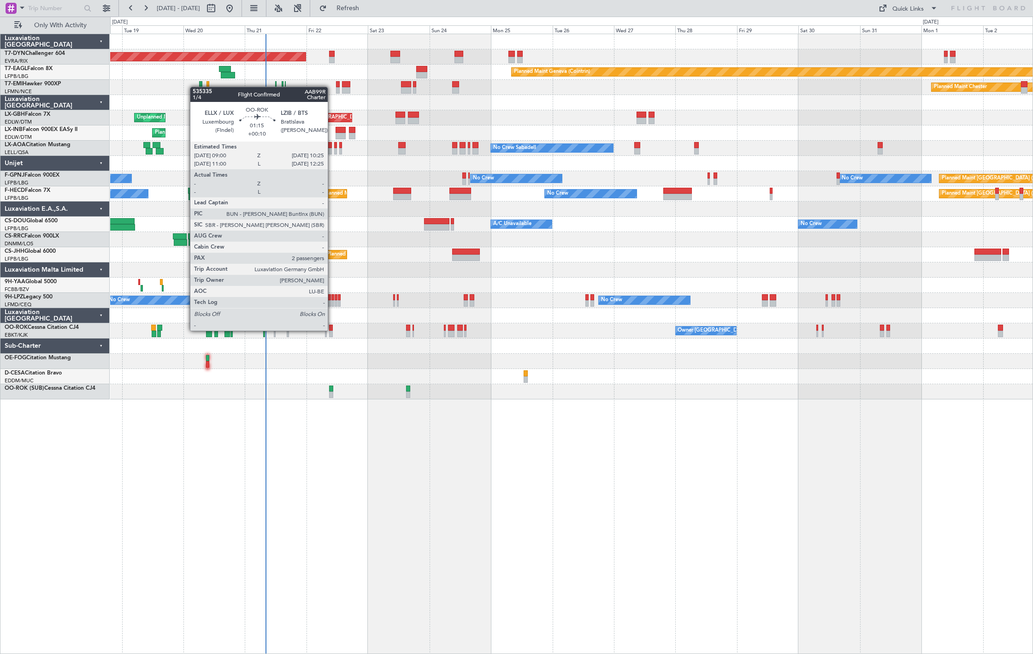
click at [332, 330] on div at bounding box center [331, 328] width 4 height 6
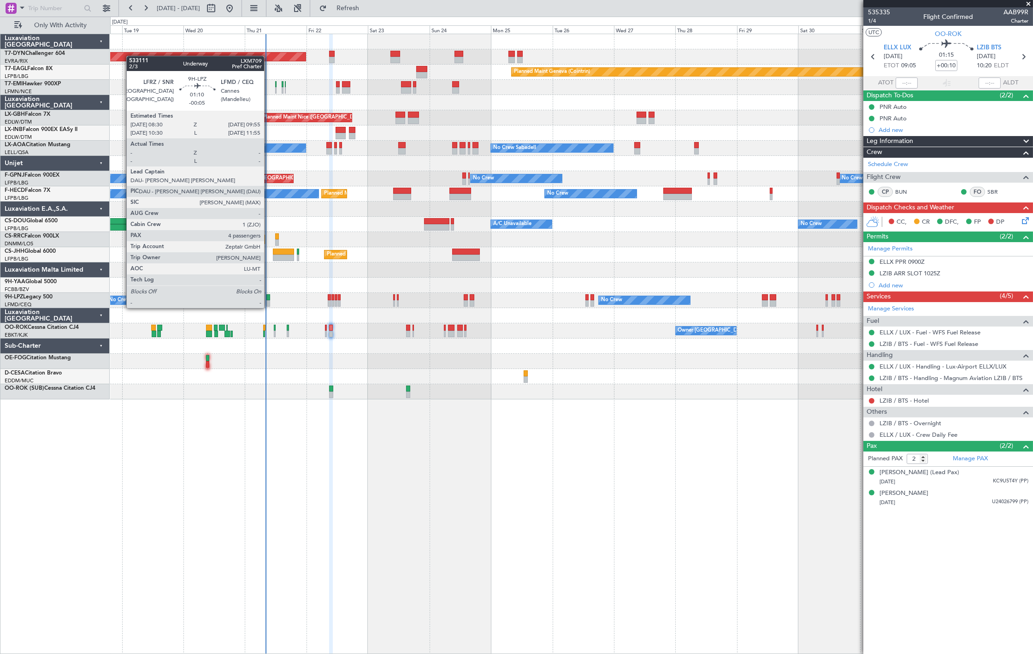
click at [269, 299] on div at bounding box center [268, 297] width 4 height 6
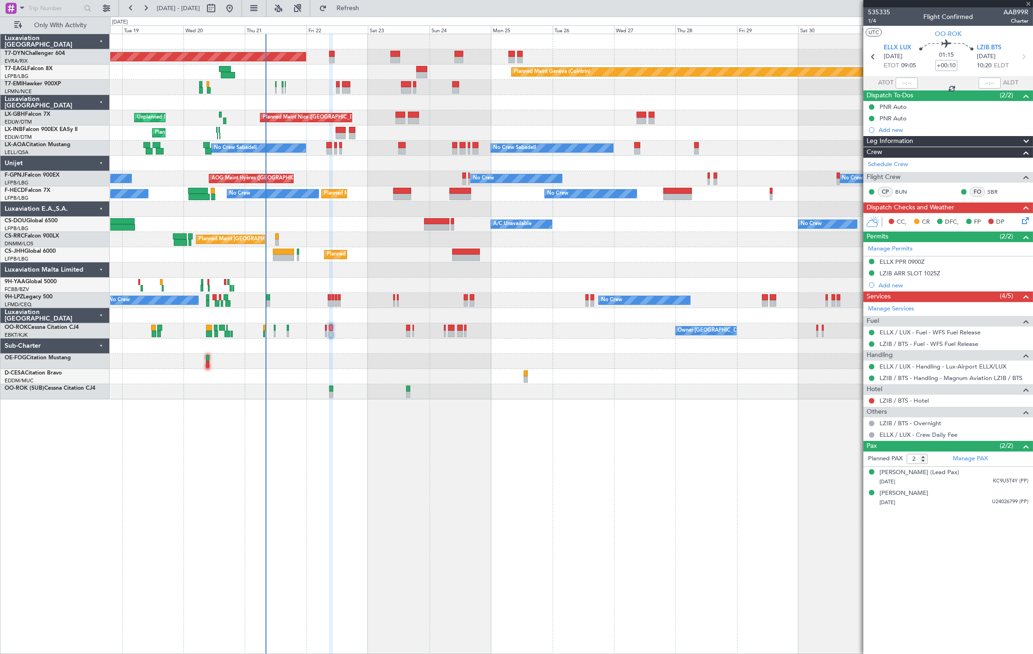
type input "-00:05"
type input "4"
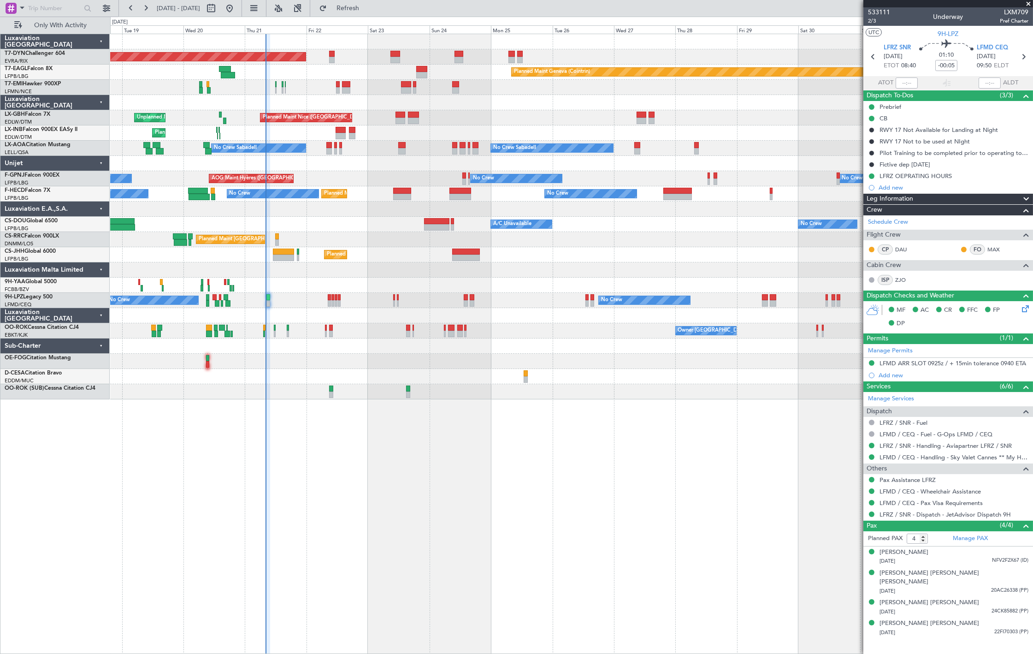
click at [331, 53] on div at bounding box center [332, 54] width 6 height 6
type input "+00:10"
type input "0"
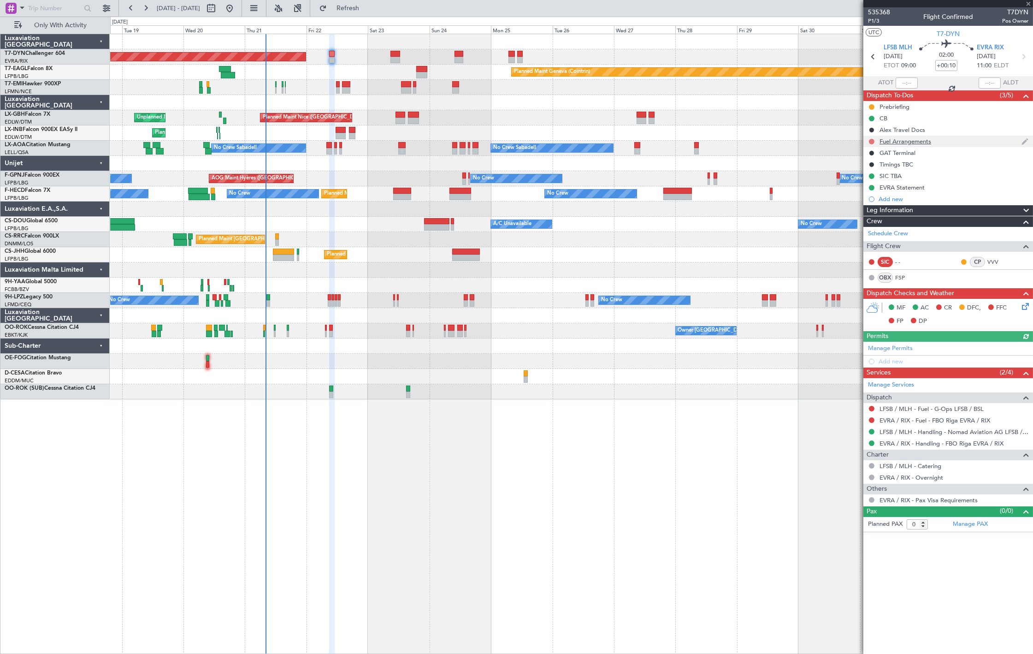
click at [872, 141] on button at bounding box center [872, 142] width 6 height 6
click at [869, 163] on li "In Progress" at bounding box center [872, 168] width 49 height 14
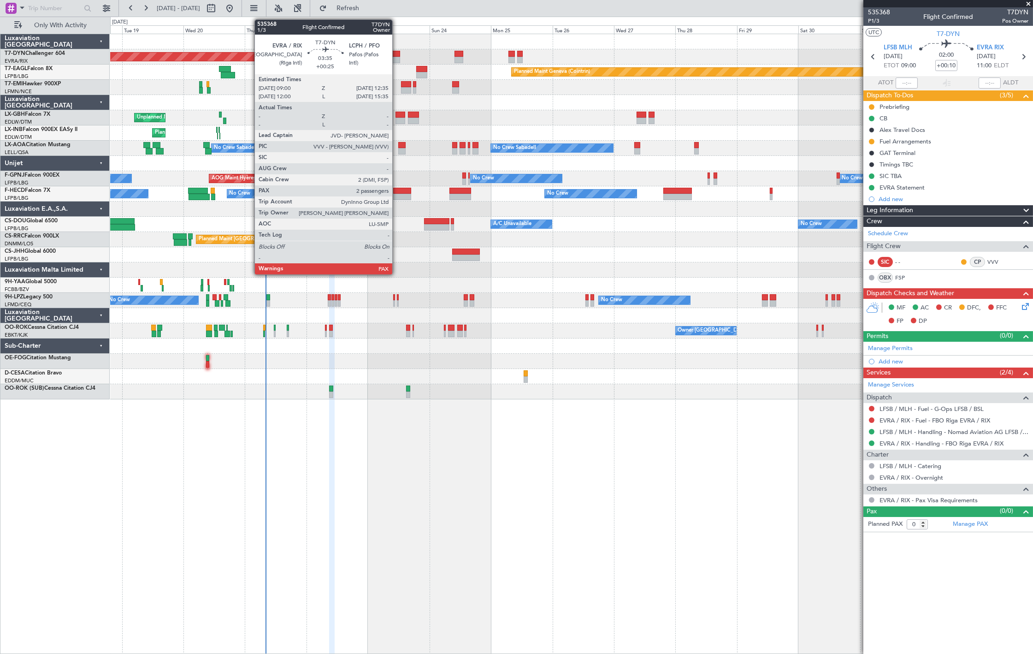
click at [397, 57] on div at bounding box center [394, 60] width 9 height 6
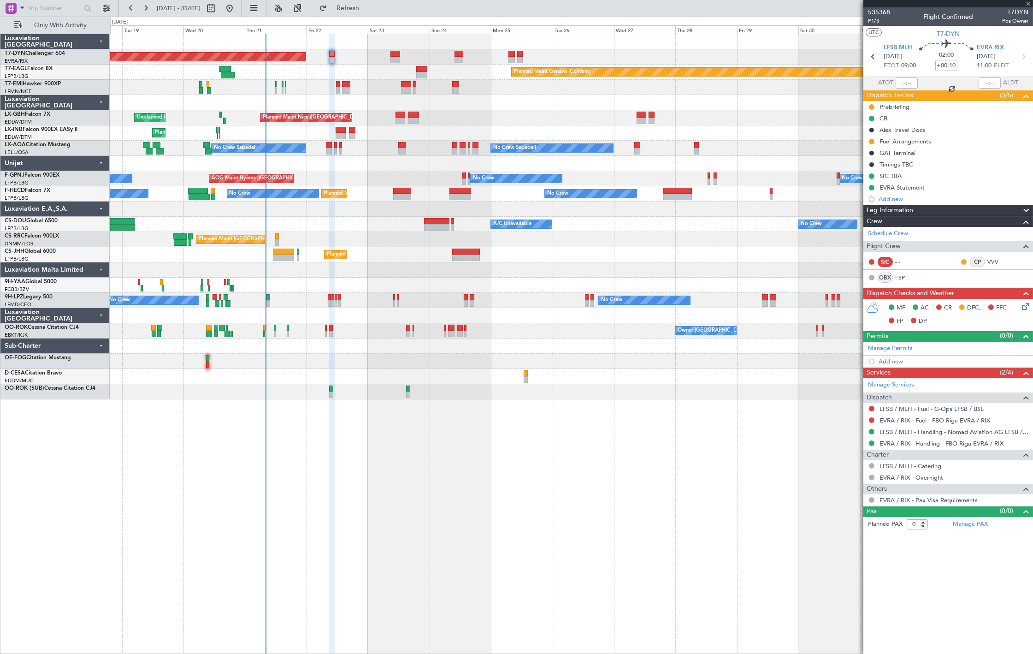
type input "+00:25"
type input "3"
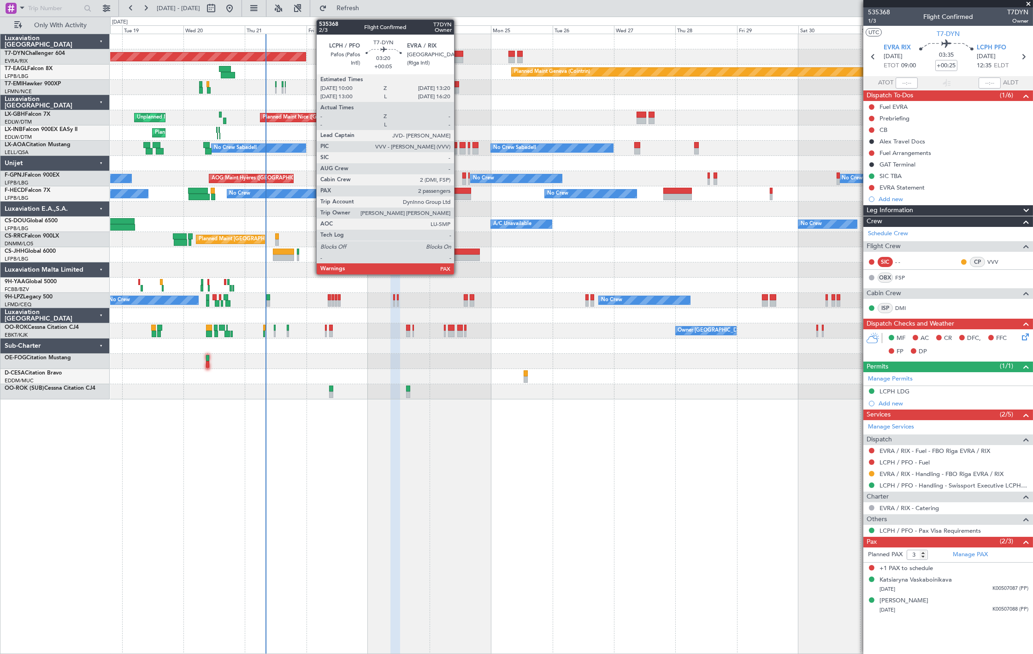
click at [459, 54] on div at bounding box center [459, 54] width 9 height 6
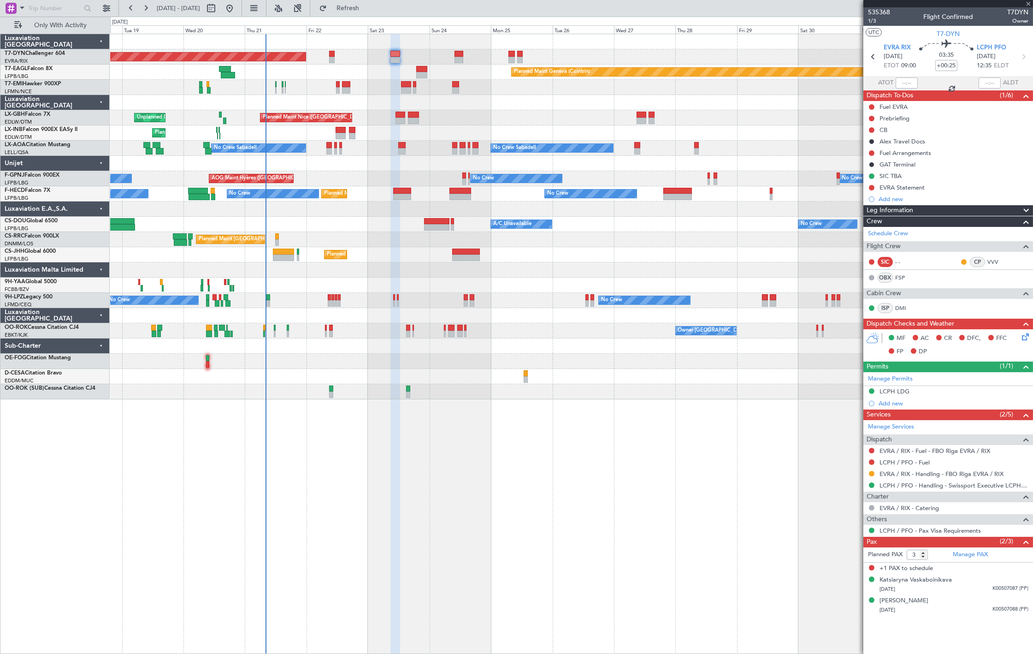
type input "+00:05"
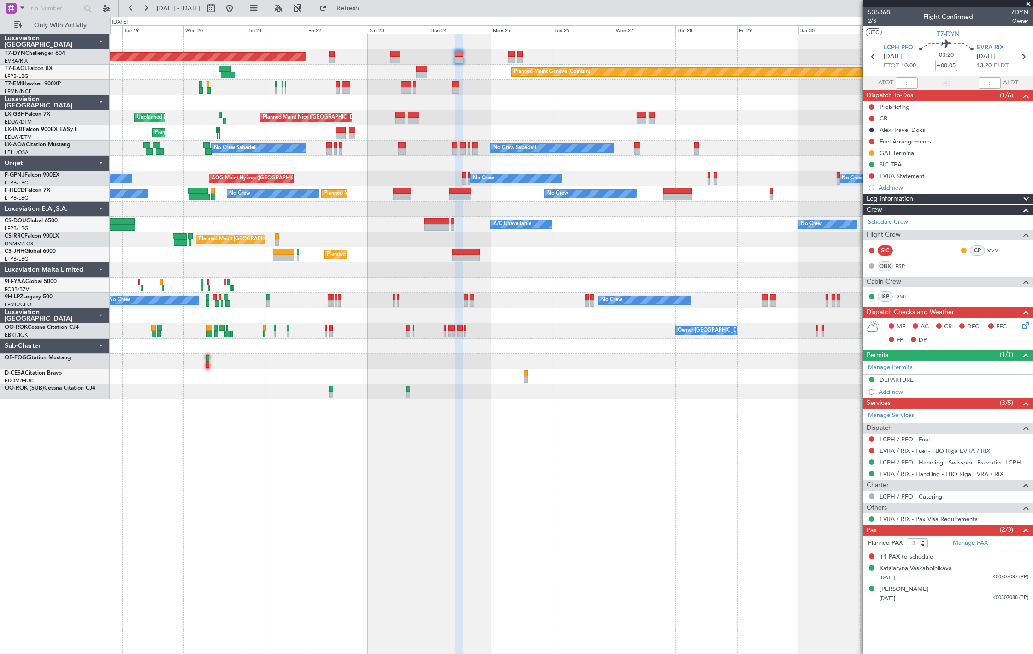
click at [277, 91] on div "Planned Maint Chester" at bounding box center [571, 87] width 922 height 15
click at [274, 89] on div "Planned Maint Chester" at bounding box center [571, 87] width 922 height 15
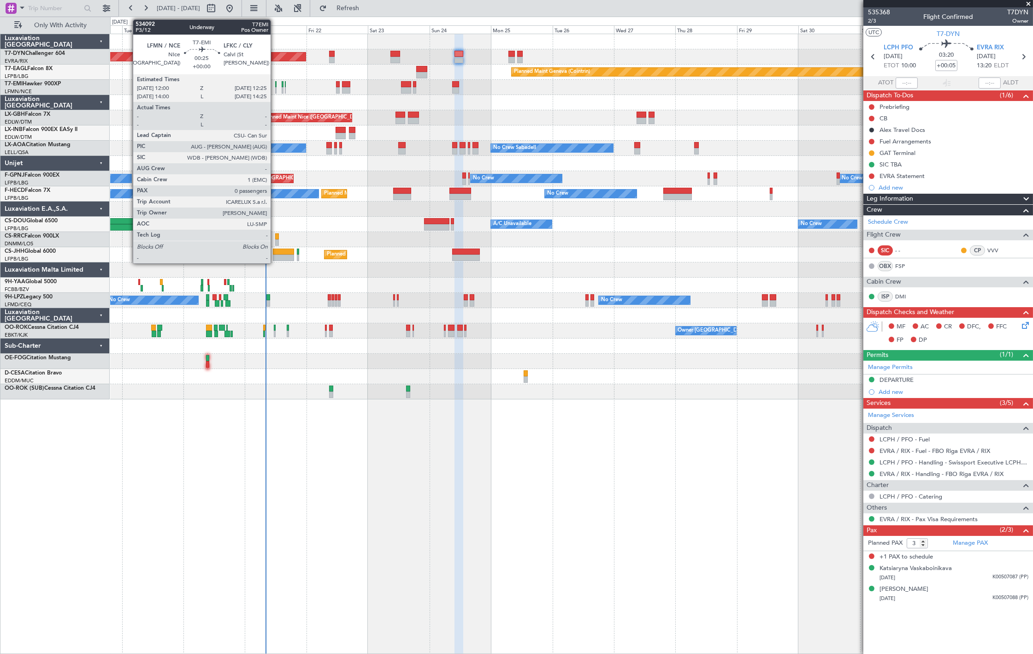
click at [276, 89] on div at bounding box center [275, 90] width 1 height 6
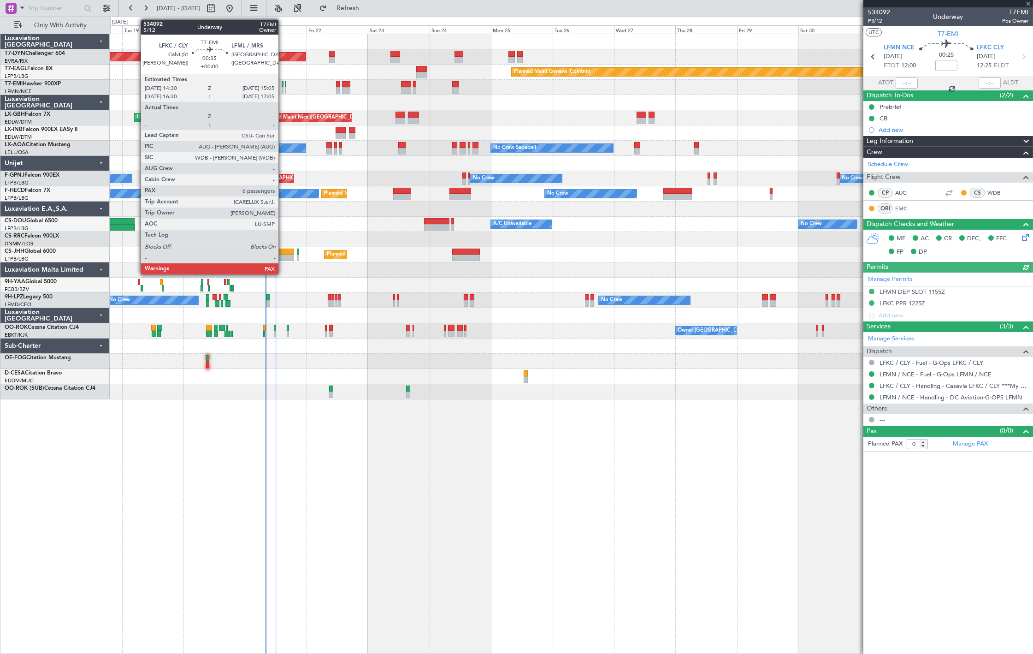
click at [283, 89] on div at bounding box center [283, 90] width 2 height 6
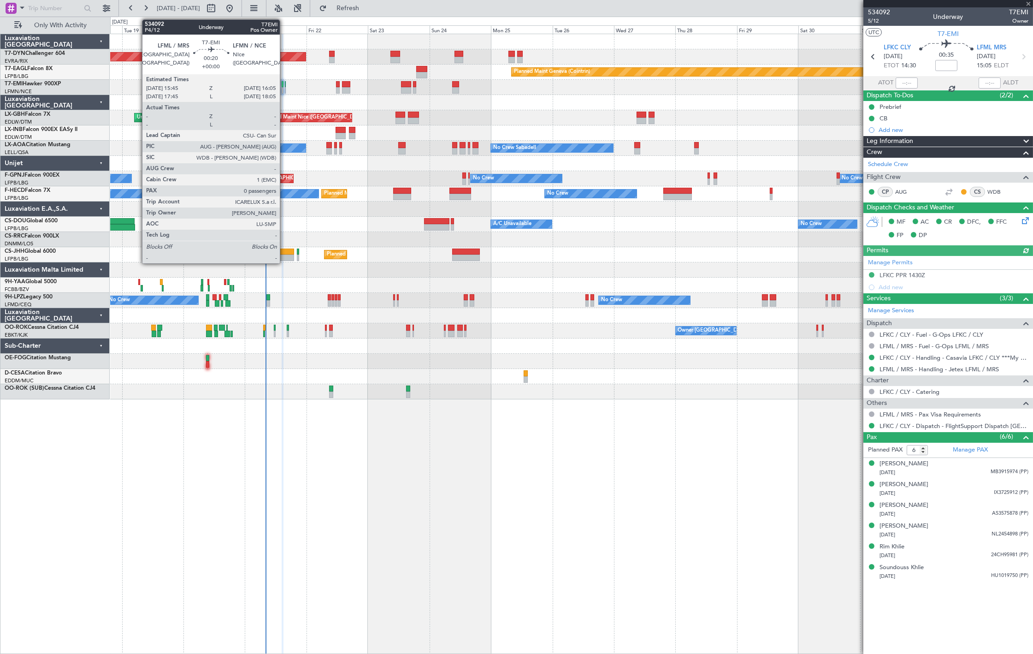
click at [285, 91] on div at bounding box center [285, 90] width 1 height 6
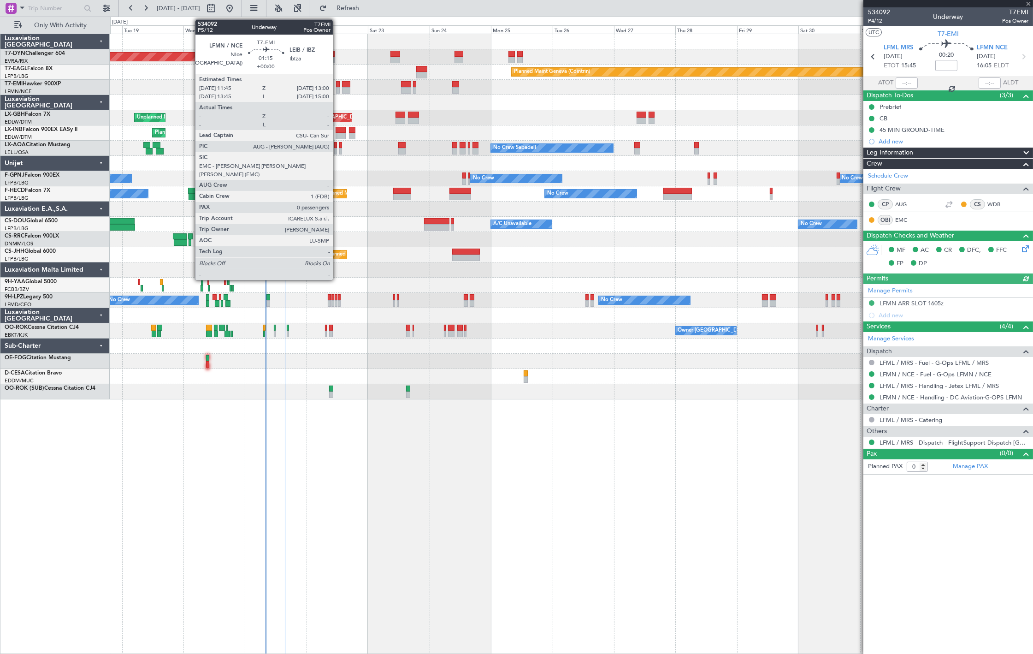
click at [337, 89] on div at bounding box center [337, 90] width 3 height 6
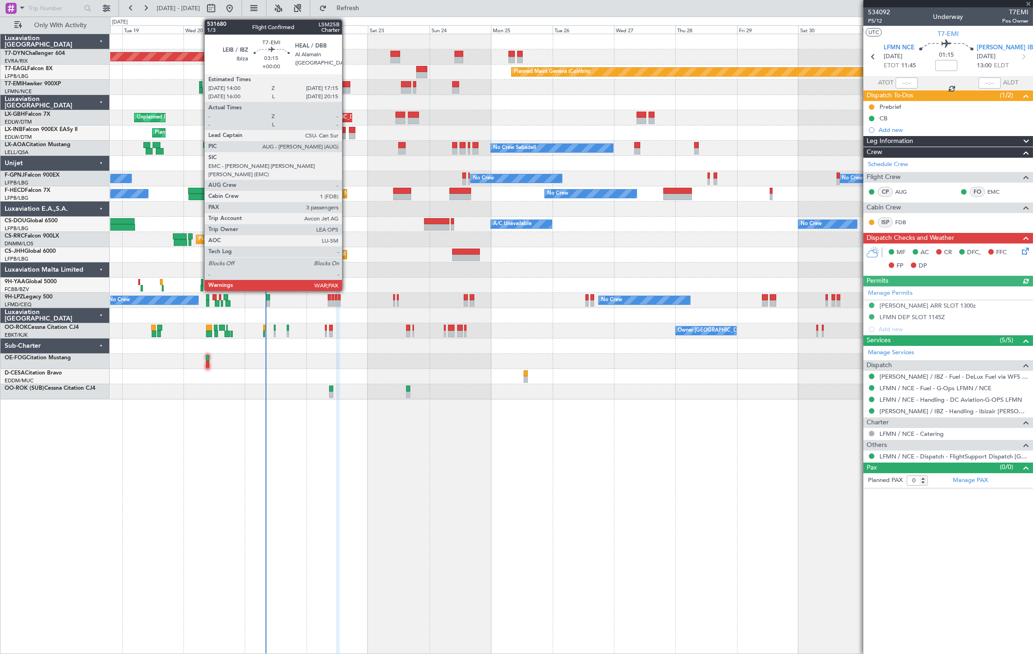
click at [347, 87] on div at bounding box center [346, 90] width 9 height 6
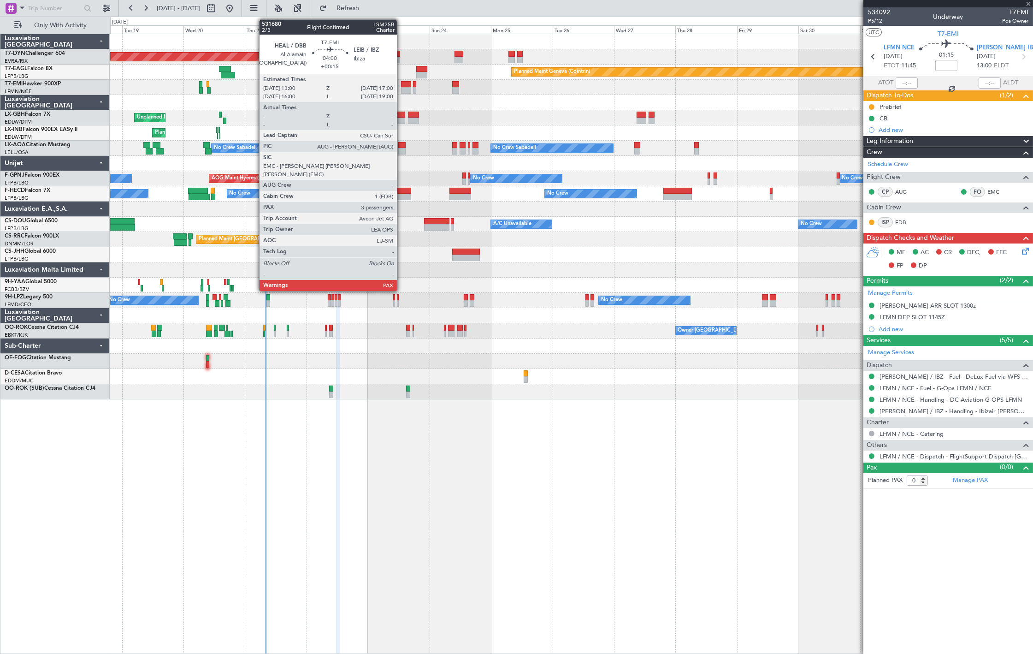
type input "3"
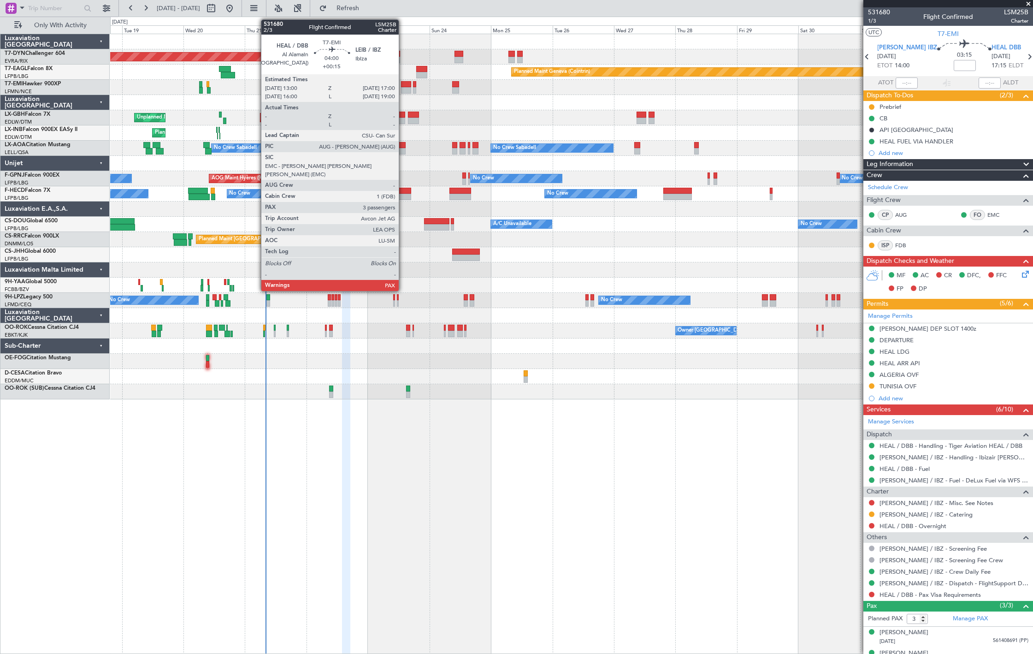
click at [403, 90] on div at bounding box center [406, 90] width 11 height 6
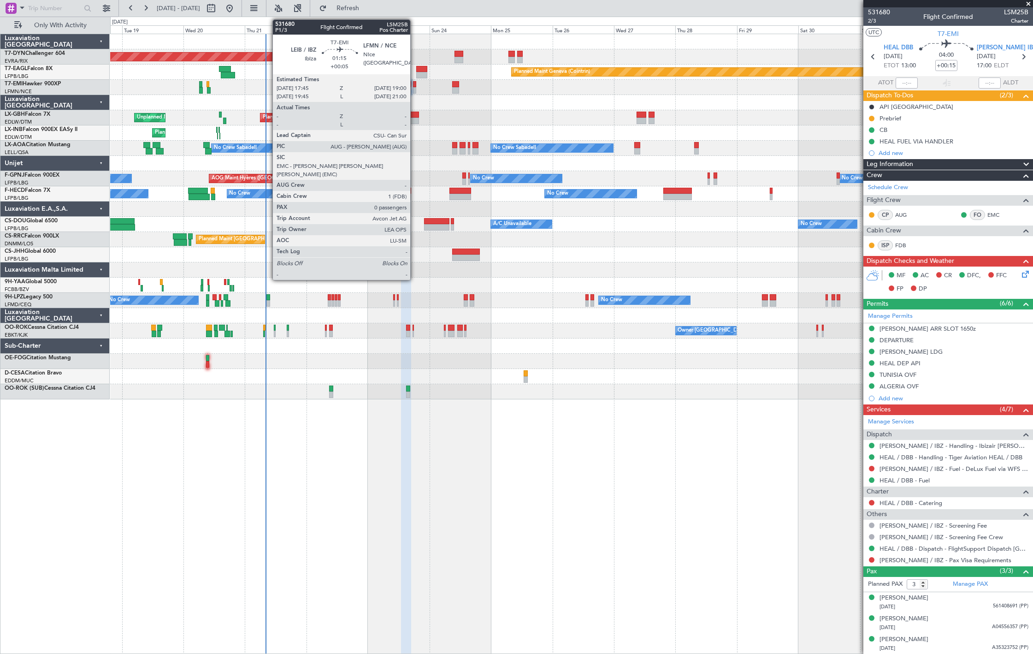
click at [415, 93] on div at bounding box center [414, 90] width 3 height 6
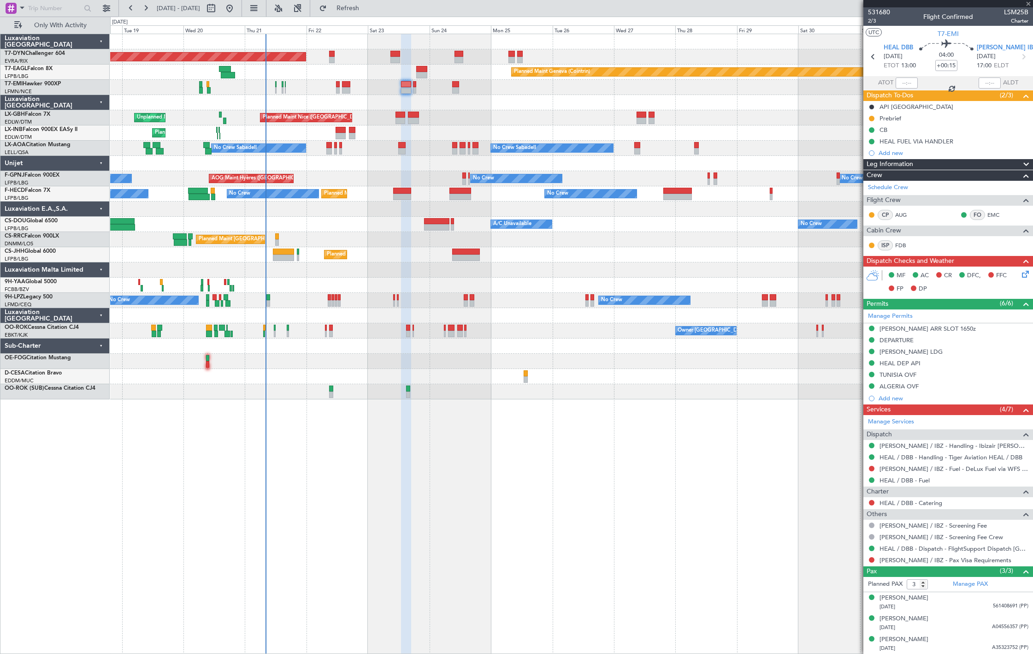
type input "+00:05"
type input "0"
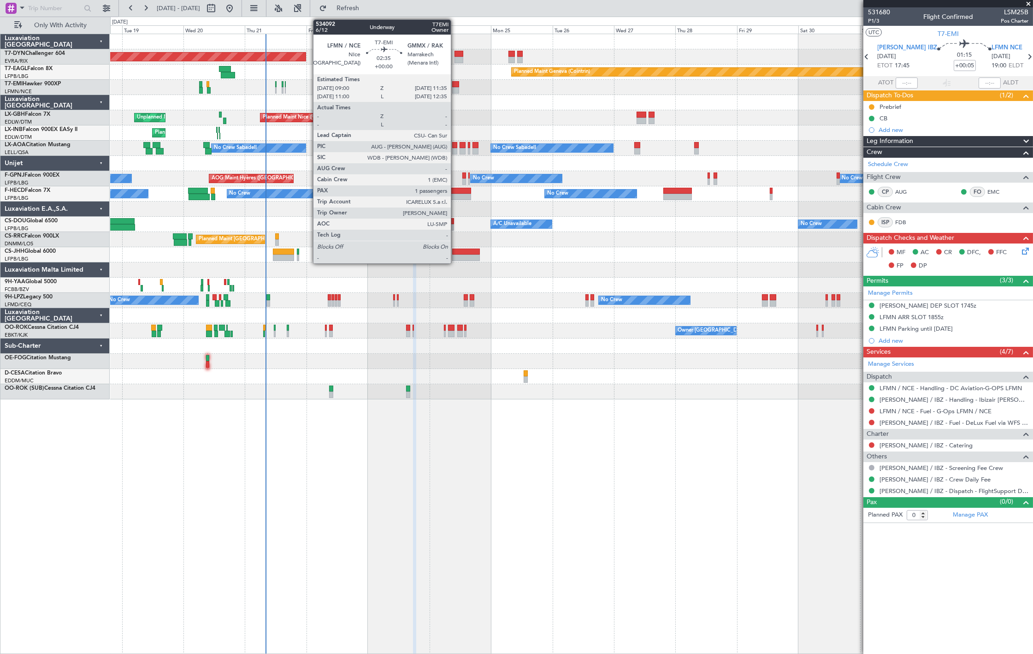
click at [455, 86] on div at bounding box center [455, 84] width 7 height 6
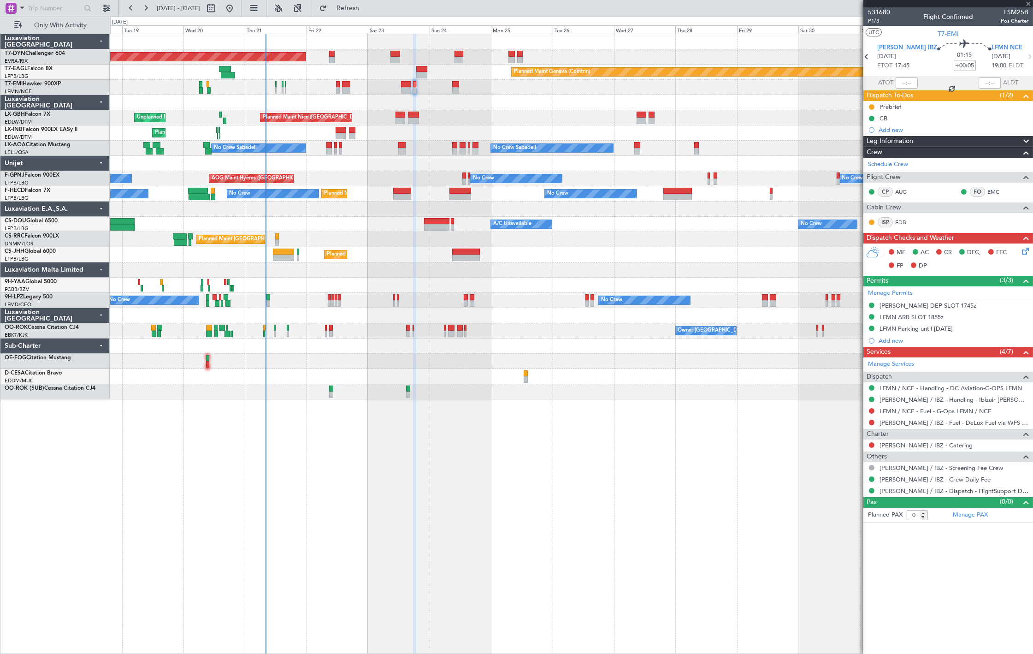
type input "1"
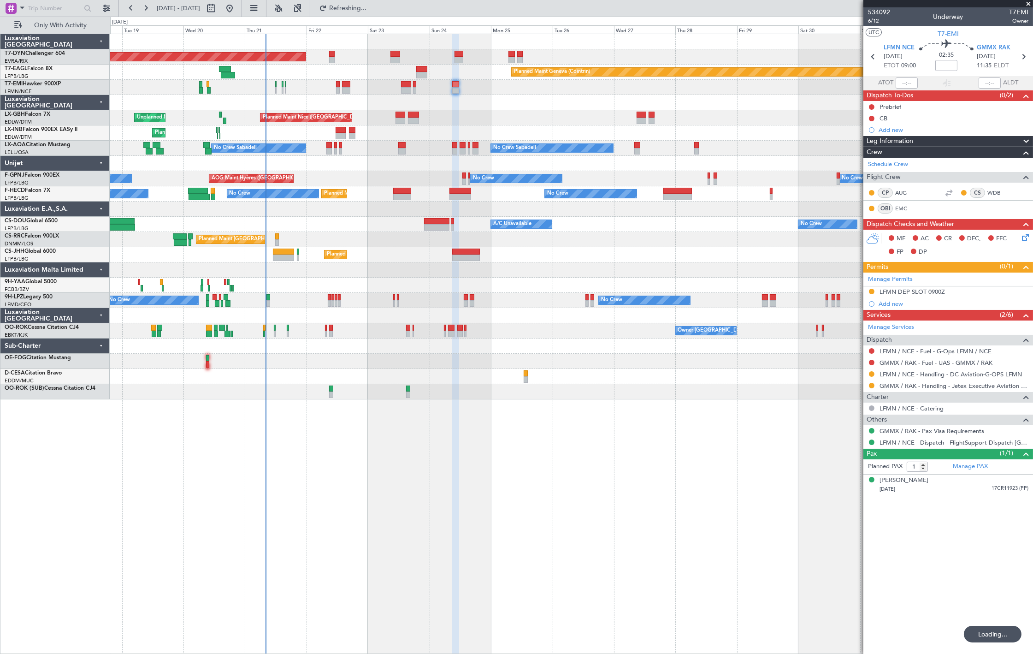
click at [398, 118] on div at bounding box center [401, 121] width 10 height 6
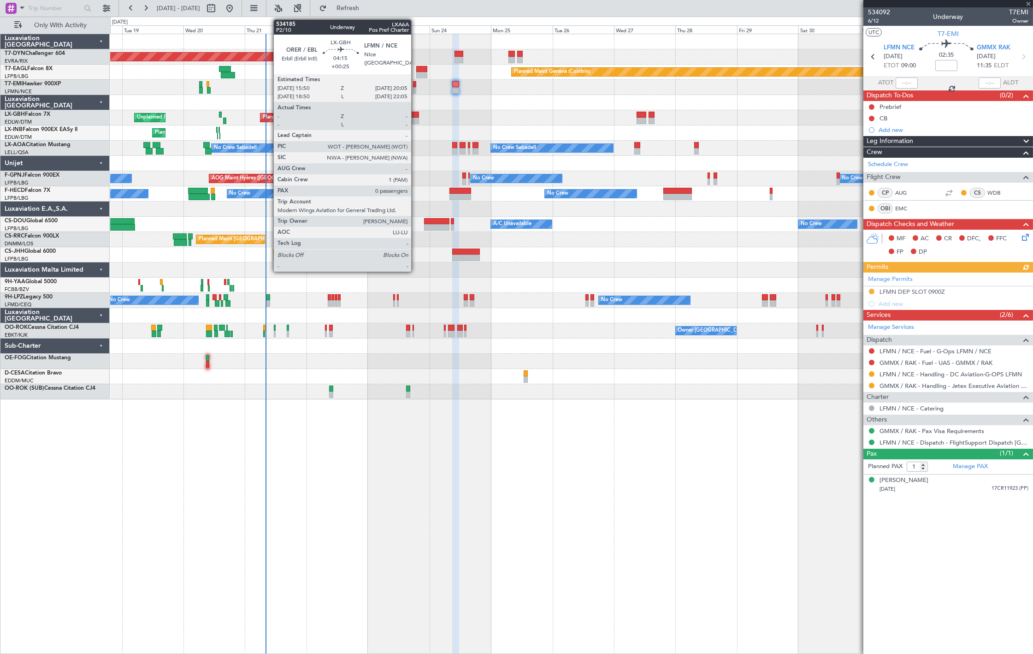
type input "-00:10"
type input "2"
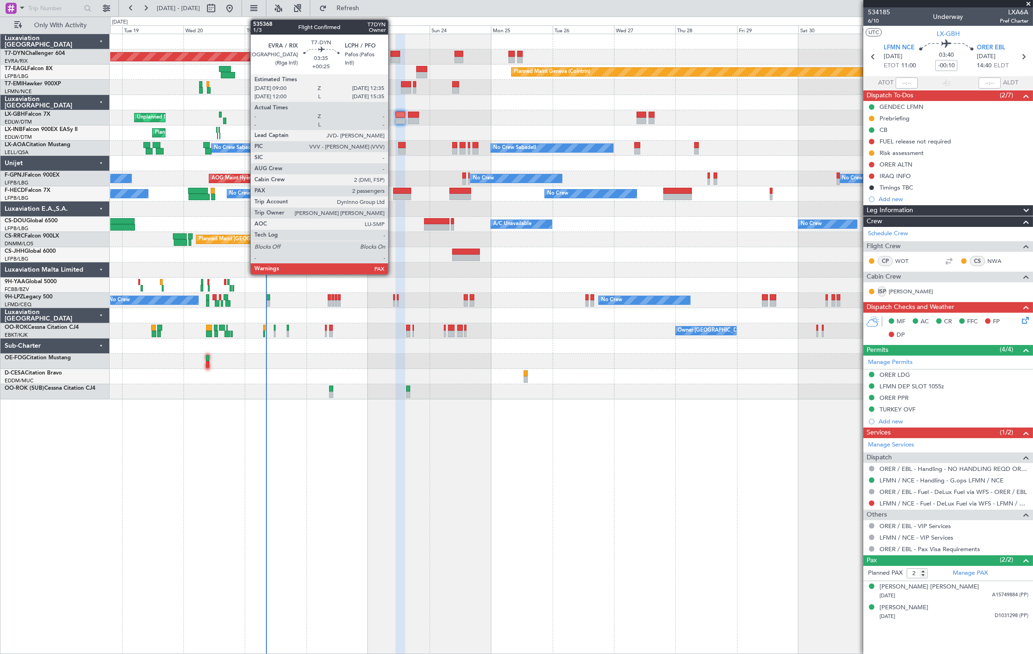
click at [393, 58] on div at bounding box center [394, 60] width 9 height 6
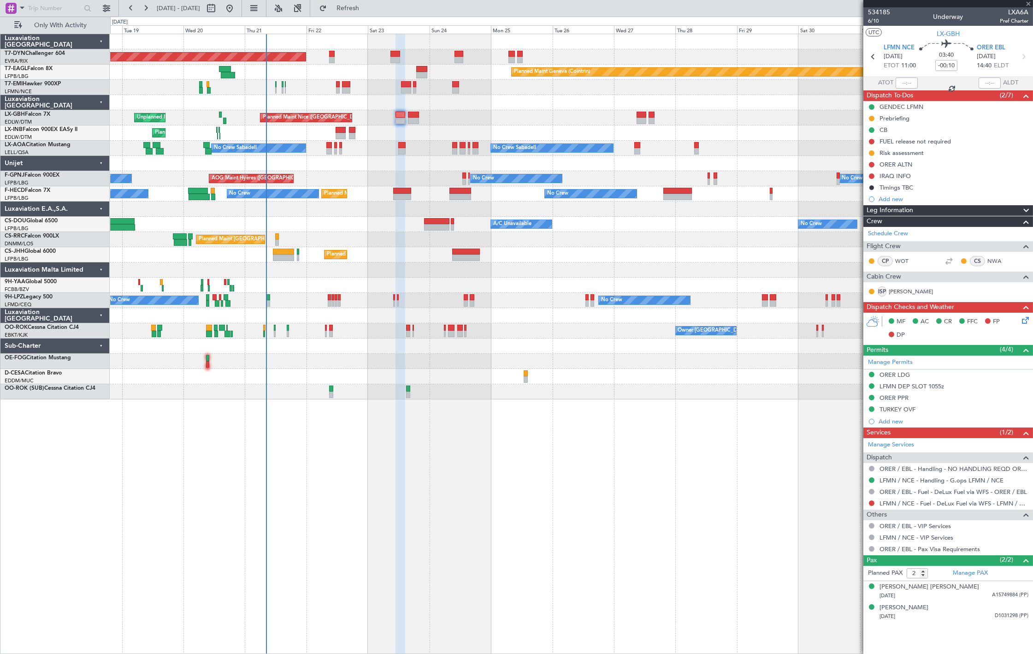
type input "+00:25"
type input "3"
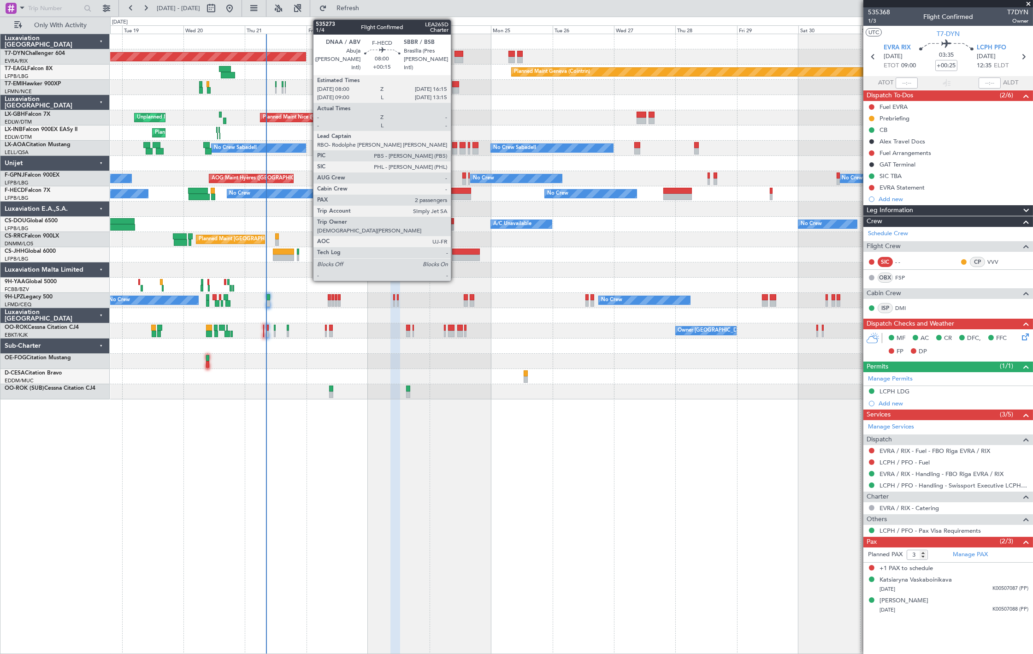
click at [455, 191] on div at bounding box center [459, 191] width 21 height 6
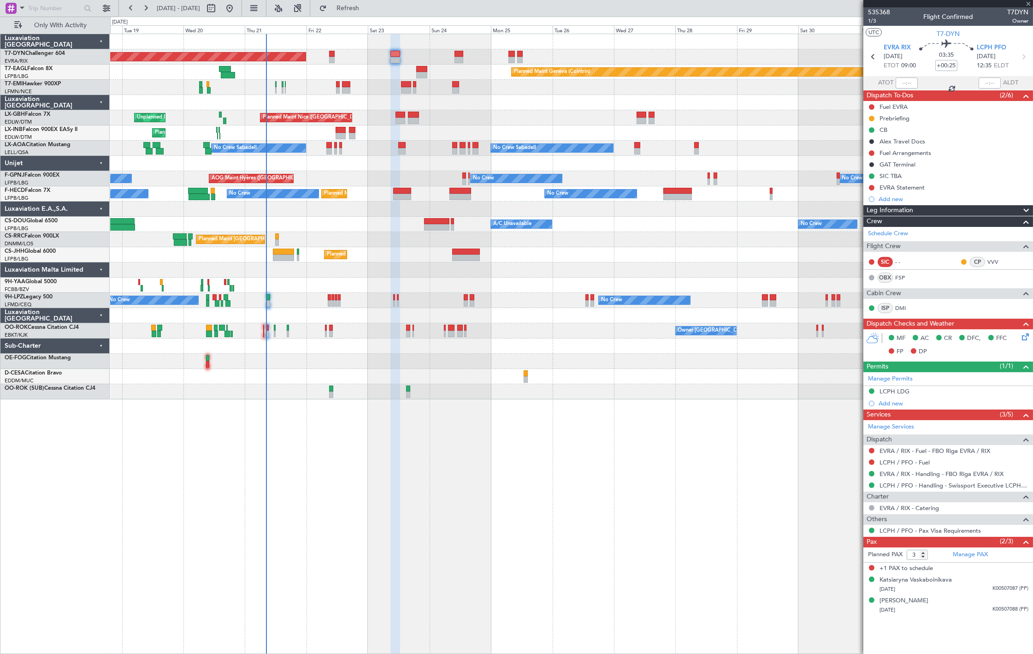
type input "+00:15"
type input "2"
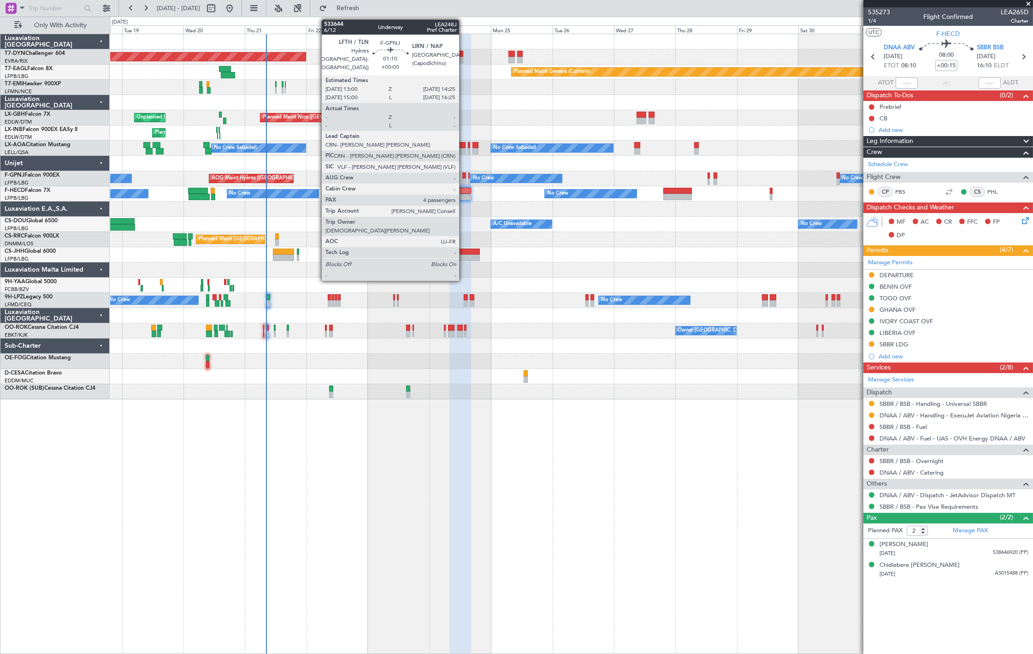
click at [464, 175] on div at bounding box center [464, 175] width 4 height 6
type input "4"
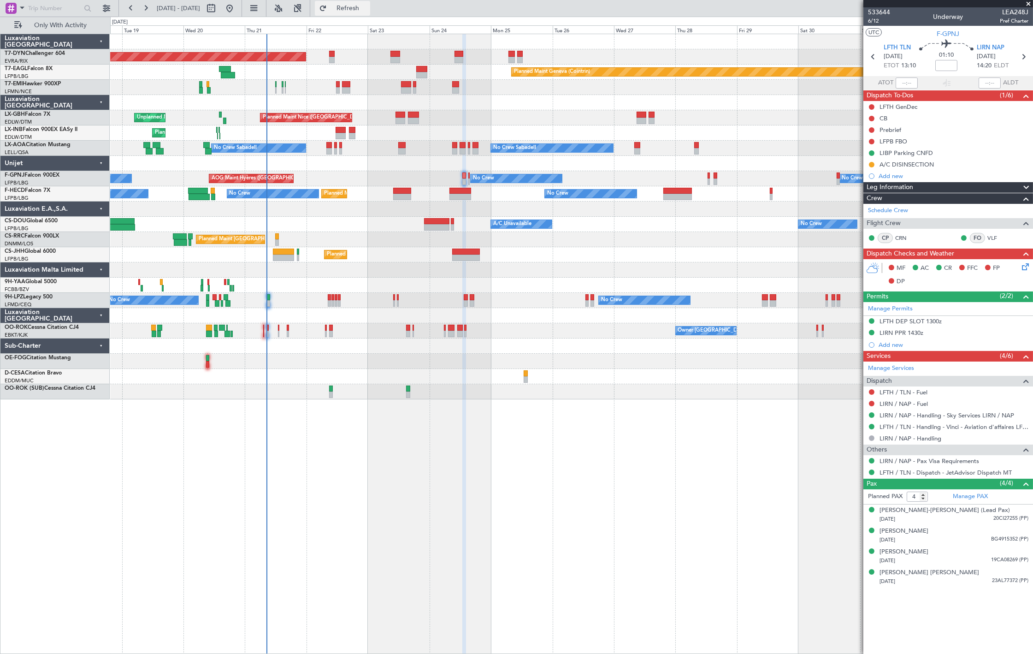
click at [375, 0] on fb-refresh-button "Refresh" at bounding box center [342, 8] width 65 height 17
click at [367, 7] on span "Refresh" at bounding box center [348, 8] width 39 height 6
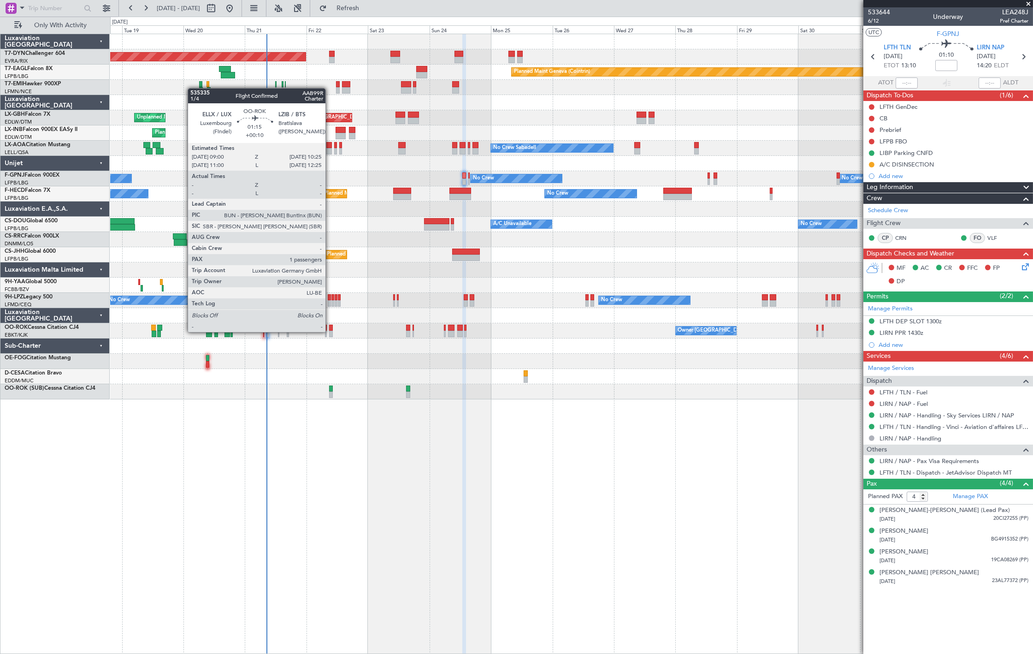
click at [330, 331] on div at bounding box center [331, 334] width 4 height 6
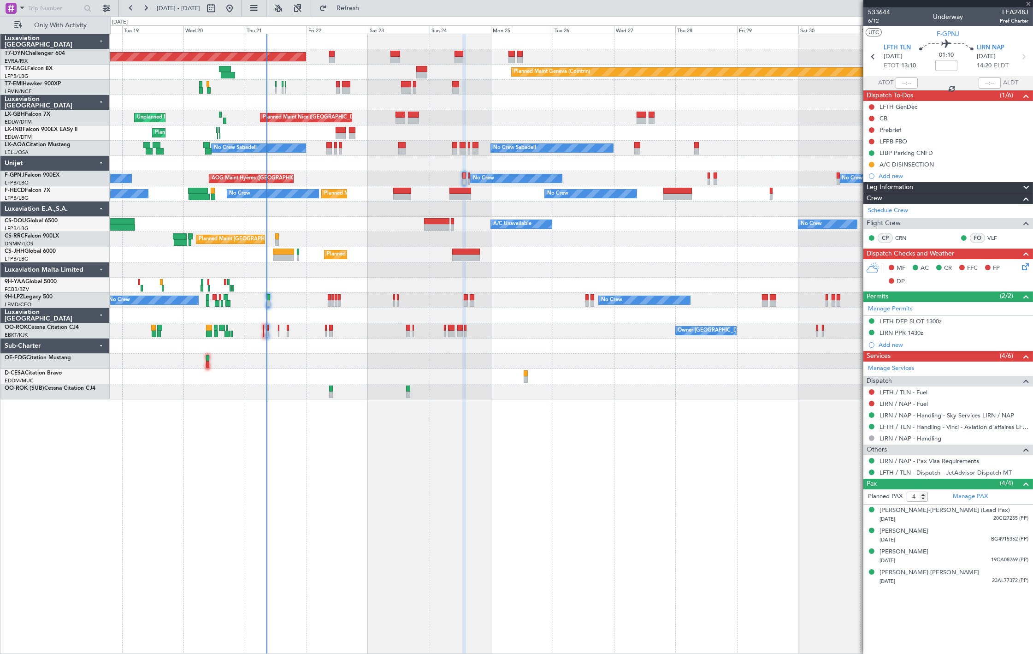
type input "+00:10"
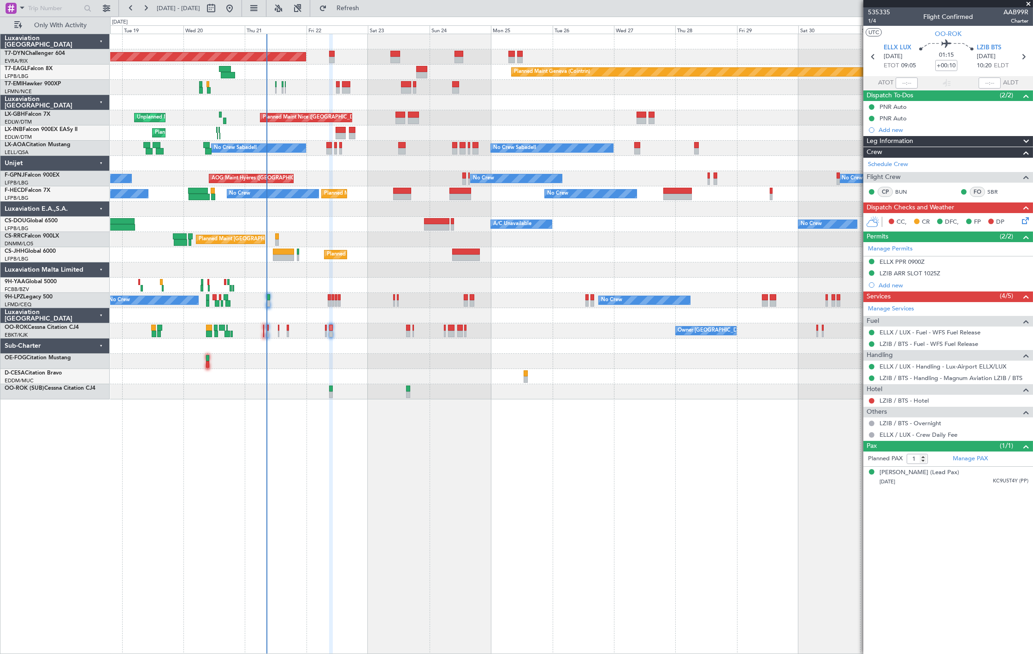
click at [411, 331] on div "Owner Kortrijk-Wevelgem" at bounding box center [571, 330] width 922 height 15
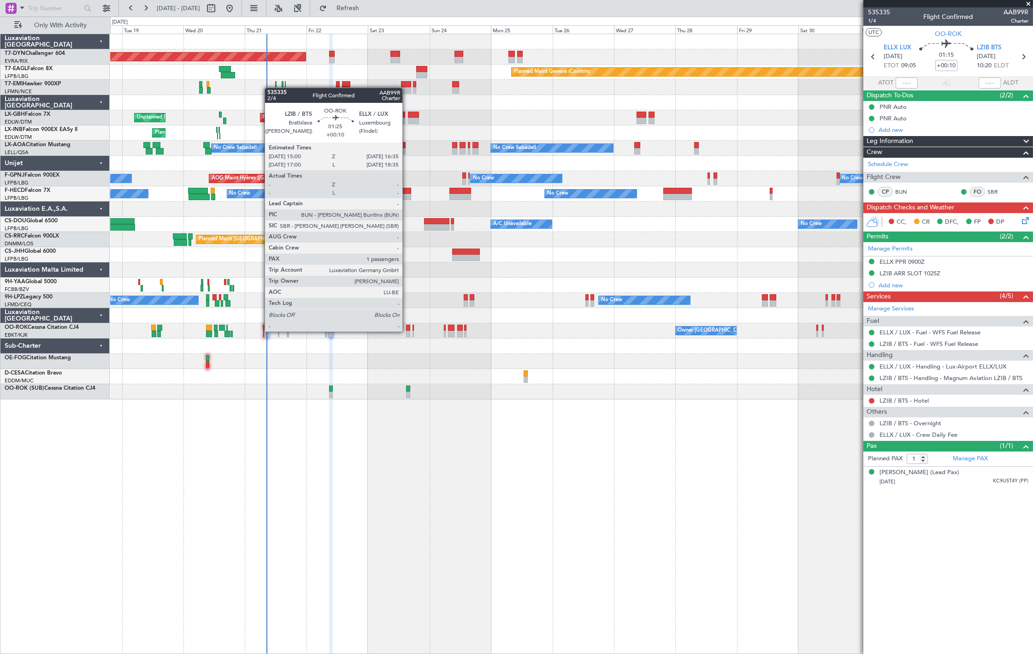
click at [407, 331] on div at bounding box center [408, 334] width 4 height 6
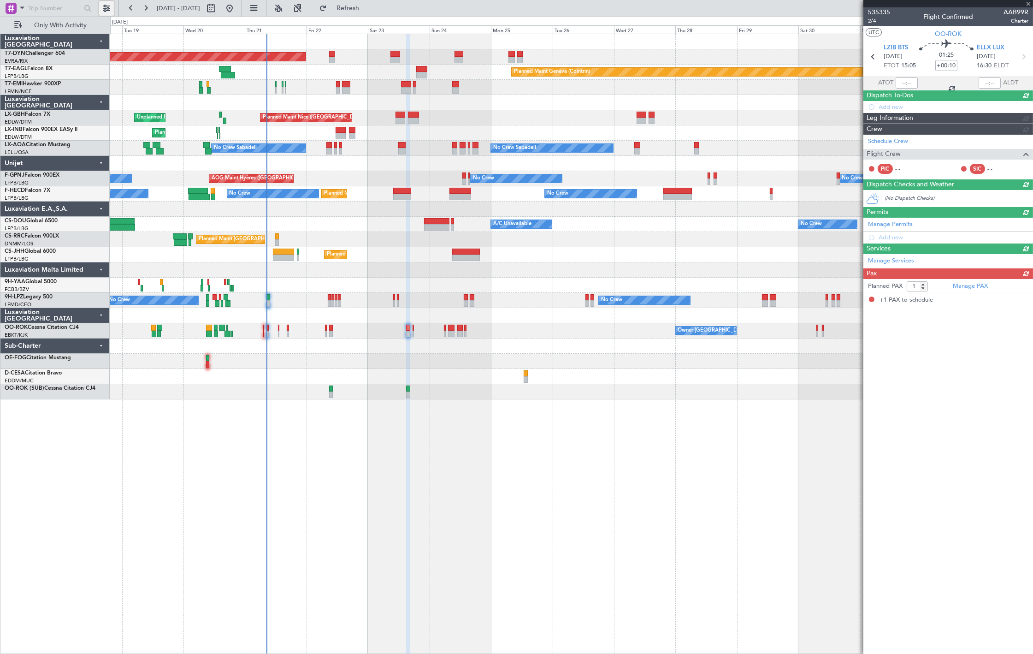
click at [104, 10] on button at bounding box center [106, 8] width 15 height 15
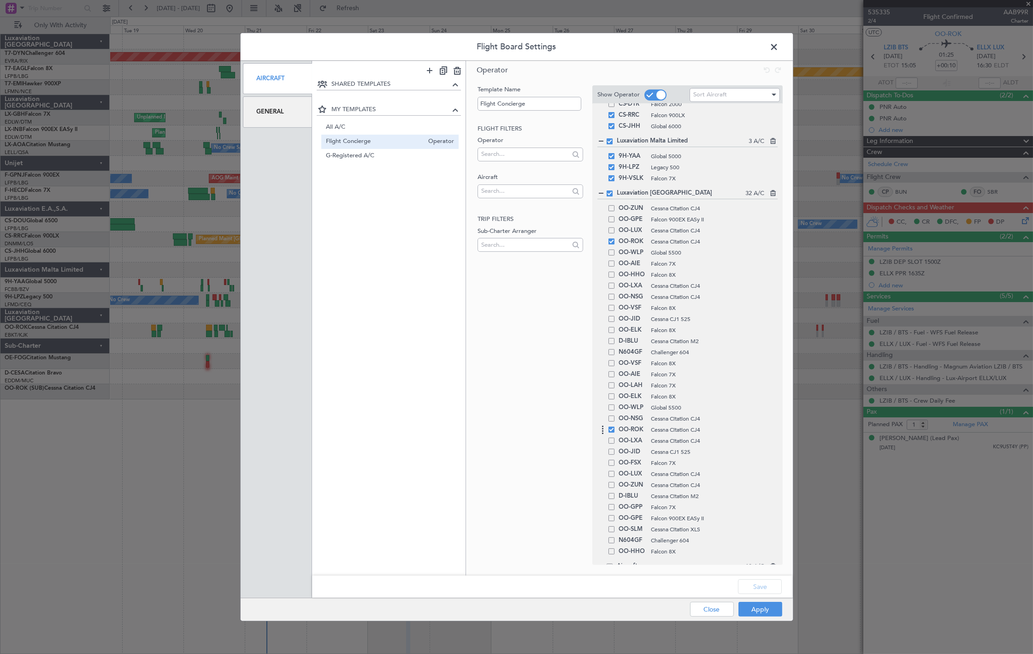
click at [612, 430] on span at bounding box center [612, 429] width 6 height 6
click at [615, 426] on input "checkbox" at bounding box center [615, 426] width 0 height 0
click at [778, 596] on div "Save" at bounding box center [552, 586] width 480 height 22
click at [774, 608] on button "Apply" at bounding box center [761, 609] width 44 height 15
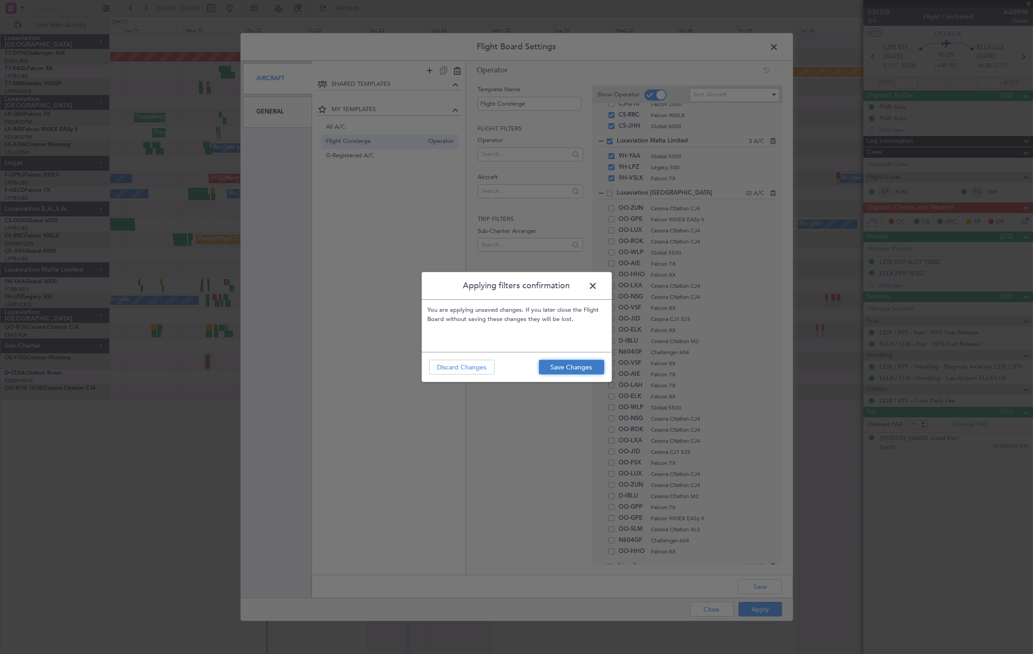
click at [580, 363] on button "Save Changes" at bounding box center [571, 367] width 65 height 15
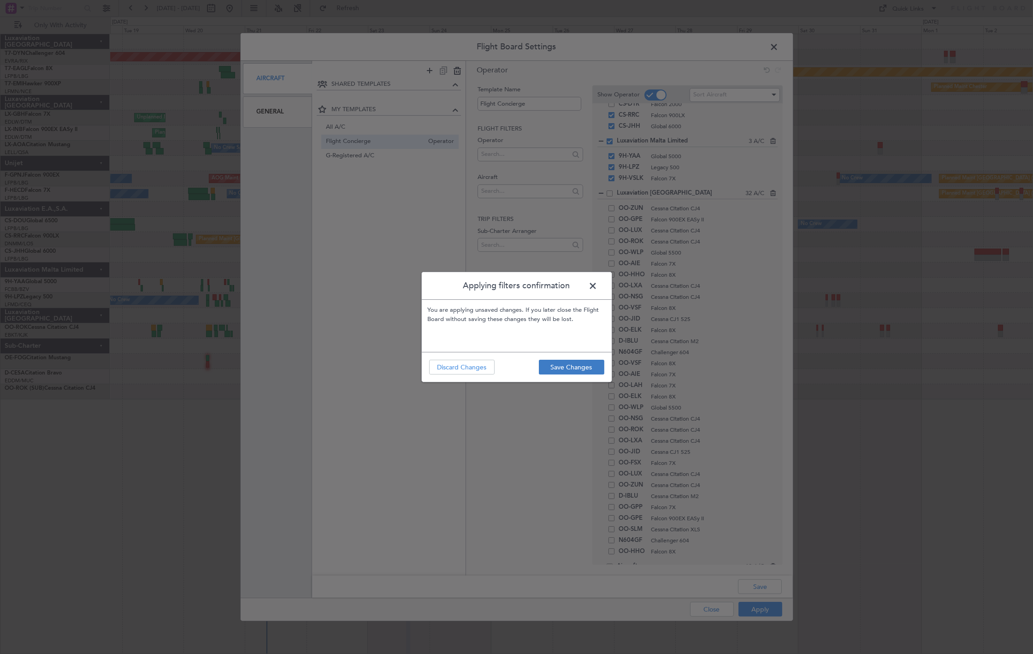
type input "0"
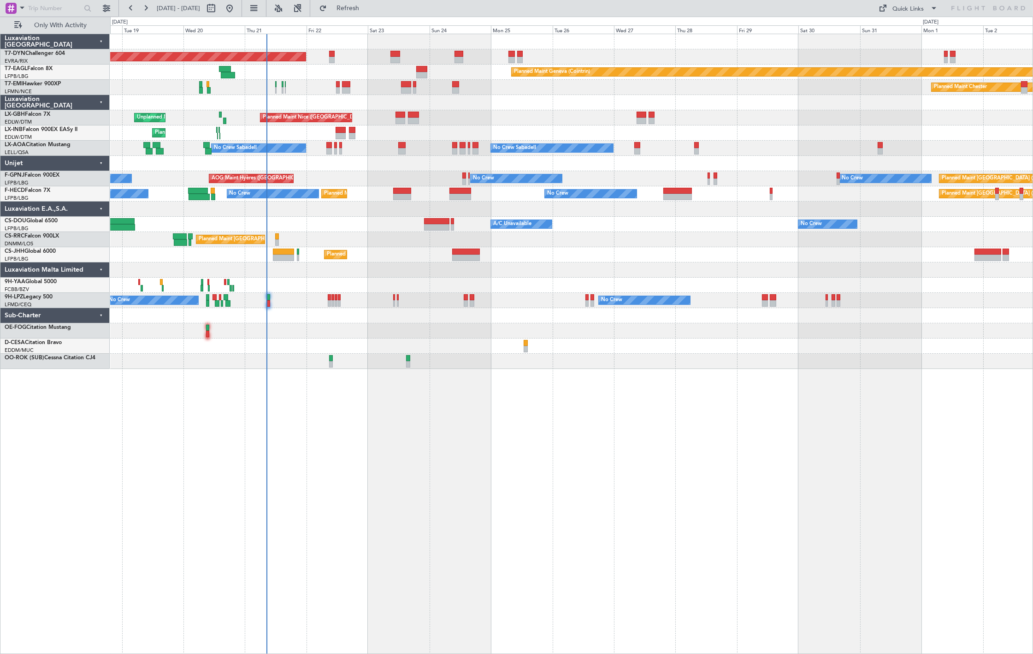
click at [267, 294] on div at bounding box center [268, 297] width 4 height 6
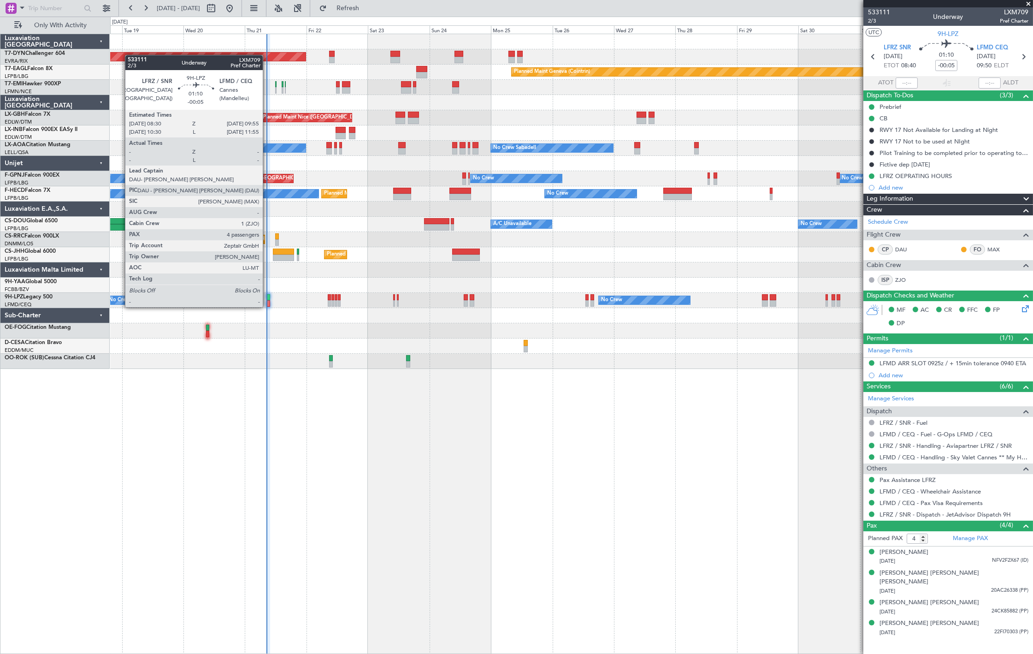
click at [267, 298] on div at bounding box center [268, 297] width 4 height 6
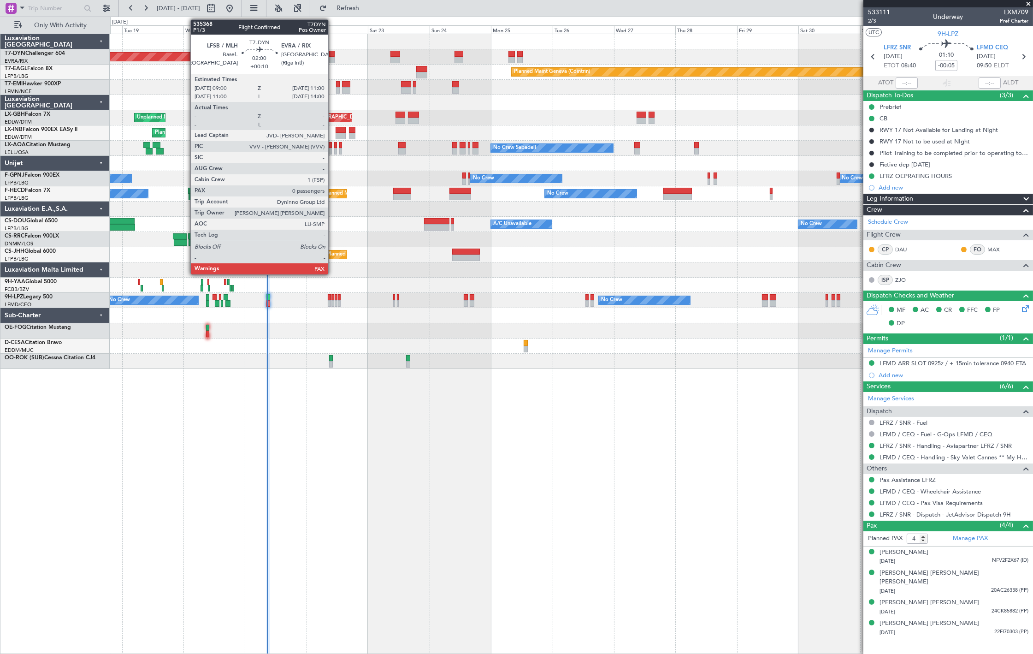
click at [333, 57] on div at bounding box center [332, 60] width 6 height 6
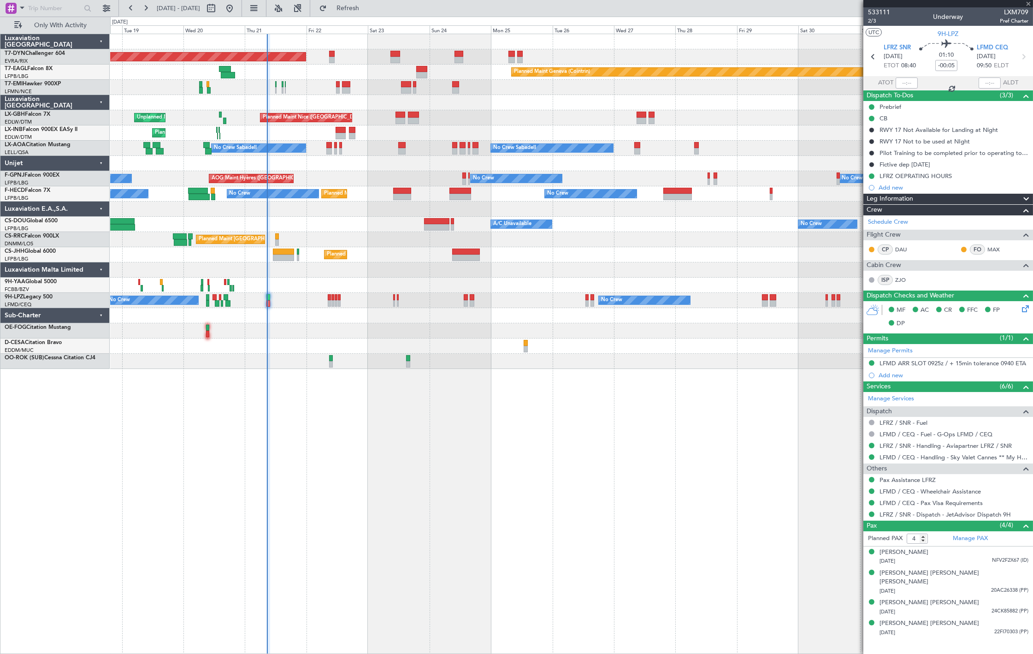
type input "+00:10"
type input "0"
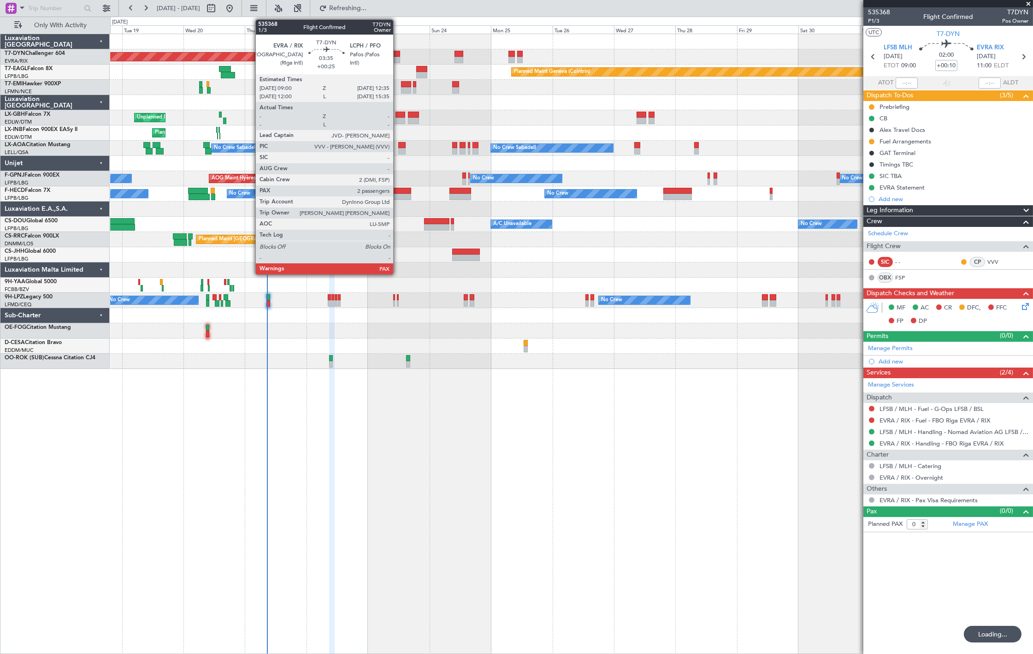
click at [398, 56] on div at bounding box center [394, 54] width 9 height 6
type input "+00:25"
type input "3"
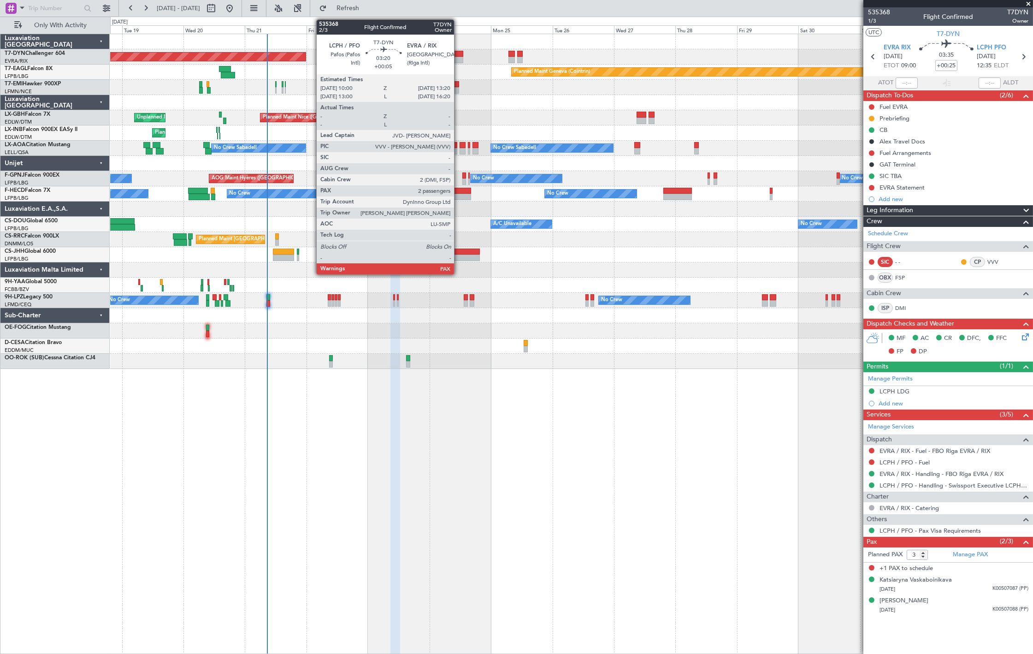
click at [458, 53] on div at bounding box center [459, 54] width 9 height 6
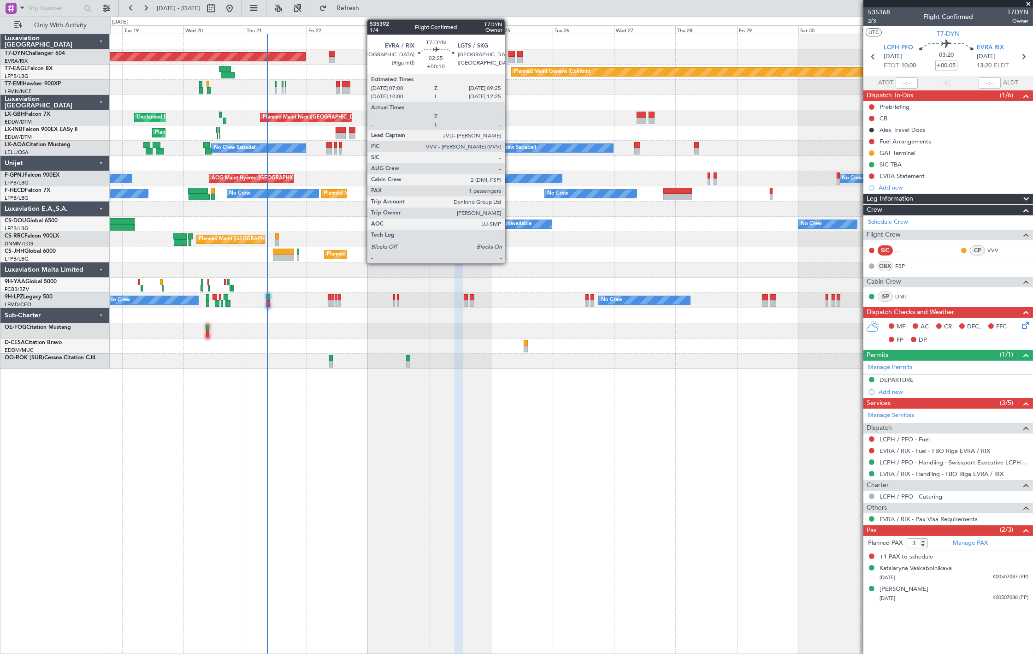
click at [510, 54] on div at bounding box center [511, 54] width 6 height 6
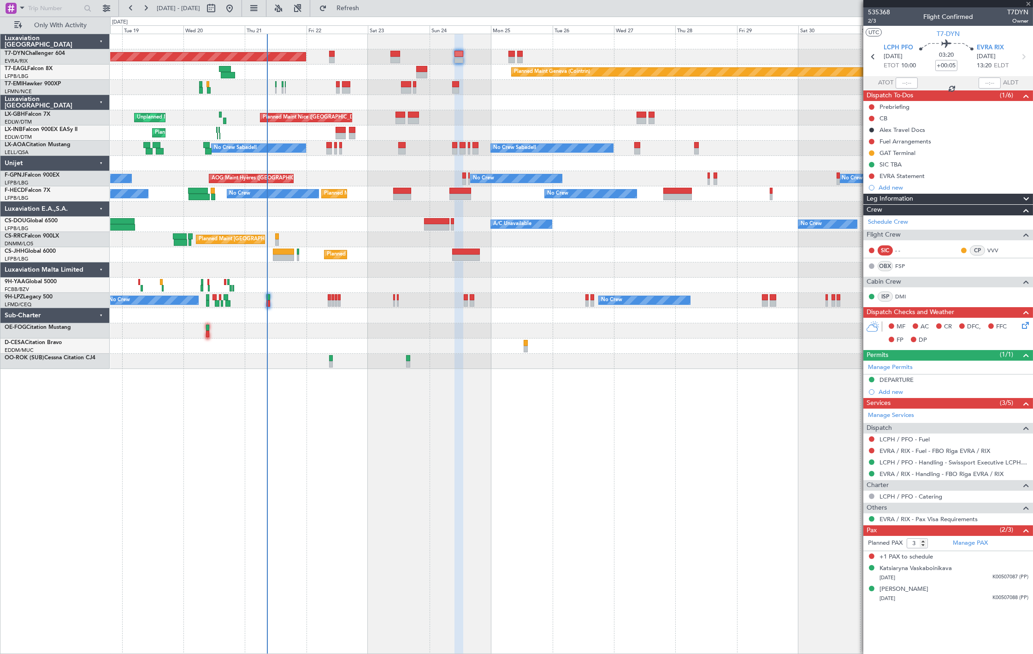
type input "+00:10"
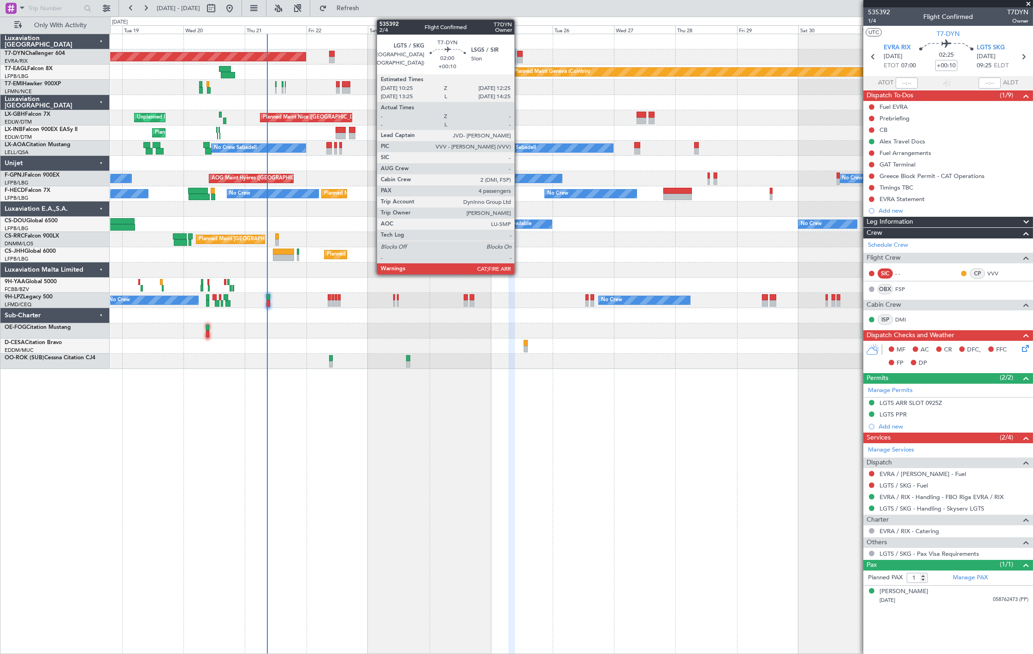
click at [519, 58] on div at bounding box center [520, 60] width 6 height 6
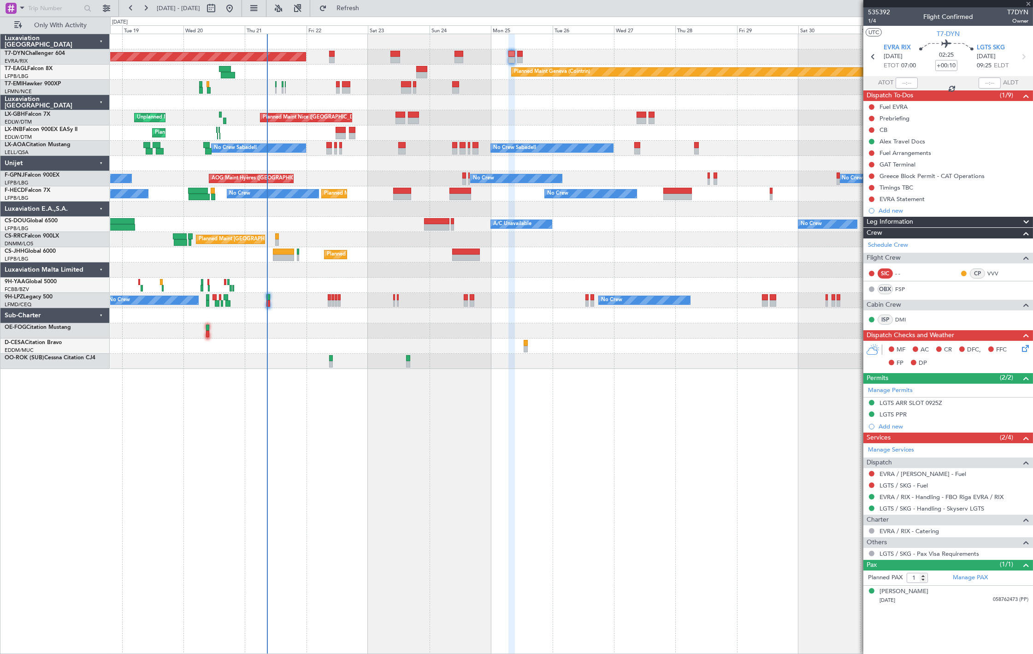
type input "4"
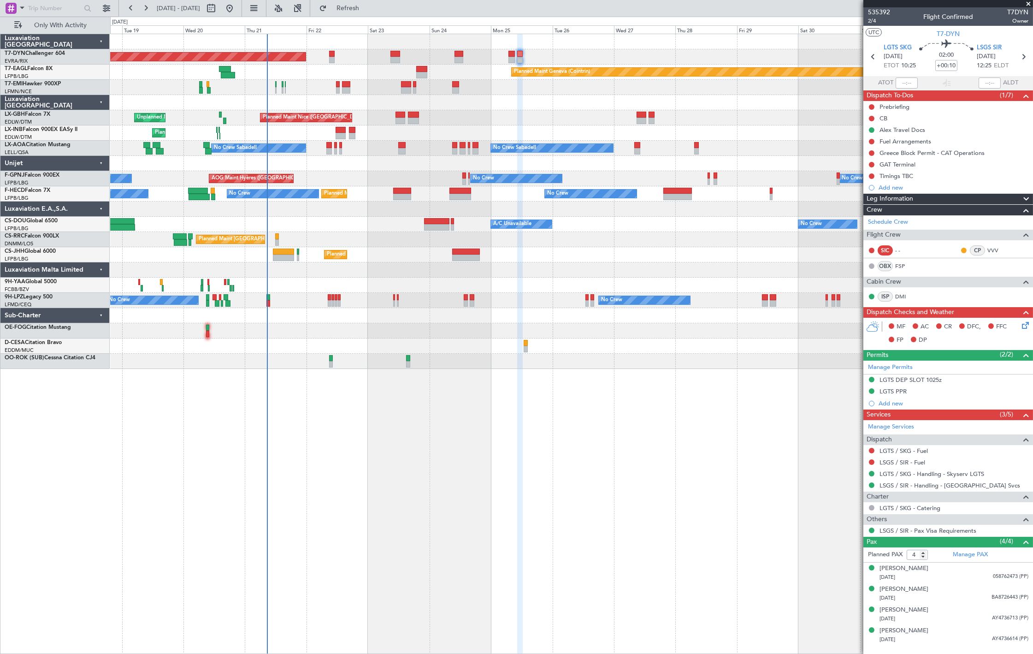
click at [612, 54] on div "Planned Maint [GEOGRAPHIC_DATA]-[GEOGRAPHIC_DATA]" at bounding box center [571, 56] width 922 height 15
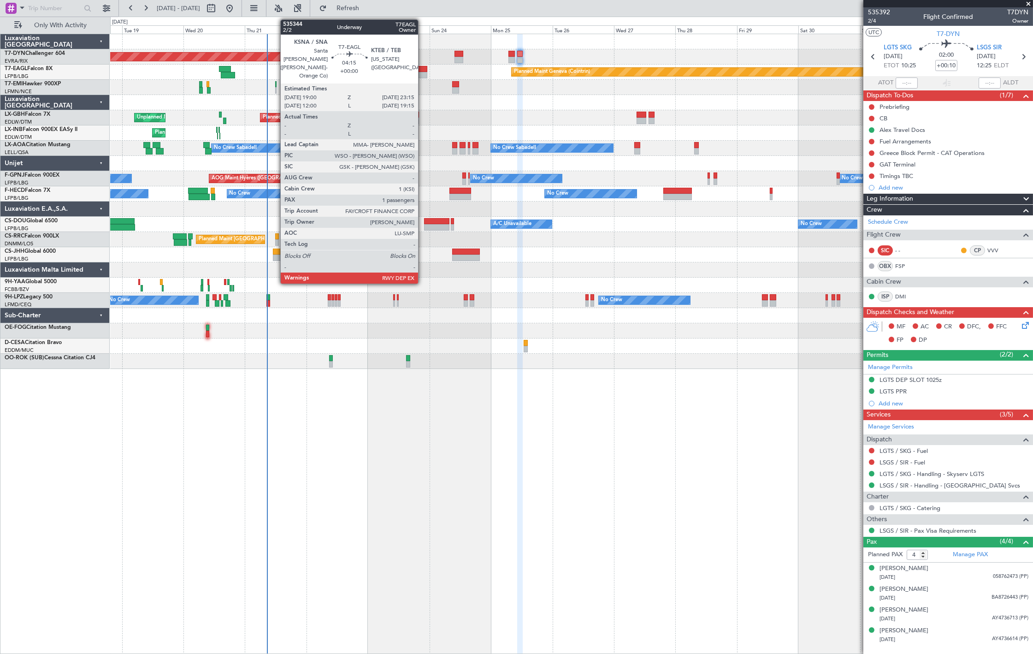
click at [423, 70] on div at bounding box center [421, 69] width 11 height 6
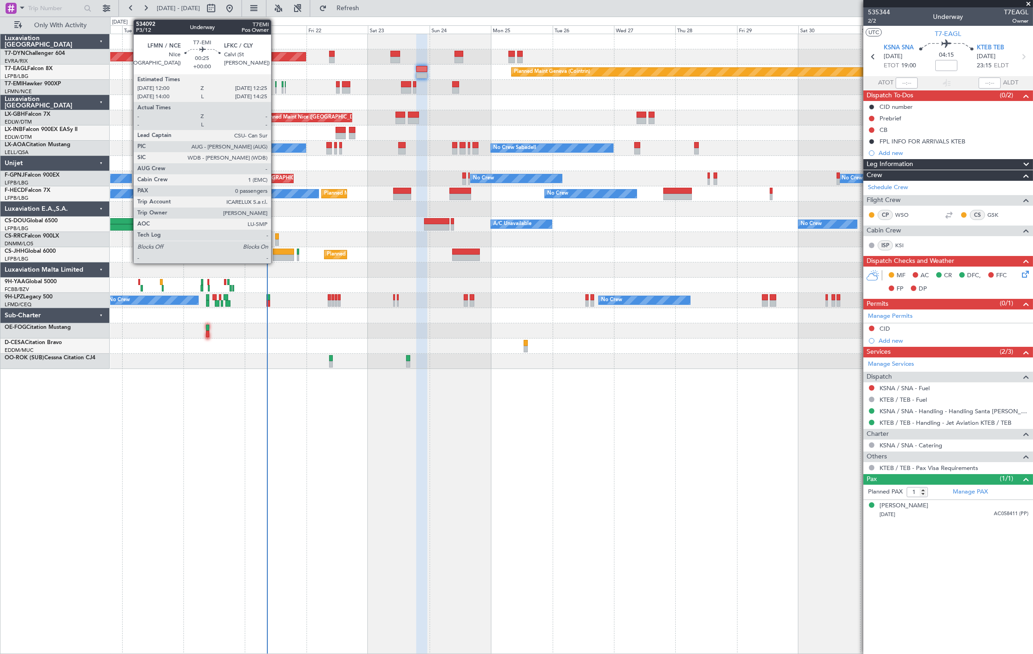
click at [276, 88] on div at bounding box center [275, 90] width 1 height 6
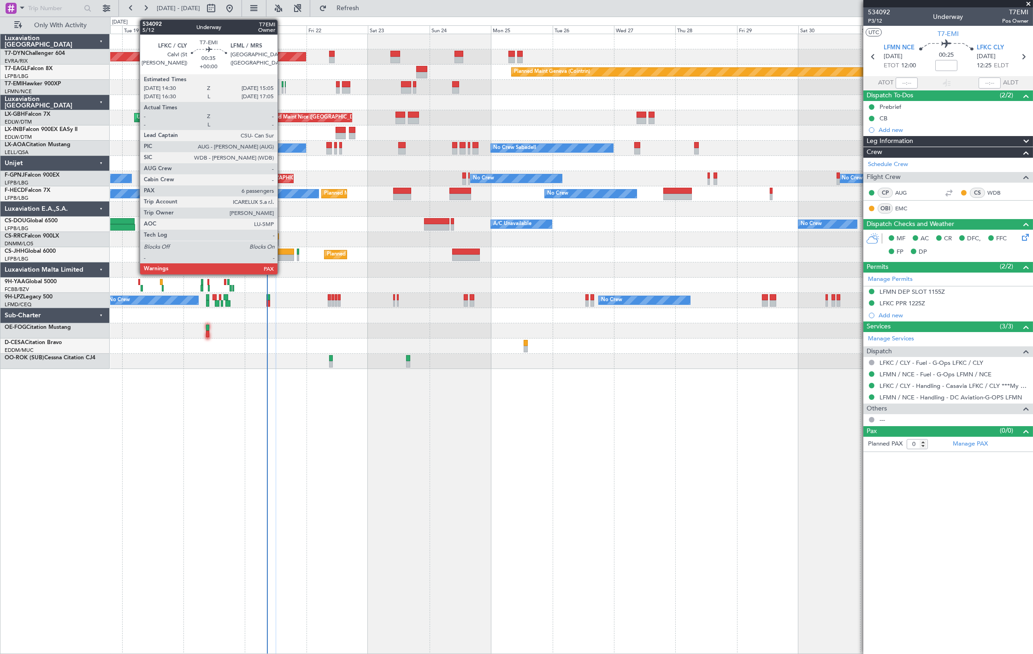
click at [282, 89] on div at bounding box center [283, 90] width 2 height 6
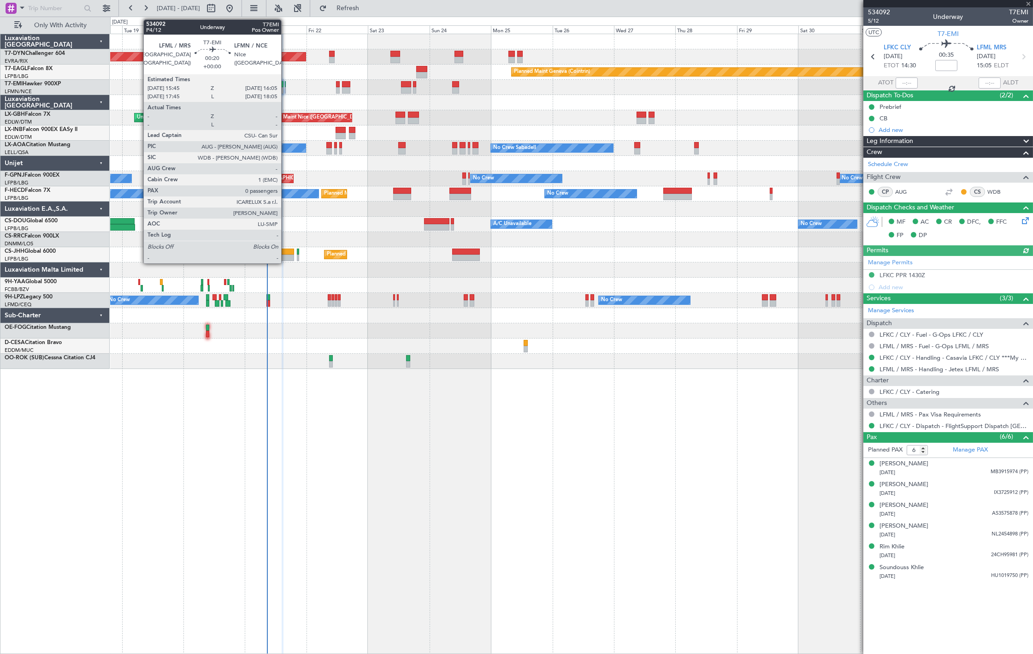
click at [286, 90] on div at bounding box center [285, 90] width 1 height 6
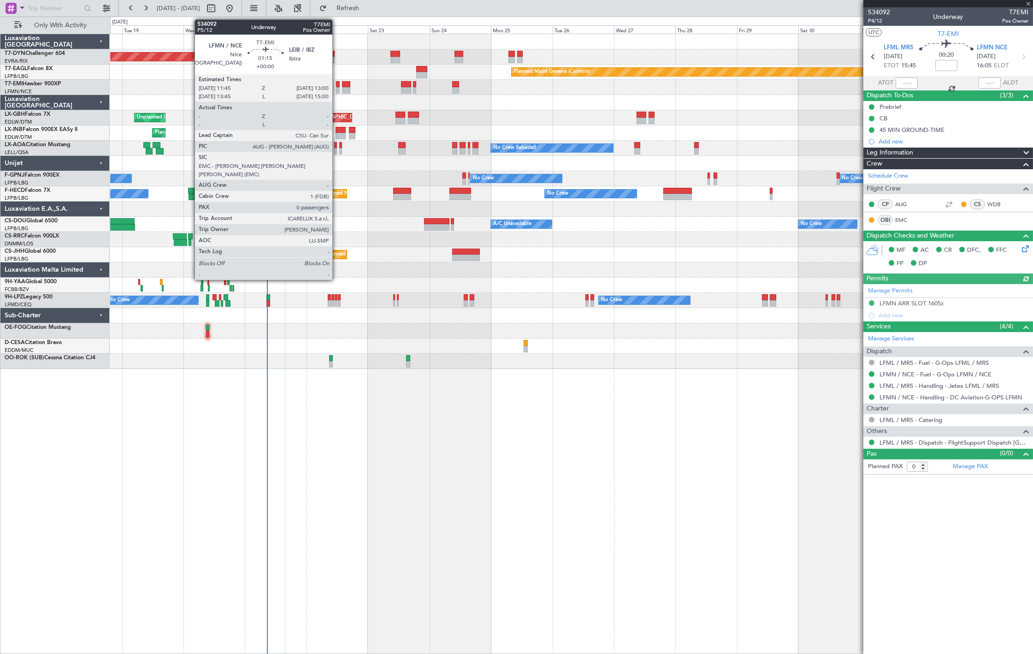
click at [337, 90] on div at bounding box center [337, 90] width 3 height 6
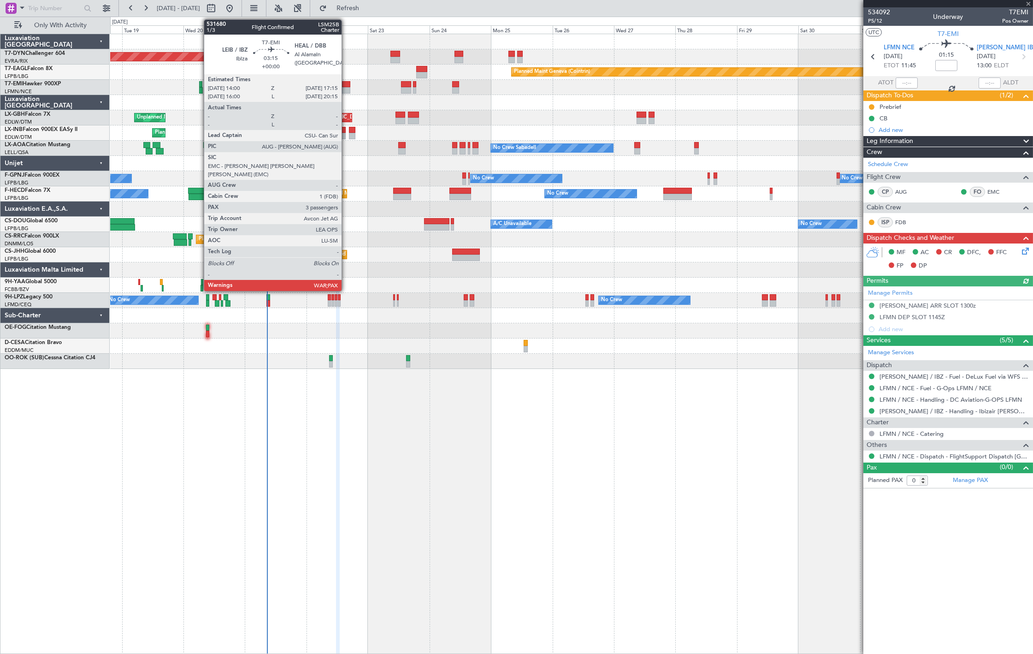
click at [347, 90] on div at bounding box center [346, 90] width 9 height 6
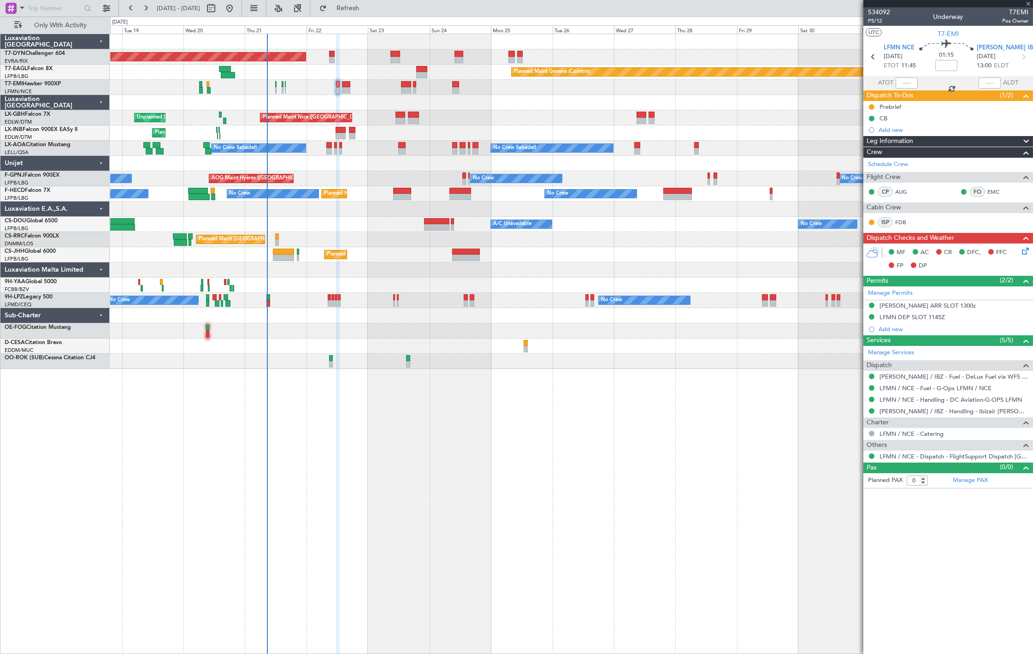
type input "3"
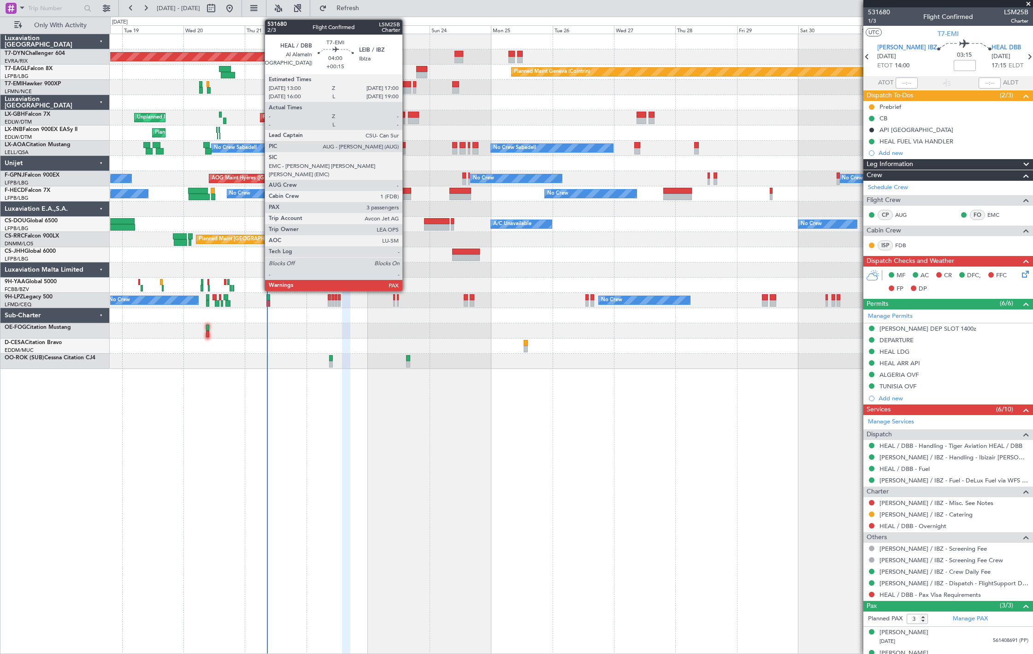
click at [407, 84] on div at bounding box center [406, 84] width 11 height 6
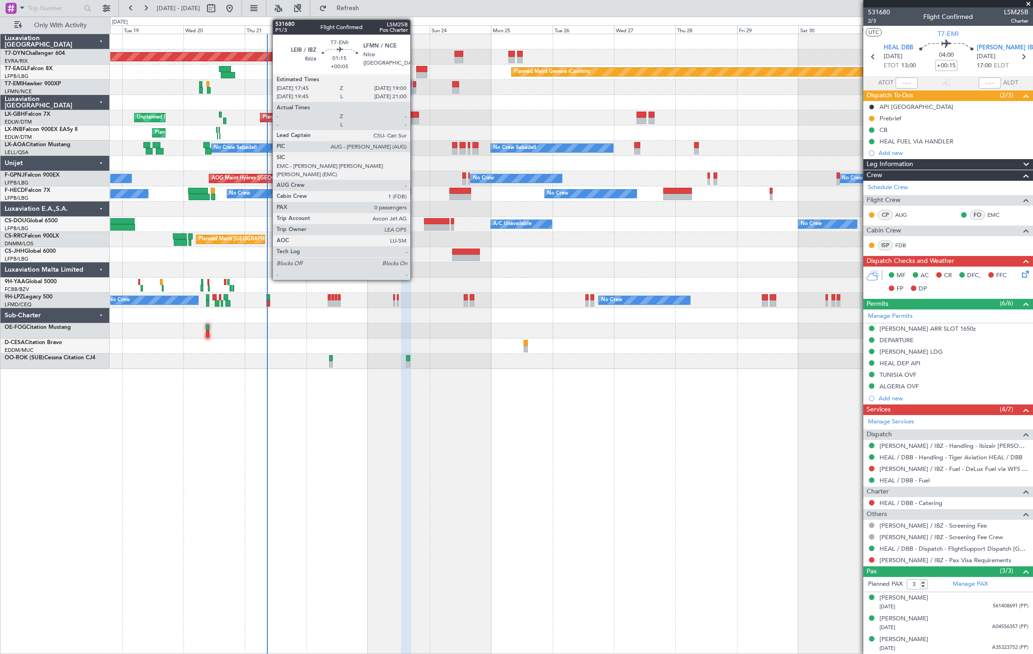
click at [415, 92] on div at bounding box center [414, 90] width 3 height 6
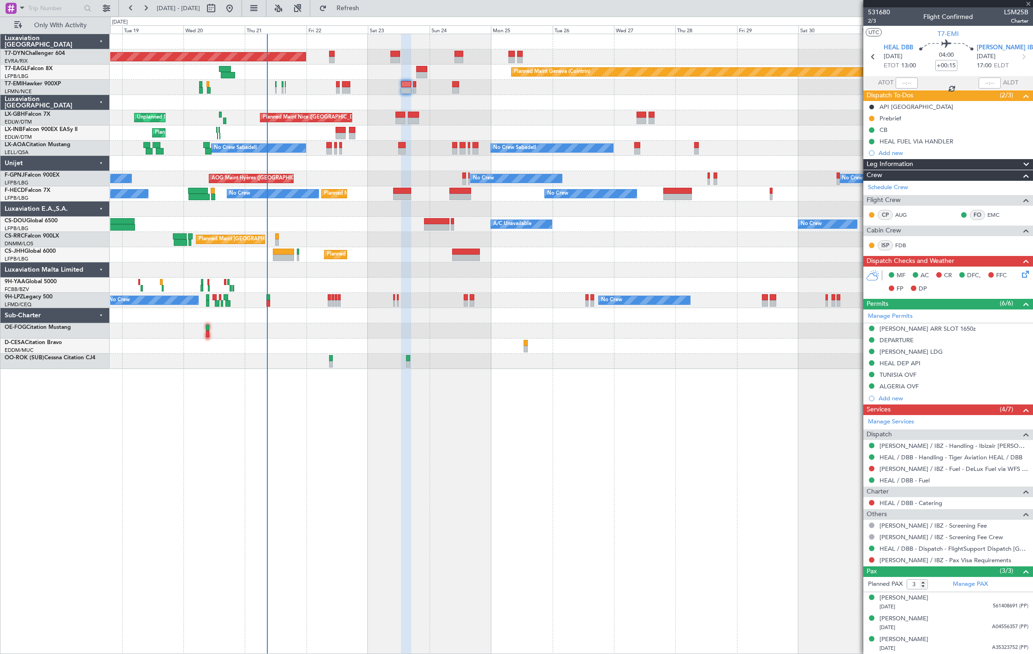
type input "+00:05"
type input "0"
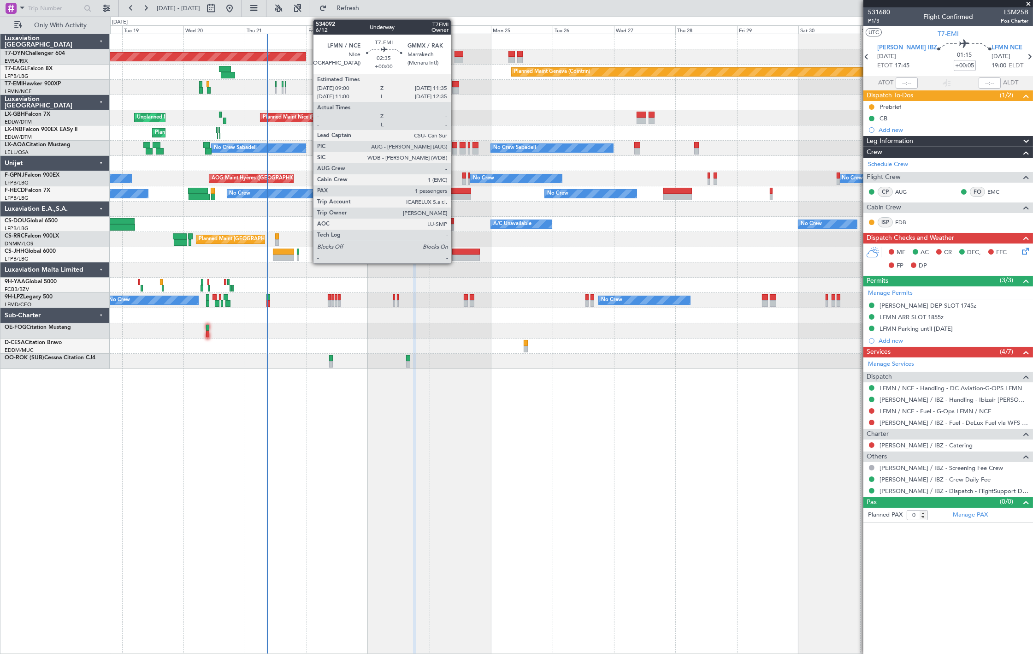
click at [455, 93] on div at bounding box center [455, 90] width 7 height 6
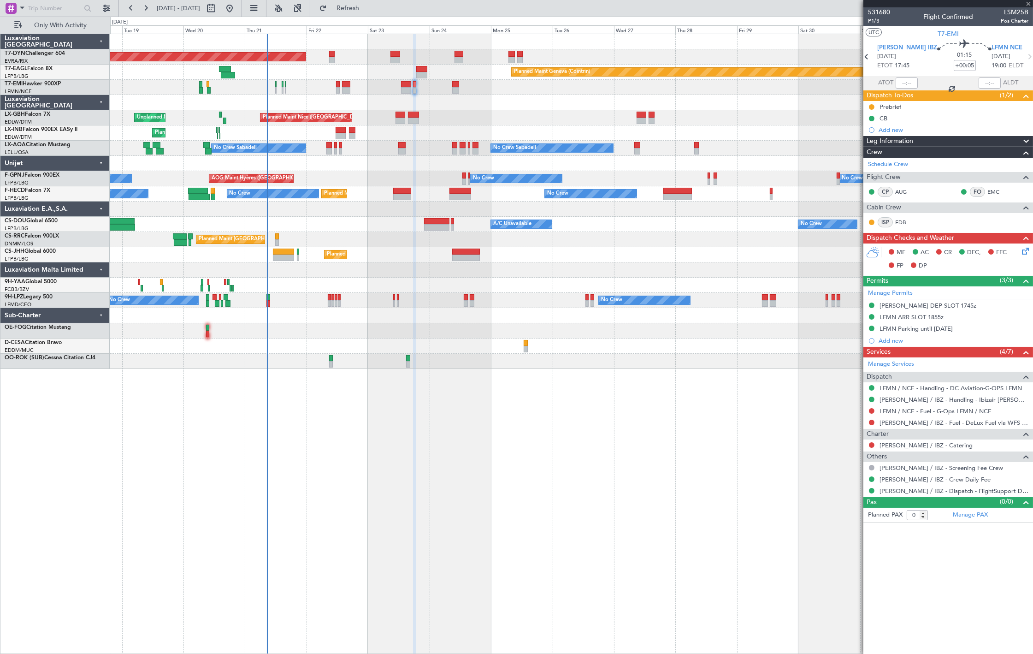
type input "1"
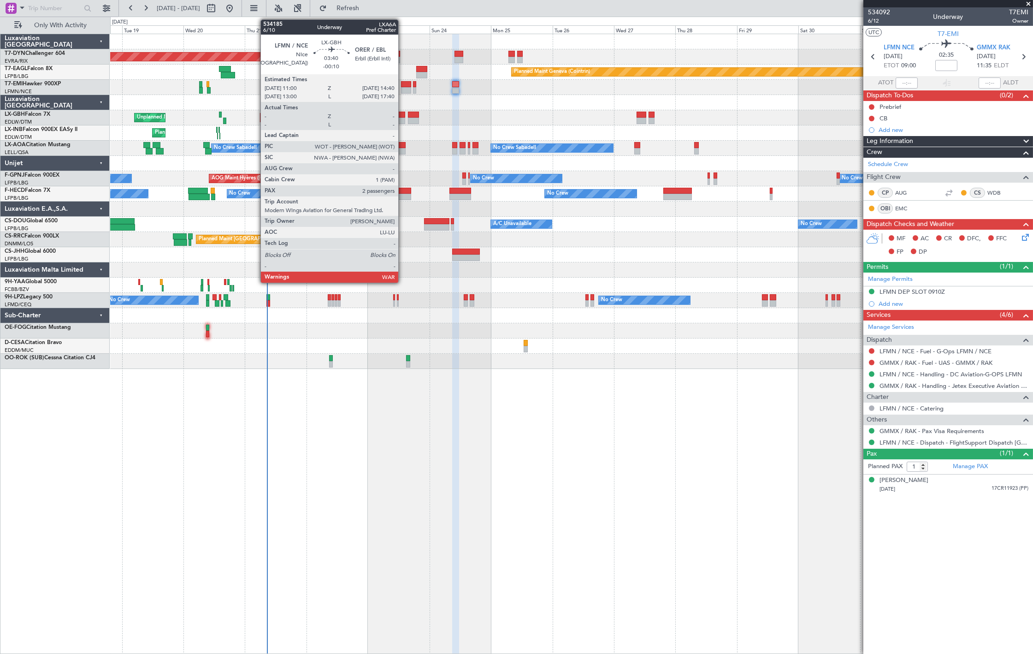
click at [402, 116] on div at bounding box center [401, 115] width 10 height 6
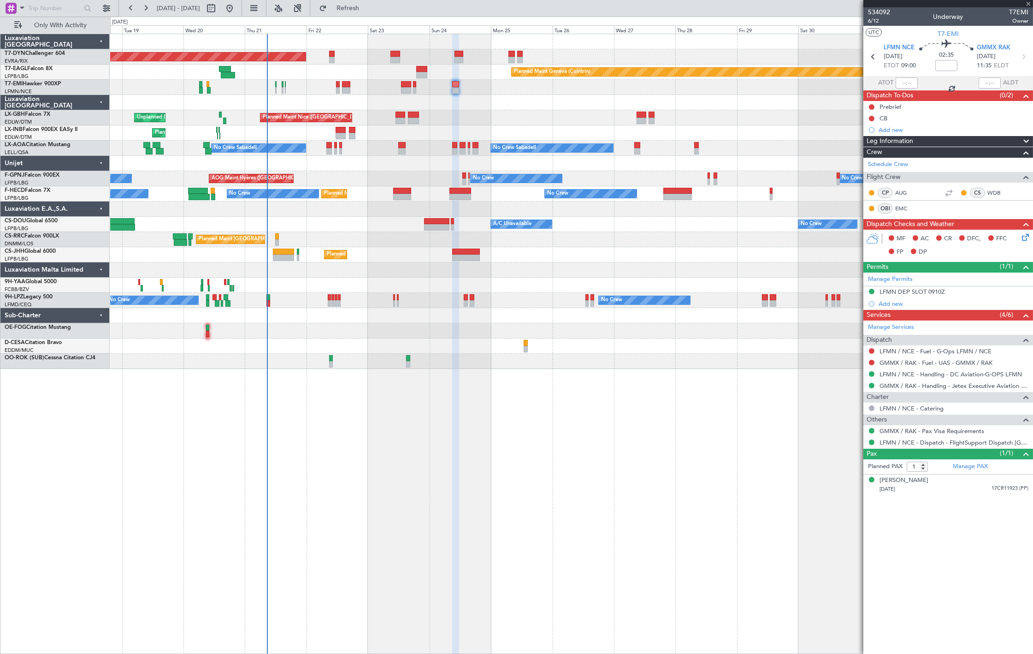
type input "-00:10"
type input "2"
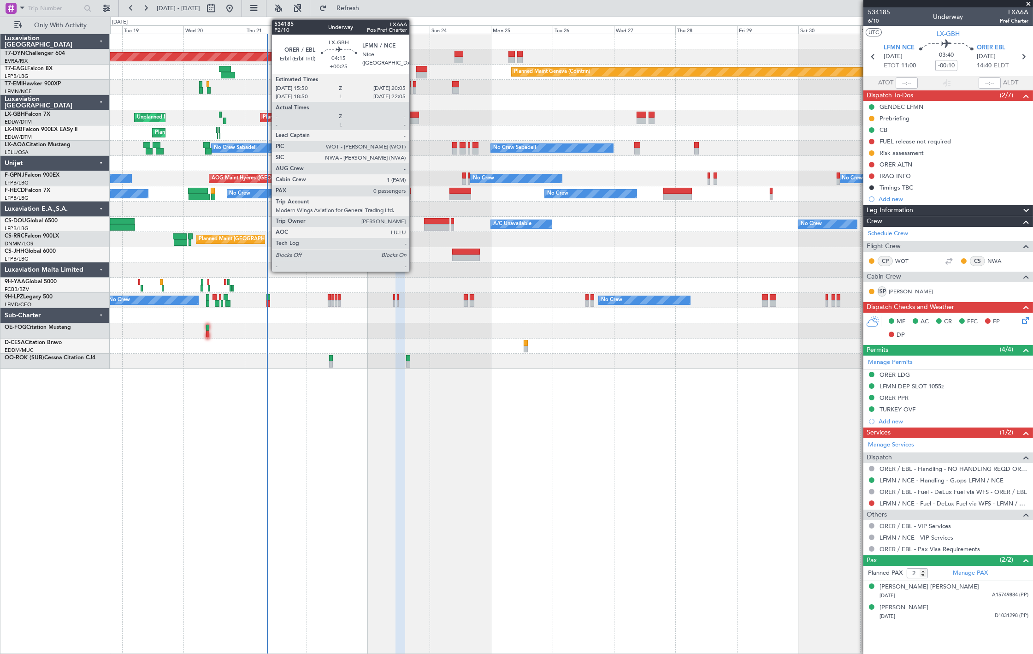
click at [414, 121] on div at bounding box center [413, 121] width 11 height 6
type input "+00:25"
type input "0"
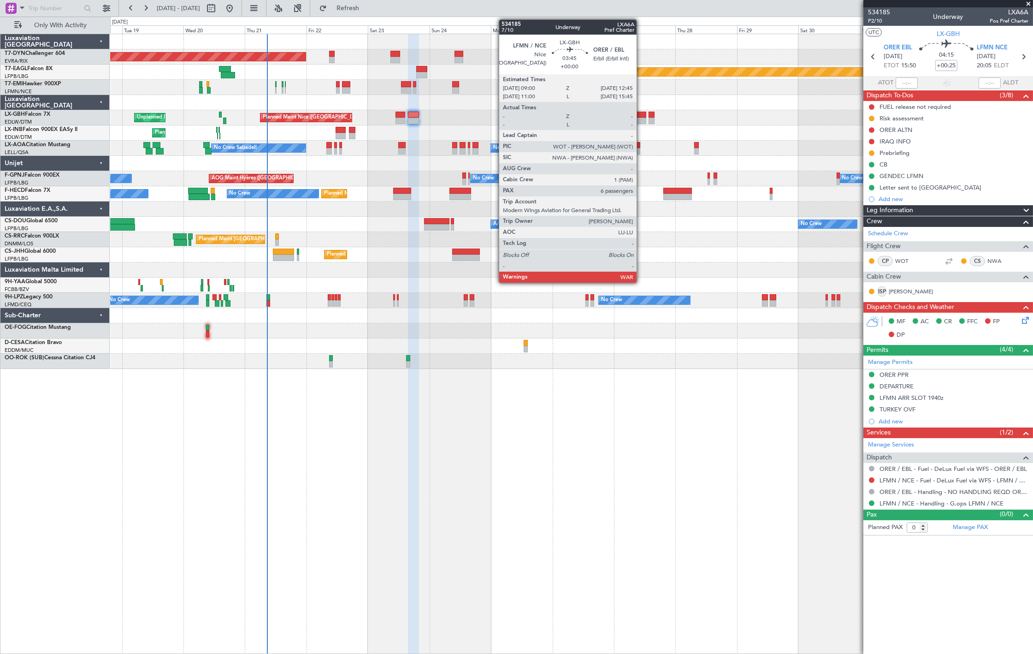
click at [641, 118] on div at bounding box center [642, 121] width 10 height 6
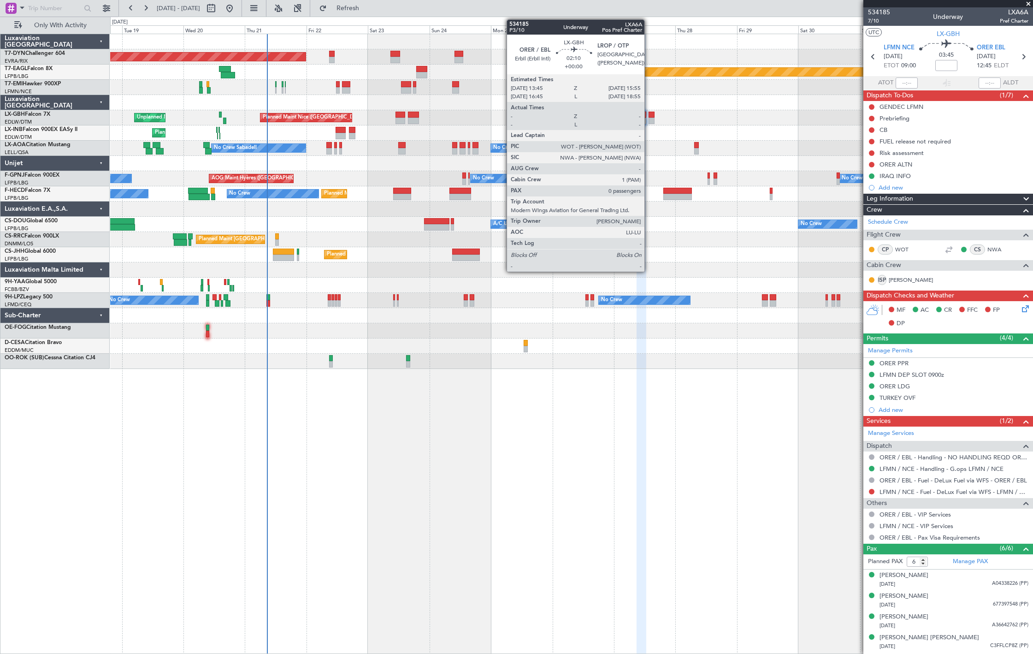
click at [649, 121] on div at bounding box center [652, 121] width 6 height 6
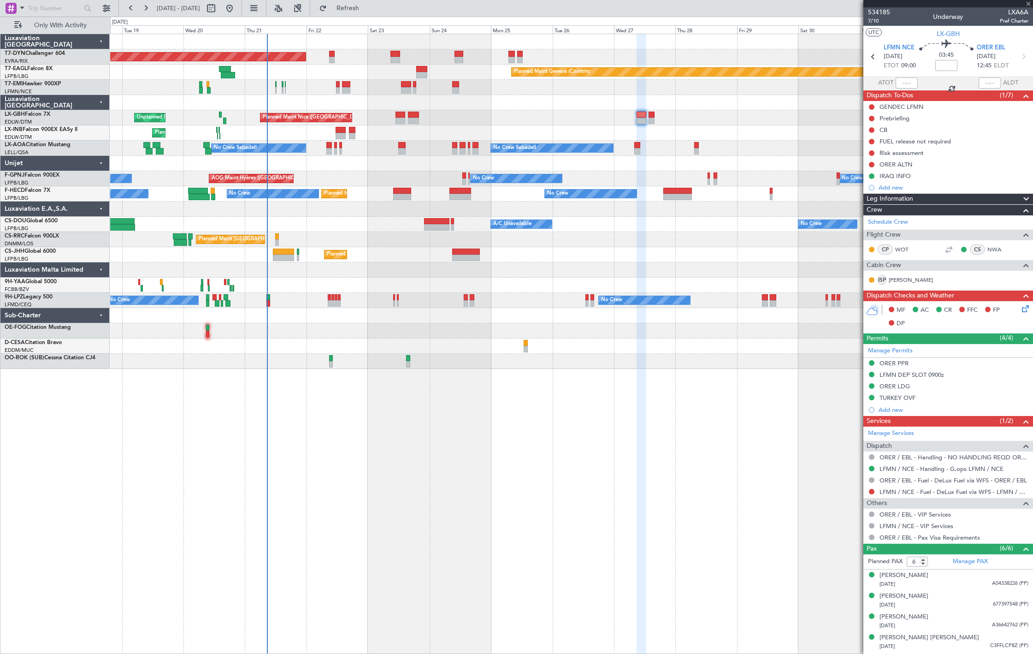
type input "0"
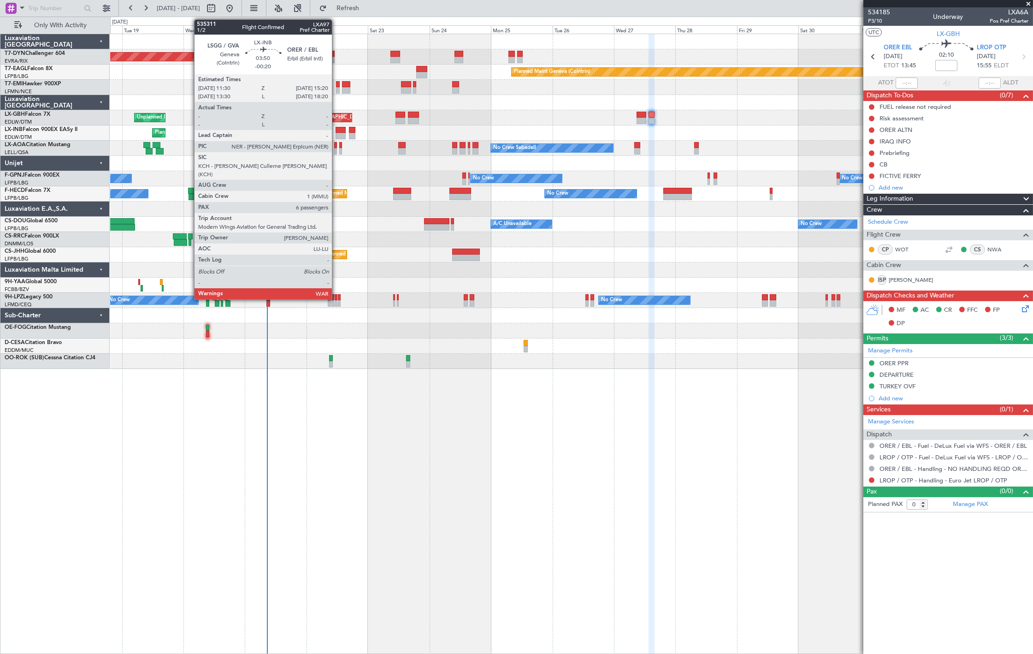
click at [337, 131] on div at bounding box center [341, 130] width 10 height 6
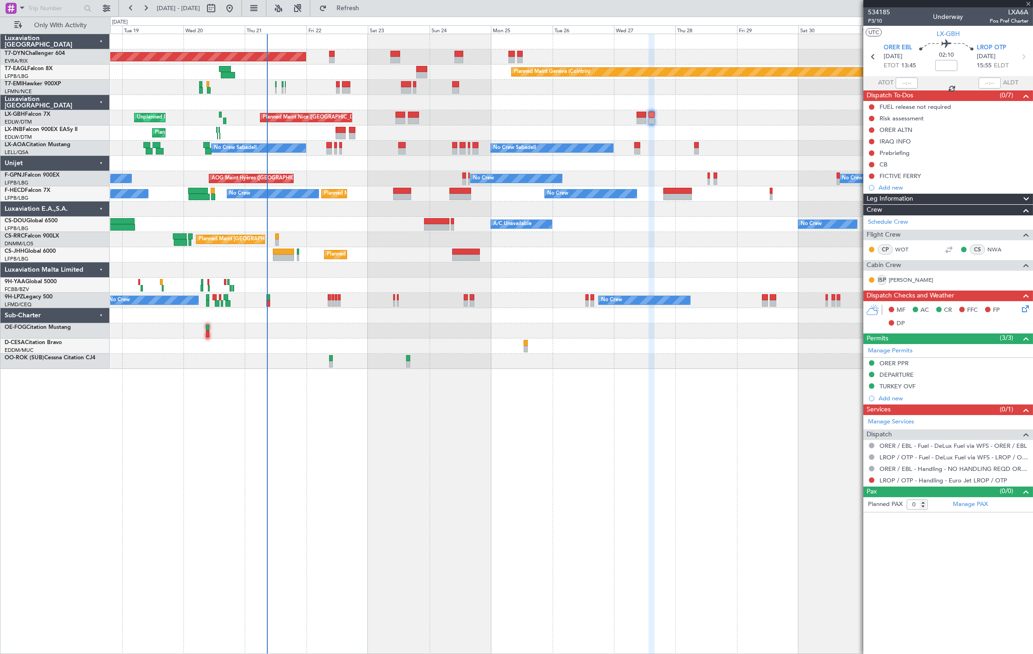
type input "-00:20"
type input "6"
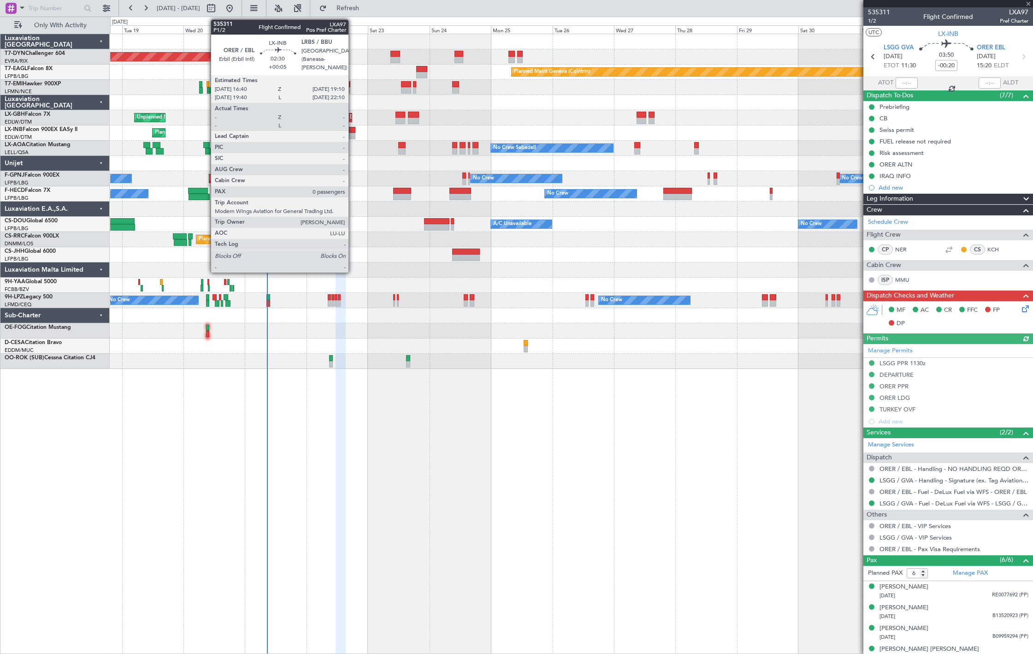
click at [353, 135] on div at bounding box center [352, 136] width 6 height 6
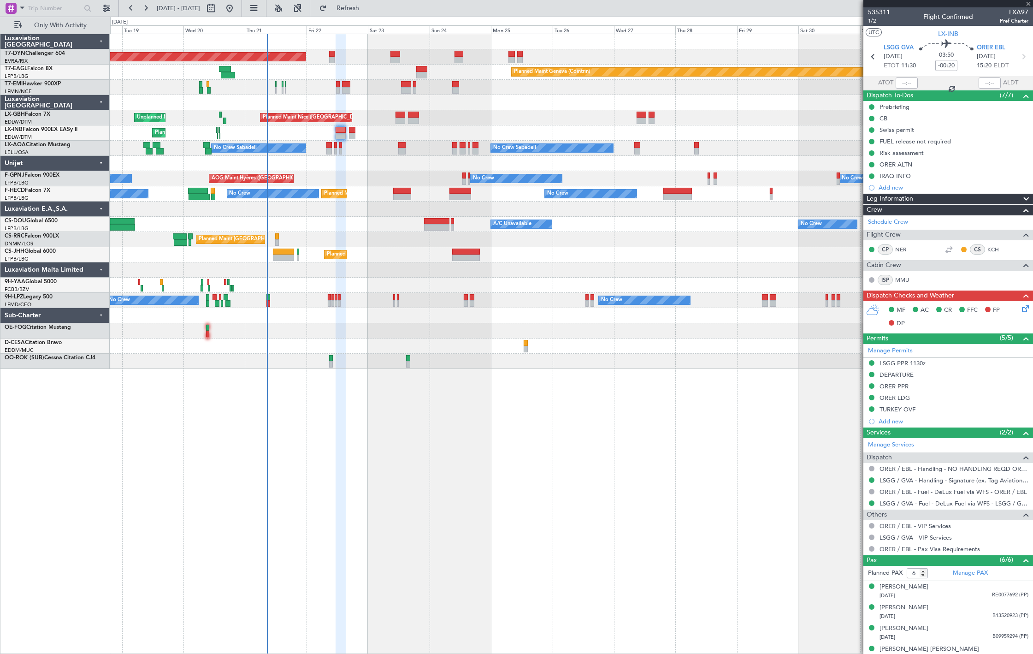
type input "+00:05"
type input "0"
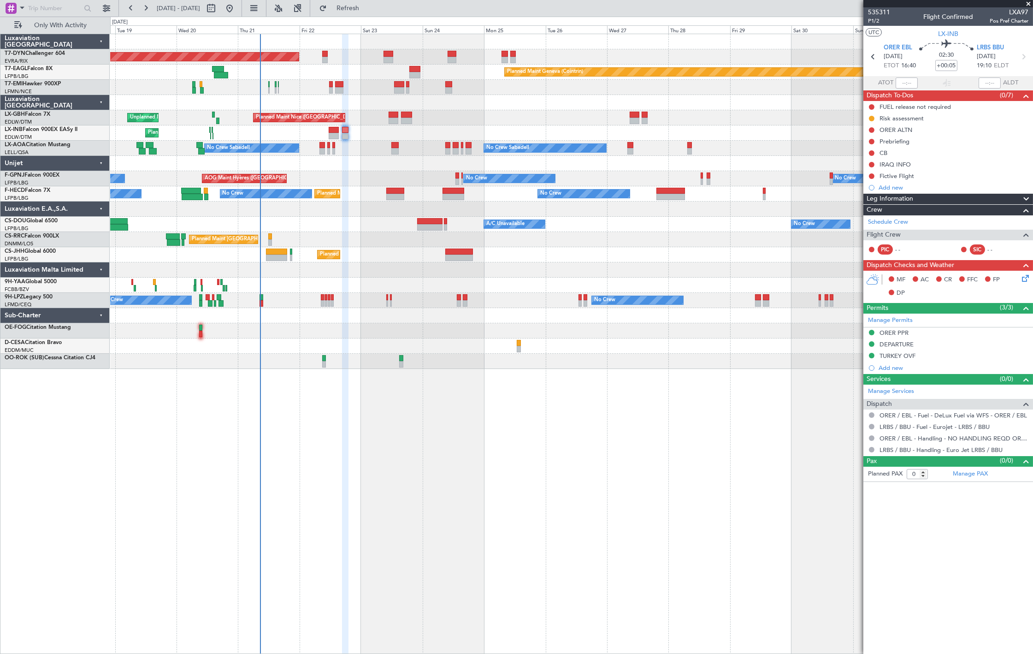
click at [358, 112] on div "Planned Maint [GEOGRAPHIC_DATA]-[GEOGRAPHIC_DATA] Planned Maint Geneva ([GEOGRA…" at bounding box center [571, 201] width 922 height 335
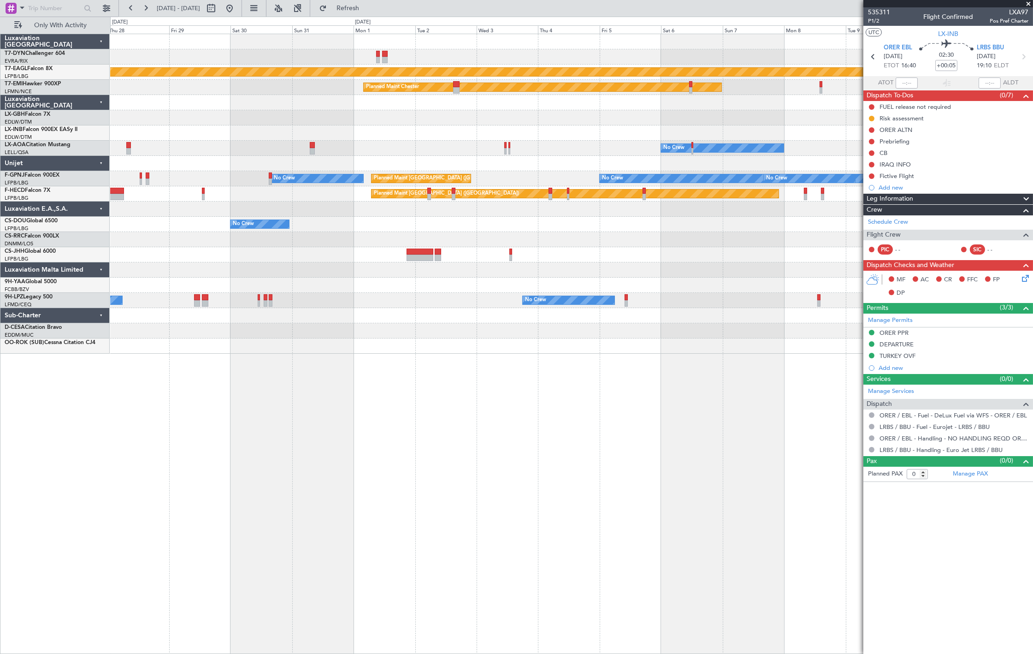
click at [157, 240] on div "Planned Maint Geneva (Cointrin) Planned Maint [PERSON_NAME] No Crew No Crew Sab…" at bounding box center [571, 193] width 922 height 319
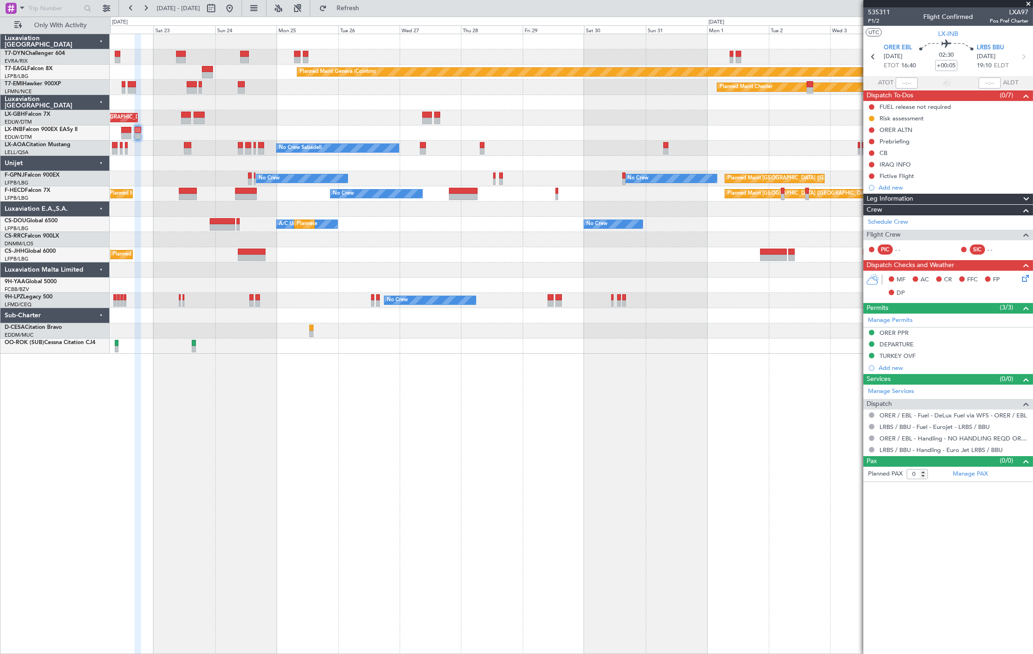
click at [524, 233] on div "Planned Maint [GEOGRAPHIC_DATA] ([GEOGRAPHIC_DATA])" at bounding box center [571, 239] width 922 height 15
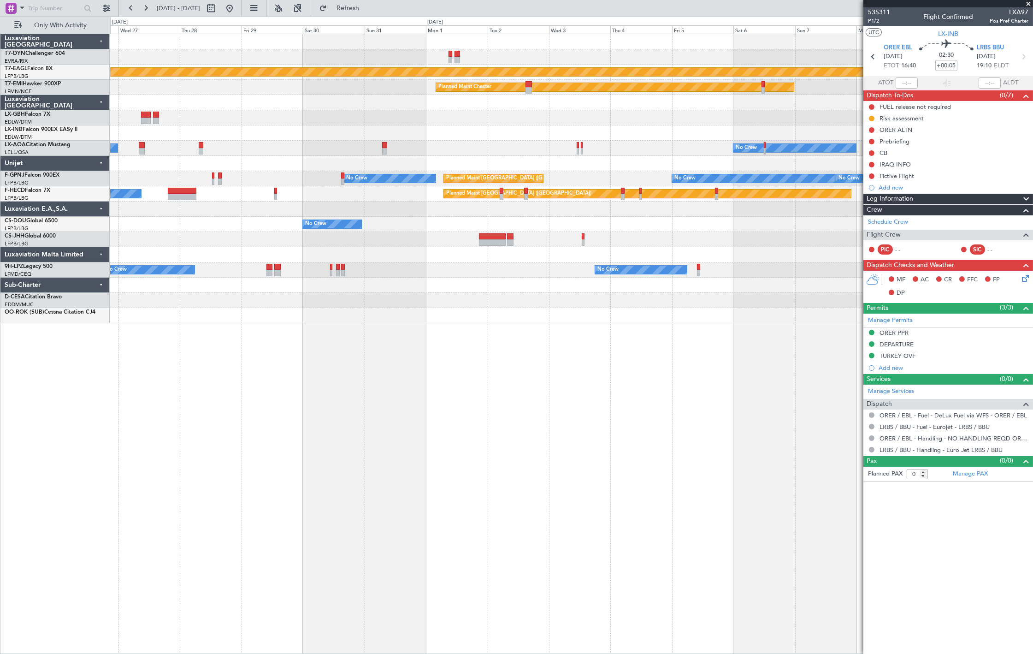
click at [214, 333] on div "Planned Maint Geneva (Cointrin) Planned Maint [PERSON_NAME] No Crew No Crew Sab…" at bounding box center [571, 344] width 923 height 620
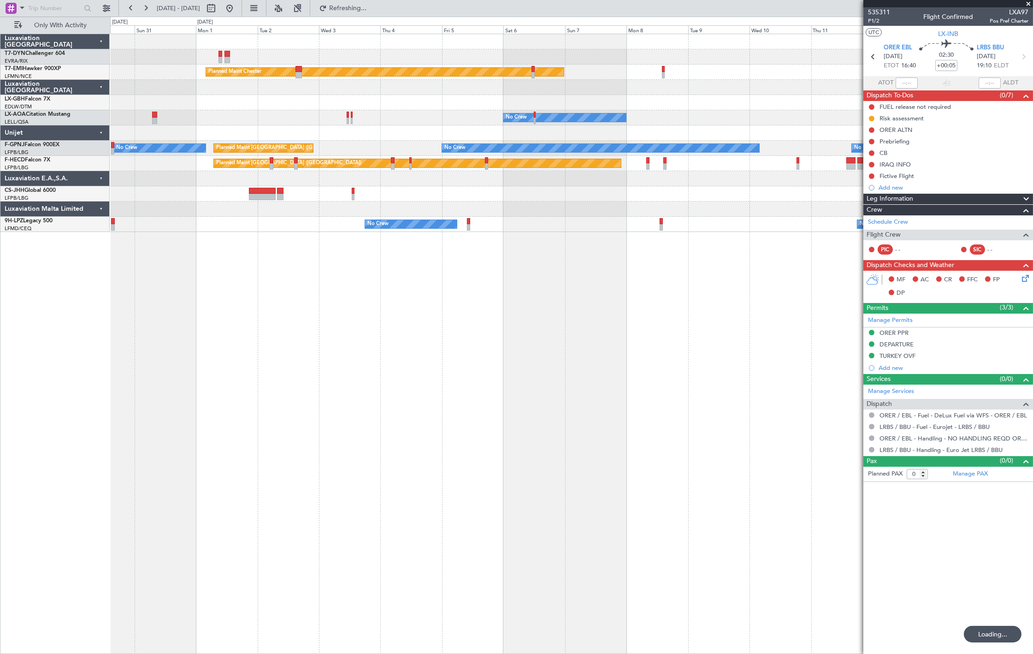
click at [234, 376] on div "Planned Maint [PERSON_NAME] No Crew No Crew Sabadell Planned Maint [GEOGRAPHIC_…" at bounding box center [571, 344] width 923 height 620
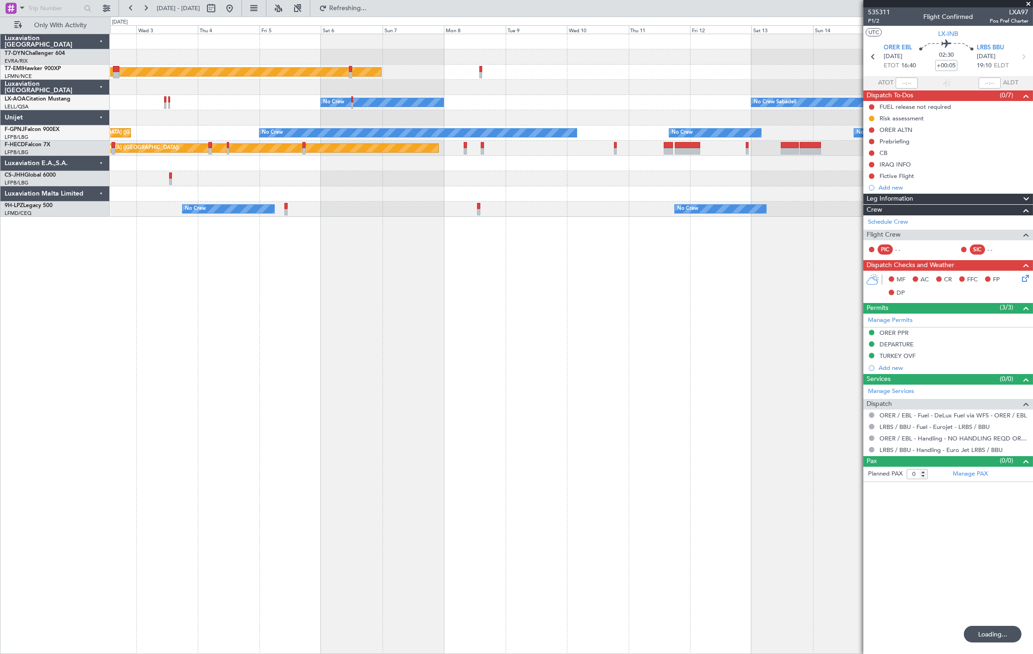
click at [155, 309] on div "Planned Maint [PERSON_NAME] No Crew No Crew Sabadell Planned Maint [GEOGRAPHIC_…" at bounding box center [571, 344] width 923 height 620
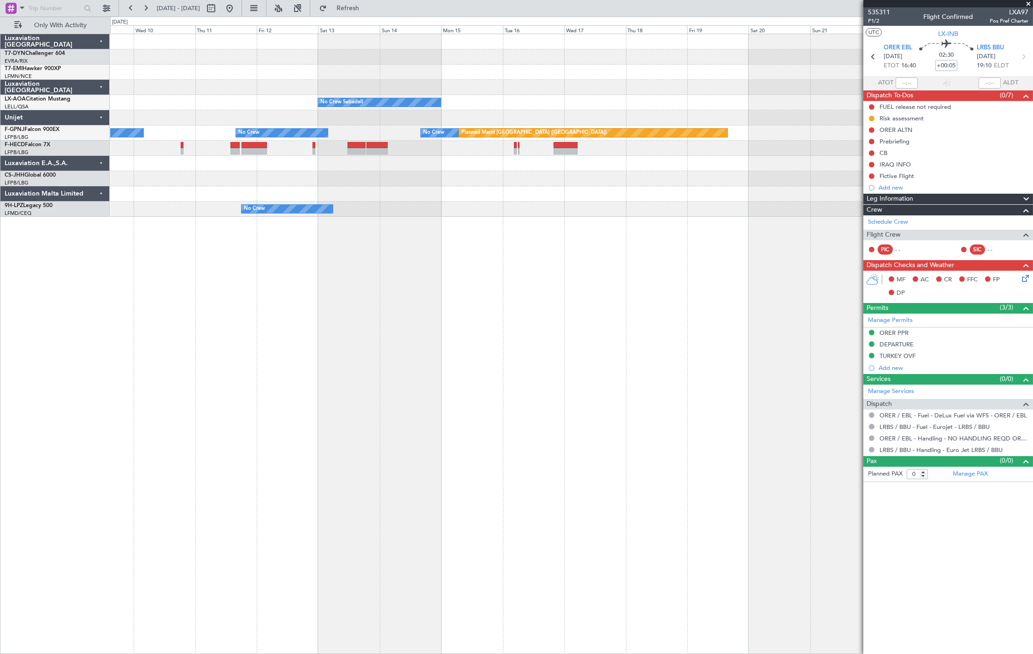
click at [290, 328] on div "Planned Maint [PERSON_NAME] No Crew Sabadell No Crew No Crew No Crew No Crew Pl…" at bounding box center [571, 344] width 923 height 620
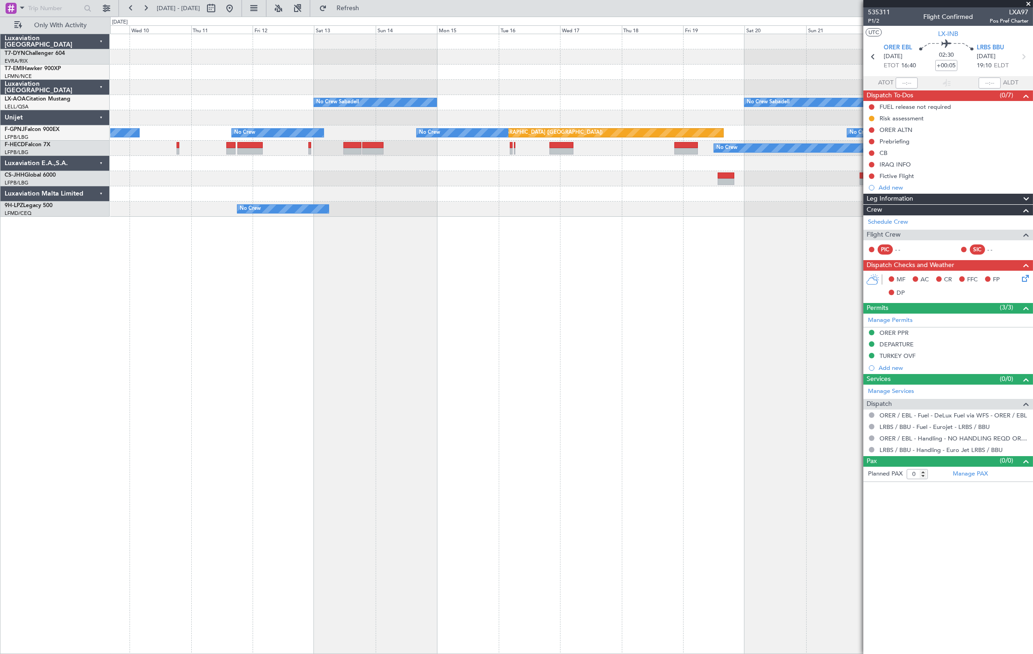
click at [305, 320] on div "Planned Maint [PERSON_NAME] No Crew Sabadell No Crew Sabadell No Crew No Crew N…" at bounding box center [571, 344] width 923 height 620
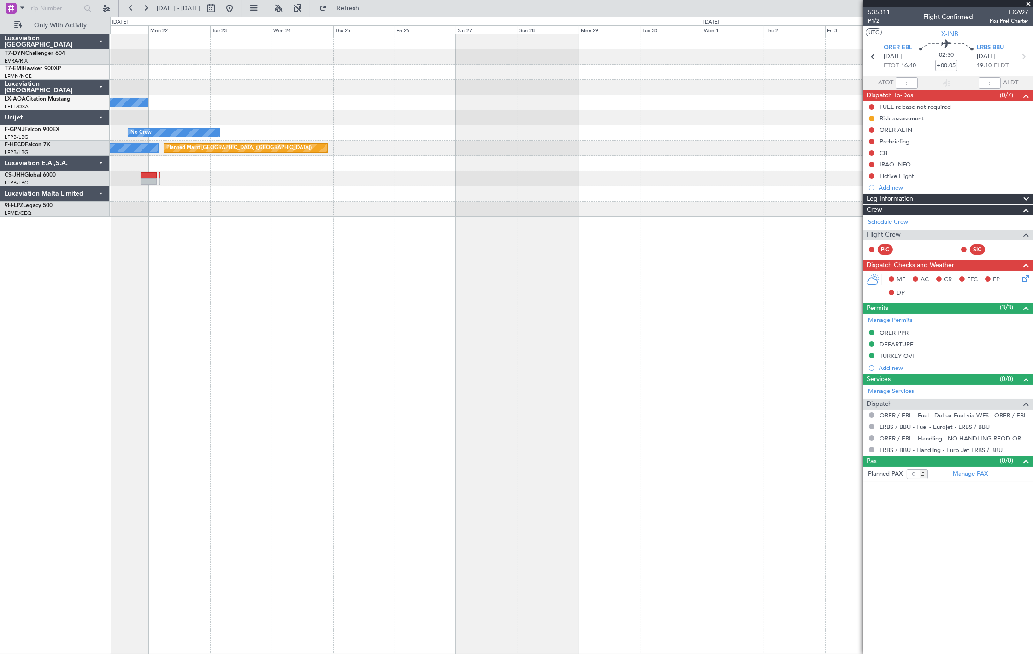
click at [367, 324] on div "No Crew Sabadell No Crew Planned Maint [GEOGRAPHIC_DATA] ([GEOGRAPHIC_DATA]) Pl…" at bounding box center [571, 344] width 923 height 620
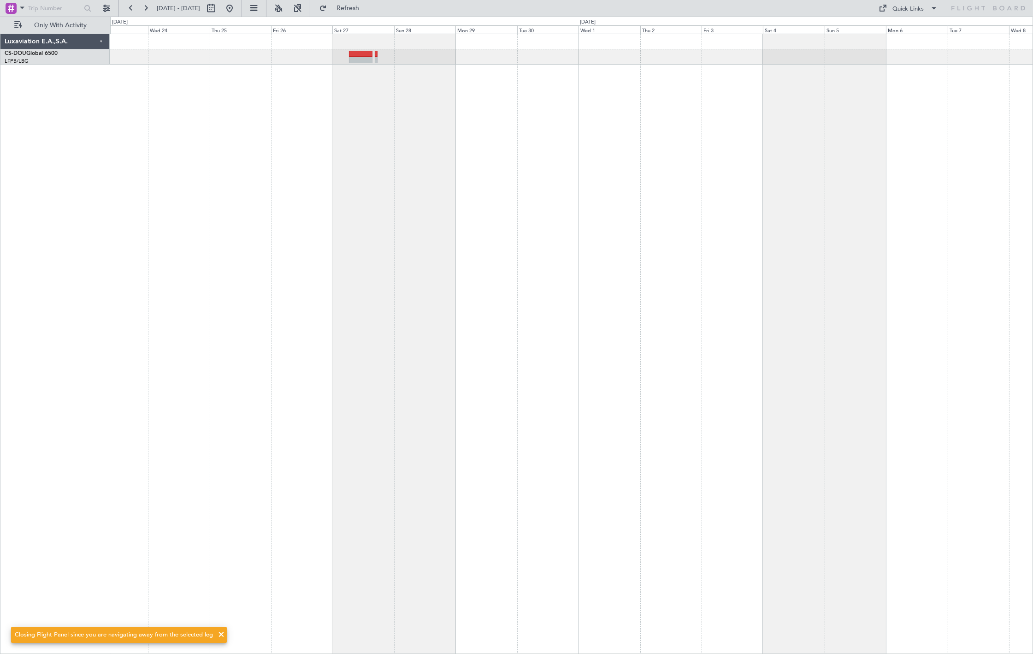
click at [370, 220] on div at bounding box center [571, 344] width 923 height 620
click at [237, 8] on button at bounding box center [229, 8] width 15 height 15
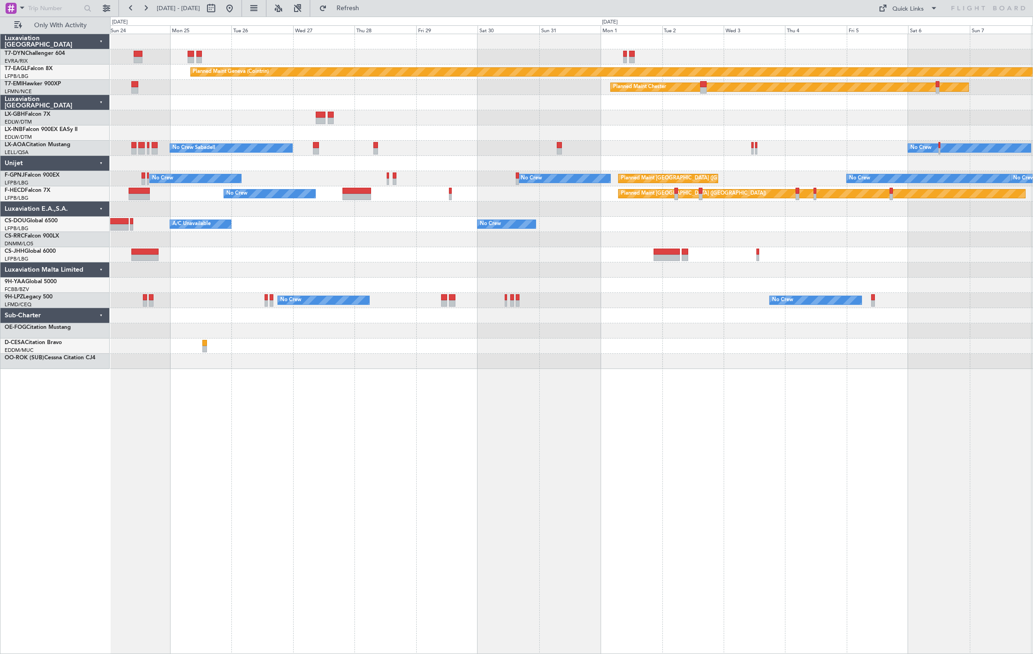
click at [387, 160] on div "Planned Maint [GEOGRAPHIC_DATA]-[GEOGRAPHIC_DATA] Planned Maint Geneva ([GEOGRA…" at bounding box center [571, 201] width 922 height 335
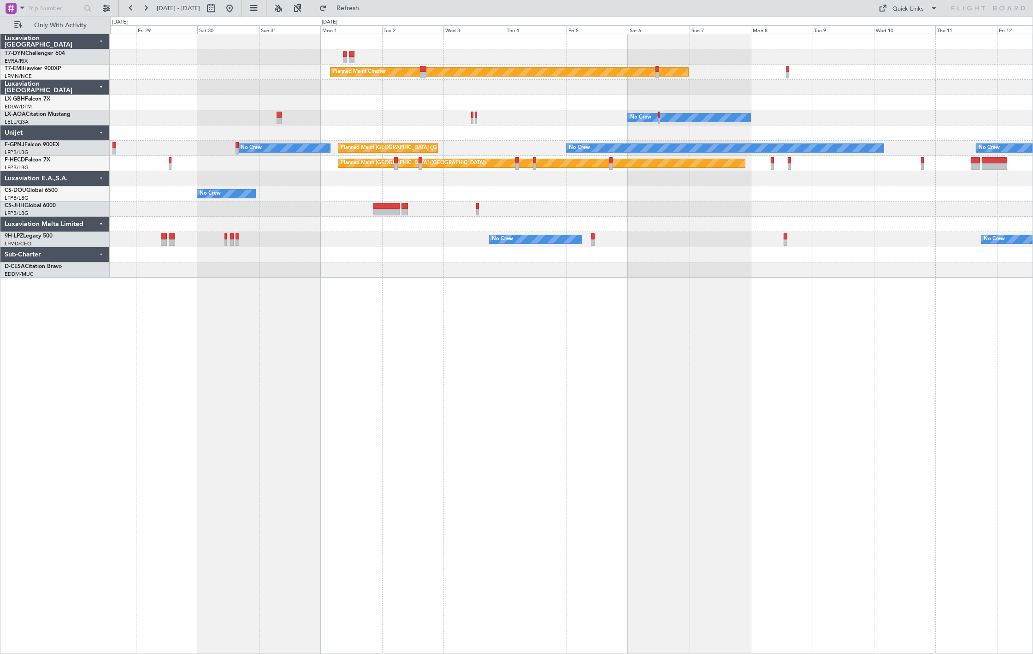
click at [228, 173] on div "Planned Maint [PERSON_NAME] No Crew Planned Maint [GEOGRAPHIC_DATA] ([GEOGRAPHI…" at bounding box center [571, 155] width 922 height 243
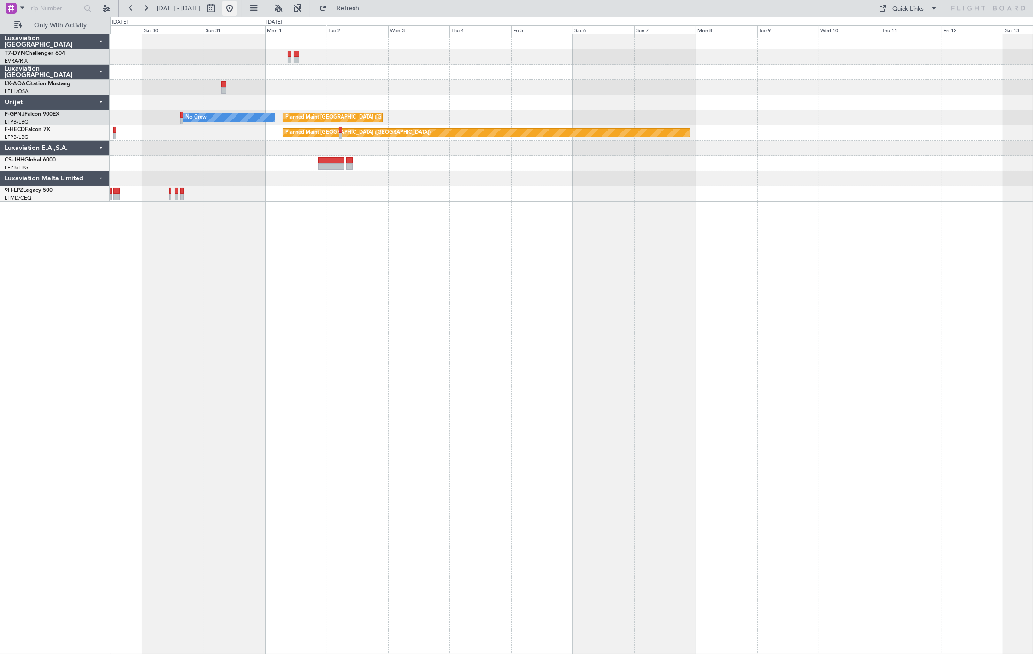
click at [237, 8] on button at bounding box center [229, 8] width 15 height 15
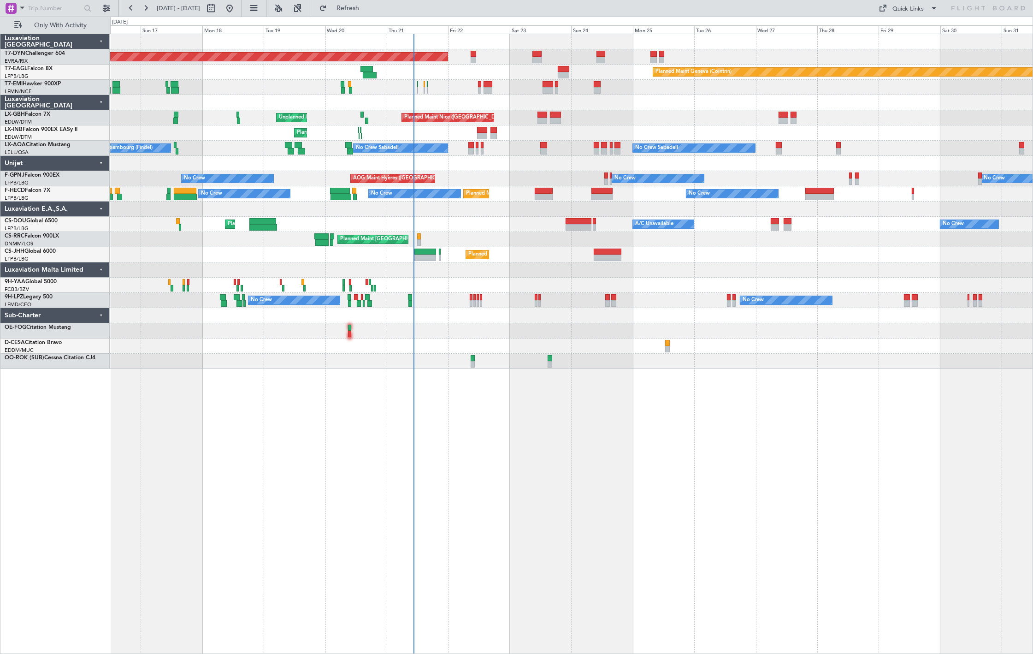
click at [470, 185] on div "Planned Maint [GEOGRAPHIC_DATA]-[GEOGRAPHIC_DATA] Planned Maint Geneva ([GEOGRA…" at bounding box center [571, 201] width 922 height 335
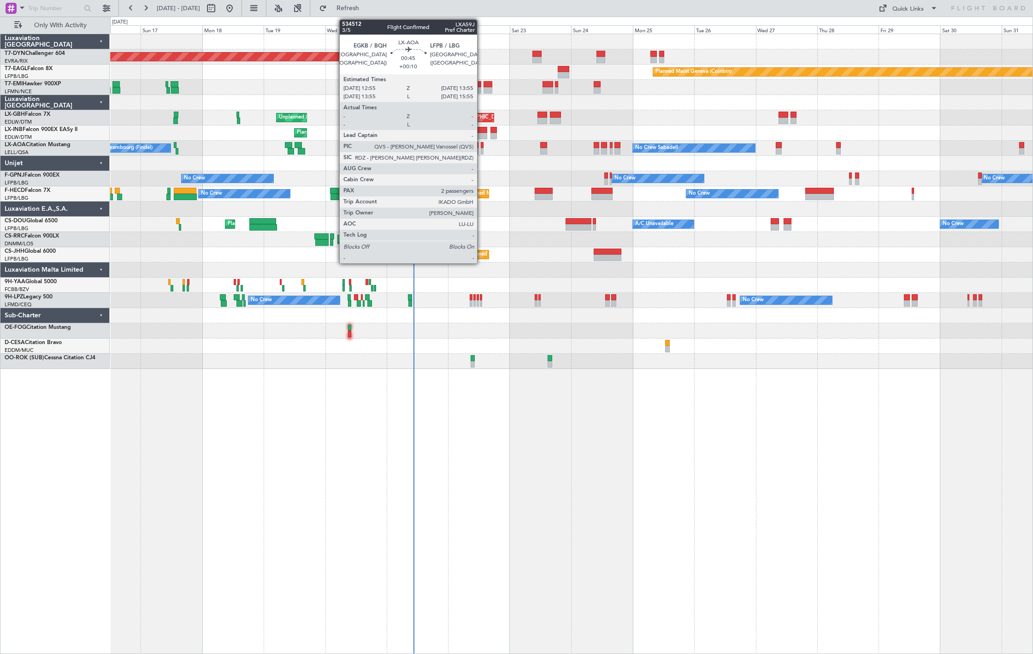
click at [482, 149] on div at bounding box center [482, 151] width 3 height 6
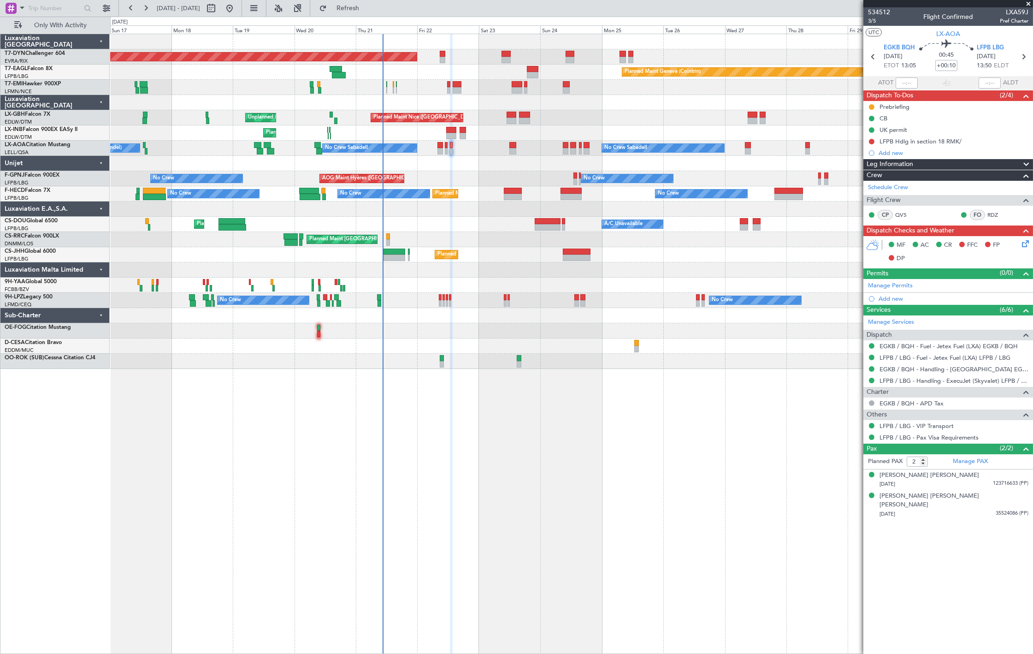
click at [453, 187] on div "Planned Maint [GEOGRAPHIC_DATA]-[GEOGRAPHIC_DATA] Planned Maint Geneva ([GEOGRA…" at bounding box center [571, 201] width 922 height 335
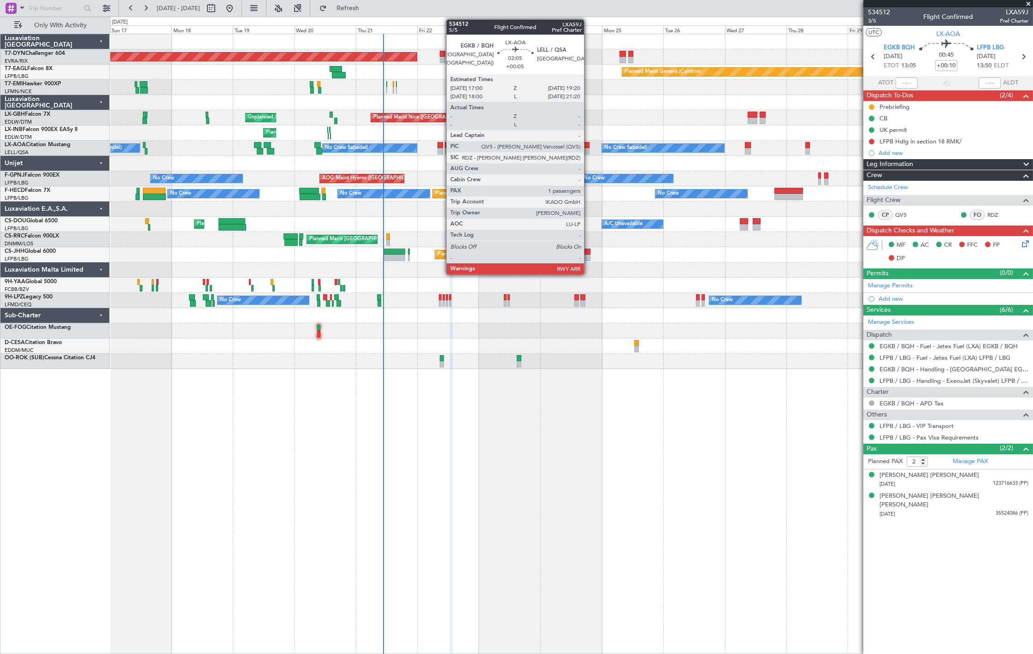
click at [588, 147] on div at bounding box center [587, 145] width 6 height 6
type input "+00:05"
type input "1"
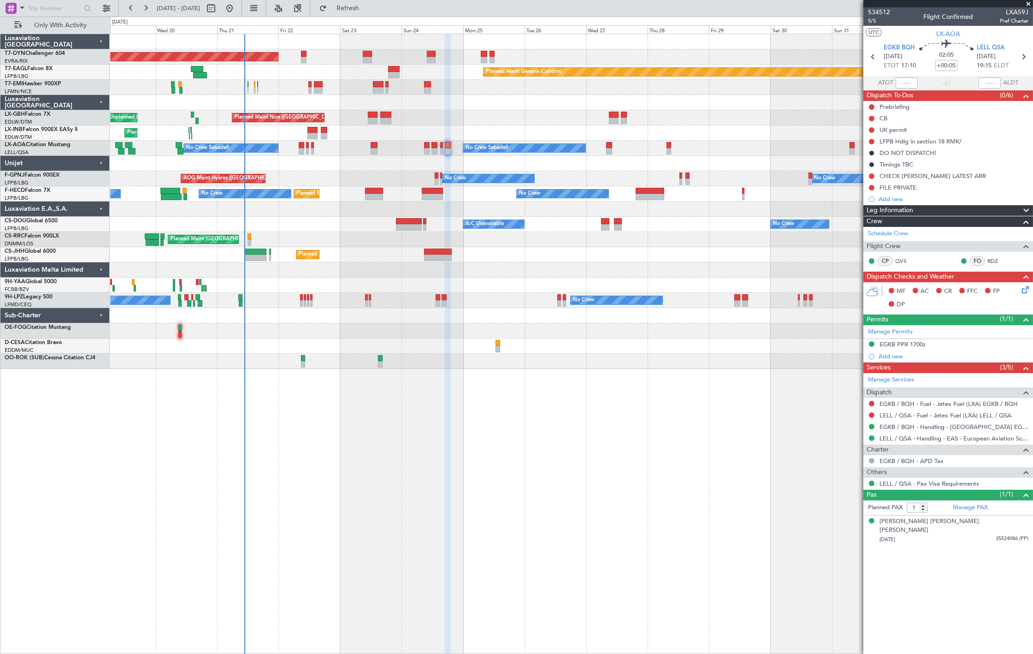
click at [443, 127] on div "Planned Maint [GEOGRAPHIC_DATA]-[GEOGRAPHIC_DATA] Planned Maint Geneva ([GEOGRA…" at bounding box center [571, 201] width 922 height 335
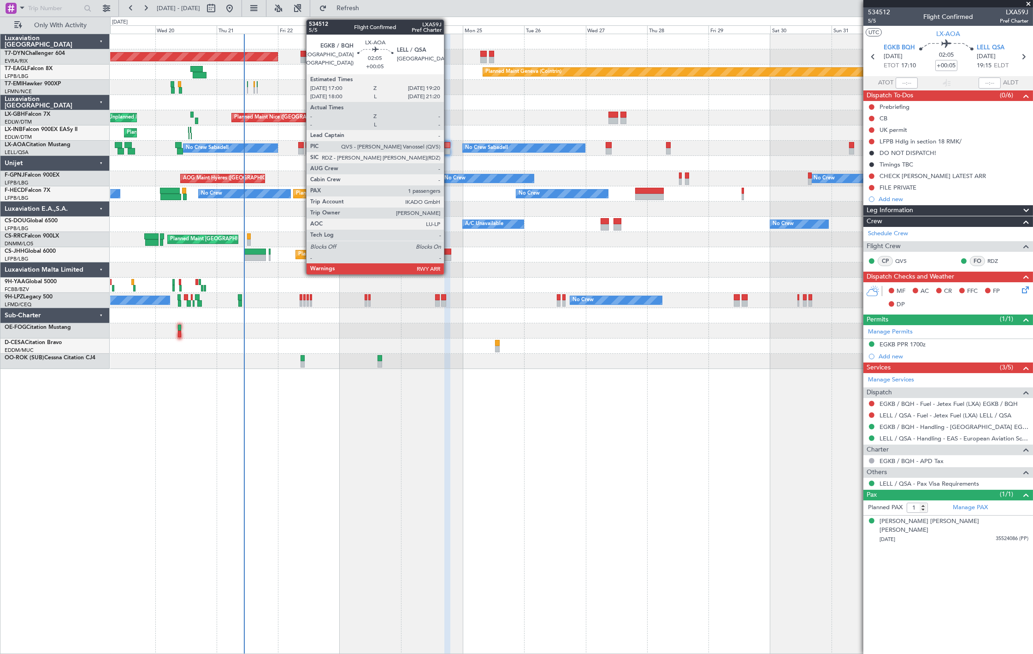
click at [449, 150] on div at bounding box center [447, 151] width 6 height 6
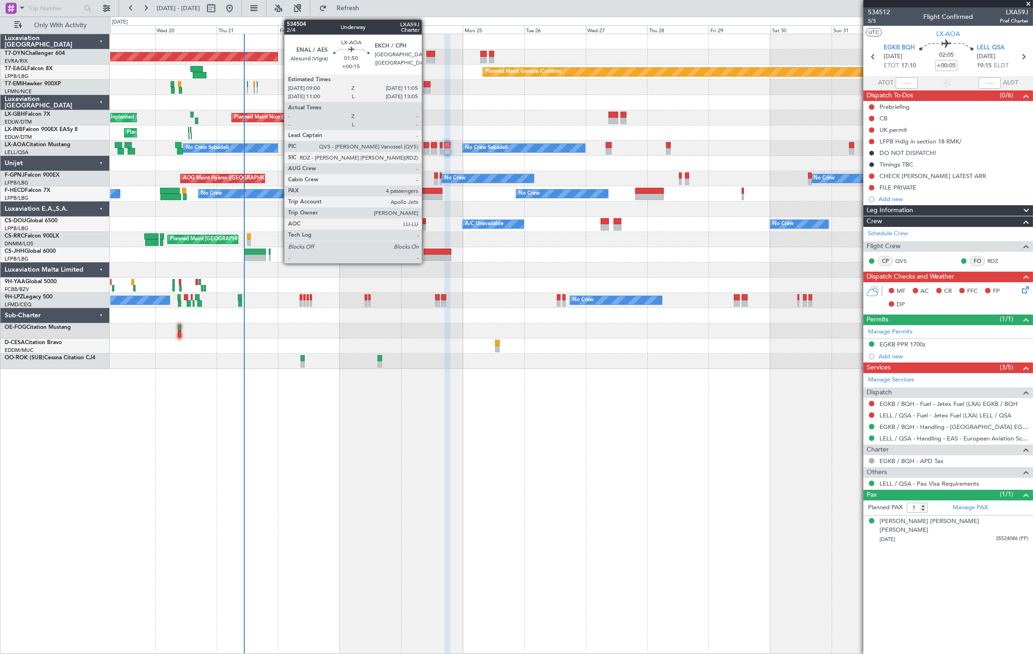
click at [426, 145] on div at bounding box center [427, 145] width 6 height 6
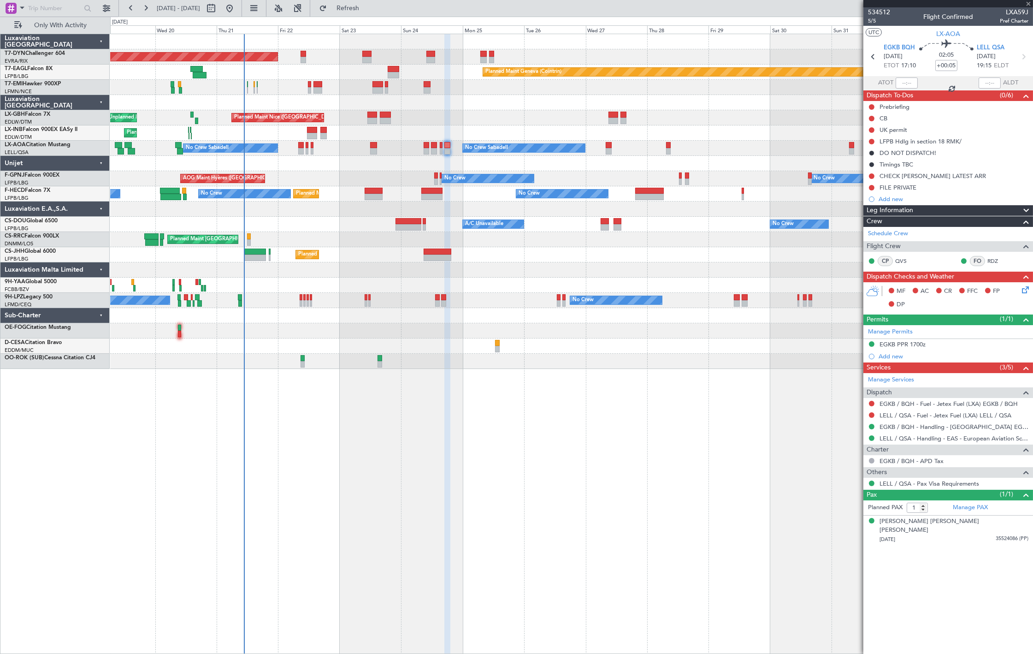
type input "+00:15"
type input "4"
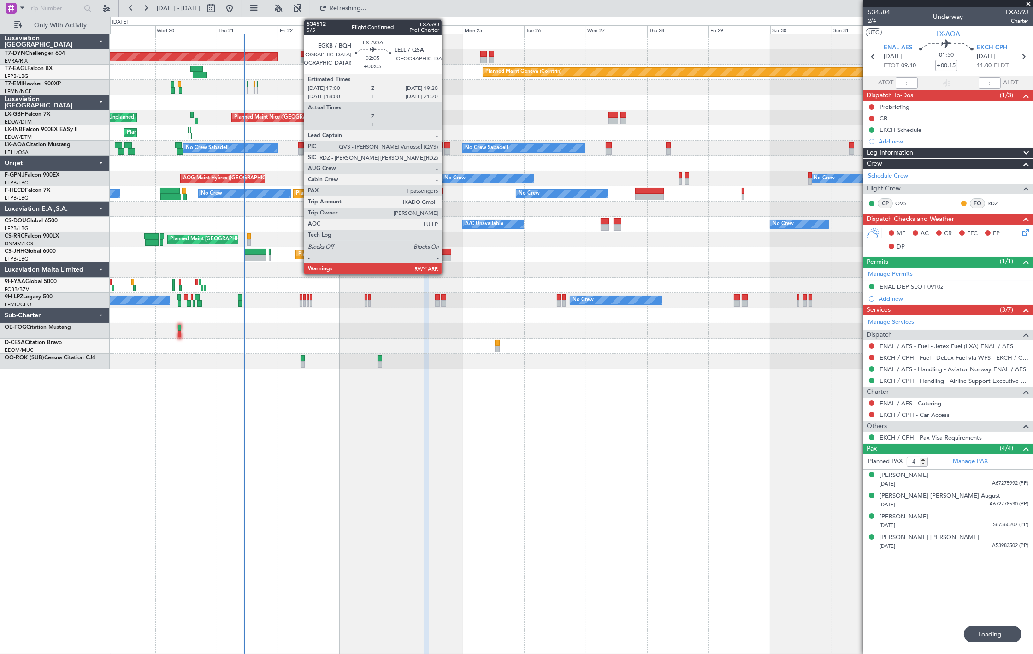
click at [446, 146] on div at bounding box center [447, 145] width 6 height 6
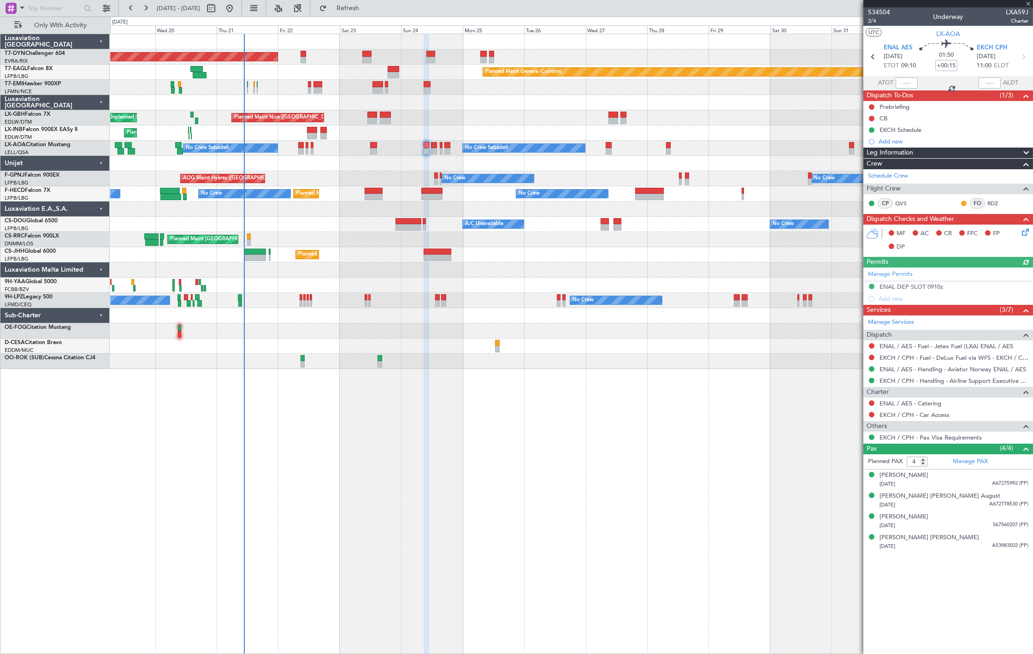
type input "+00:05"
type input "1"
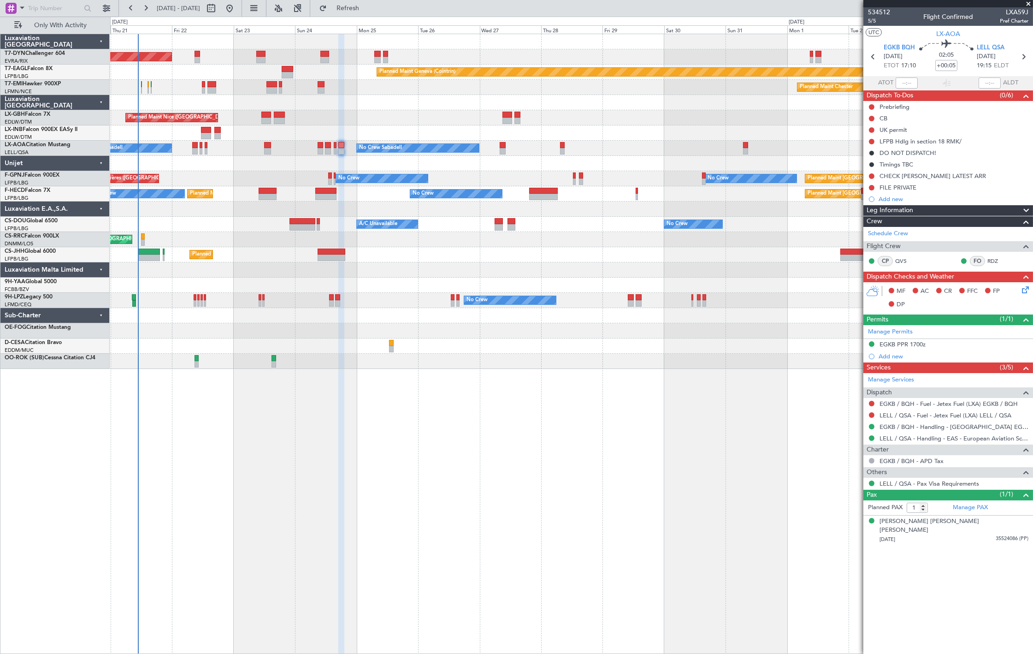
click at [558, 187] on div "Planned Maint [GEOGRAPHIC_DATA]-[GEOGRAPHIC_DATA] Planned Maint Geneva ([GEOGRA…" at bounding box center [571, 201] width 922 height 335
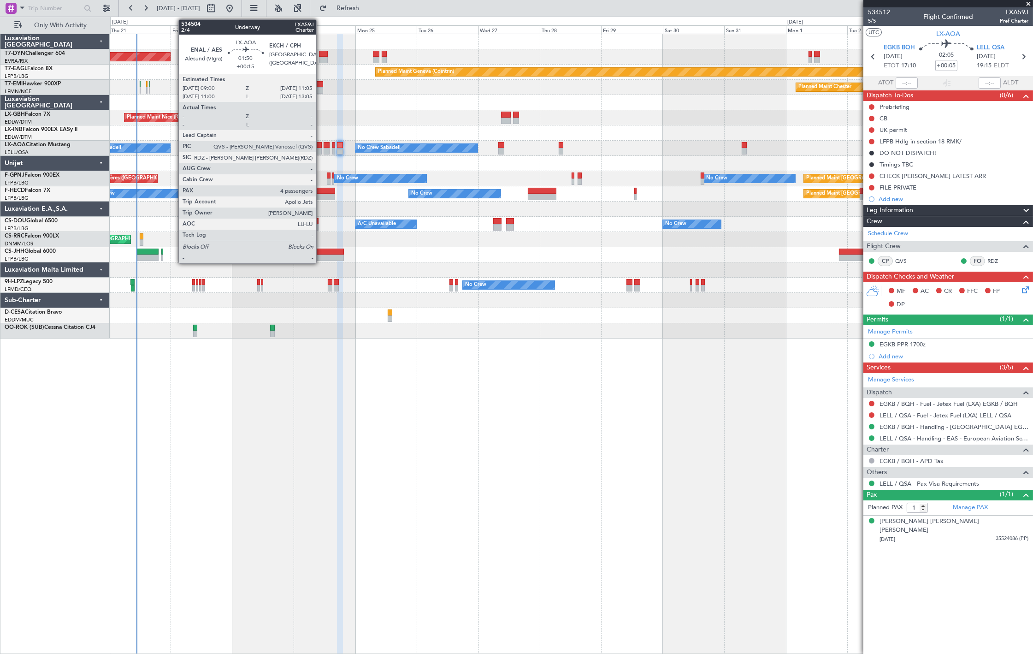
click at [321, 144] on div at bounding box center [319, 145] width 6 height 6
type input "+00:15"
type input "4"
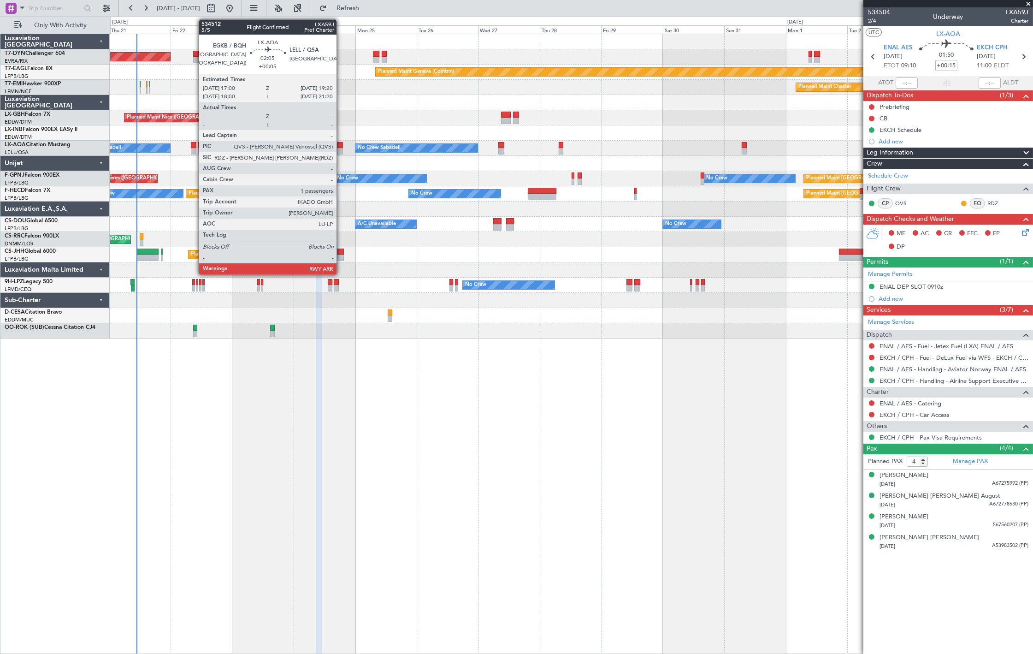
click at [341, 148] on div at bounding box center [340, 151] width 6 height 6
type input "+00:05"
type input "1"
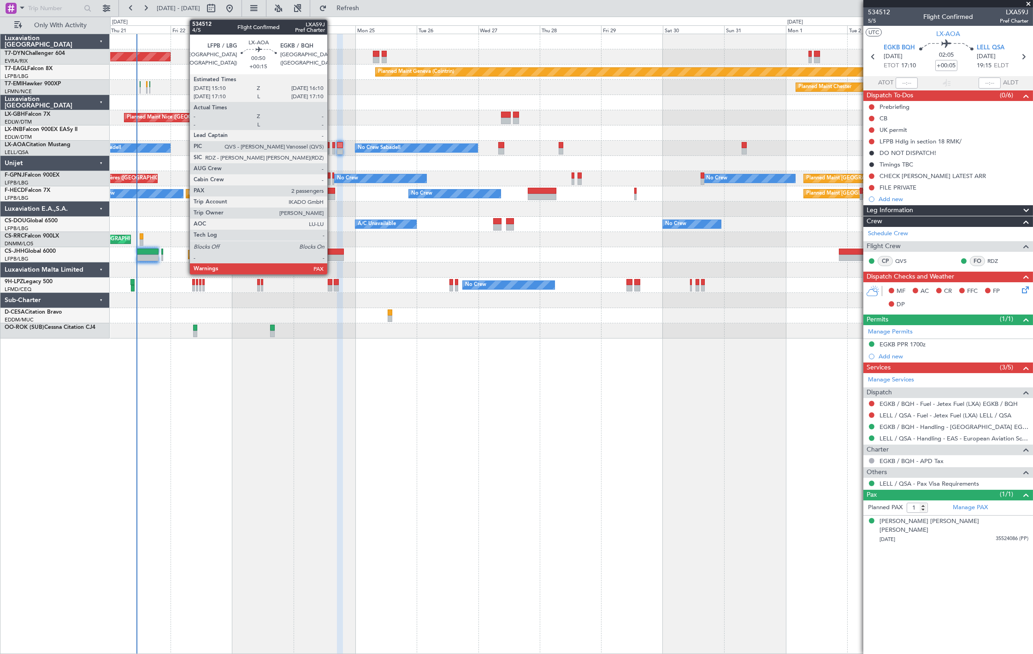
click at [332, 147] on div at bounding box center [333, 145] width 3 height 6
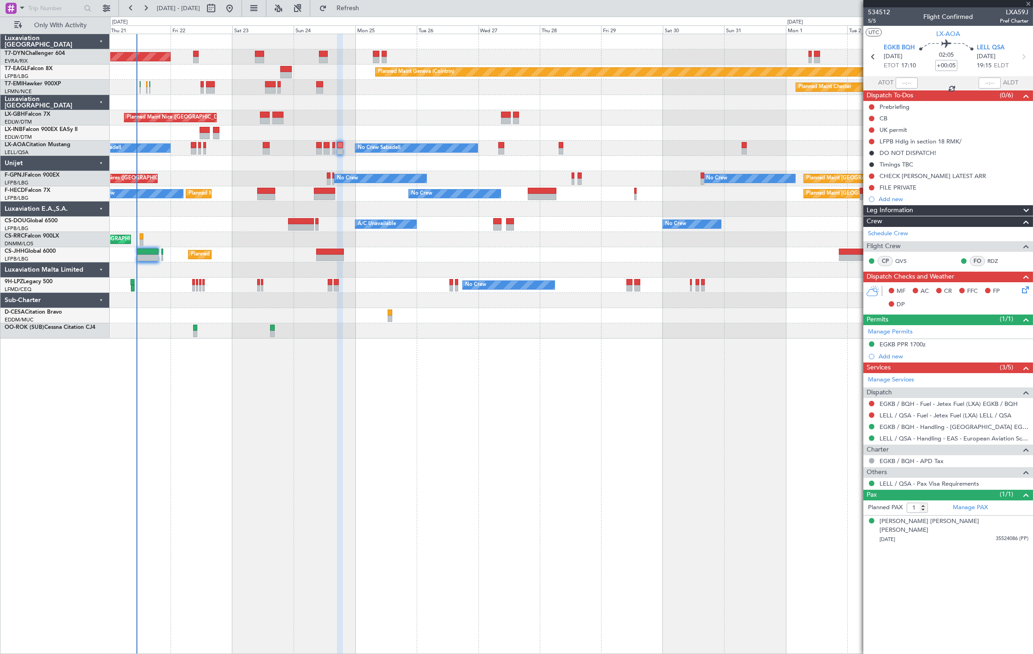
type input "+00:15"
type input "2"
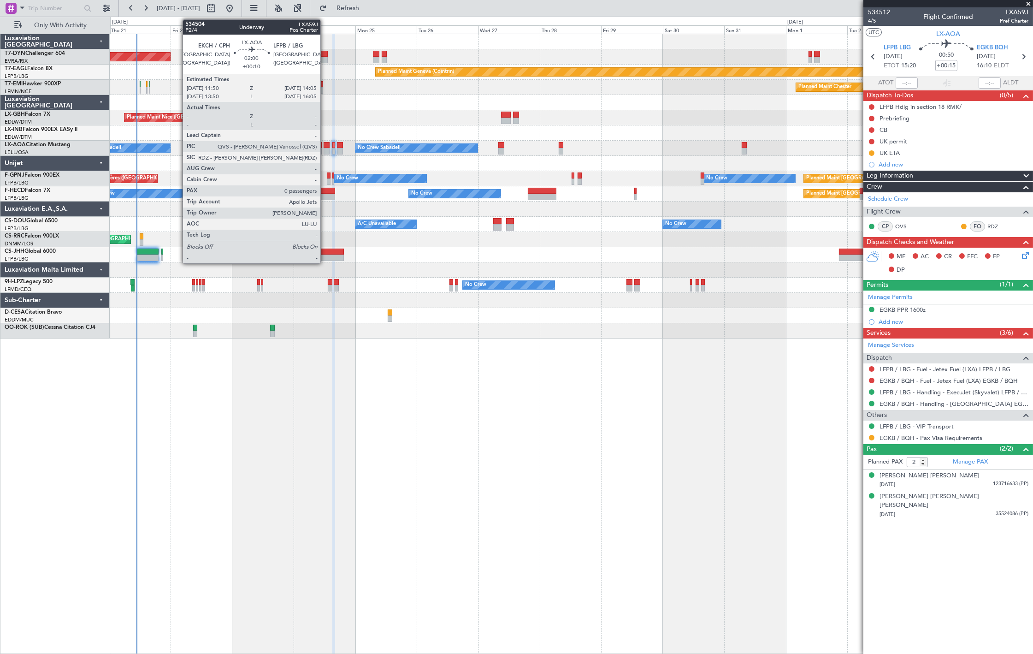
click at [325, 151] on div at bounding box center [327, 151] width 6 height 6
type input "+00:10"
type input "0"
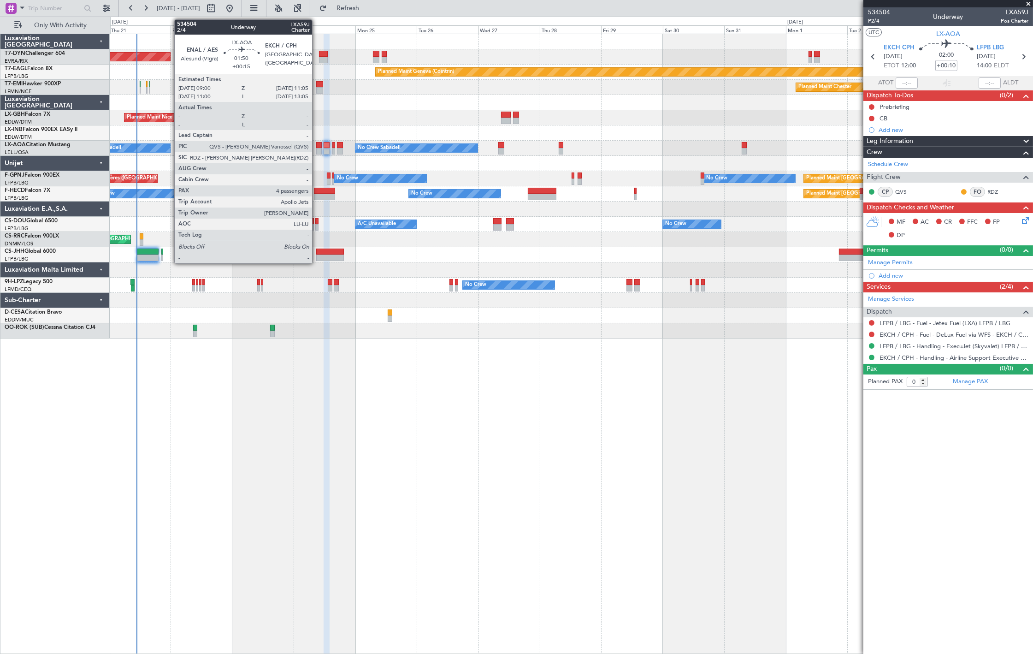
click at [317, 148] on div at bounding box center [319, 151] width 6 height 6
type input "+00:15"
type input "4"
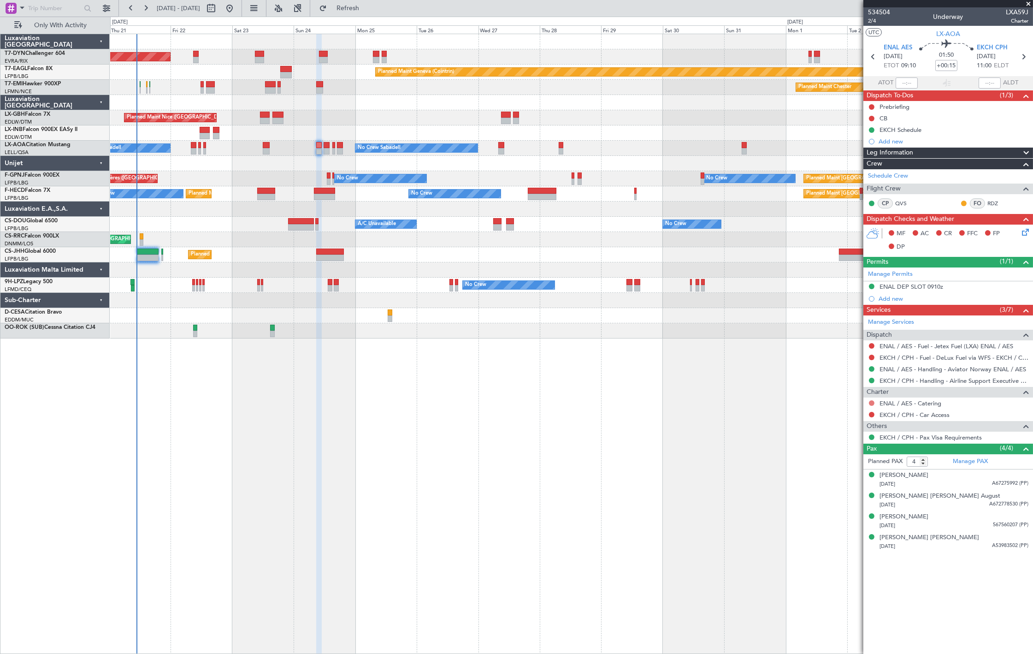
click at [873, 404] on button at bounding box center [872, 403] width 6 height 6
click at [838, 416] on span "Not Required" at bounding box center [850, 416] width 37 height 9
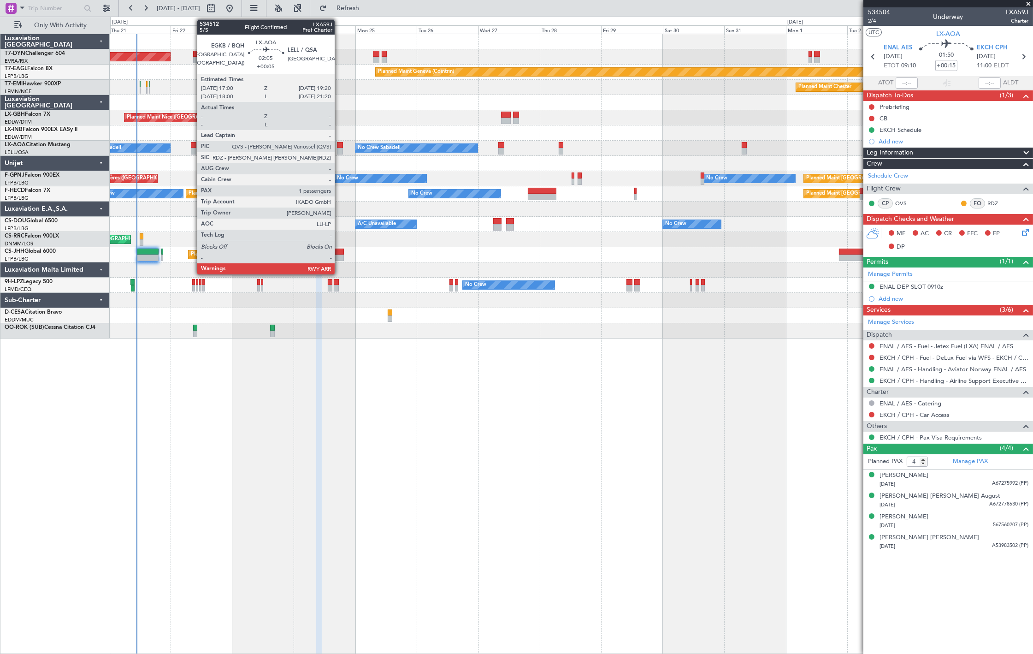
click at [339, 147] on div at bounding box center [340, 145] width 6 height 6
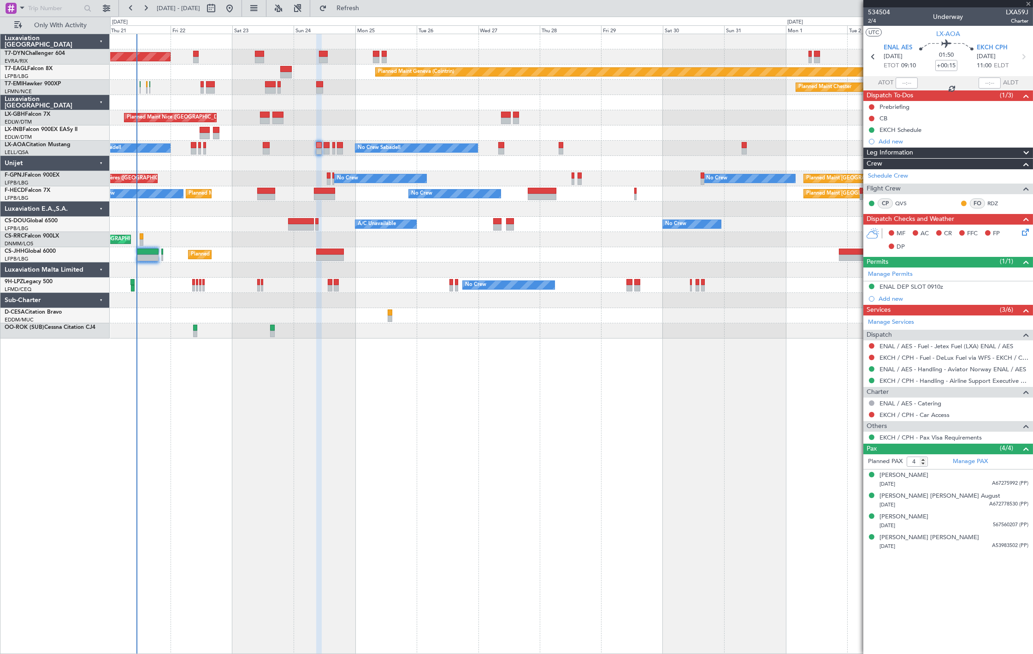
type input "+00:05"
type input "1"
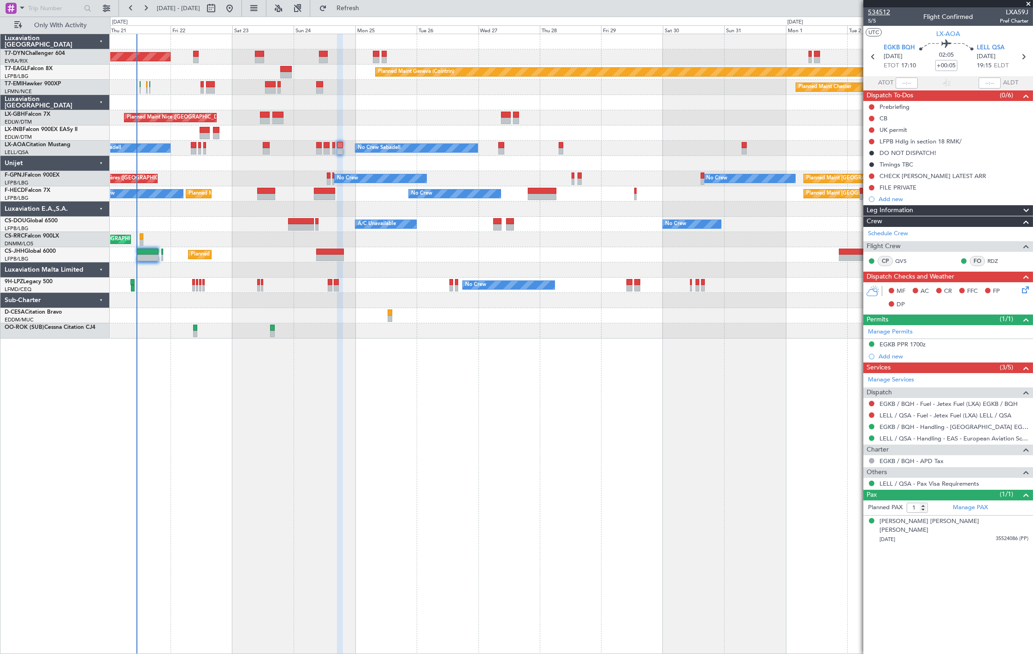
click at [887, 12] on span "534512" at bounding box center [879, 12] width 22 height 10
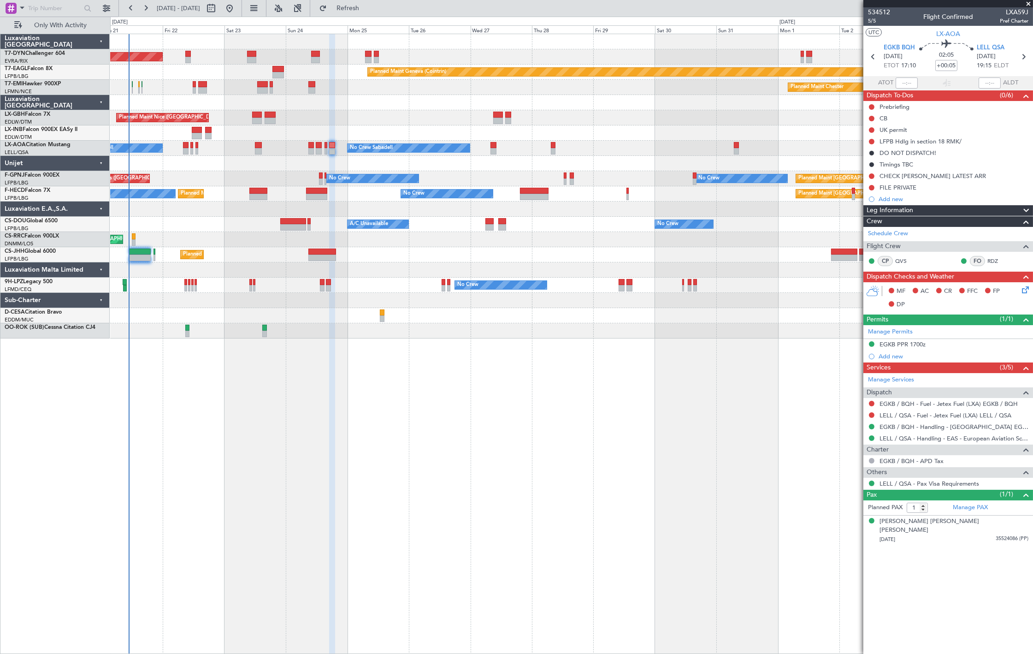
click at [419, 128] on div "Planned Maint Geneva (Cointrin)" at bounding box center [571, 132] width 922 height 15
click at [882, 12] on span "534512" at bounding box center [879, 12] width 22 height 10
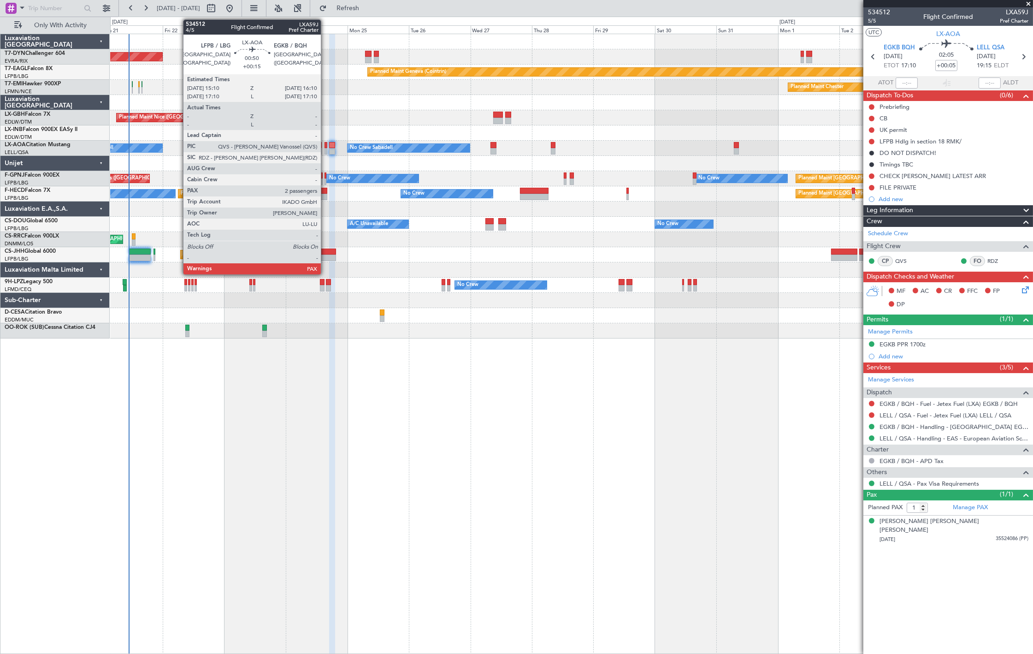
click at [325, 149] on div at bounding box center [326, 151] width 3 height 6
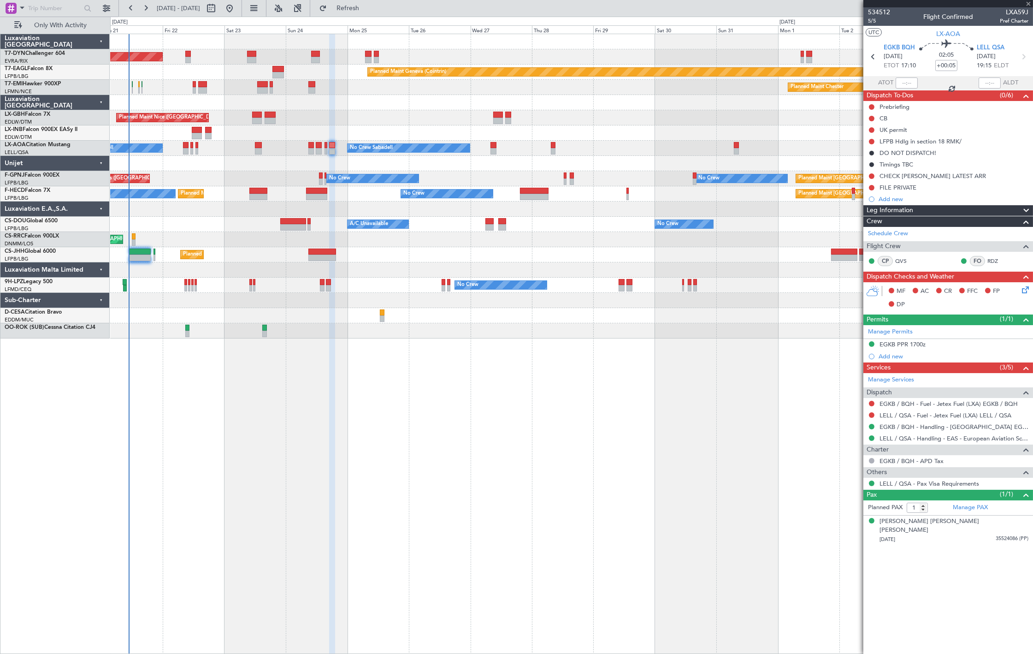
type input "+00:15"
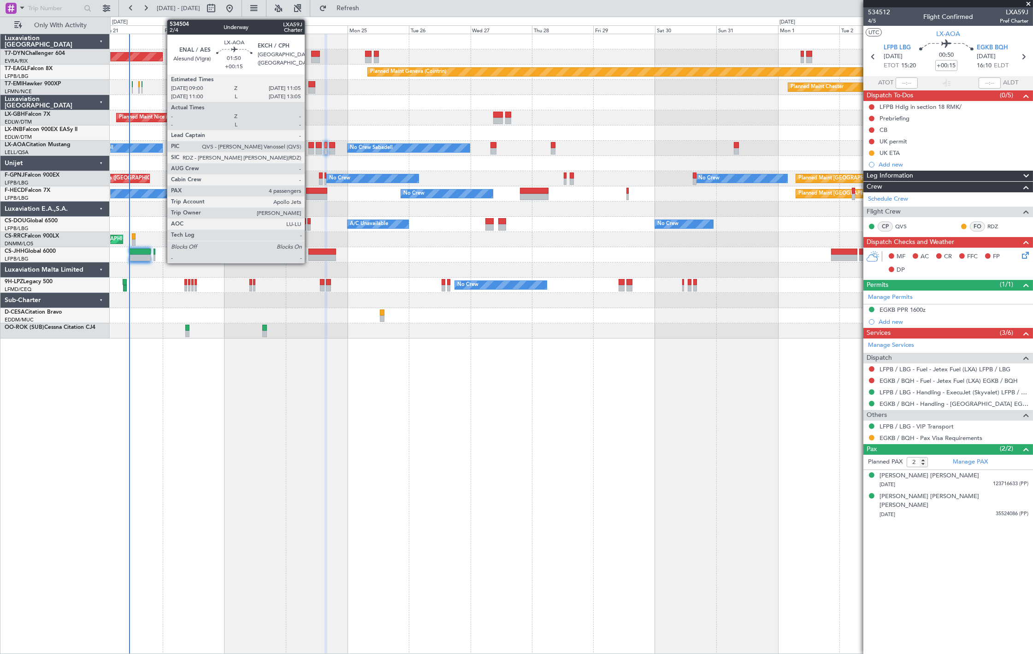
click at [309, 151] on div at bounding box center [311, 151] width 6 height 6
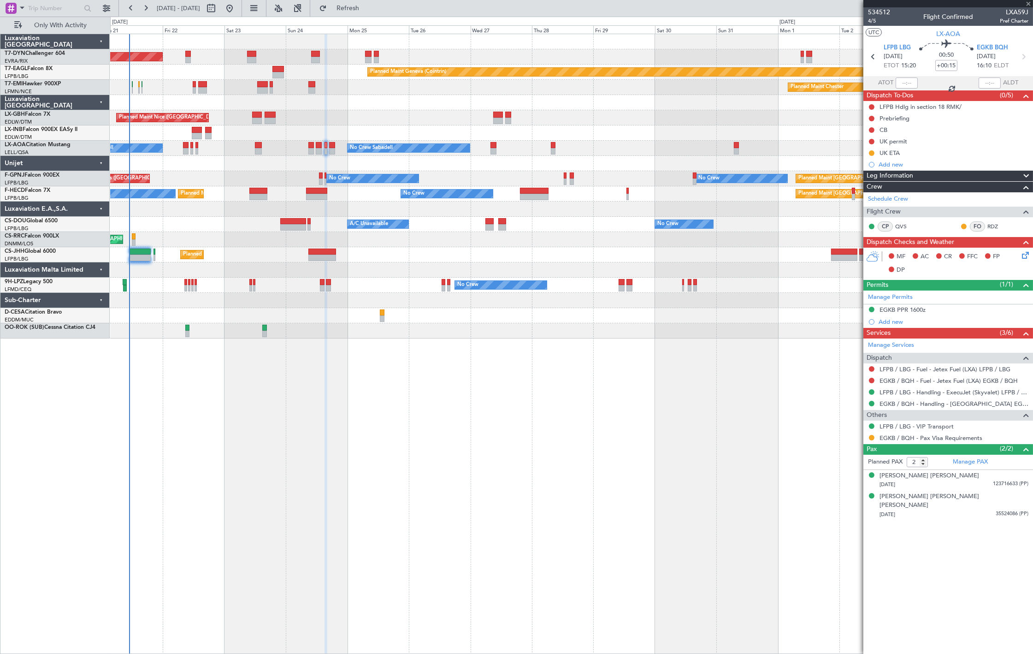
type input "4"
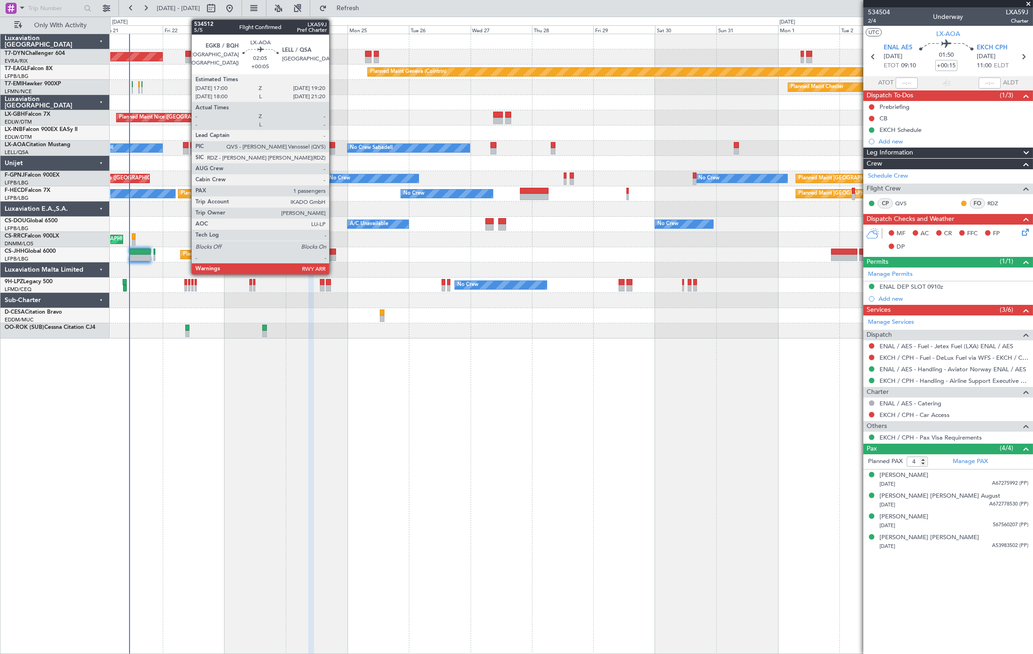
click at [334, 148] on div at bounding box center [332, 151] width 6 height 6
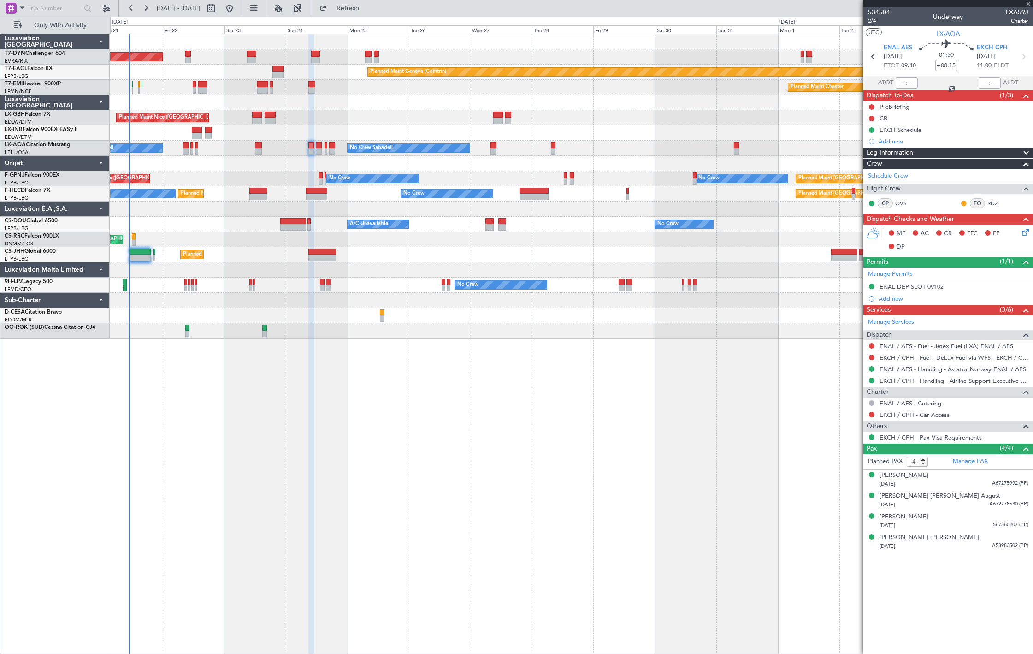
type input "+00:05"
type input "1"
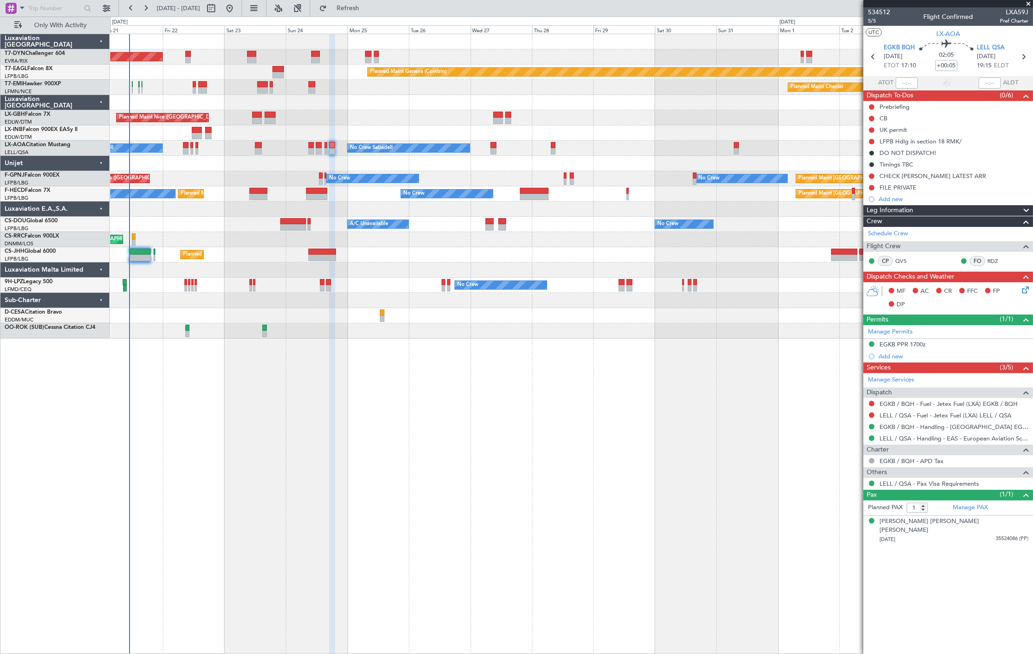
click at [307, 151] on div "No Crew Sabadell No Crew Sabadell No Crew Luxembourg (Findel)" at bounding box center [571, 148] width 922 height 15
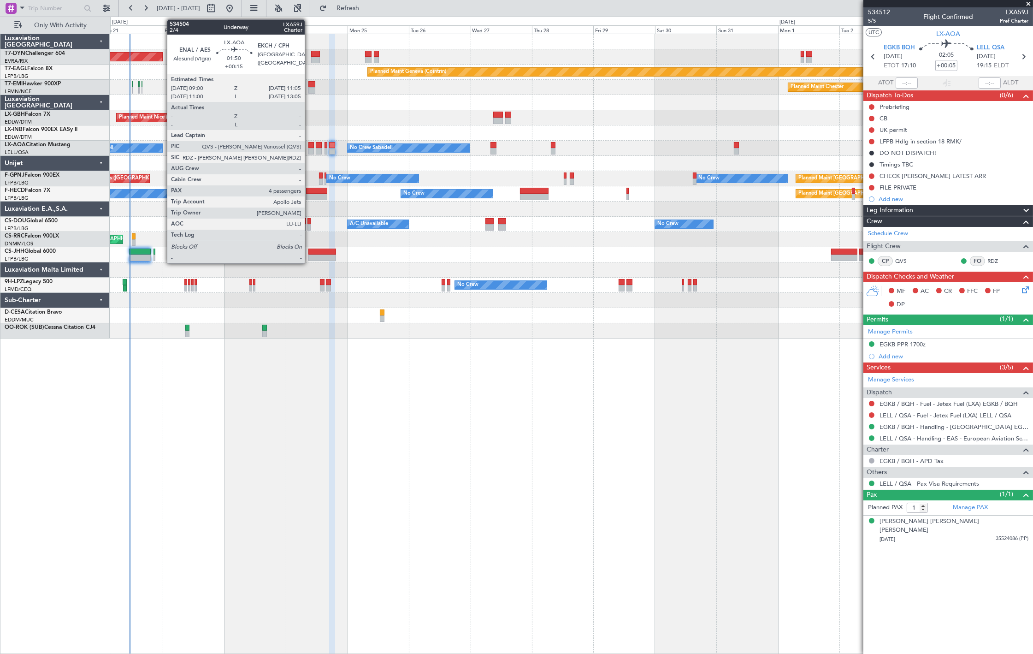
click at [309, 148] on div at bounding box center [311, 151] width 6 height 6
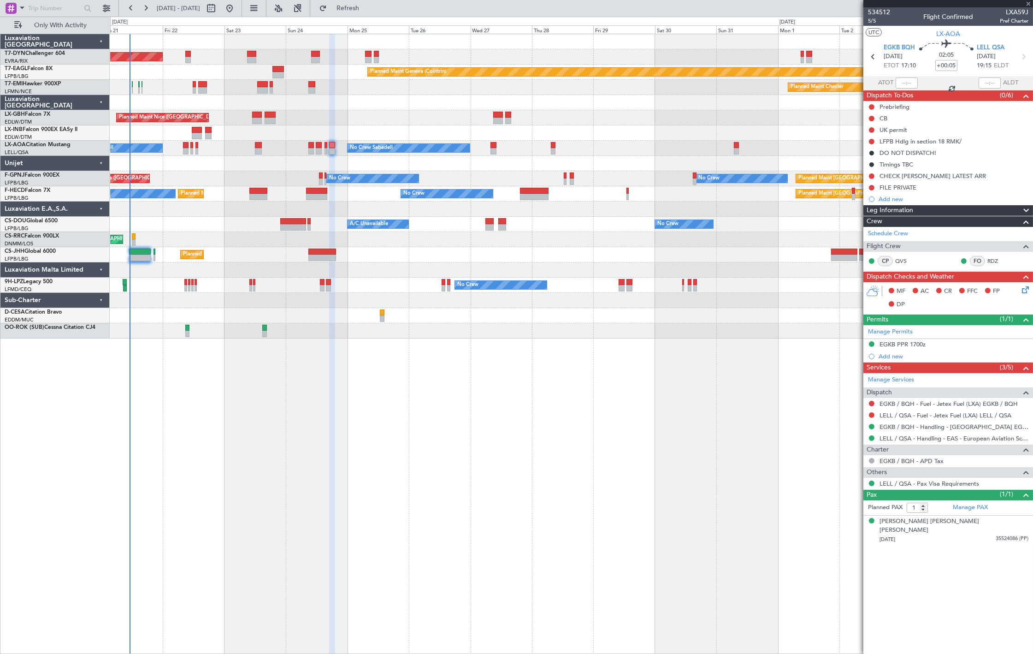
type input "+00:15"
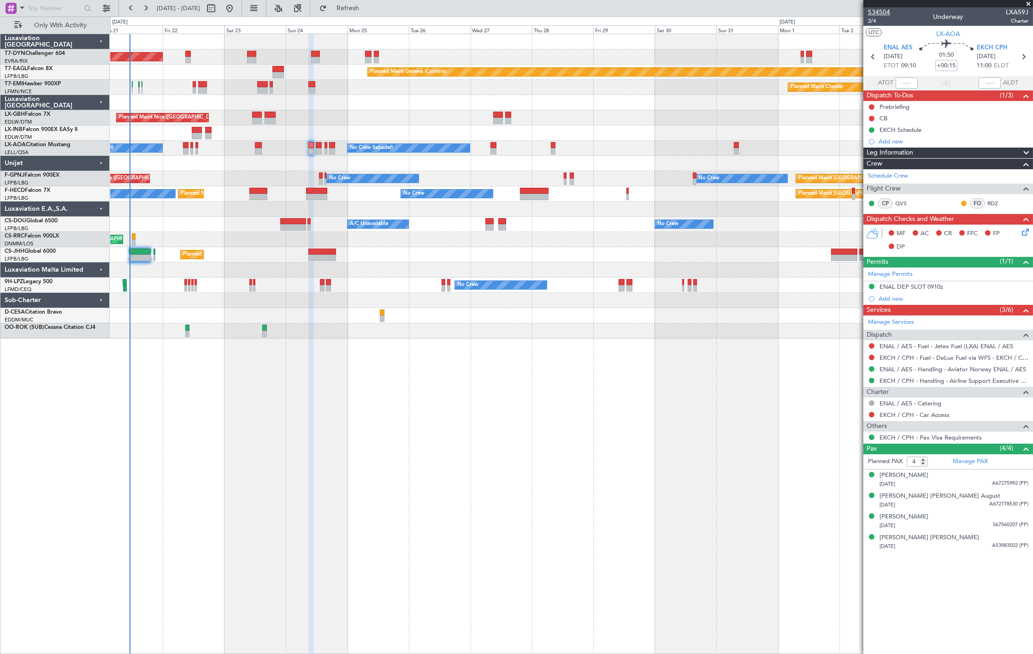
click at [881, 12] on span "534504" at bounding box center [879, 12] width 22 height 10
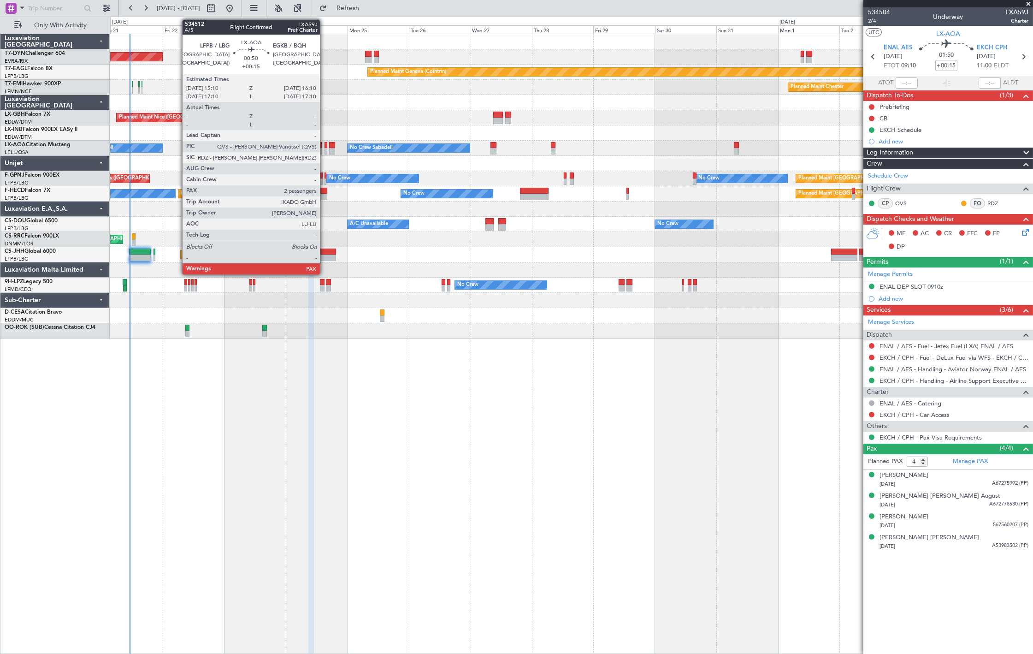
click at [325, 150] on div at bounding box center [326, 151] width 3 height 6
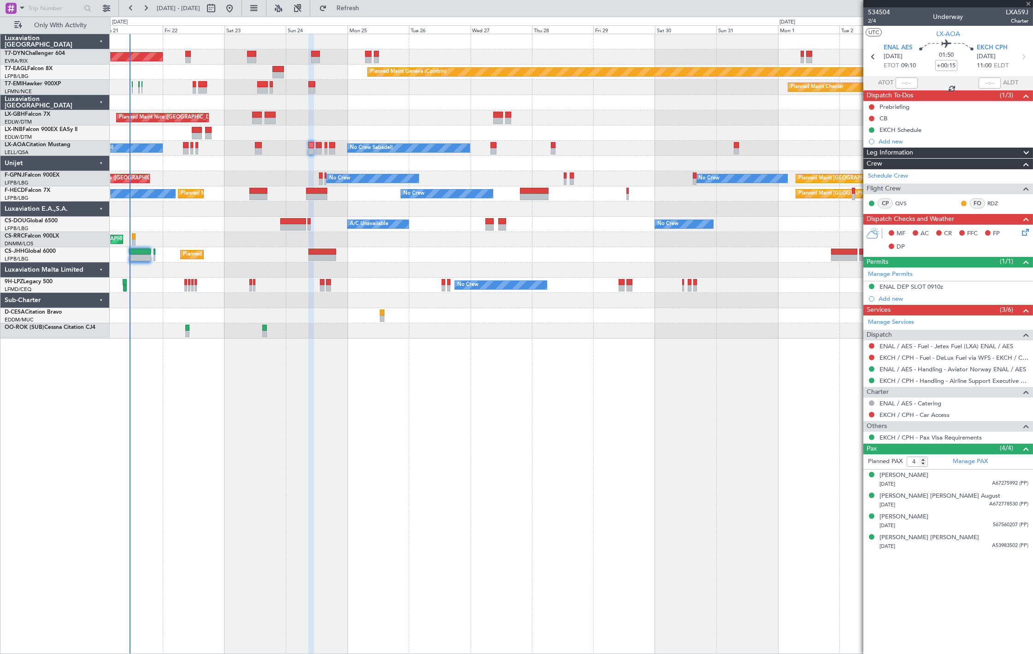
type input "2"
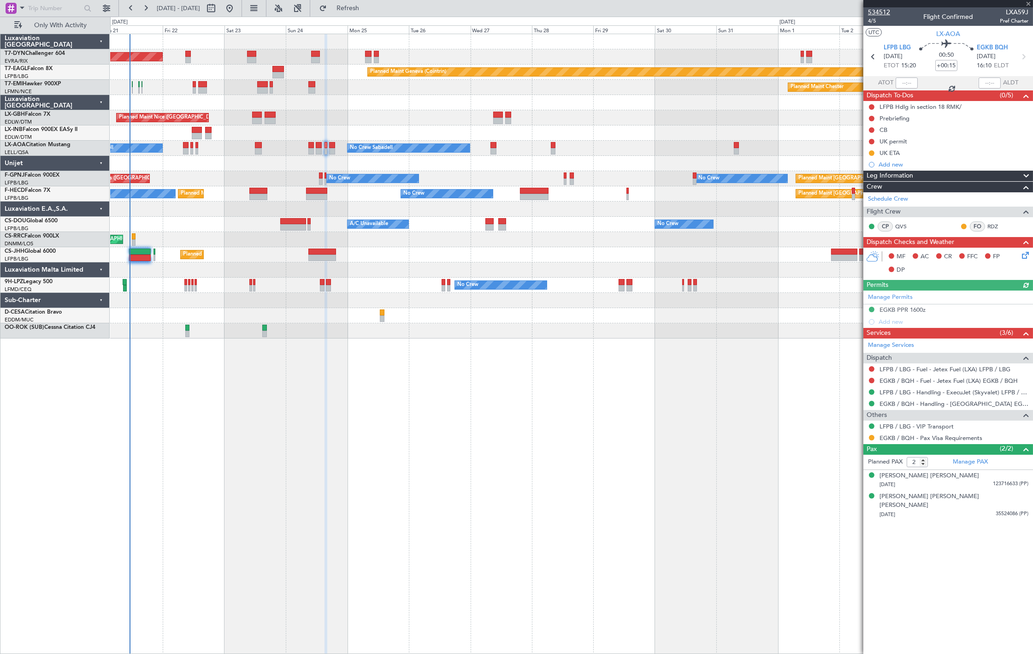
click at [873, 10] on span "534512" at bounding box center [879, 12] width 22 height 10
click at [219, 10] on button at bounding box center [211, 8] width 15 height 15
select select "8"
select select "2025"
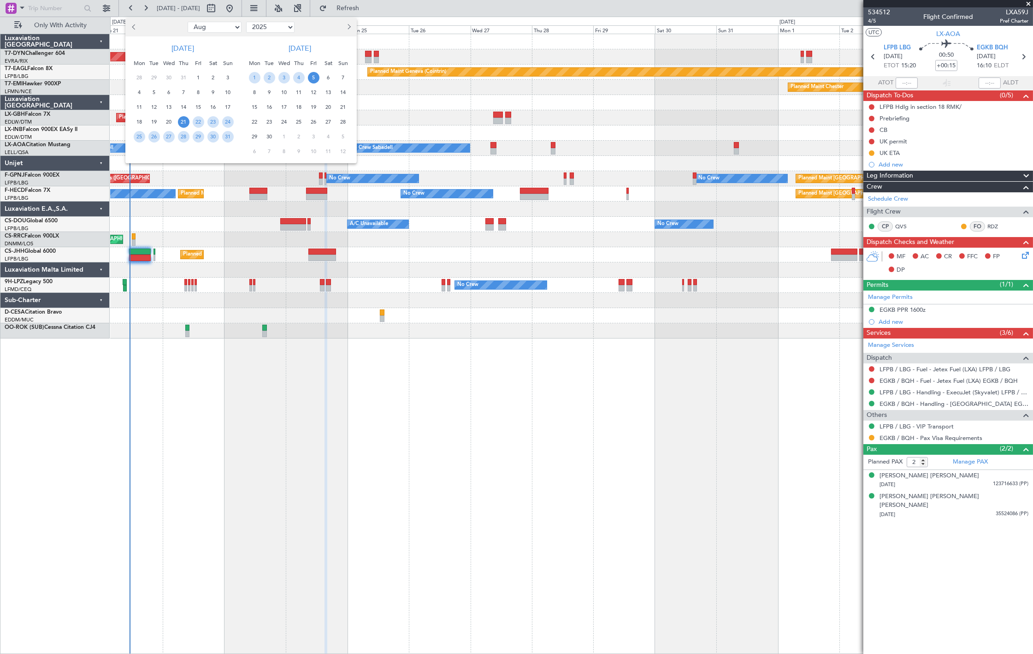
click at [232, 33] on ngb-datepicker-navigation "Jan Feb Mar Apr May Jun Jul Aug Sep Oct Nov Dec 2015 2016 2017 2018 2019 2020 2…" at bounding box center [240, 27] width 231 height 15
click at [231, 27] on select "Jan Feb Mar Apr May Jun Jul Aug Sep Oct Nov Dec" at bounding box center [215, 27] width 54 height 11
select select "10"
click at [188, 22] on select "Jan Feb Mar Apr May Jun Jul Aug Sep Oct Nov Dec" at bounding box center [215, 27] width 54 height 11
click at [462, 42] on div at bounding box center [516, 327] width 1033 height 654
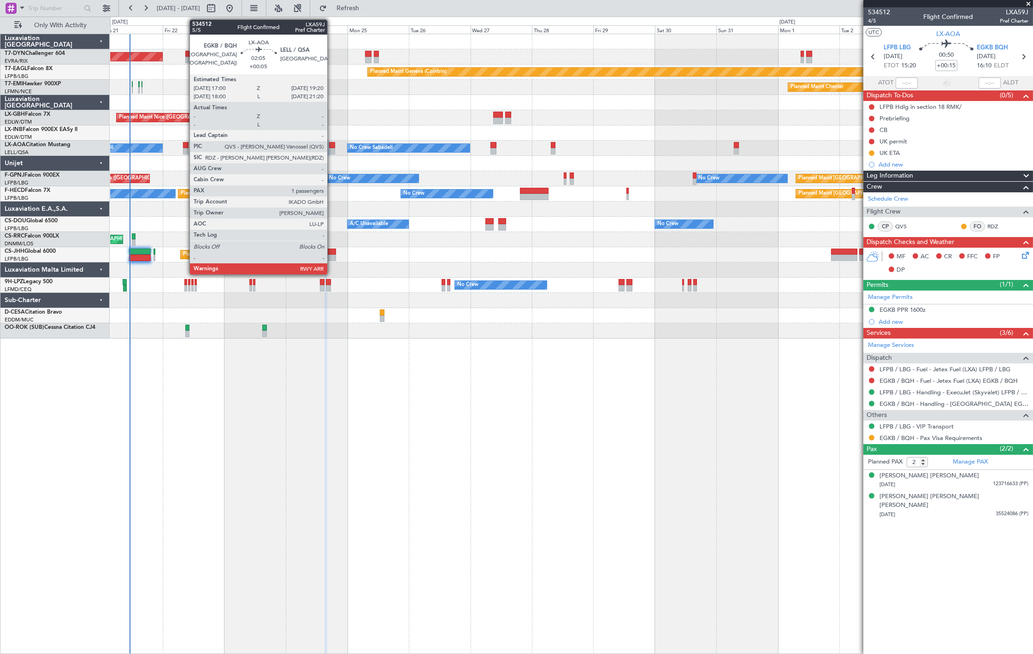
click at [332, 146] on div at bounding box center [332, 145] width 6 height 6
type input "+00:05"
type input "1"
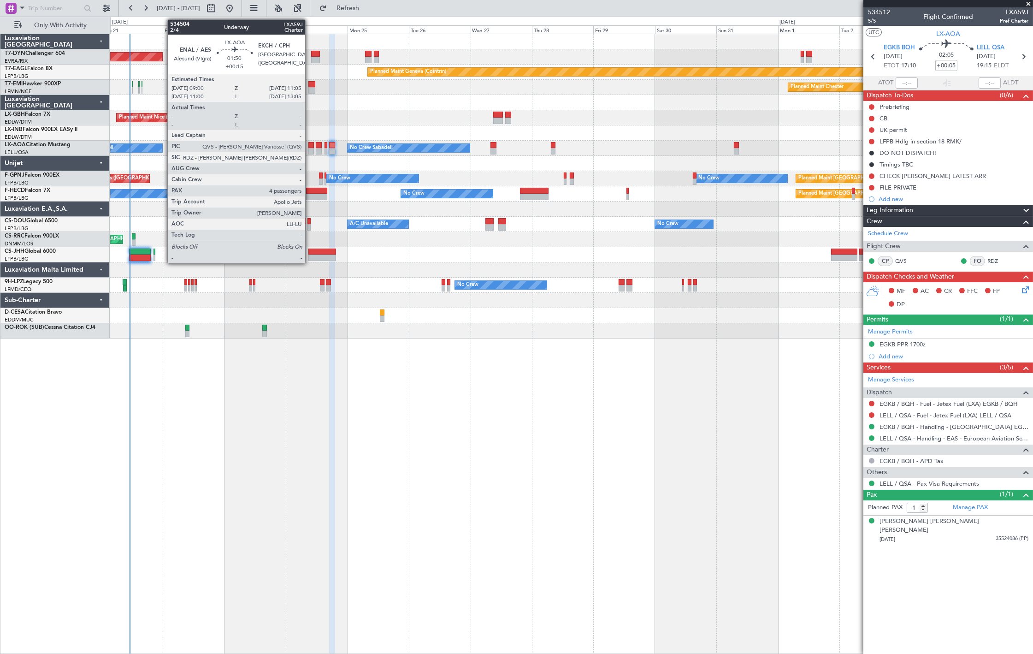
click at [310, 147] on div at bounding box center [311, 145] width 6 height 6
type input "+00:15"
type input "4"
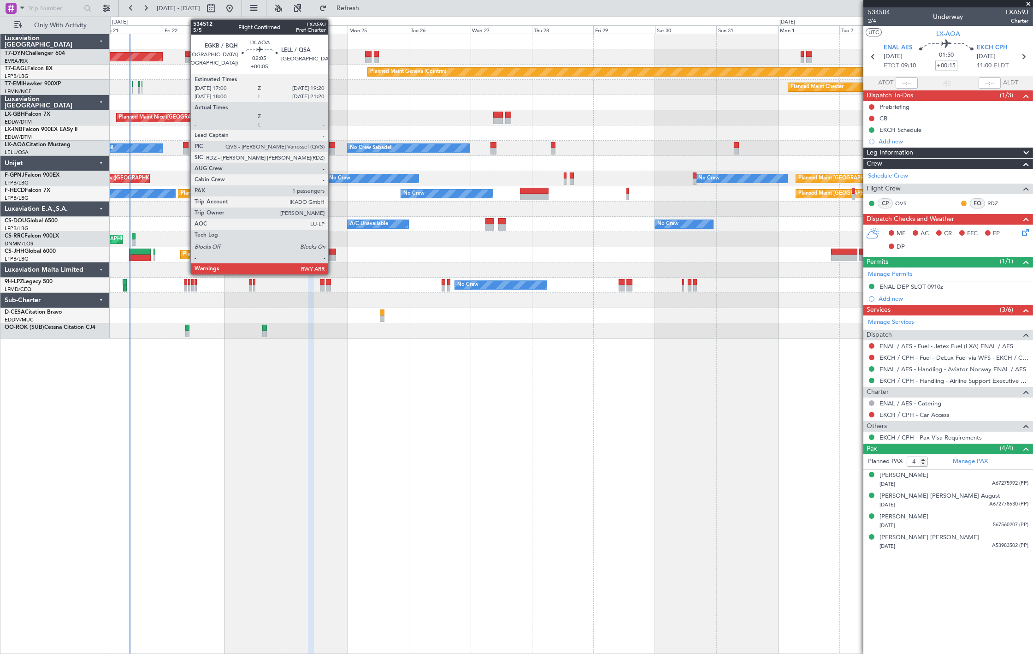
click at [333, 142] on div at bounding box center [332, 145] width 6 height 6
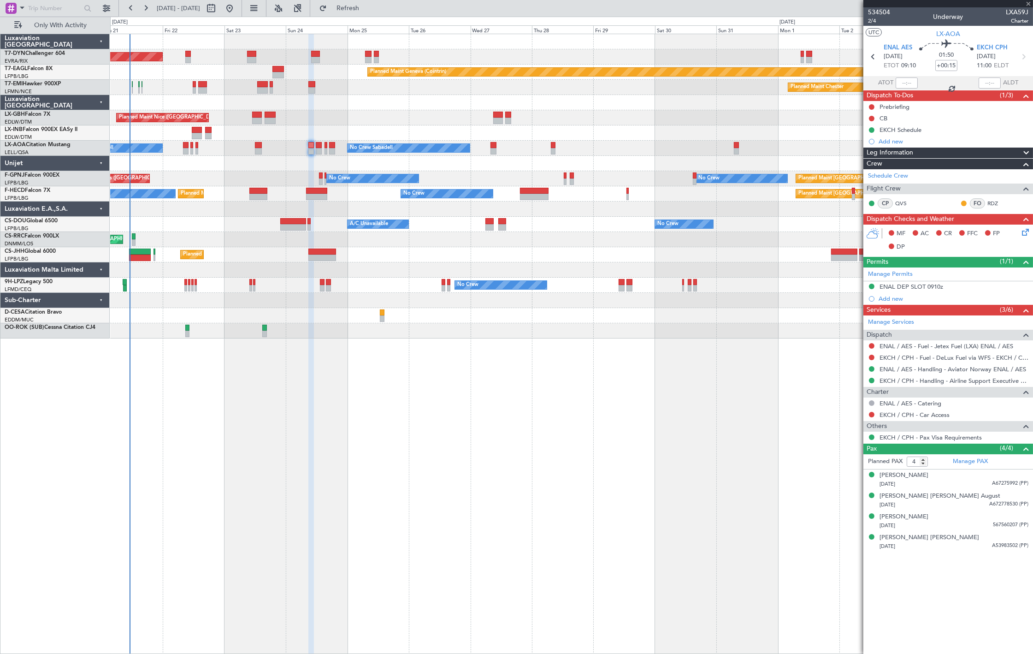
type input "+00:05"
type input "1"
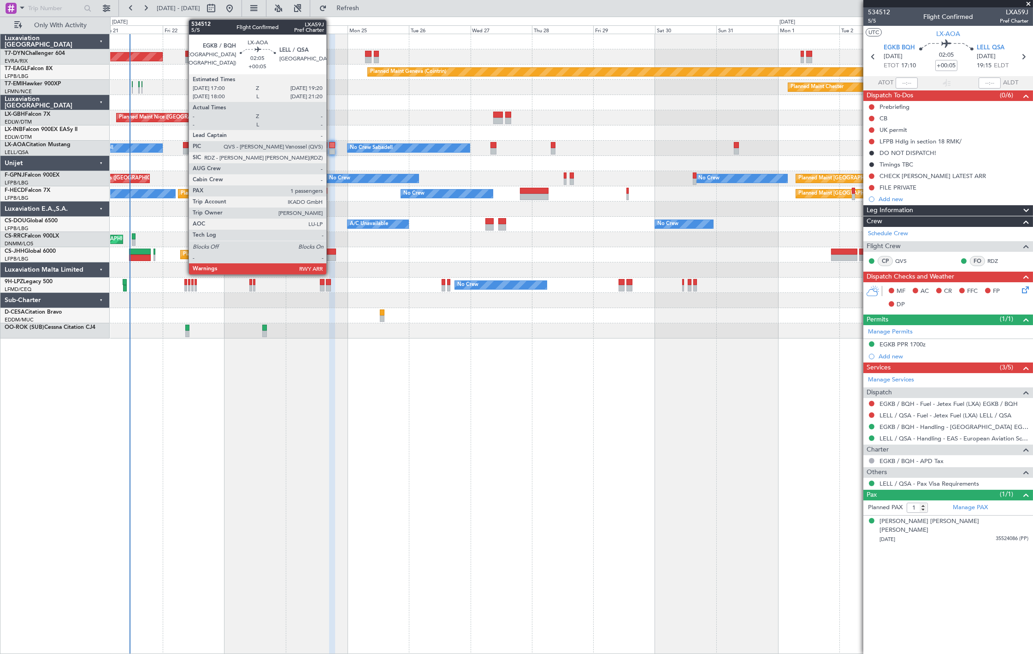
click at [331, 146] on div at bounding box center [332, 145] width 6 height 6
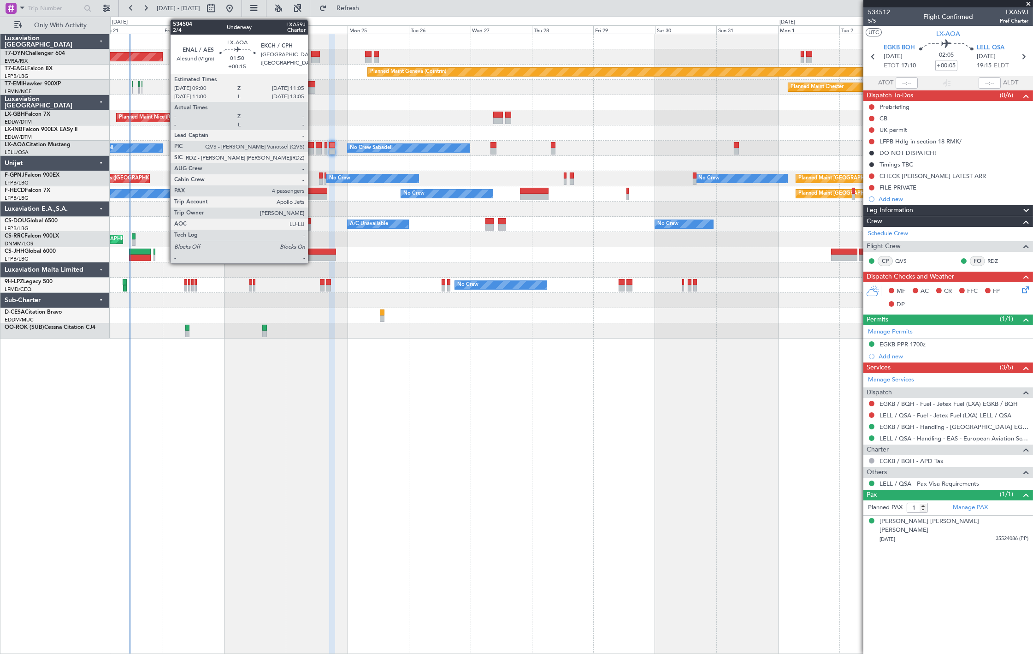
click at [313, 149] on div at bounding box center [311, 151] width 6 height 6
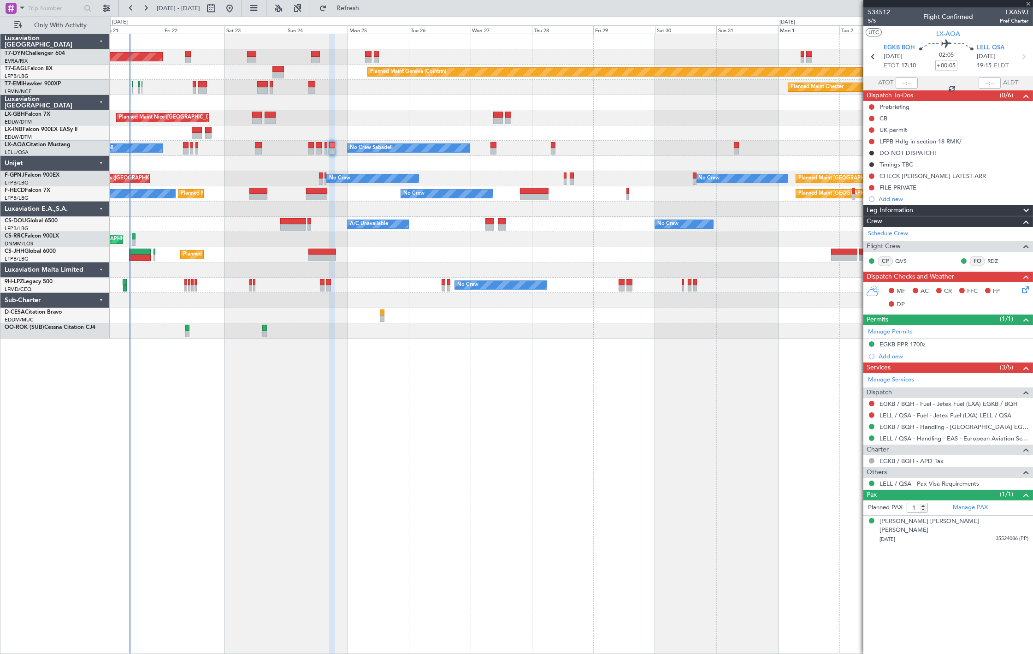
type input "+00:15"
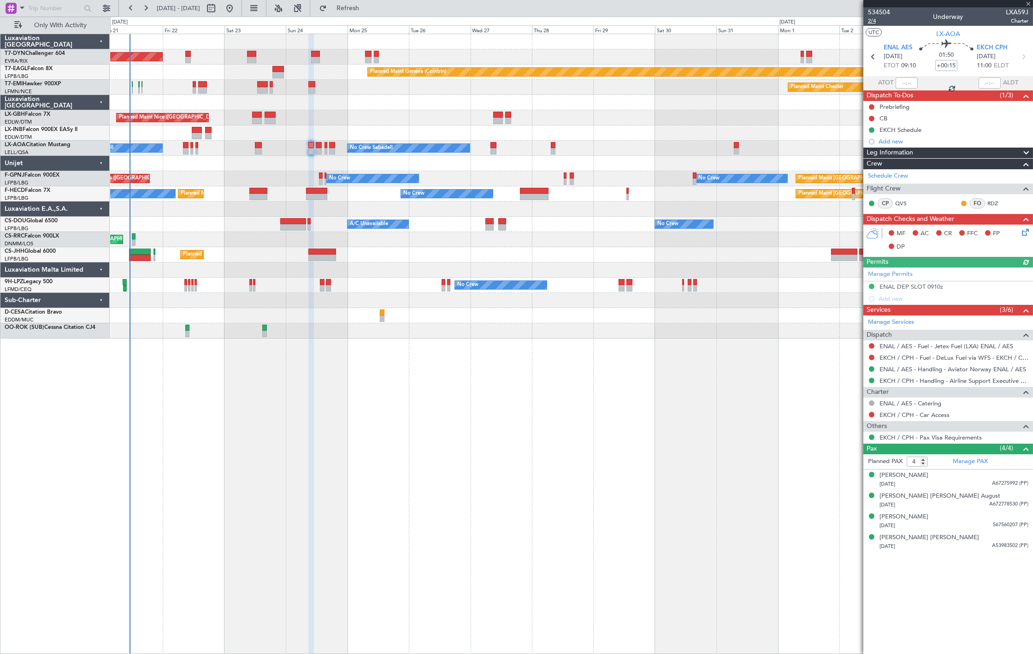
click at [879, 18] on span "2/4" at bounding box center [879, 21] width 22 height 8
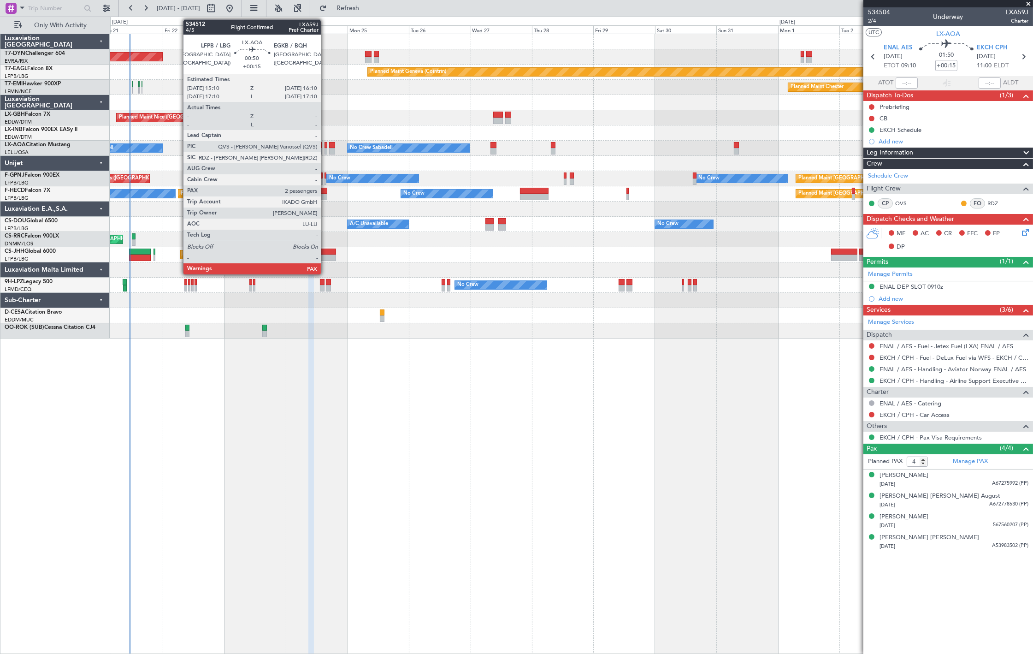
click at [325, 150] on div at bounding box center [326, 151] width 3 height 6
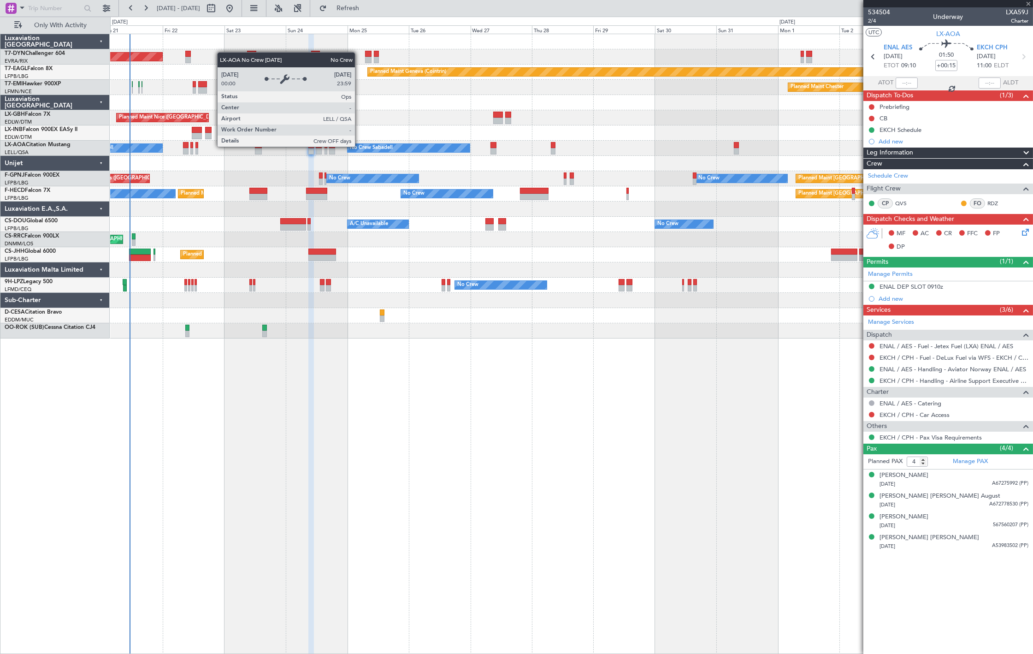
type input "2"
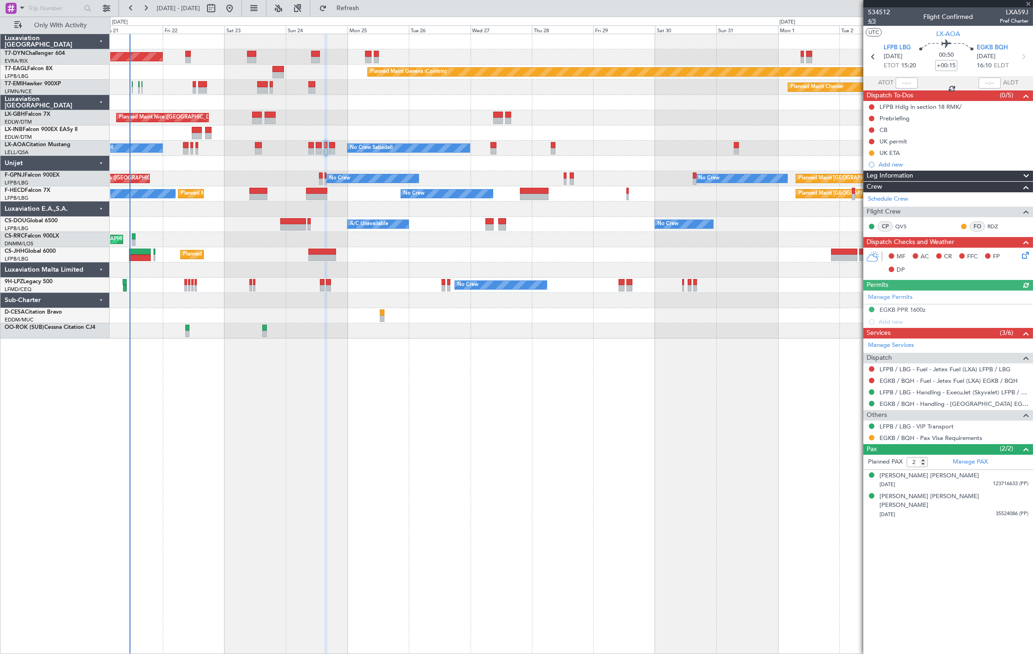
click at [873, 20] on span "4/5" at bounding box center [879, 21] width 22 height 8
drag, startPoint x: 372, startPoint y: 6, endPoint x: 378, endPoint y: 3, distance: 6.6
click at [367, 5] on span "Refresh" at bounding box center [348, 8] width 39 height 6
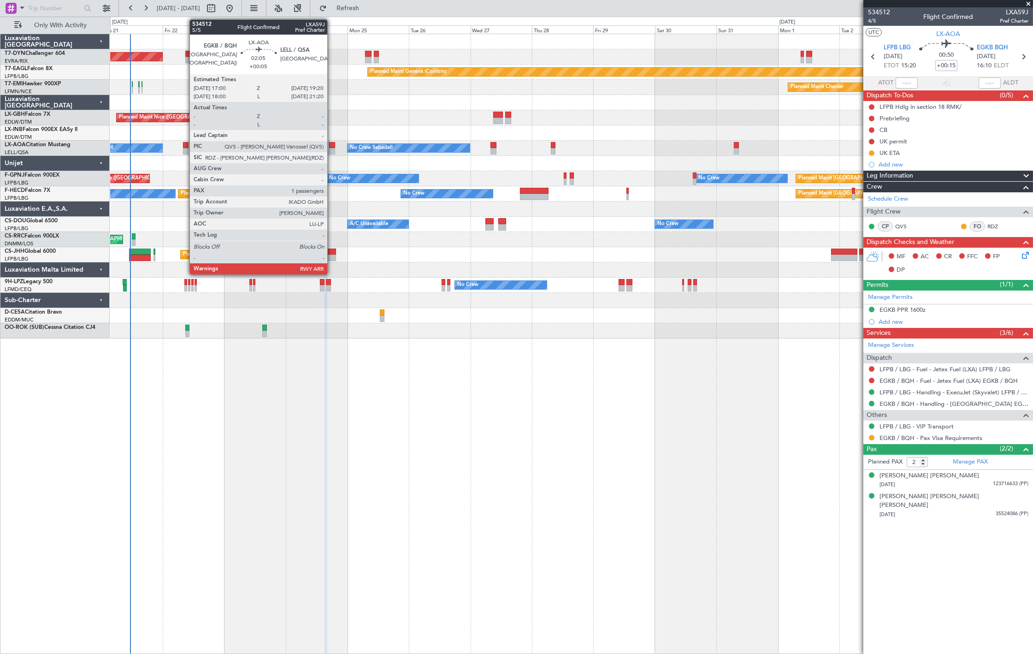
click at [332, 151] on div at bounding box center [332, 151] width 6 height 6
type input "+00:05"
type input "1"
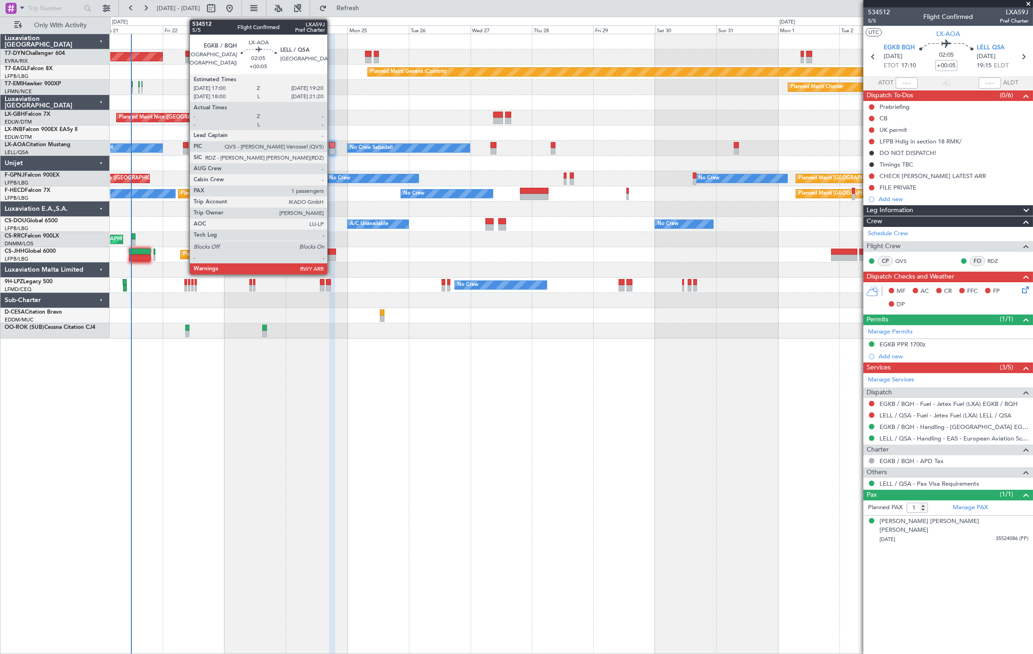
click at [332, 146] on div at bounding box center [332, 145] width 6 height 6
click at [333, 142] on div at bounding box center [332, 145] width 6 height 6
click at [331, 150] on div at bounding box center [332, 151] width 6 height 6
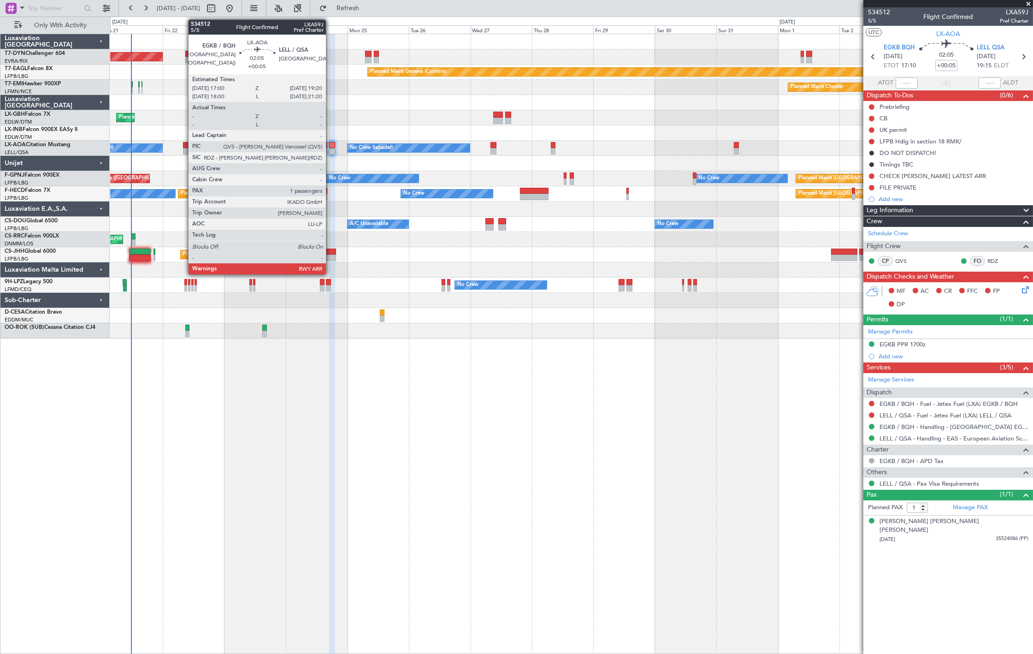
click at [331, 150] on div at bounding box center [332, 151] width 6 height 6
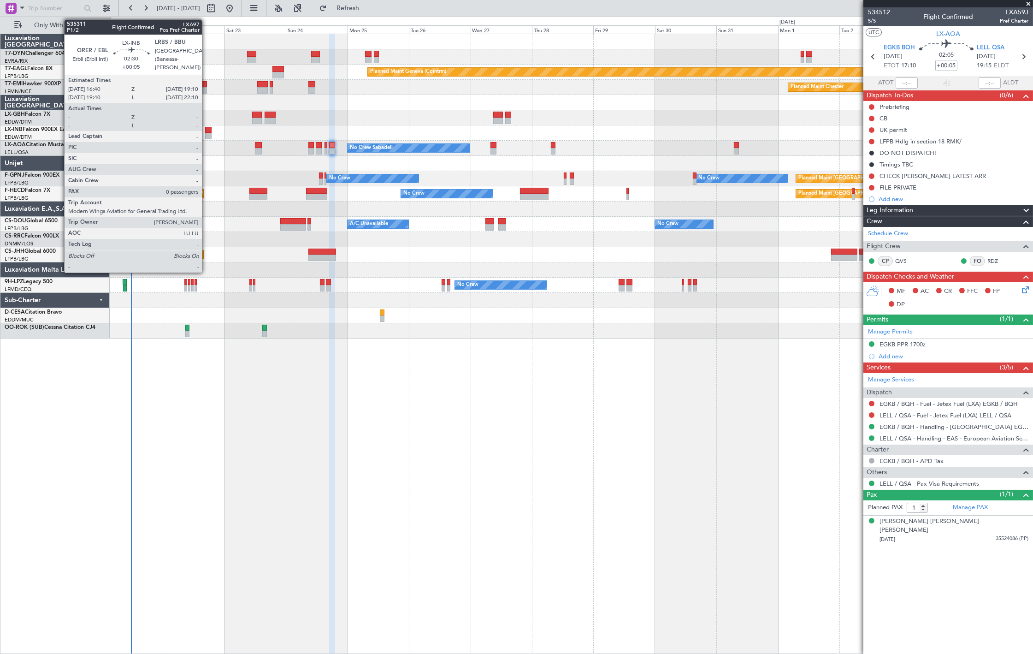
click at [206, 133] on div at bounding box center [208, 136] width 6 height 6
click at [207, 133] on div at bounding box center [208, 136] width 6 height 6
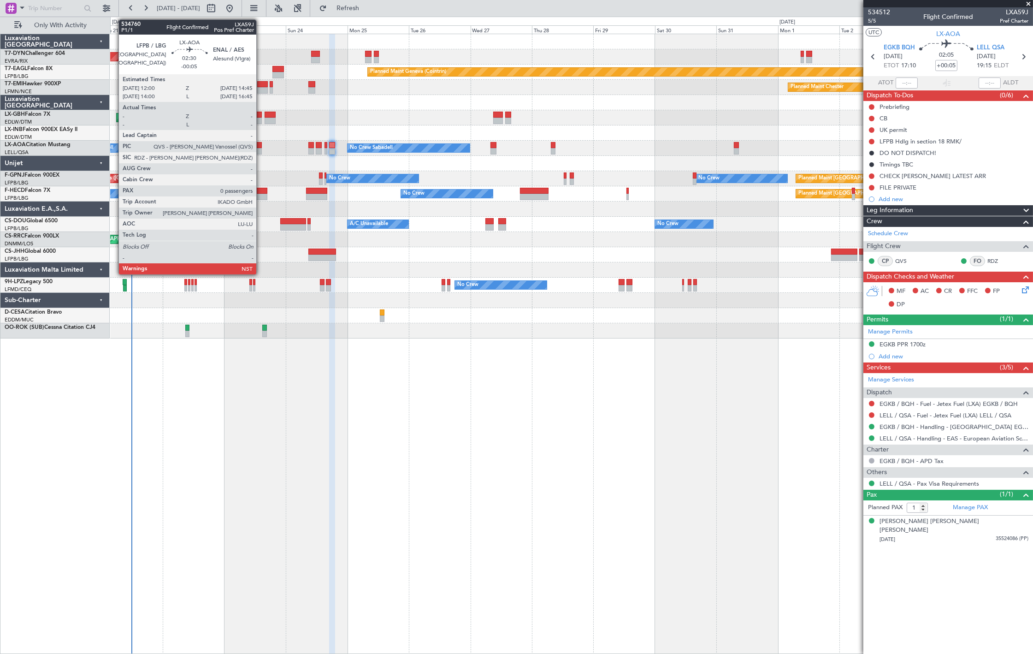
click at [261, 151] on div at bounding box center [258, 151] width 7 height 6
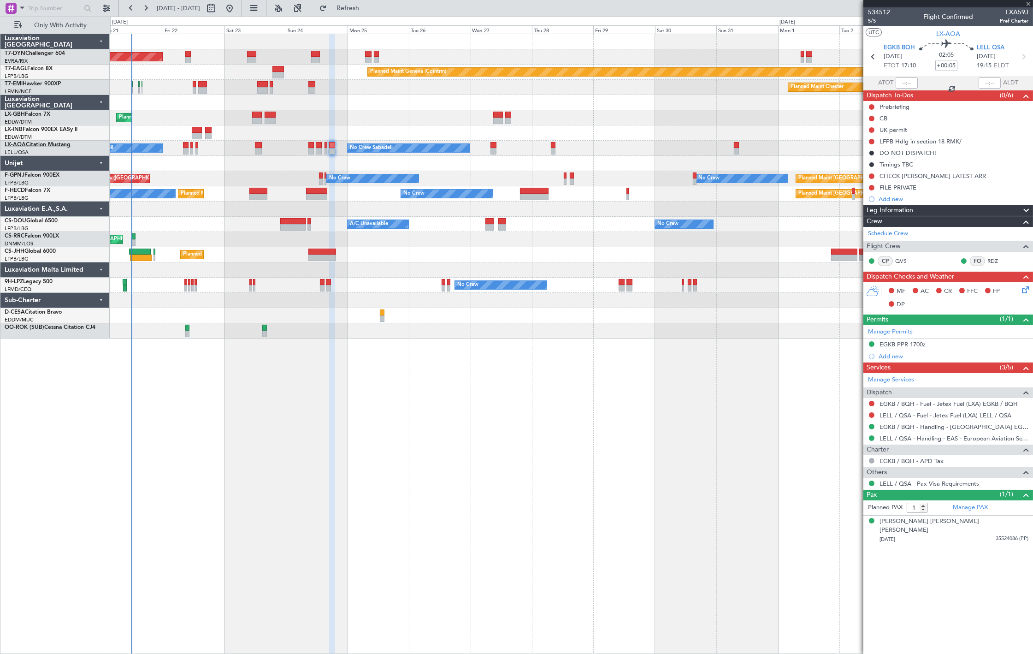
type input "-00:05"
type input "0"
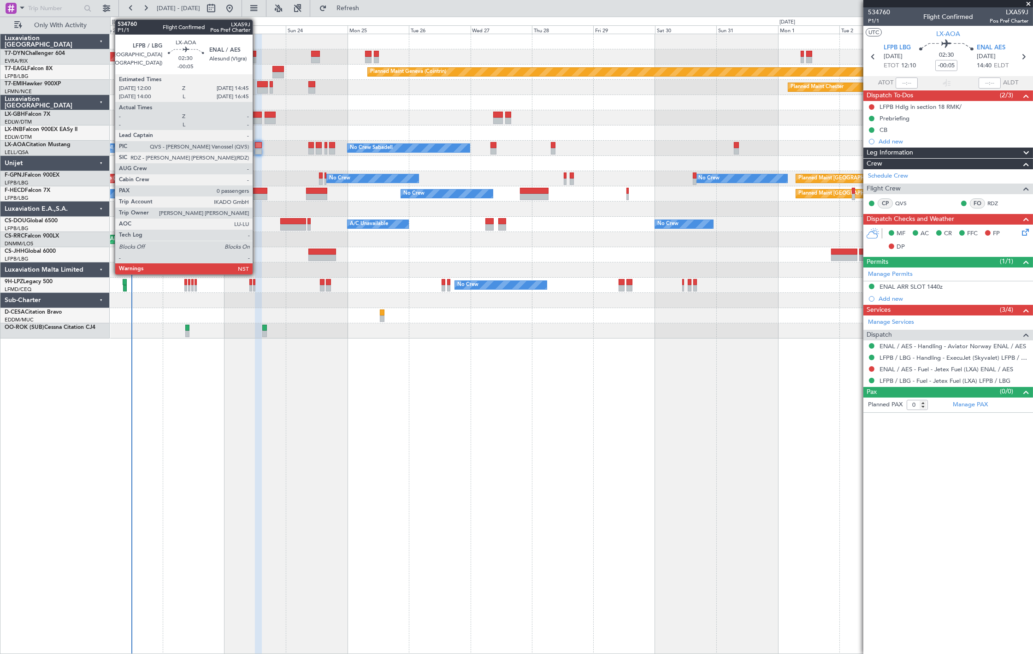
click at [257, 145] on div at bounding box center [258, 145] width 7 height 6
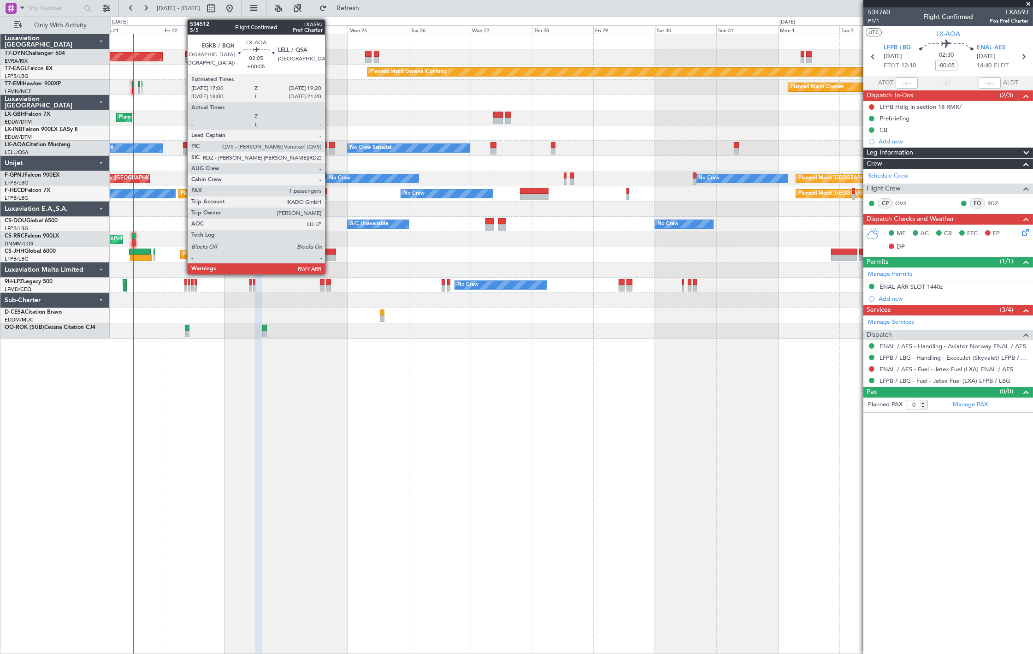
click at [330, 150] on div at bounding box center [332, 151] width 6 height 6
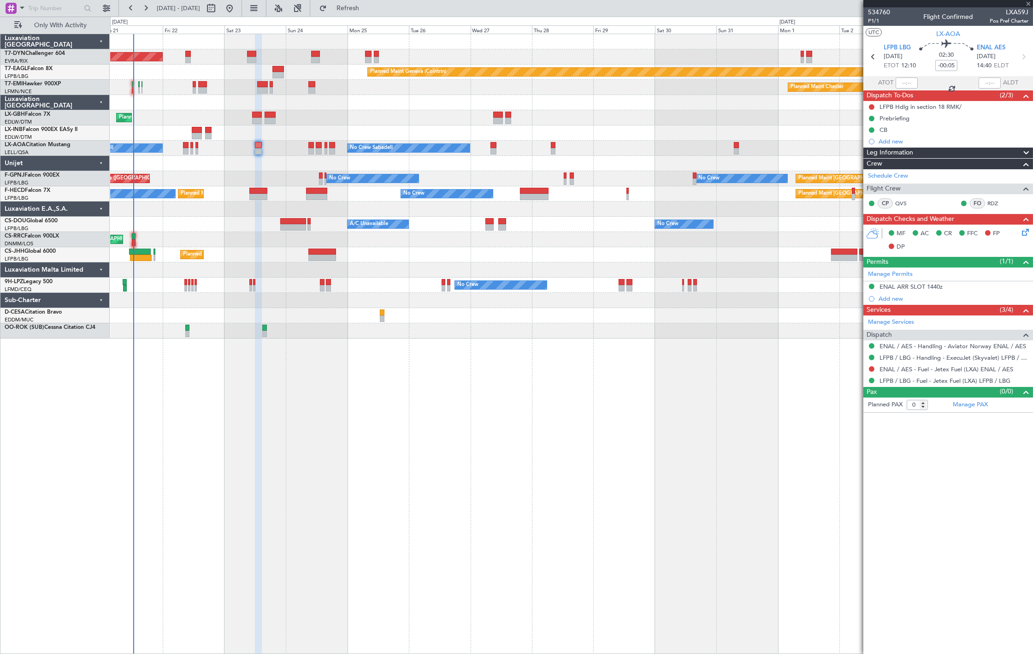
type input "+00:05"
type input "1"
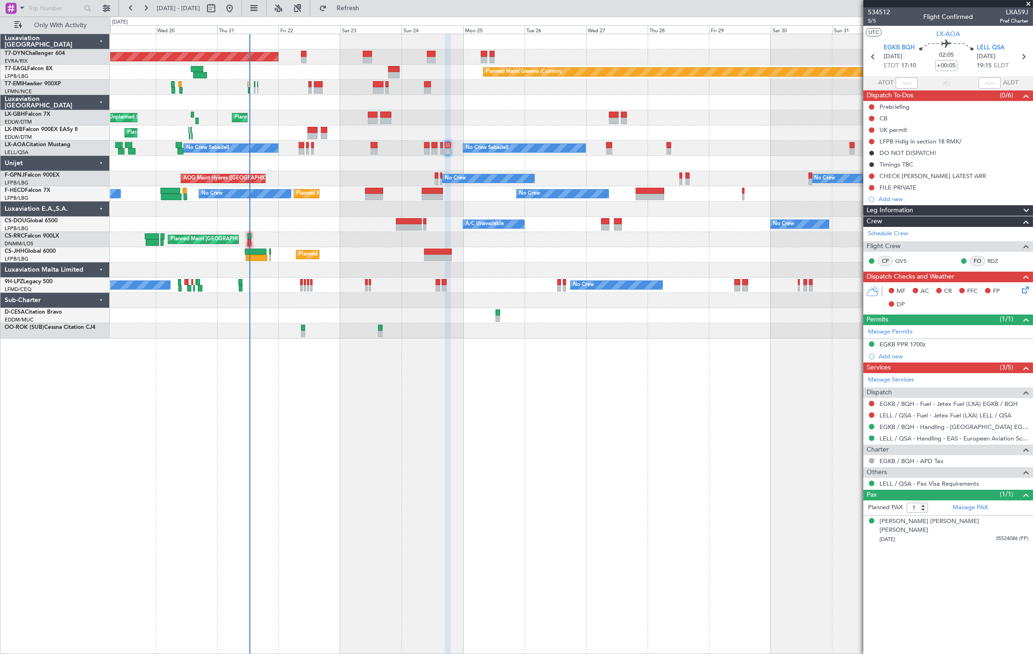
click at [372, 279] on div "Planned Maint [GEOGRAPHIC_DATA]-[GEOGRAPHIC_DATA] Planned Maint Geneva ([GEOGRA…" at bounding box center [571, 186] width 922 height 304
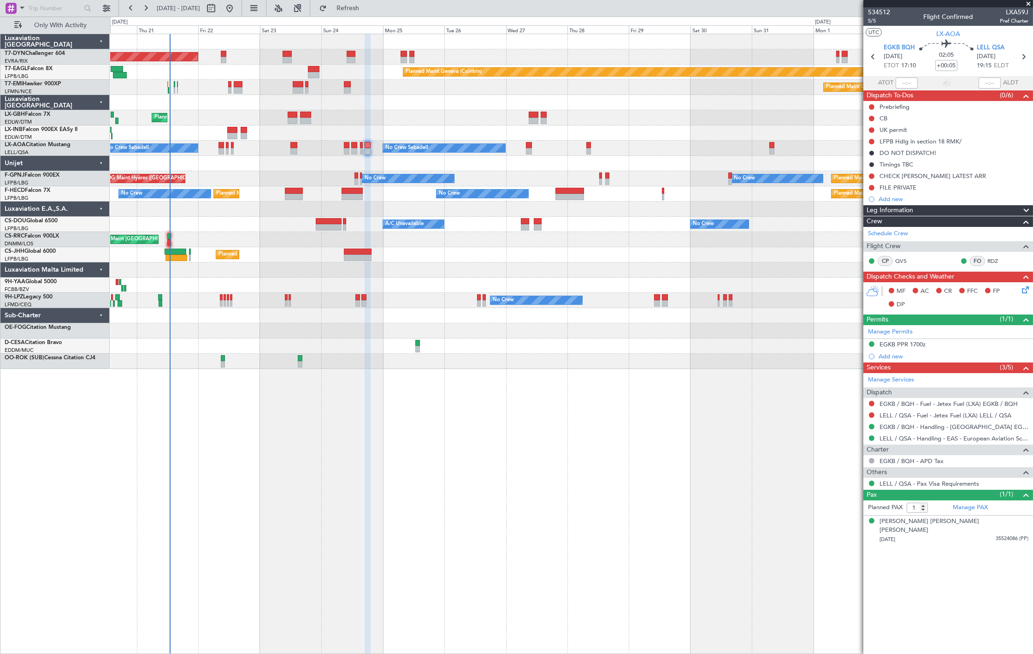
click at [296, 136] on div "Planned Maint [GEOGRAPHIC_DATA]-[GEOGRAPHIC_DATA] Planned Maint Geneva ([GEOGRA…" at bounding box center [571, 201] width 922 height 335
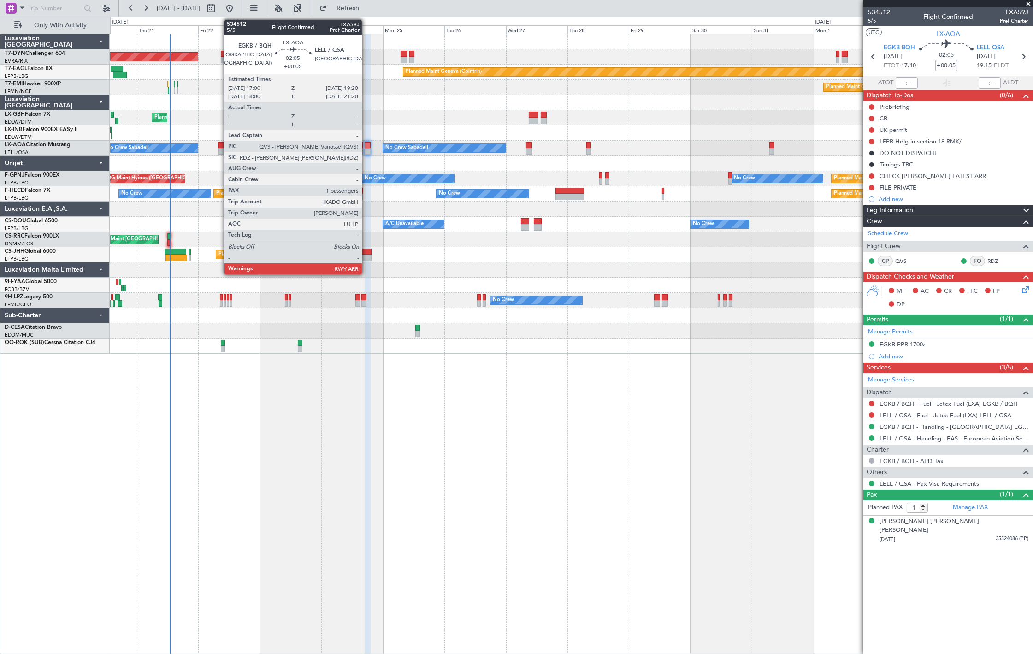
click at [367, 150] on div at bounding box center [368, 151] width 6 height 6
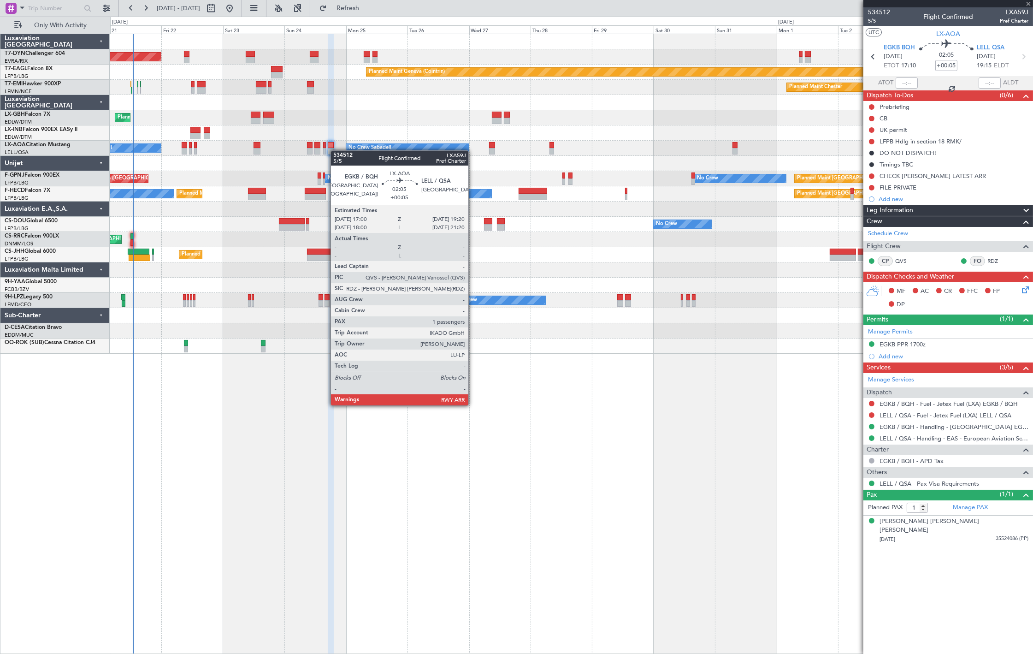
click at [330, 151] on div "No Crew Sabadell No Crew Sabadell No Crew Luxembourg (Findel)" at bounding box center [571, 148] width 922 height 15
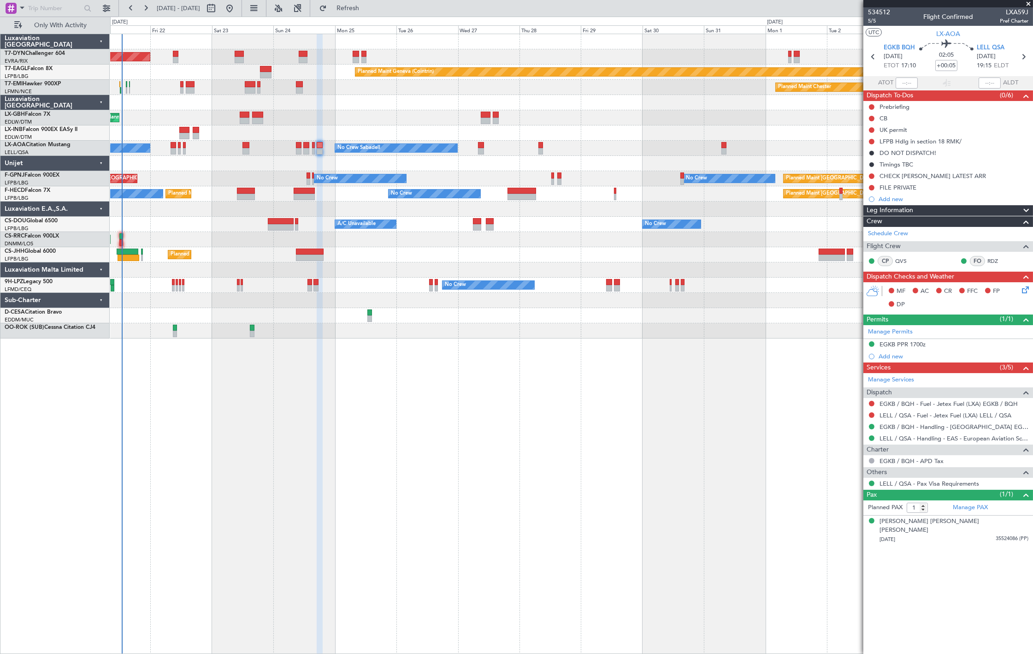
click at [469, 321] on div "Planned Maint [GEOGRAPHIC_DATA]-[GEOGRAPHIC_DATA] Planned Maint Geneva ([GEOGRA…" at bounding box center [571, 186] width 922 height 304
click at [296, 195] on div at bounding box center [304, 197] width 21 height 6
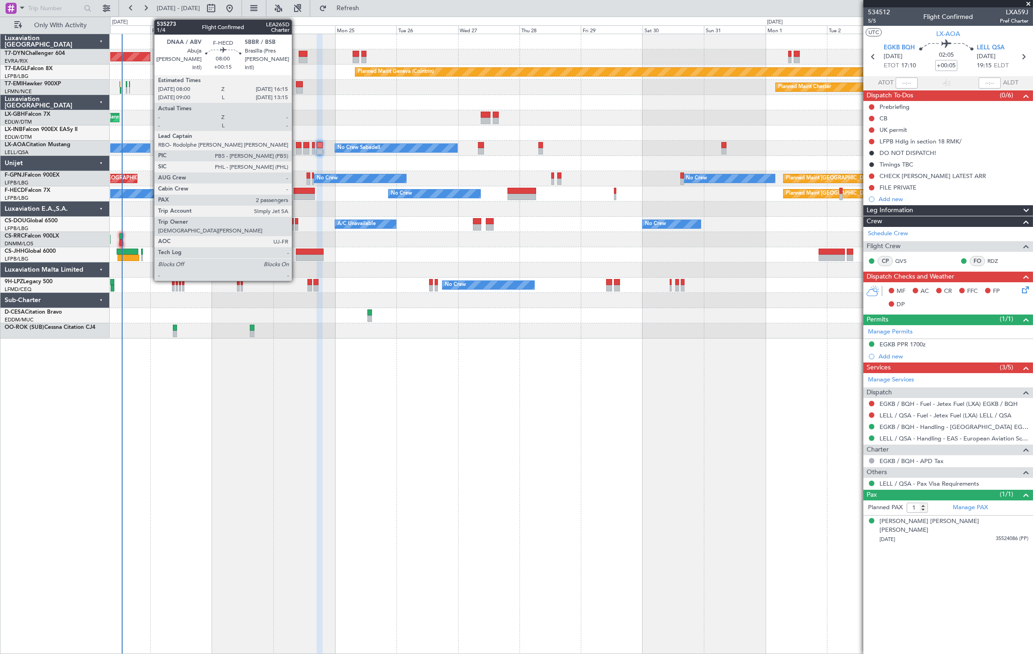
click at [296, 195] on div at bounding box center [304, 197] width 21 height 6
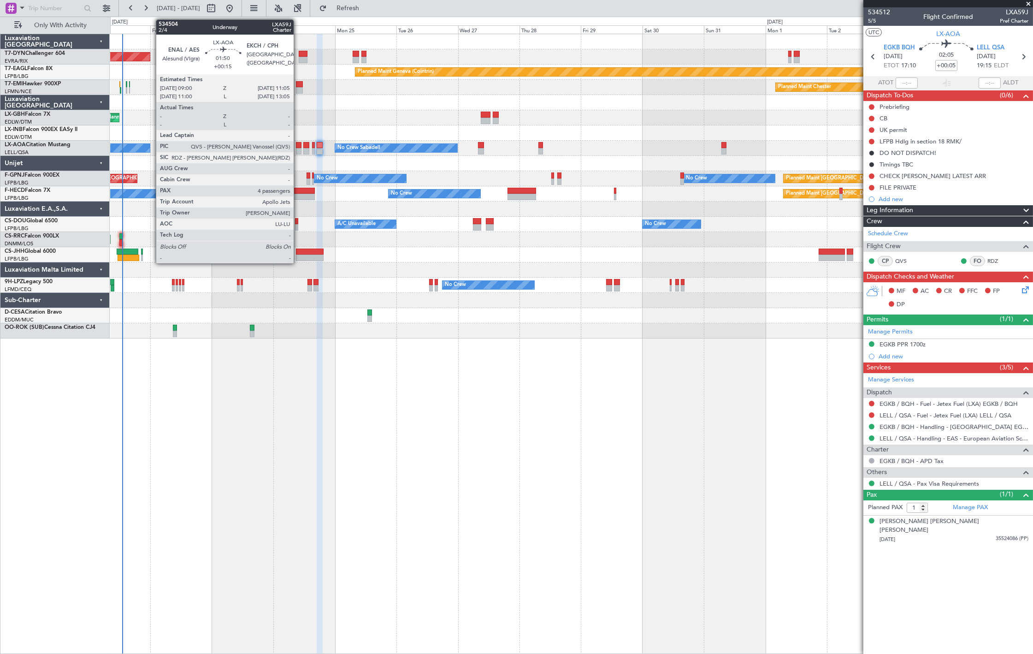
click at [299, 148] on div at bounding box center [299, 151] width 6 height 6
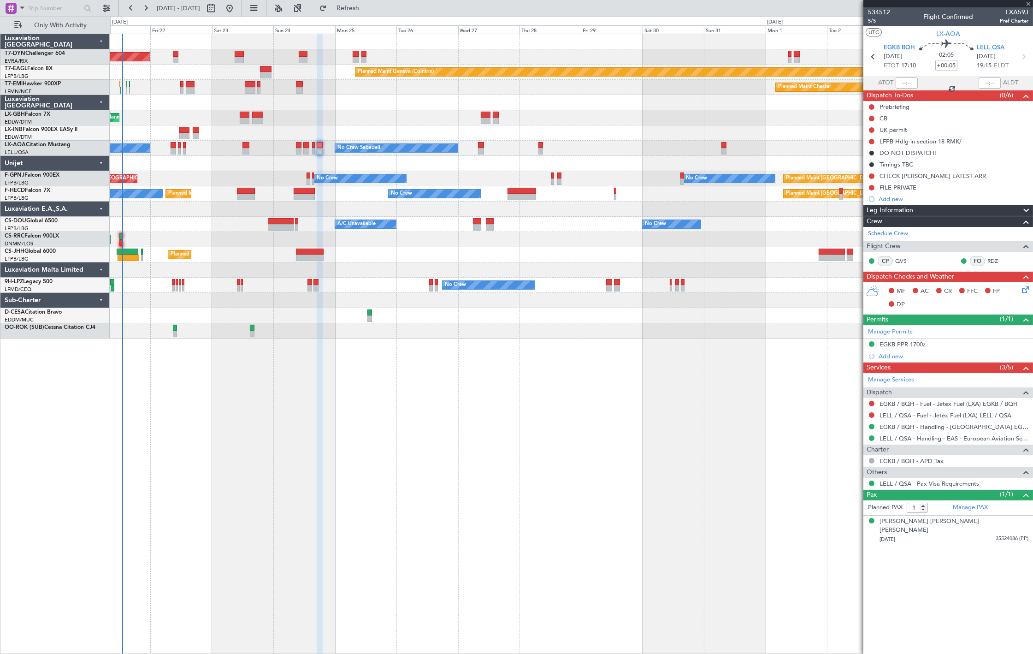
type input "+00:15"
type input "4"
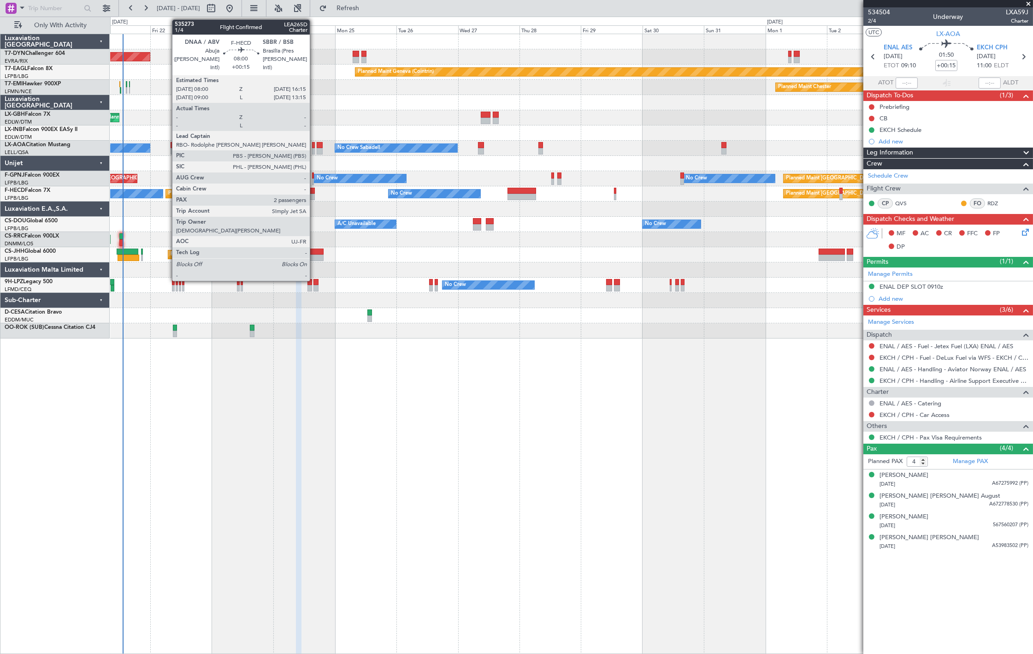
click at [303, 191] on div at bounding box center [304, 191] width 21 height 6
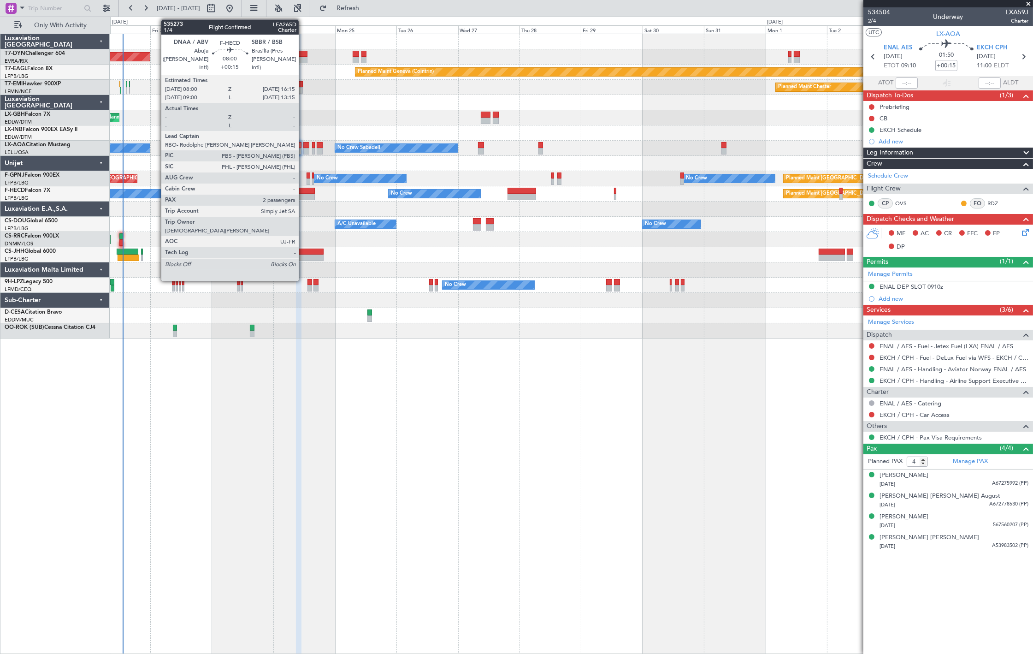
click at [303, 191] on div at bounding box center [304, 191] width 21 height 6
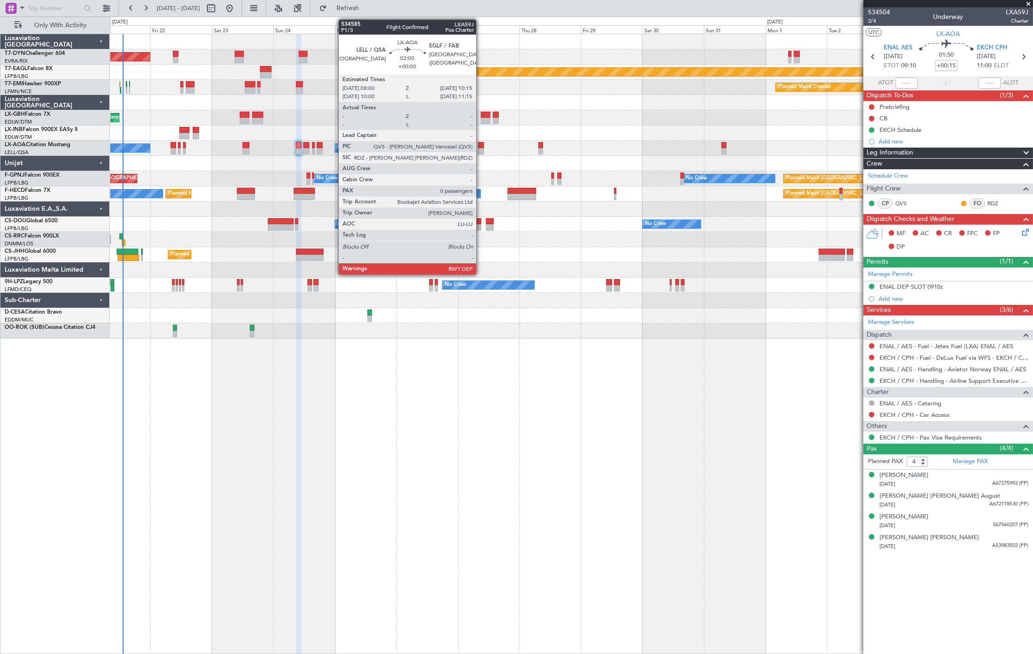
click at [481, 142] on div at bounding box center [481, 145] width 6 height 6
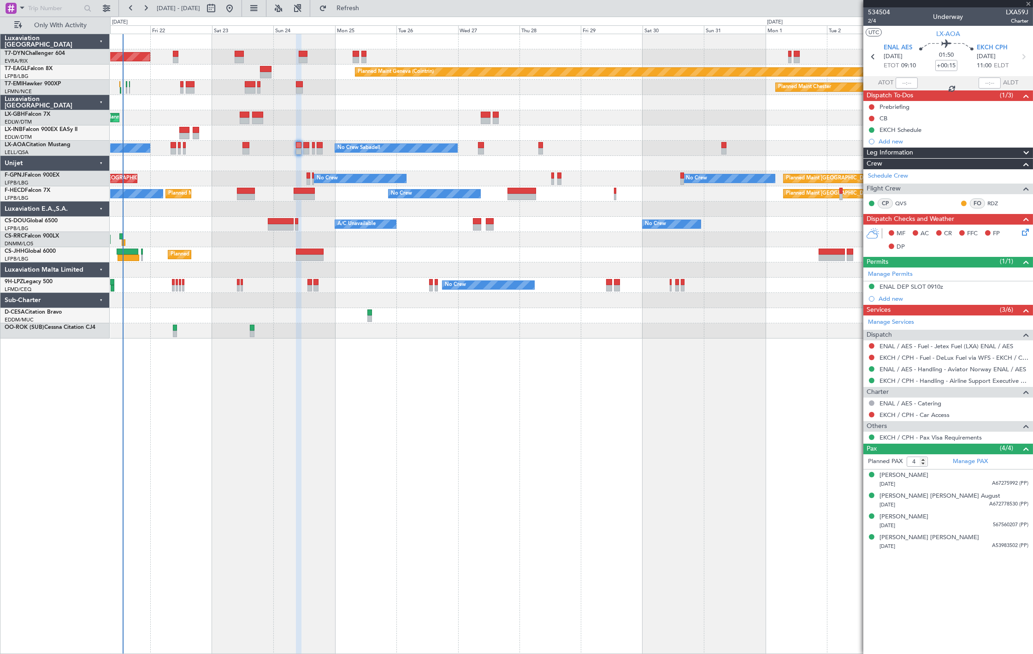
type input "0"
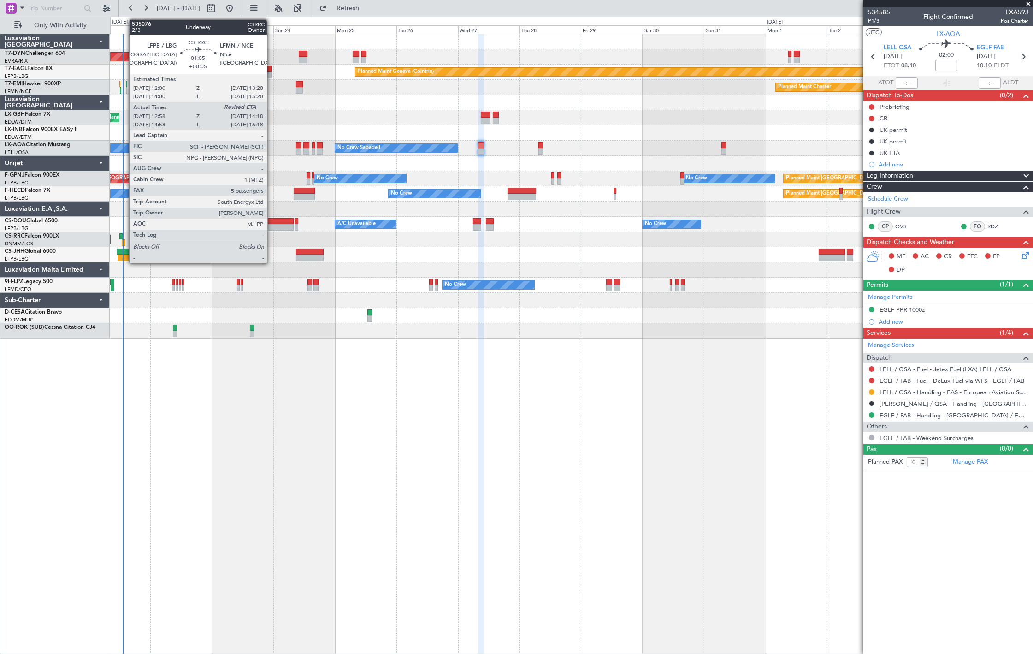
click at [125, 241] on div at bounding box center [124, 242] width 4 height 6
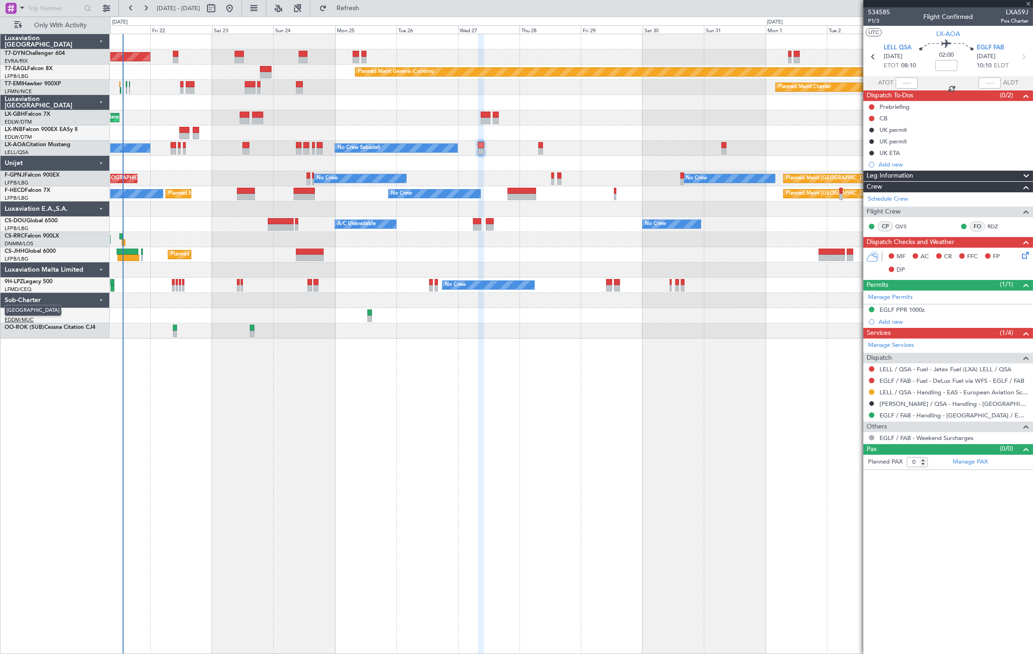
type input "+00:05"
type input "13:08"
type input "5"
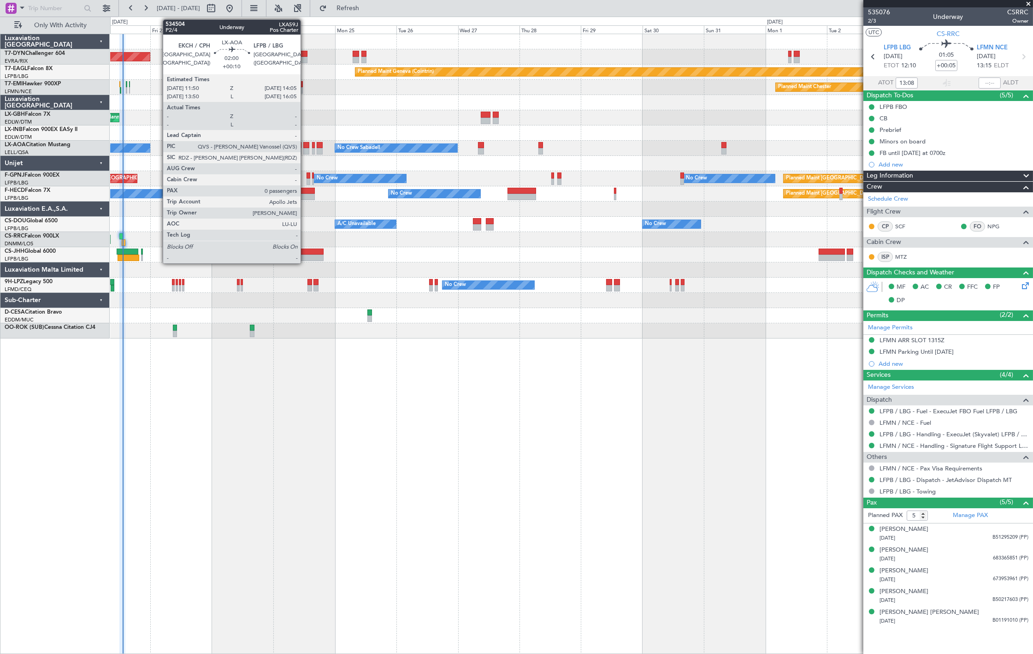
click at [305, 142] on div at bounding box center [306, 145] width 6 height 6
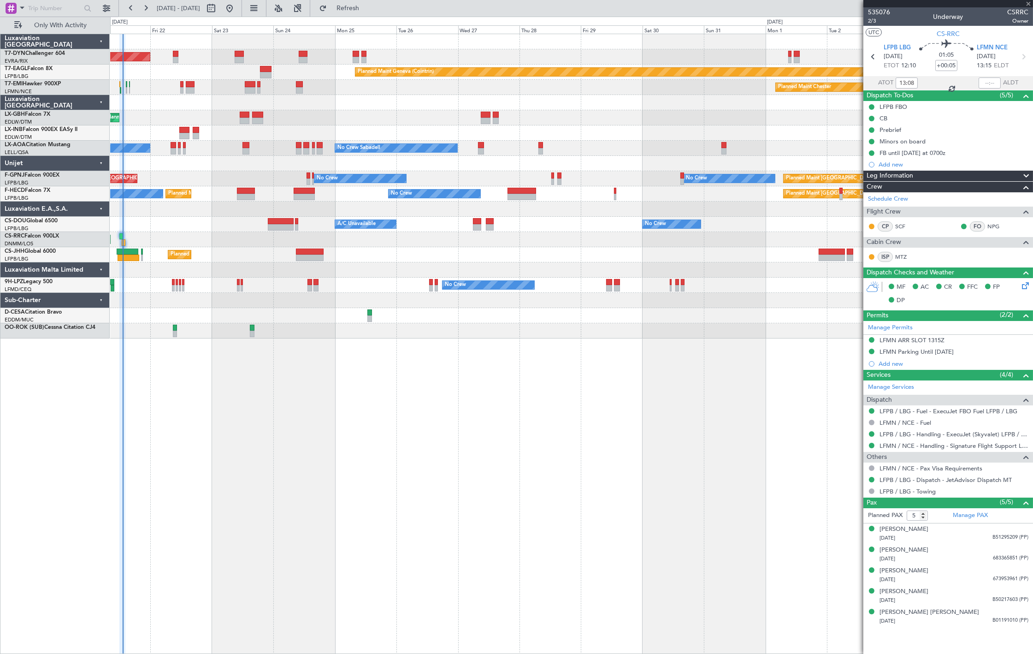
type input "+00:10"
type input "0"
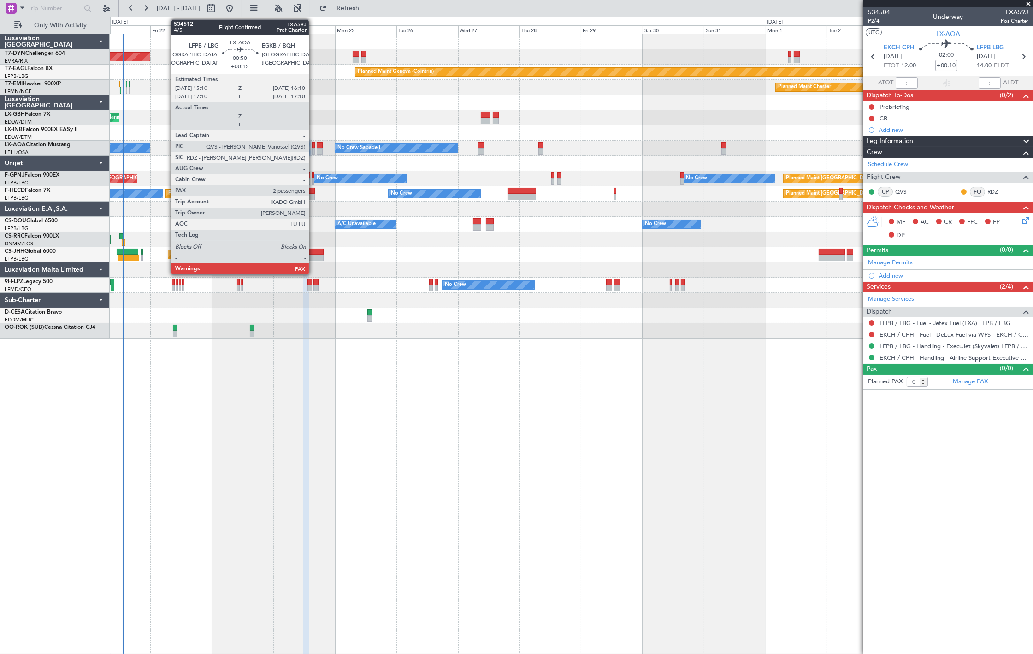
click at [313, 150] on div at bounding box center [313, 151] width 3 height 6
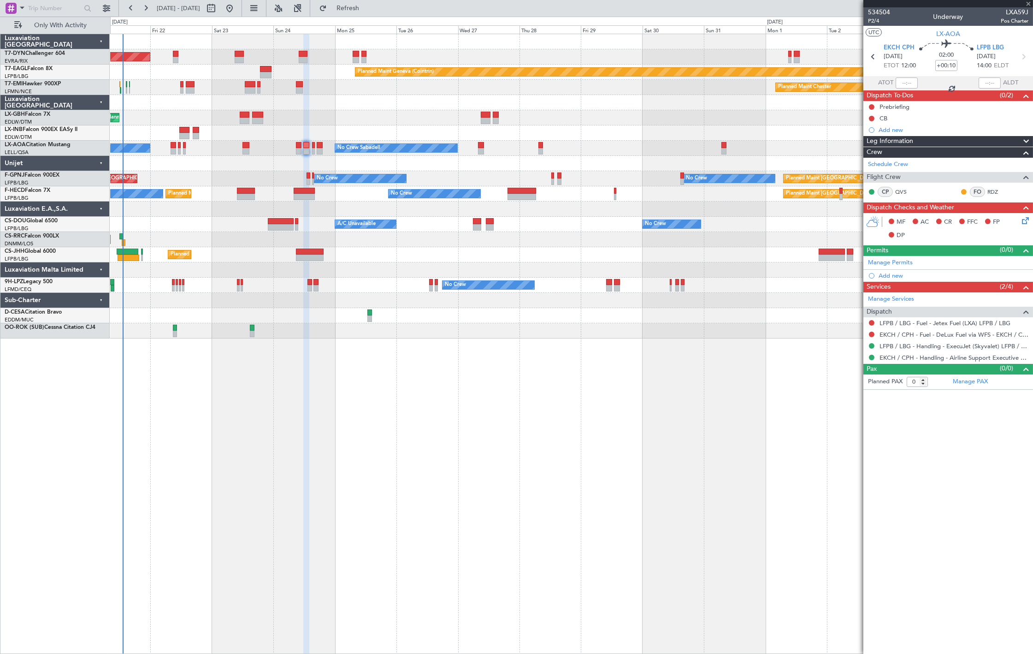
type input "+00:15"
type input "2"
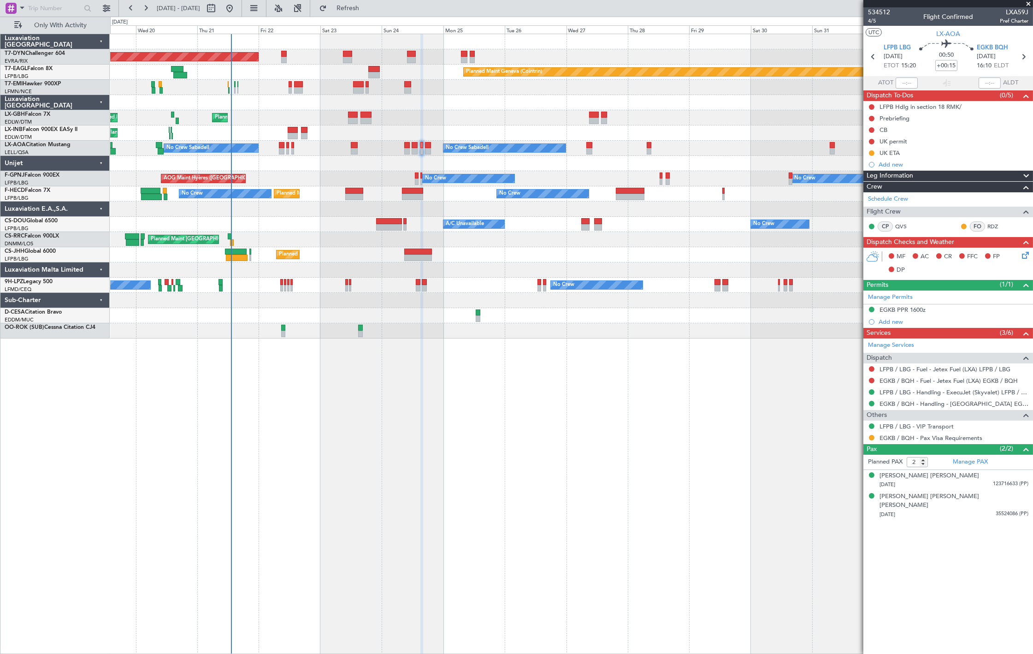
click at [276, 118] on div "Planned Maint Nice ([GEOGRAPHIC_DATA]) Unplanned Maint [GEOGRAPHIC_DATA] ([GEOG…" at bounding box center [571, 117] width 922 height 15
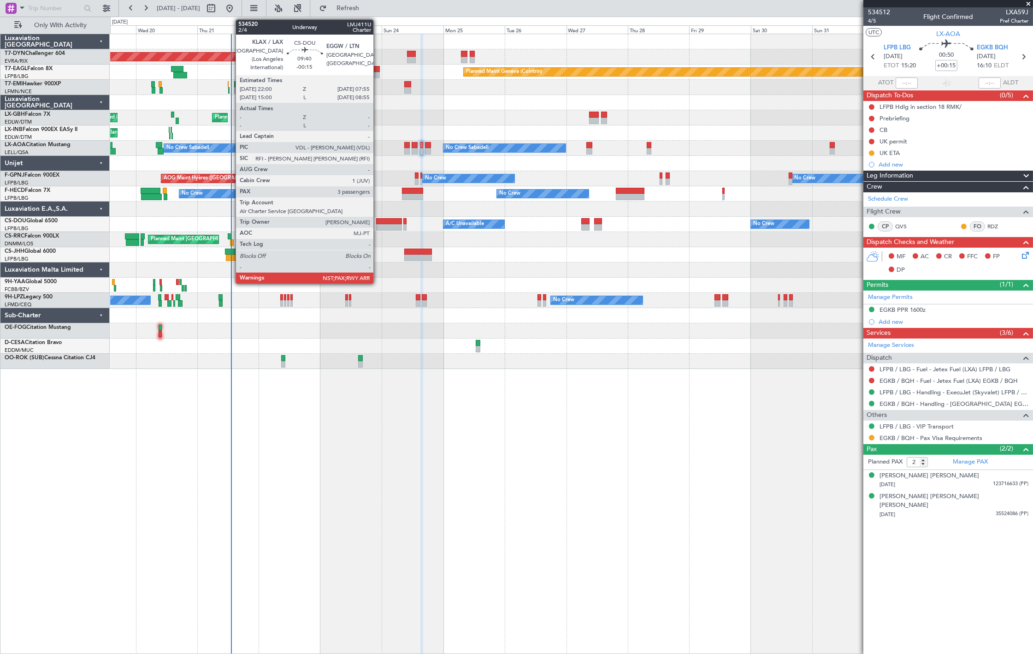
click at [378, 226] on div at bounding box center [389, 227] width 26 height 6
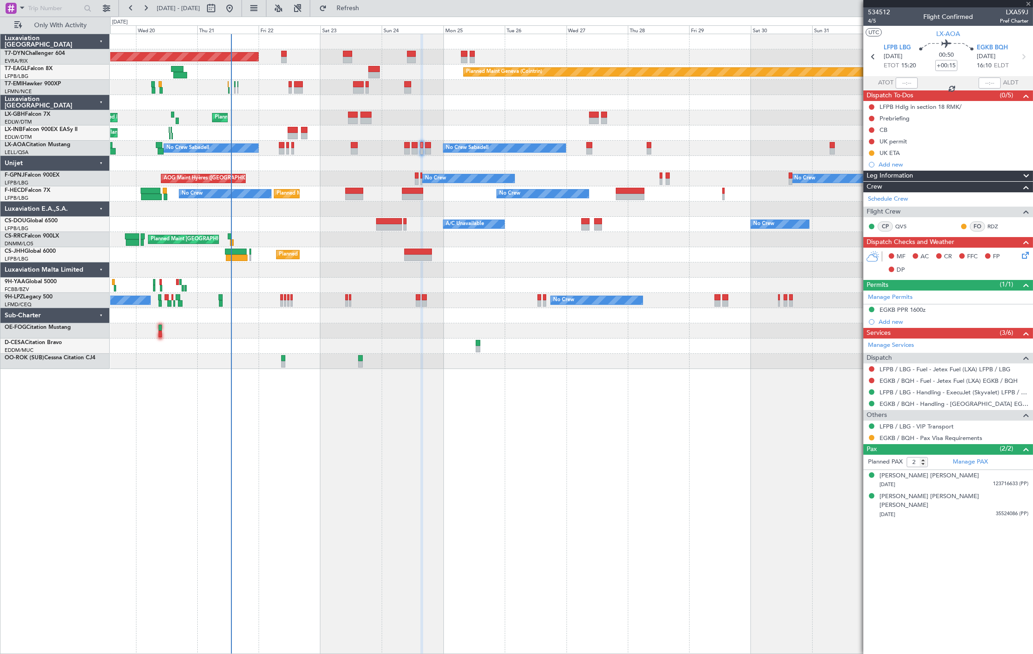
type input "-00:15"
type input "3"
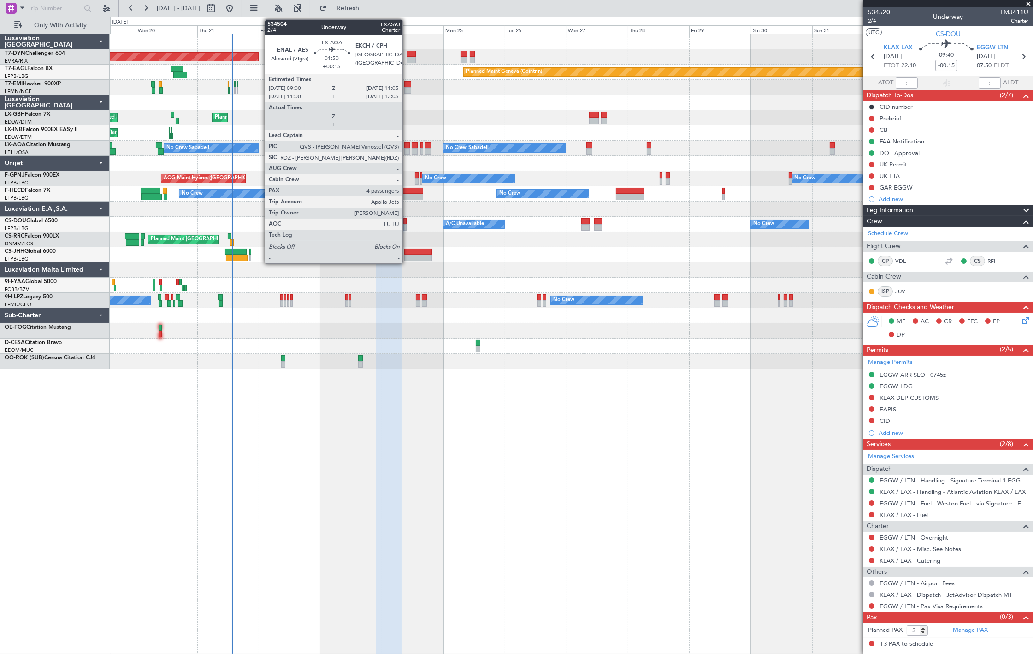
click at [408, 147] on div at bounding box center [407, 145] width 6 height 6
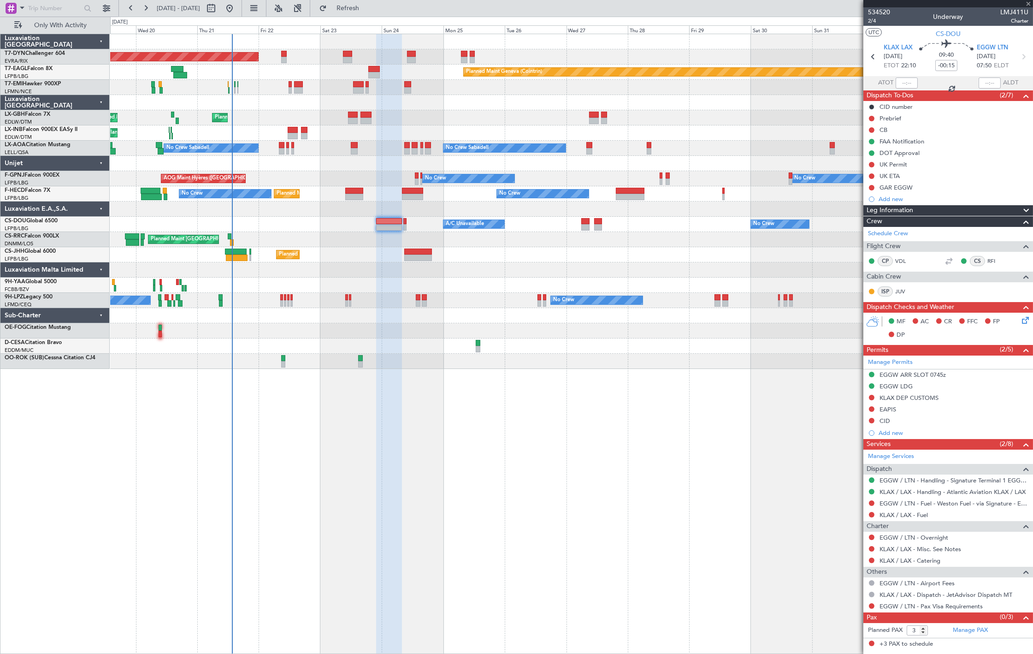
type input "+00:15"
type input "4"
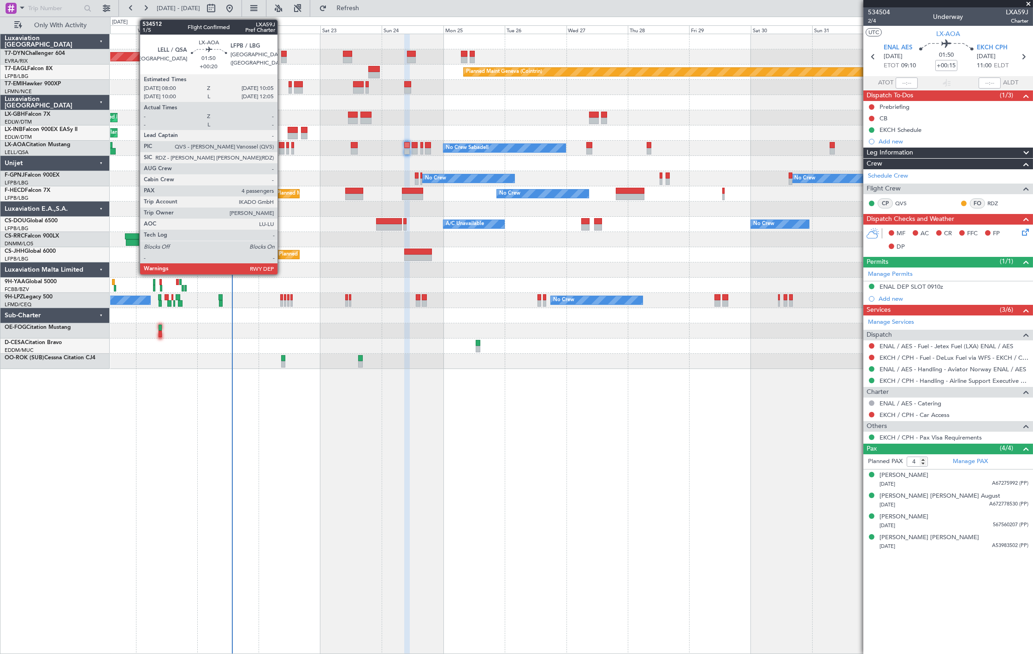
click at [282, 152] on div at bounding box center [282, 151] width 6 height 6
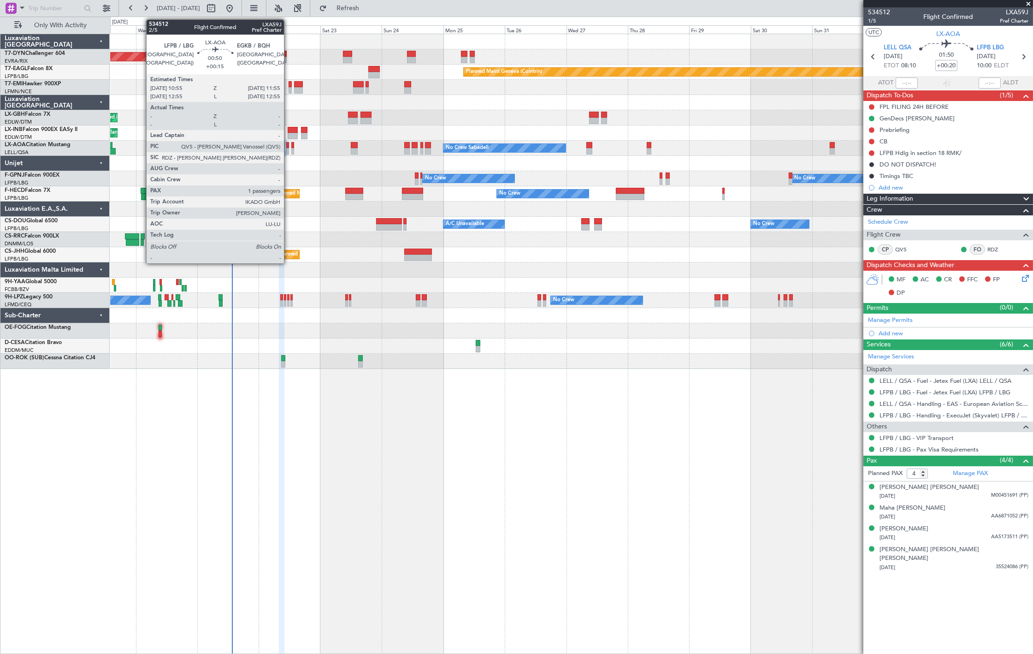
click at [289, 149] on div at bounding box center [287, 151] width 3 height 6
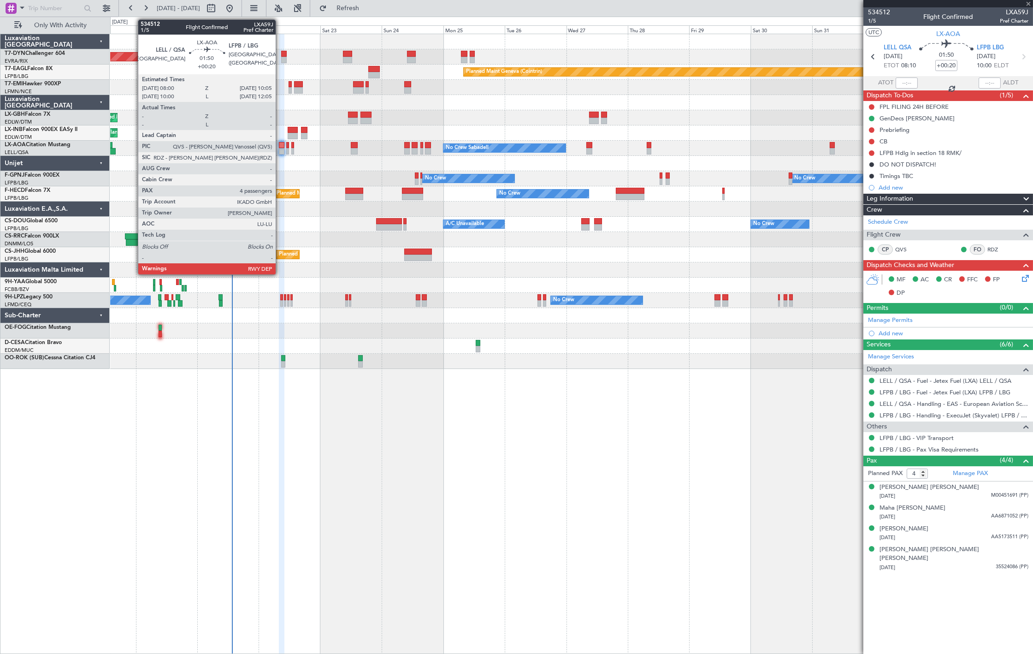
type input "+00:15"
type input "1"
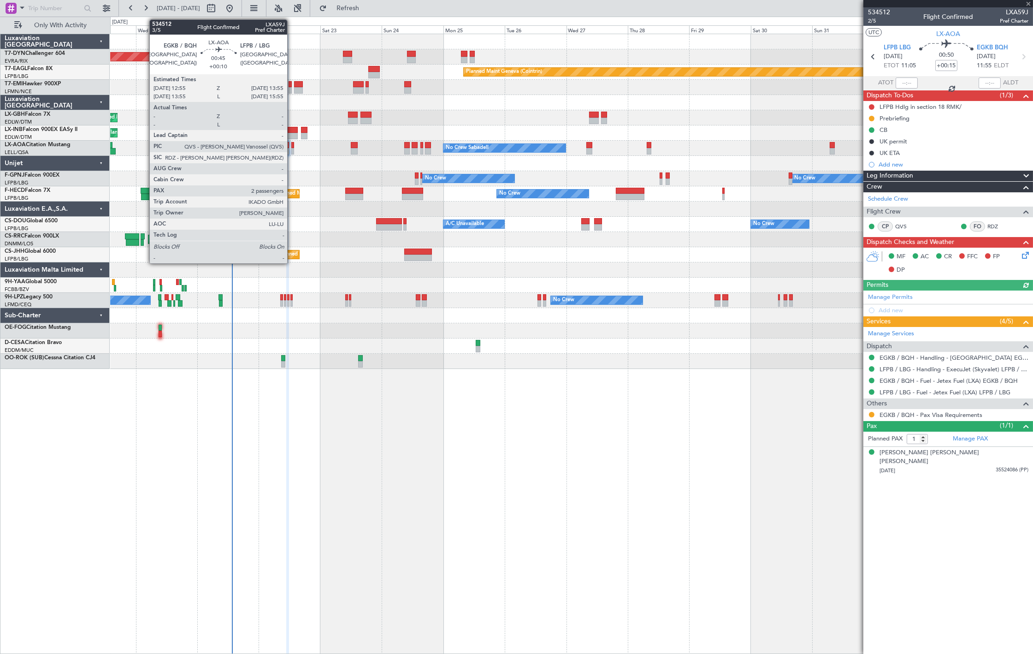
click at [292, 152] on div at bounding box center [292, 151] width 3 height 6
type input "+00:10"
type input "2"
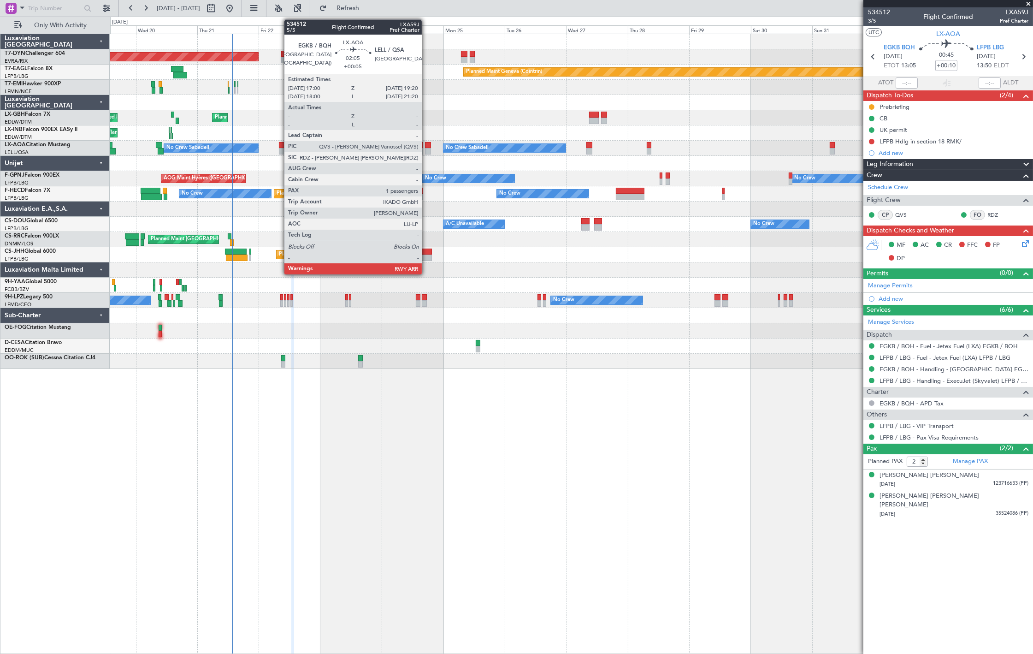
click at [426, 150] on div at bounding box center [428, 151] width 6 height 6
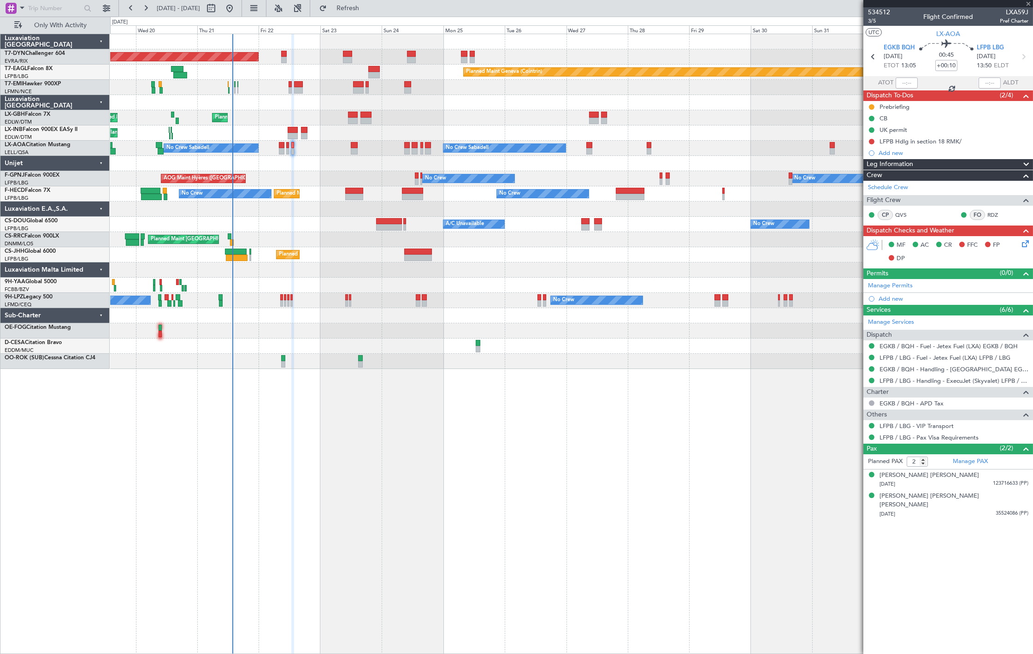
type input "+00:05"
type input "1"
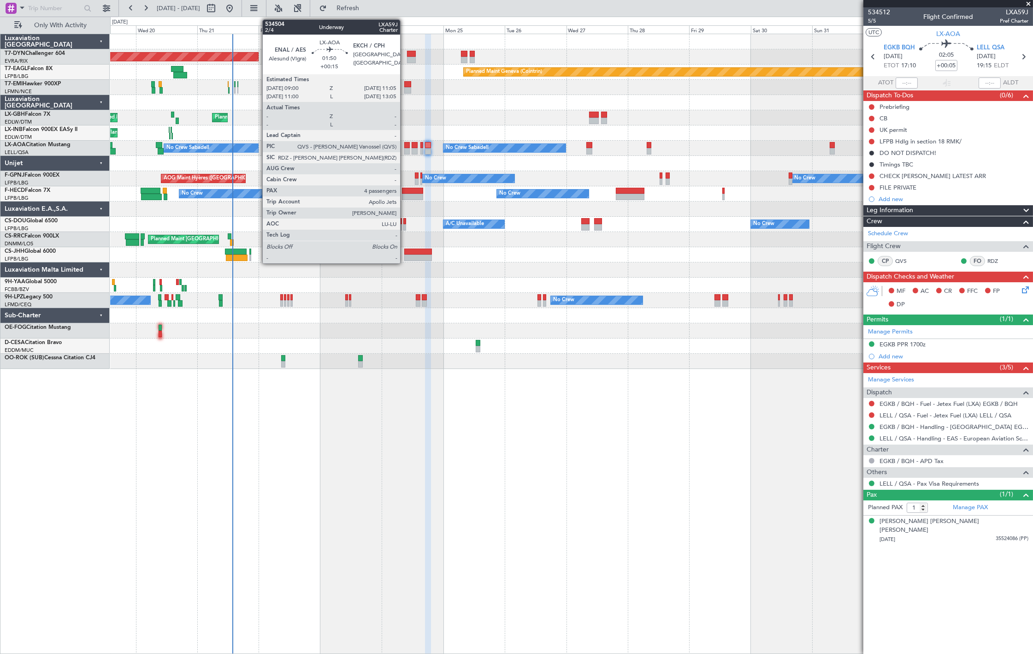
click at [405, 151] on div at bounding box center [407, 151] width 6 height 6
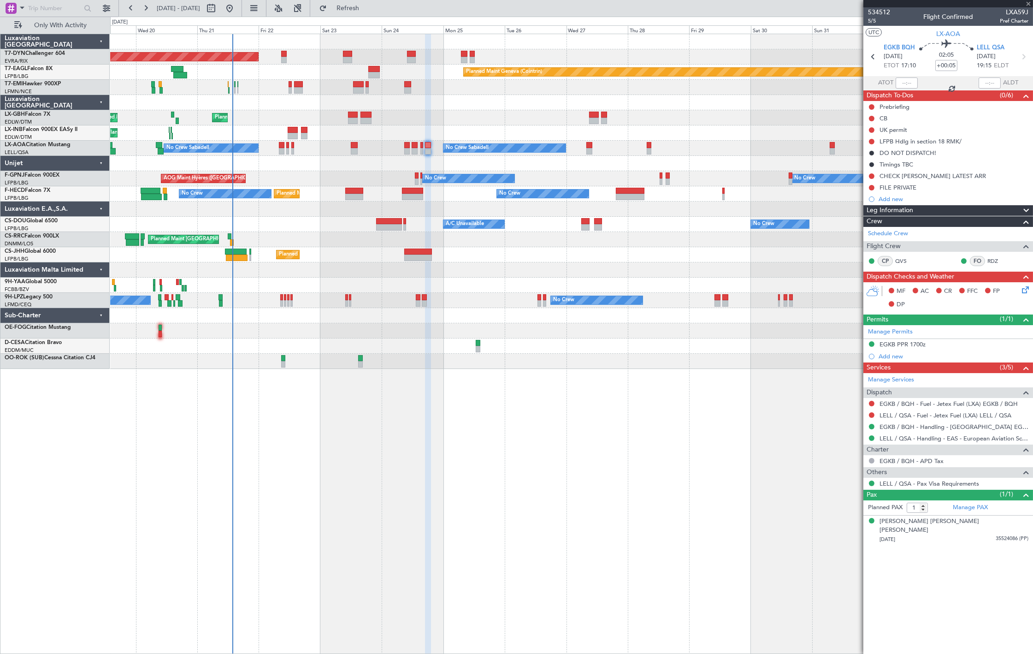
type input "+00:15"
type input "4"
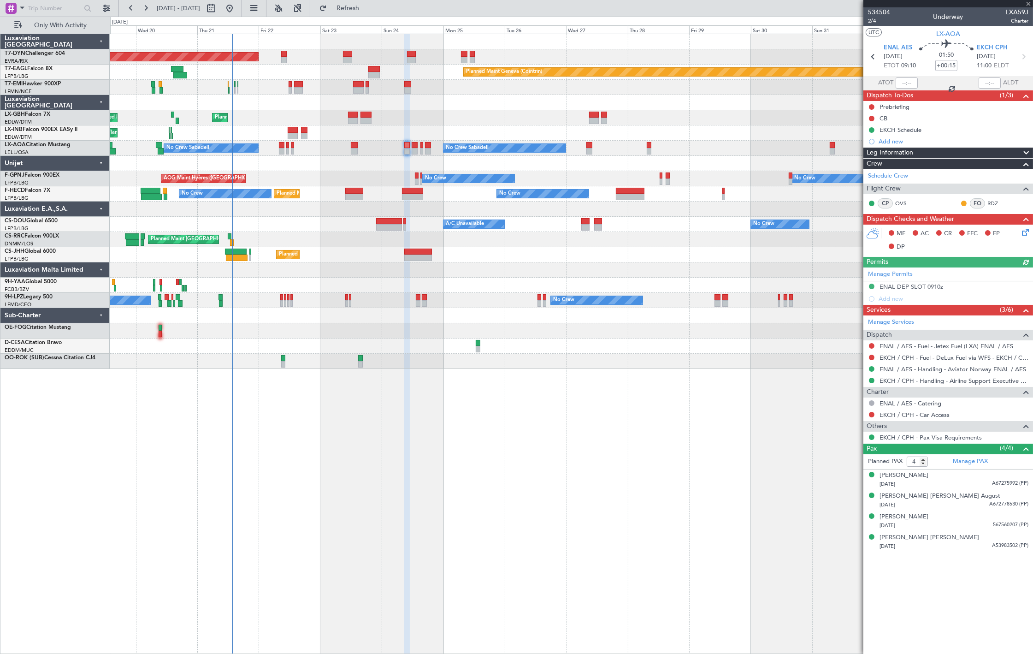
click at [901, 45] on span "ENAL AES" at bounding box center [898, 47] width 29 height 9
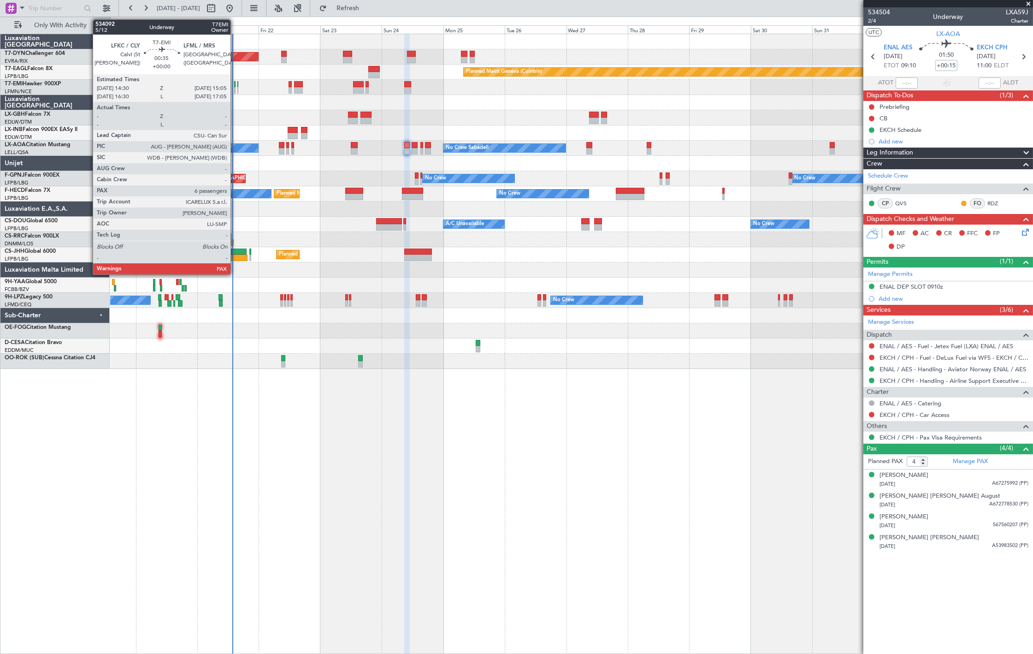
click at [235, 84] on div at bounding box center [235, 84] width 2 height 6
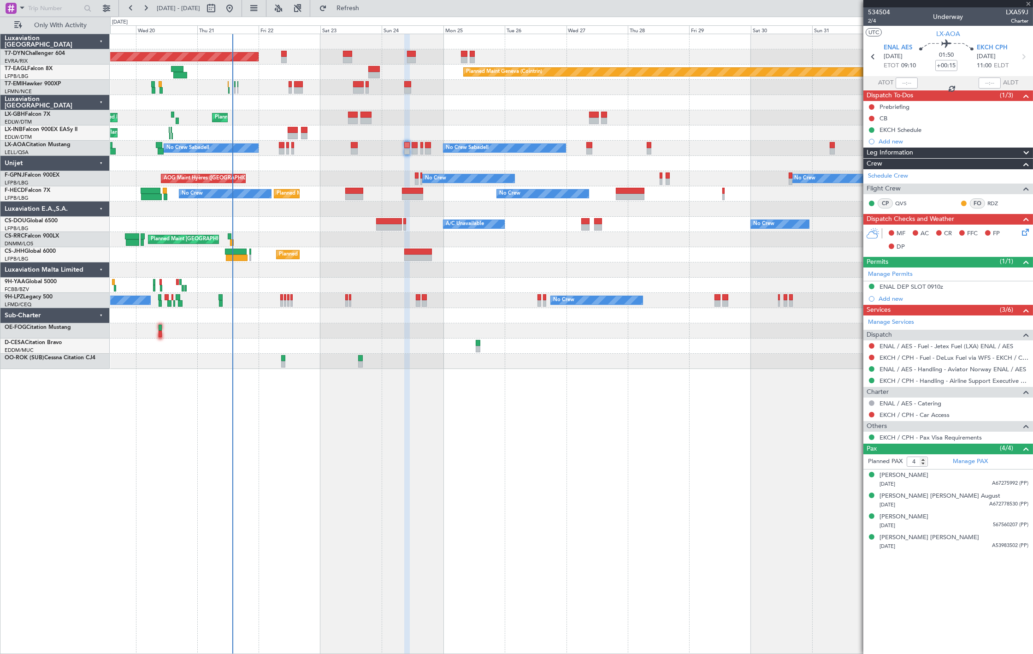
type input "6"
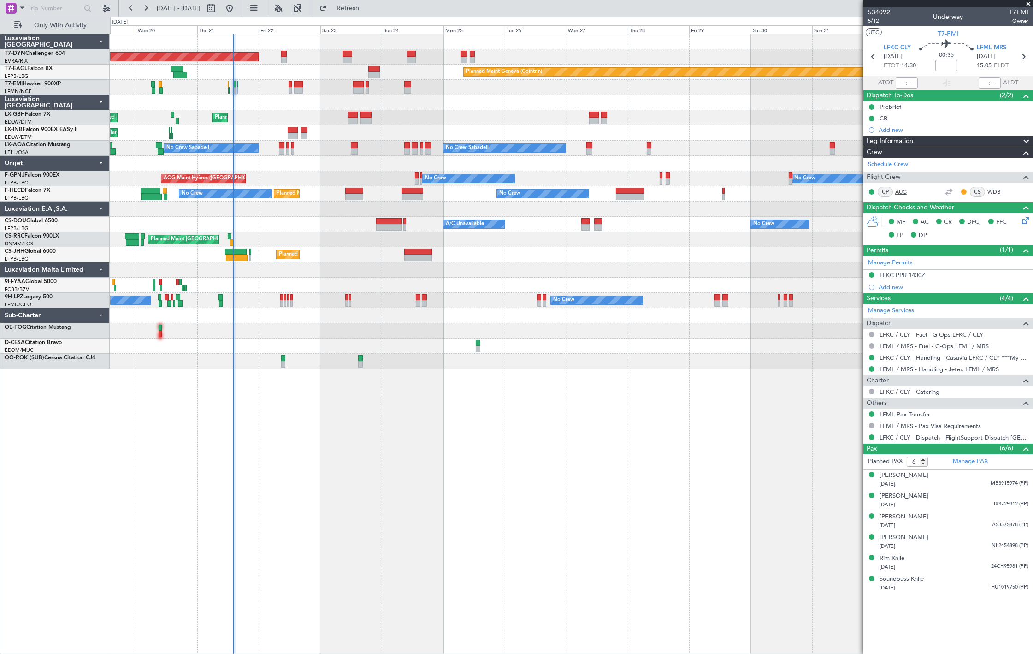
click at [901, 190] on link "AUG" at bounding box center [905, 192] width 21 height 8
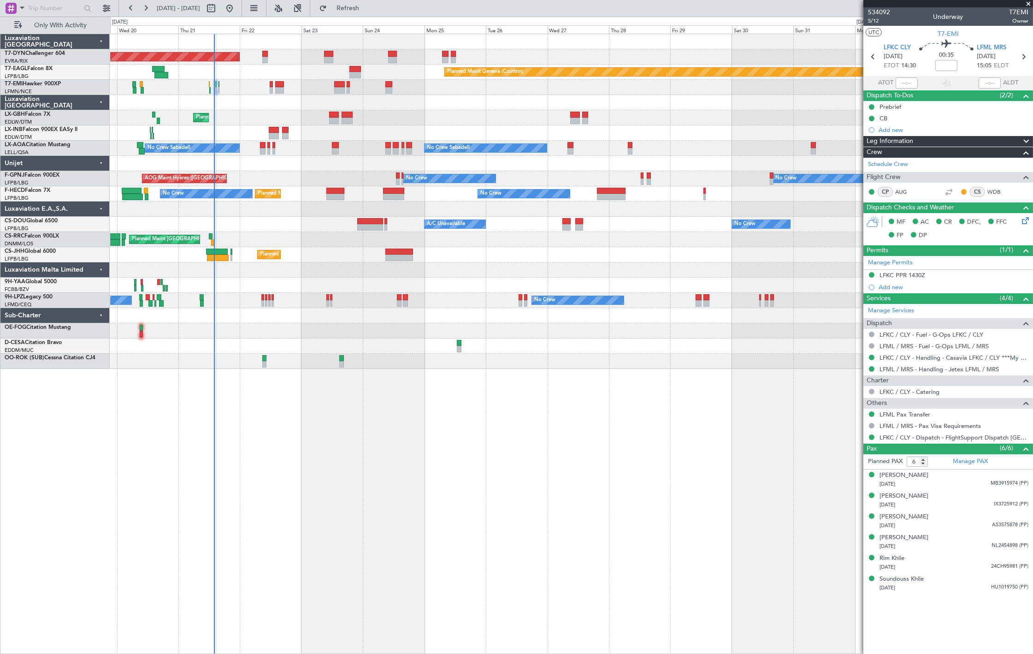
click at [370, 152] on div "No Crew Sabadell No Crew Sabadell No Crew Luxembourg (Findel)" at bounding box center [571, 148] width 922 height 15
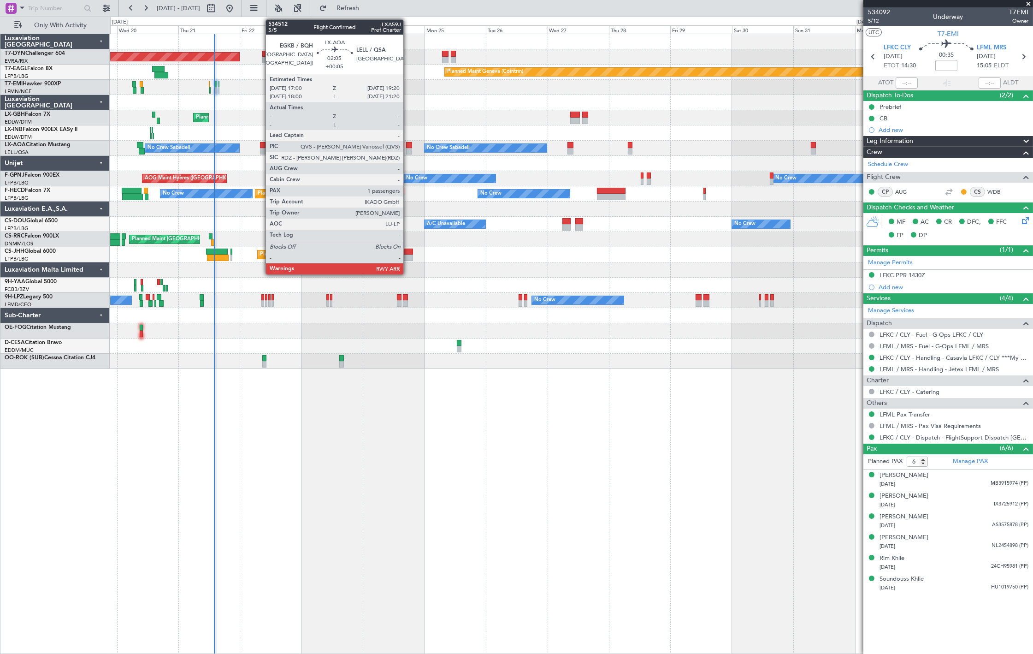
click at [408, 151] on div at bounding box center [409, 151] width 6 height 6
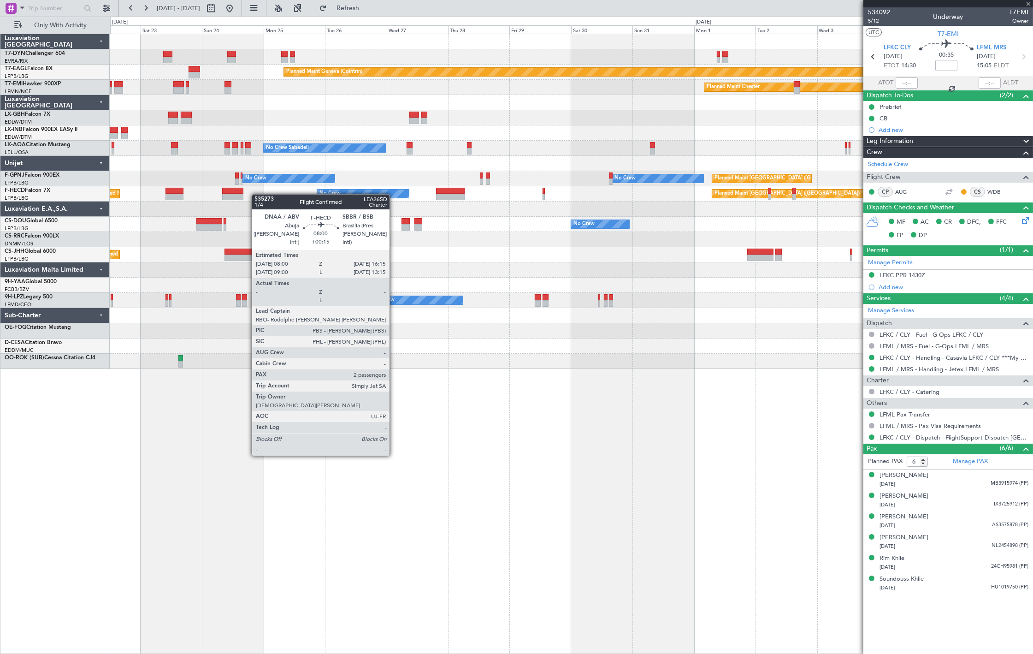
click at [246, 195] on div "Planned Maint [GEOGRAPHIC_DATA]-[GEOGRAPHIC_DATA] Planned Maint Geneva ([GEOGRA…" at bounding box center [571, 201] width 922 height 335
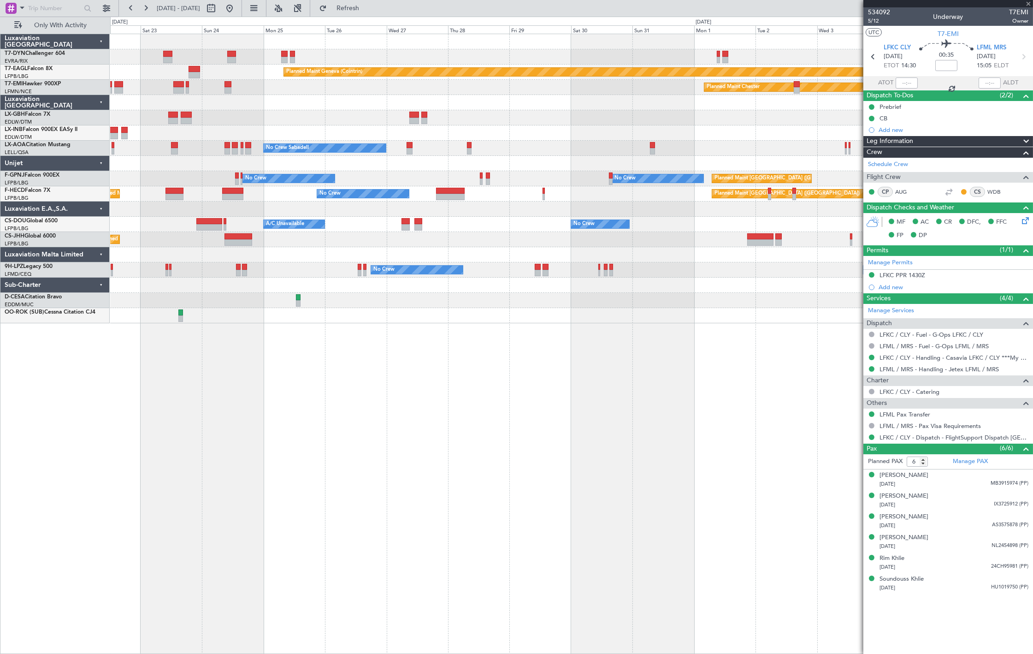
type input "+00:05"
type input "1"
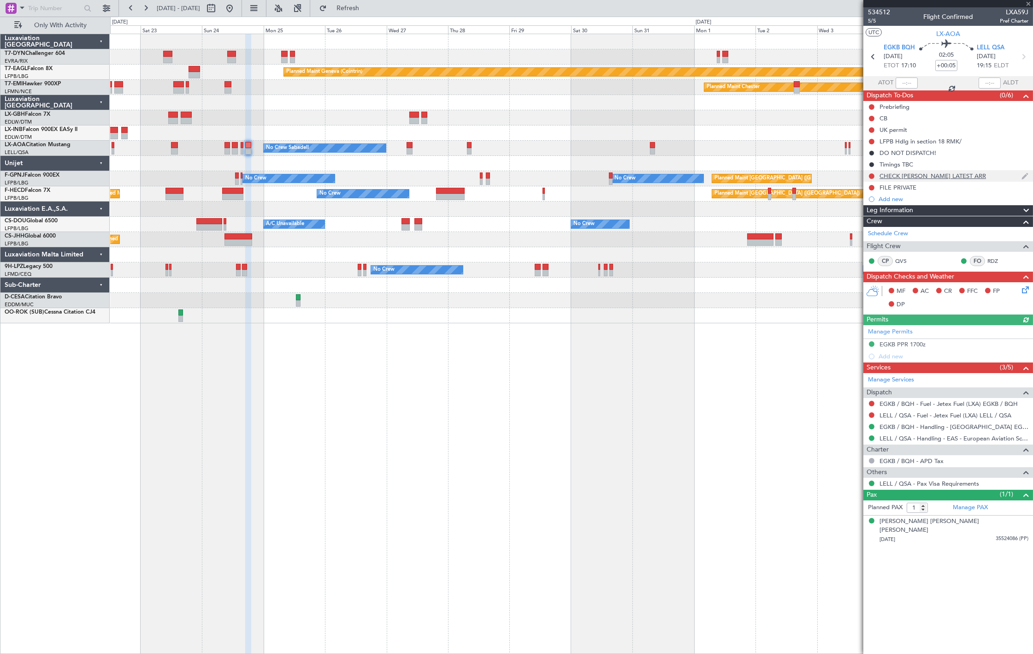
click at [976, 173] on div "CHECK [PERSON_NAME] LATEST ARR" at bounding box center [948, 176] width 170 height 12
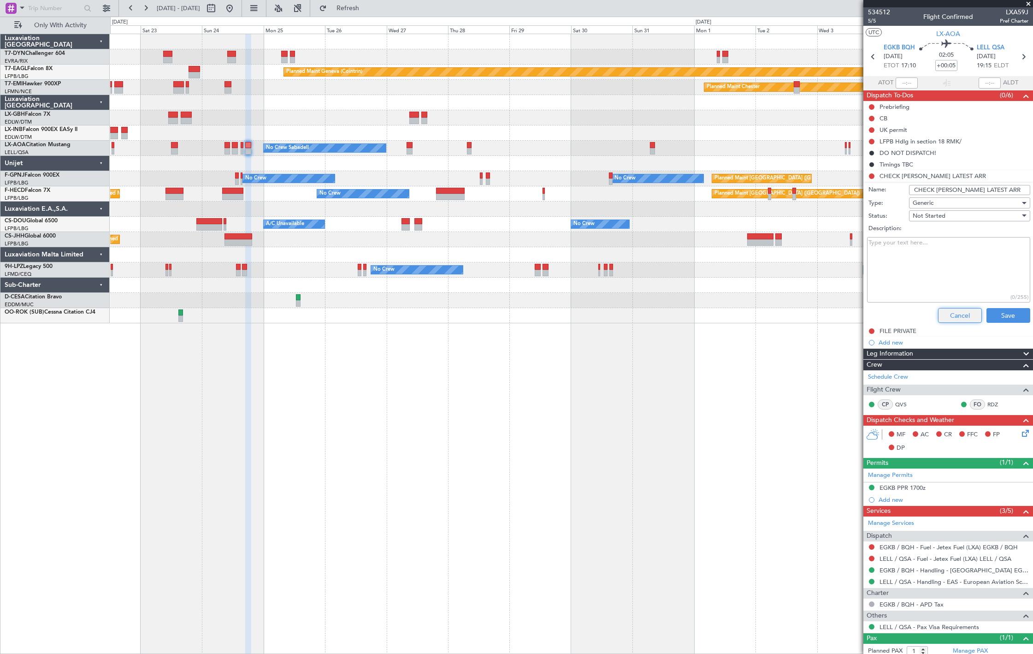
click at [953, 315] on button "Cancel" at bounding box center [960, 315] width 44 height 15
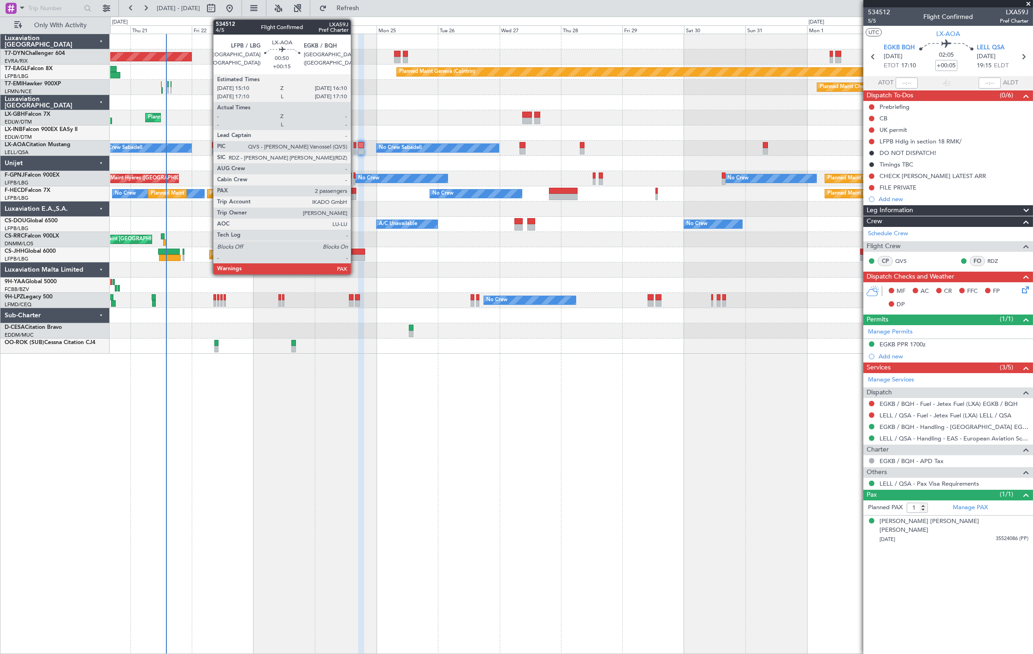
click at [354, 150] on div at bounding box center [355, 151] width 3 height 6
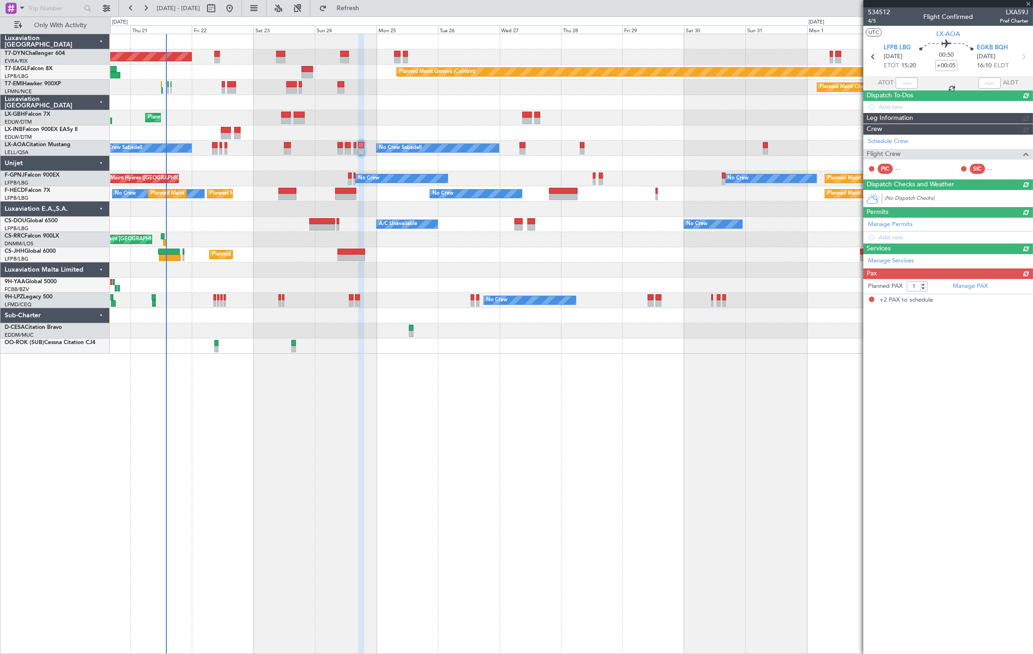
type input "+00:15"
type input "2"
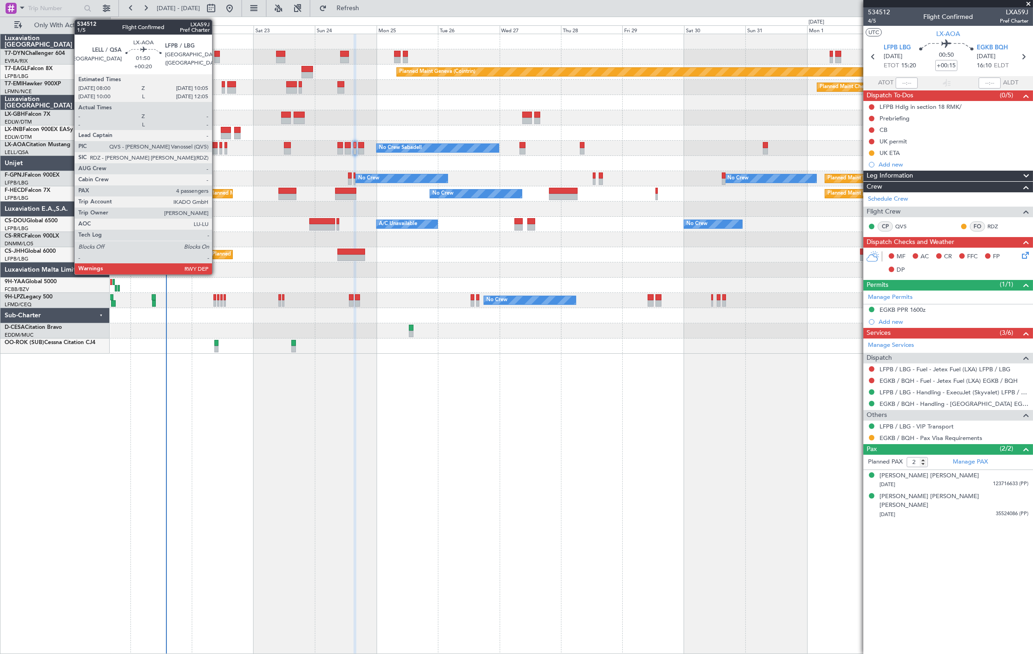
click at [217, 149] on div at bounding box center [215, 151] width 6 height 6
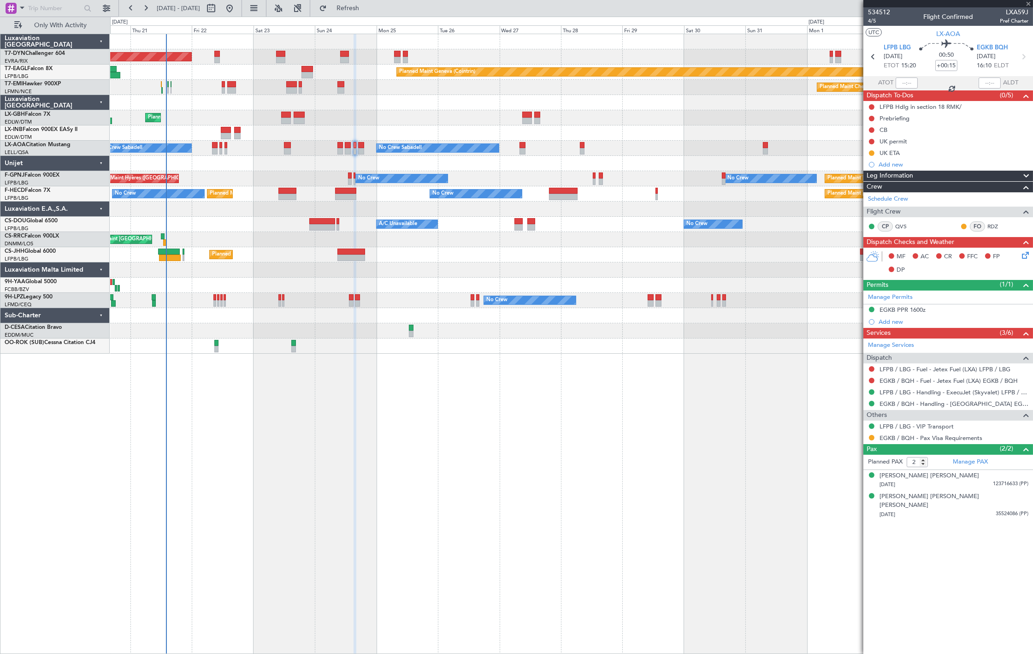
type input "+00:20"
type input "4"
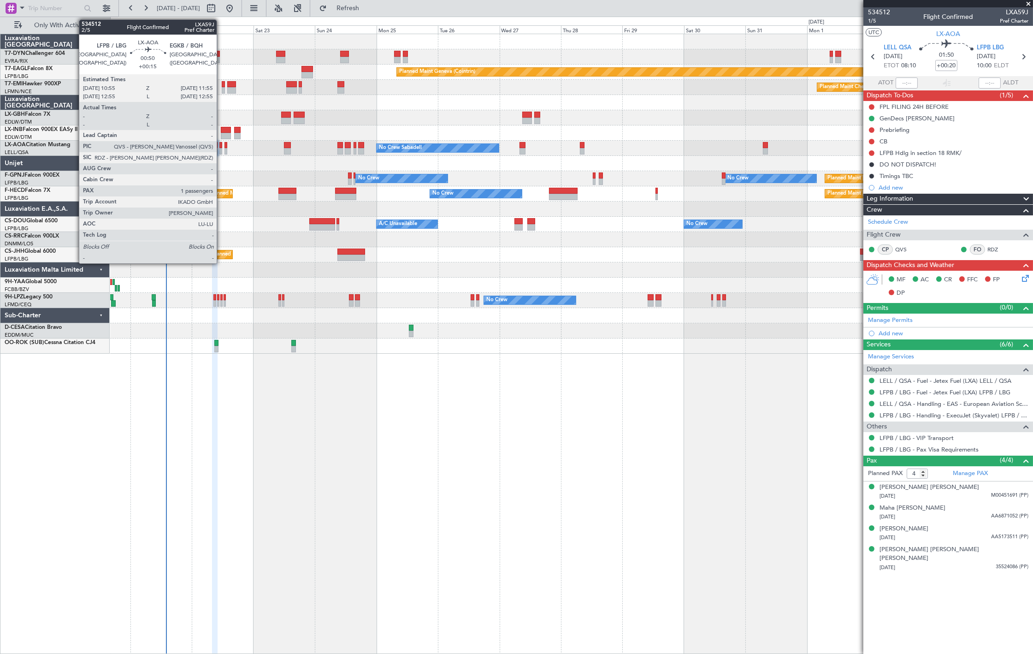
click at [221, 148] on div at bounding box center [220, 151] width 3 height 6
type input "+00:15"
type input "1"
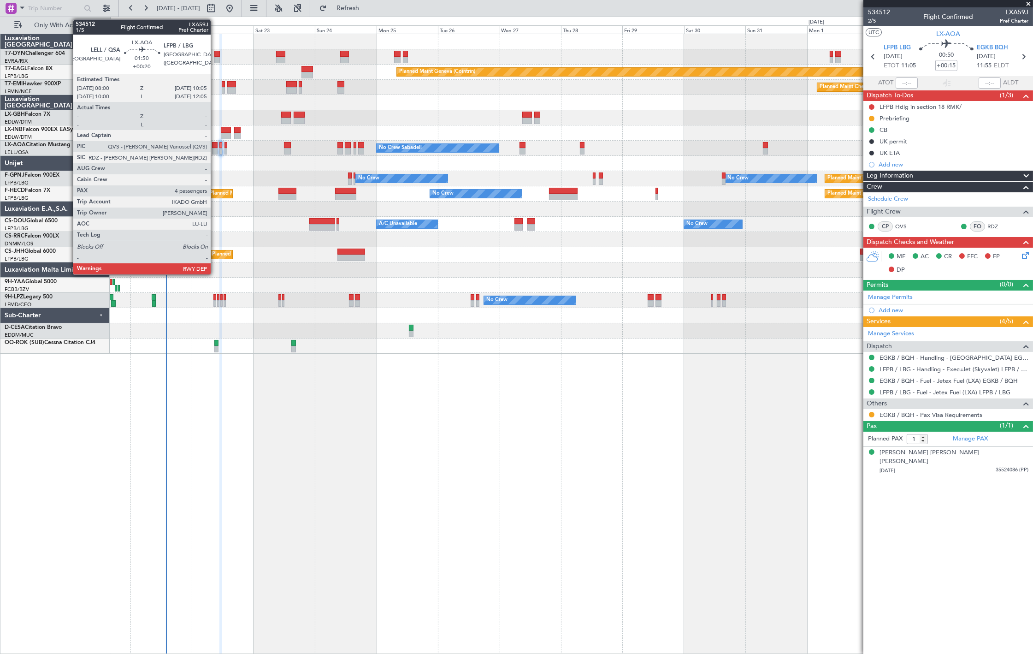
click at [215, 146] on div at bounding box center [215, 145] width 6 height 6
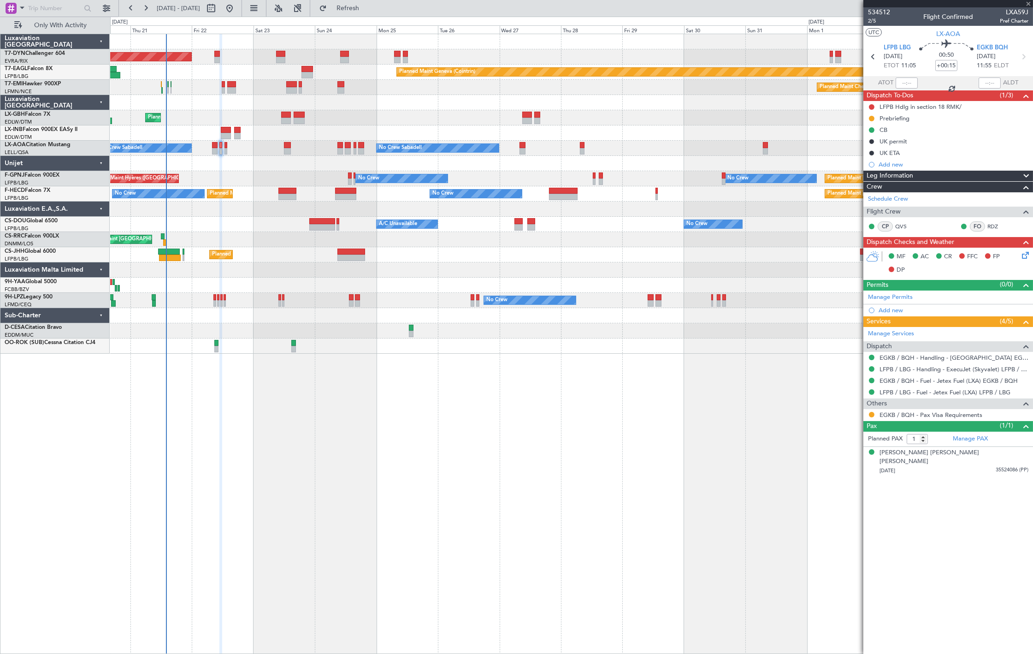
type input "+00:20"
type input "4"
